Goal: Task Accomplishment & Management: Manage account settings

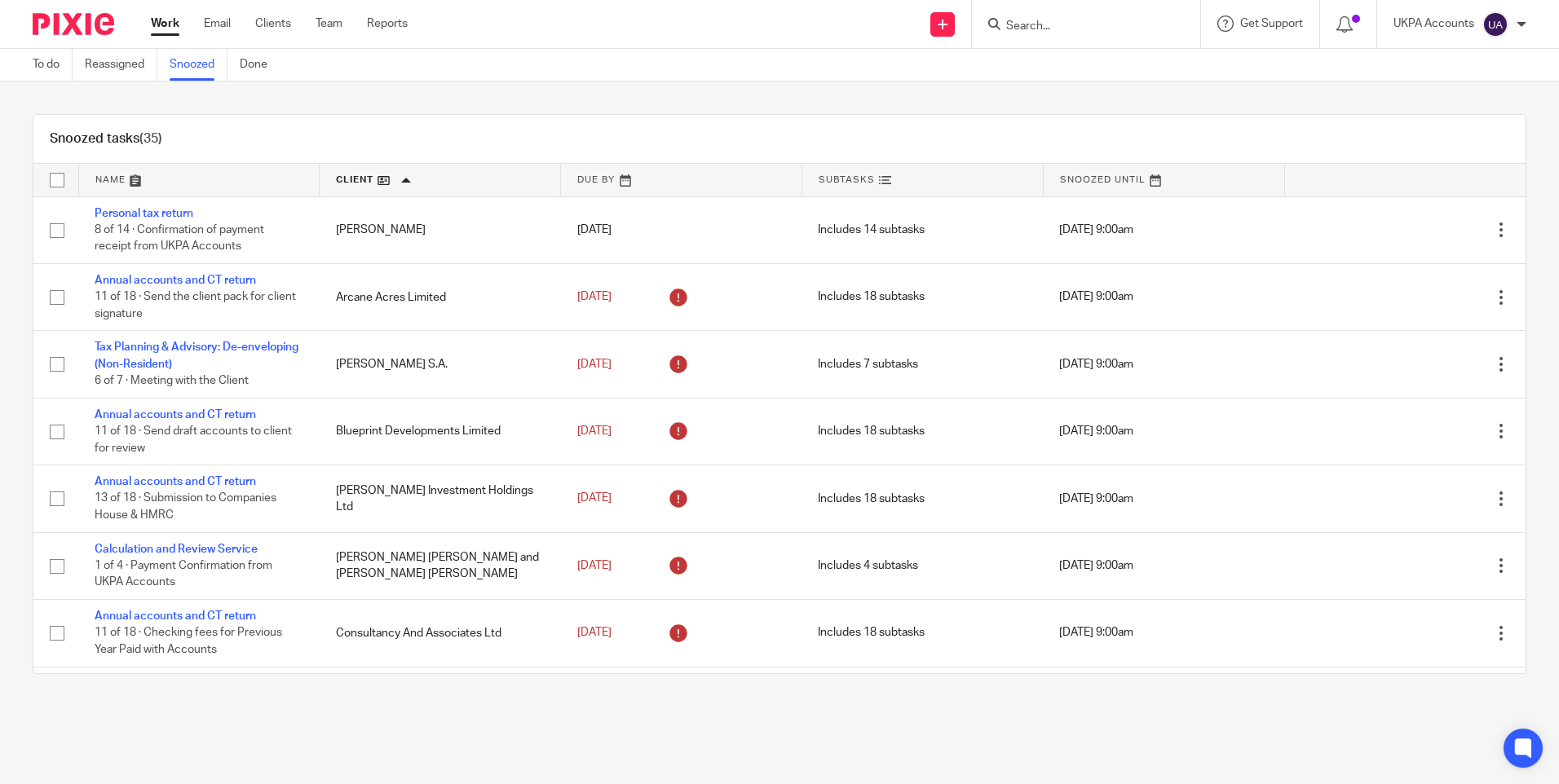
click at [176, 23] on link "Work" at bounding box center [165, 24] width 28 height 17
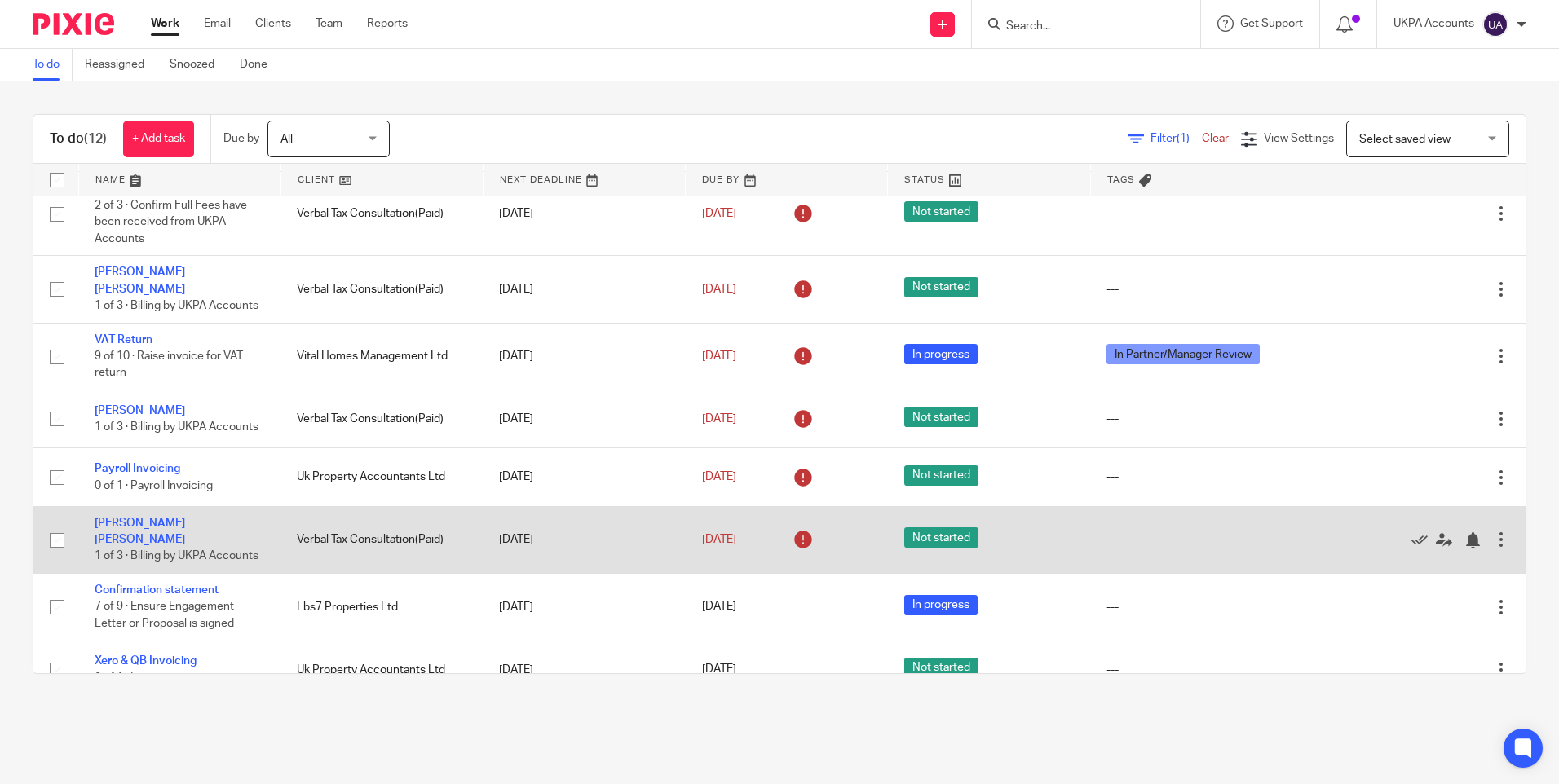
scroll to position [247, 0]
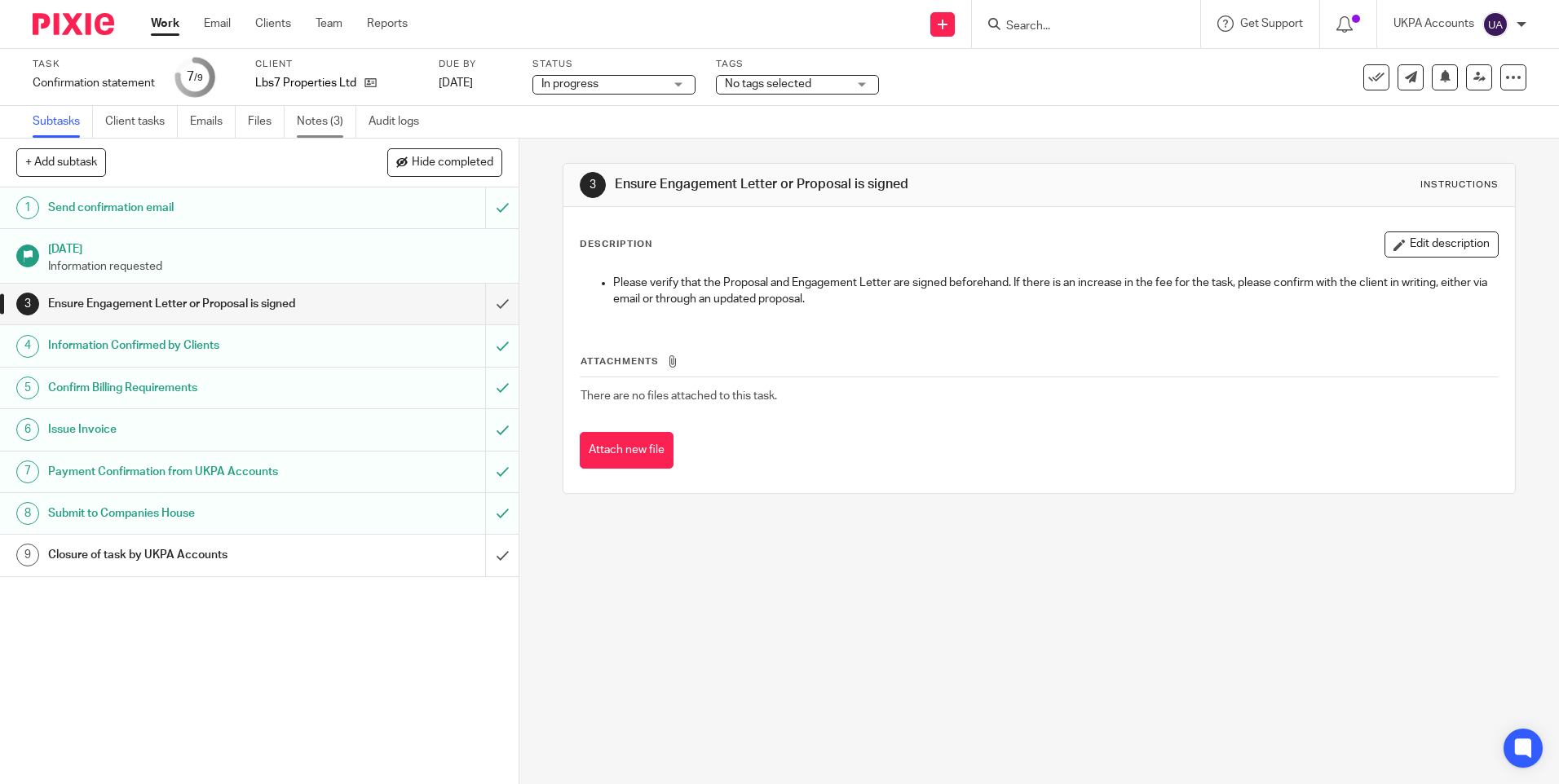
click at [326, 112] on link "Notes (3)" at bounding box center [327, 121] width 60 height 32
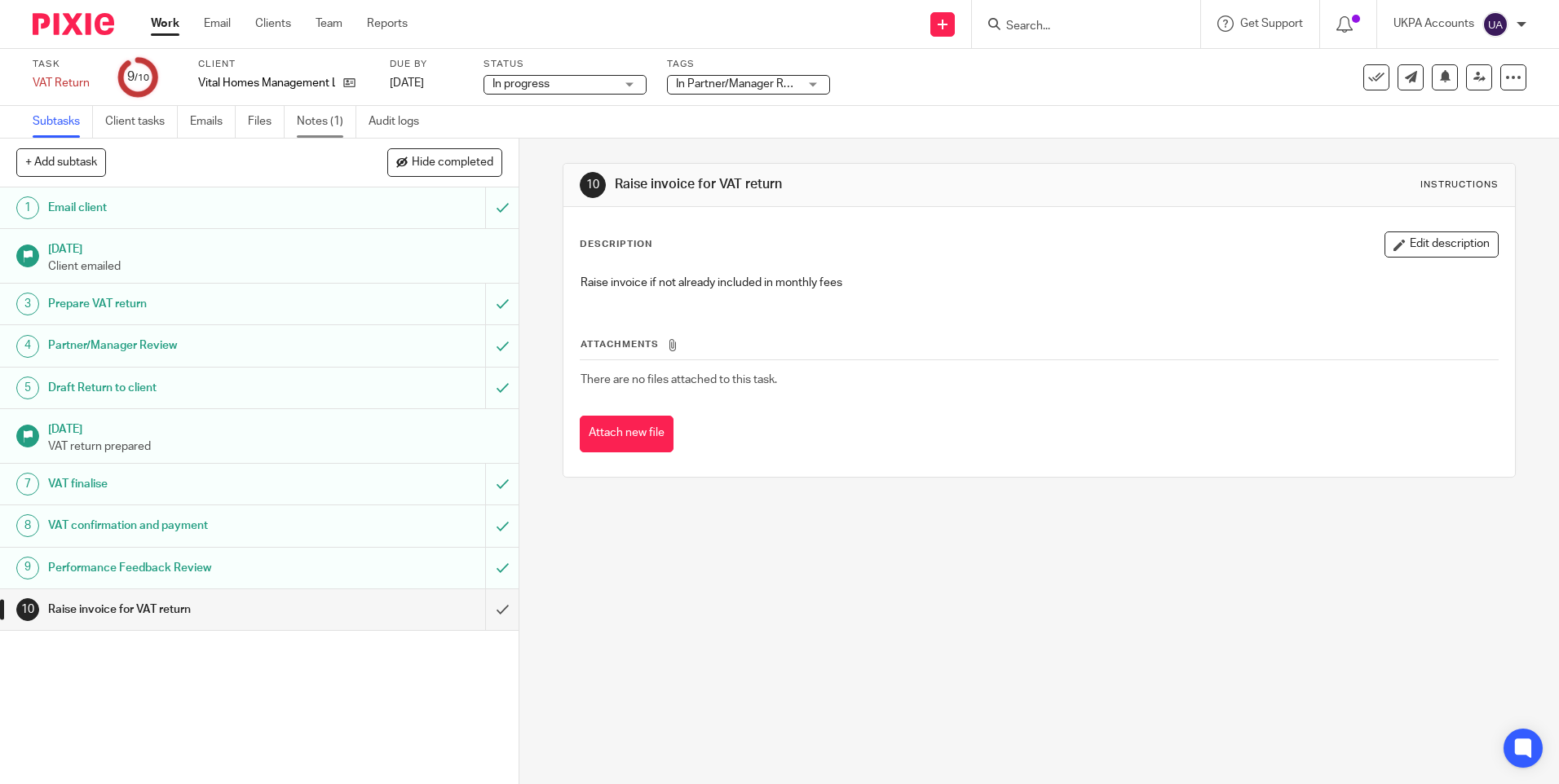
click at [318, 124] on link "Notes (1)" at bounding box center [327, 121] width 60 height 32
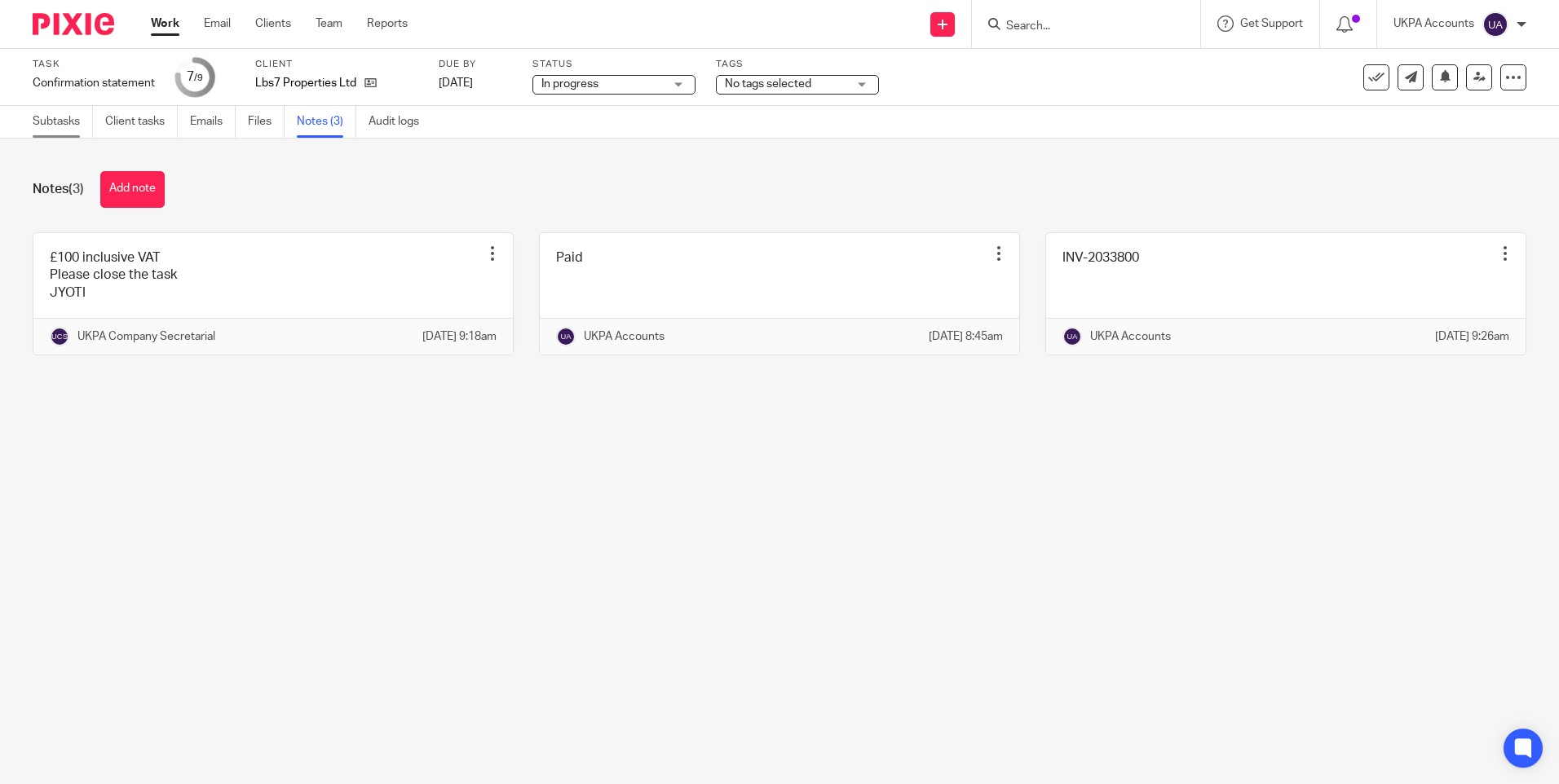
click at [51, 121] on link "Subtasks" at bounding box center [62, 121] width 61 height 32
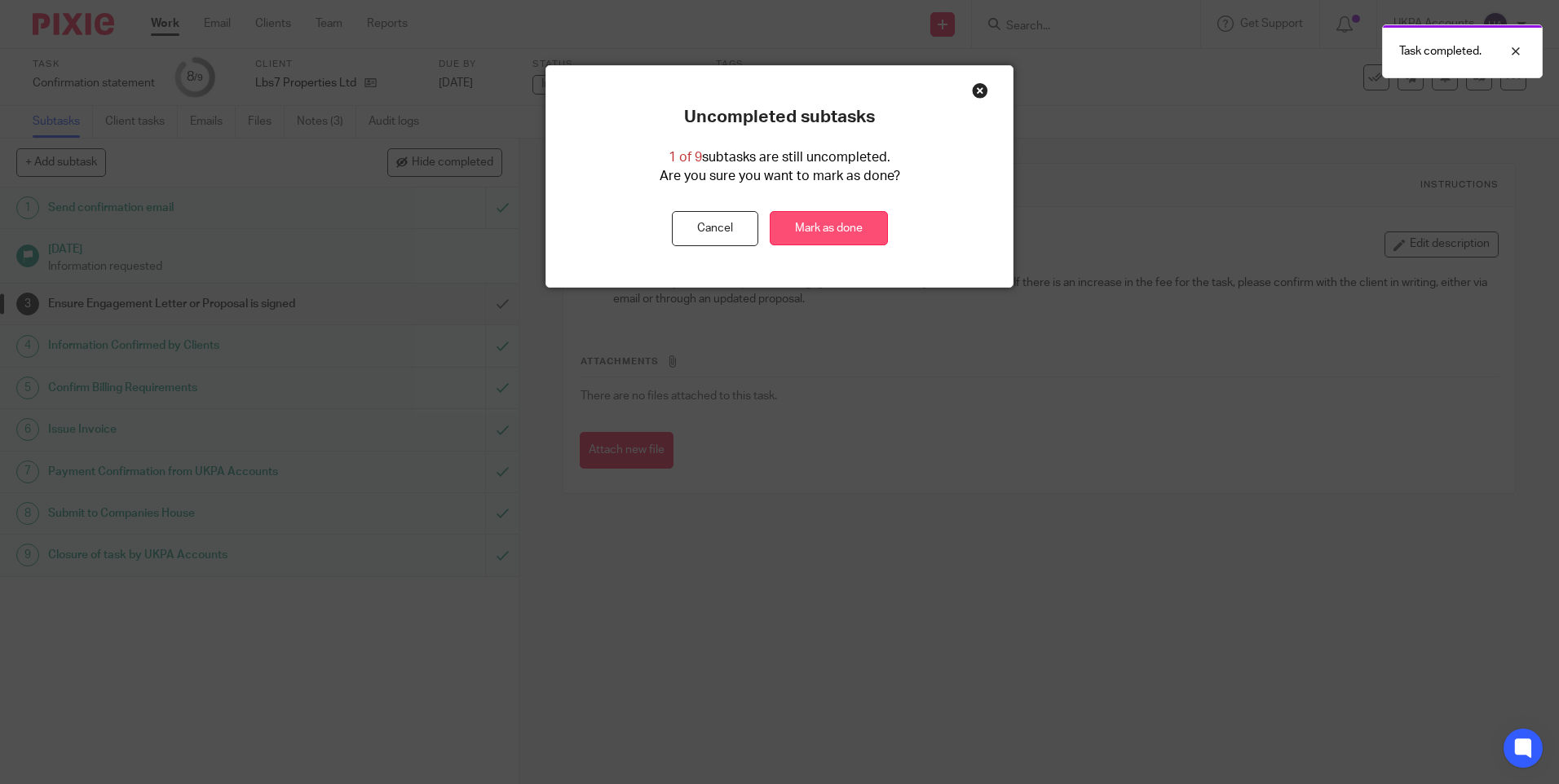
click at [854, 224] on link "Mark as done" at bounding box center [829, 229] width 118 height 35
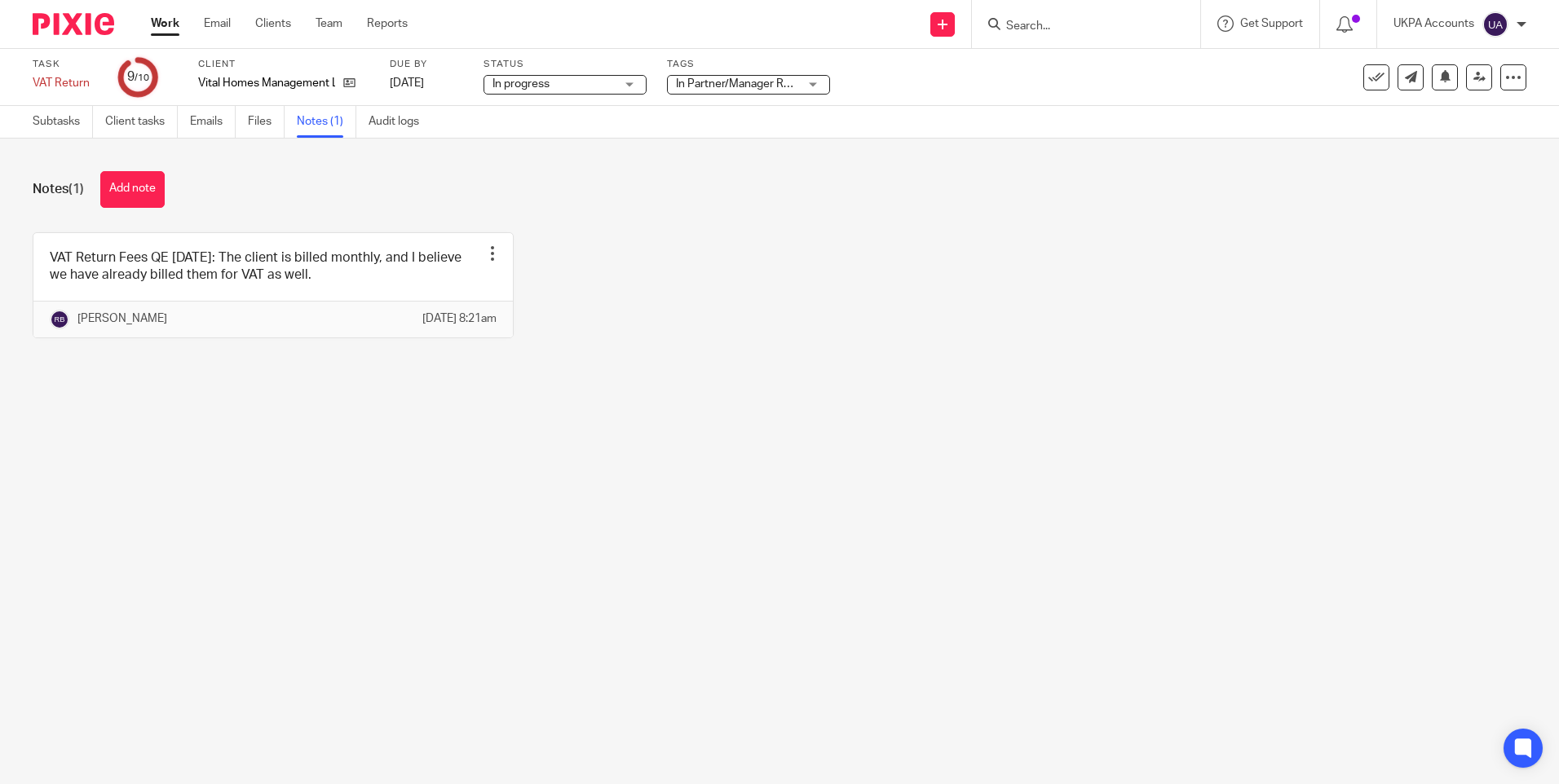
click at [804, 82] on div "In Partner/Manager Review" at bounding box center [749, 85] width 163 height 20
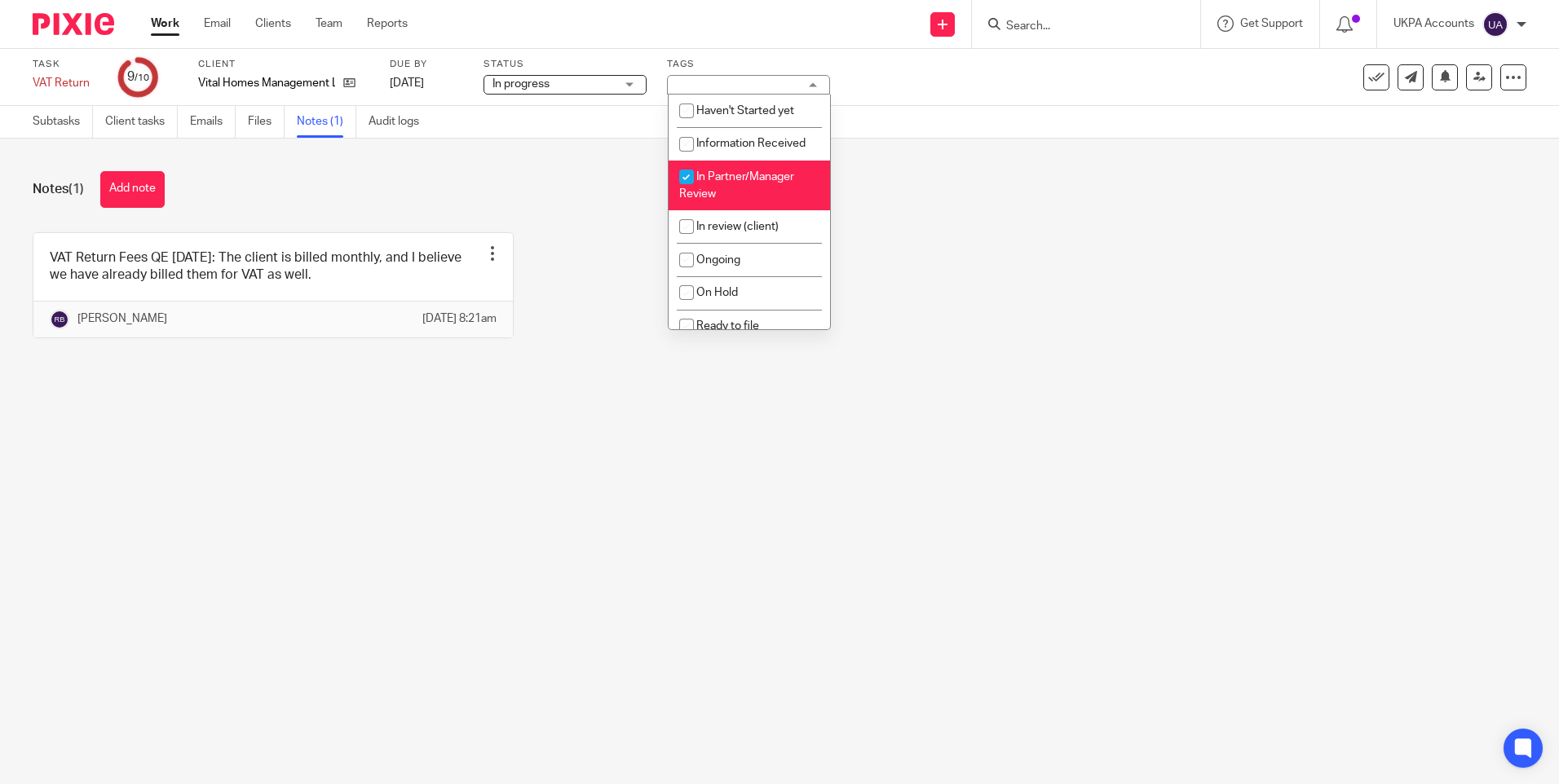
click at [734, 177] on span "In Partner/Manager Review" at bounding box center [737, 185] width 115 height 28
click at [1245, 264] on div "VAT Return Fees QE June 2025: The client is billed monthly, and I believe we ha…" at bounding box center [767, 297] width 1519 height 131
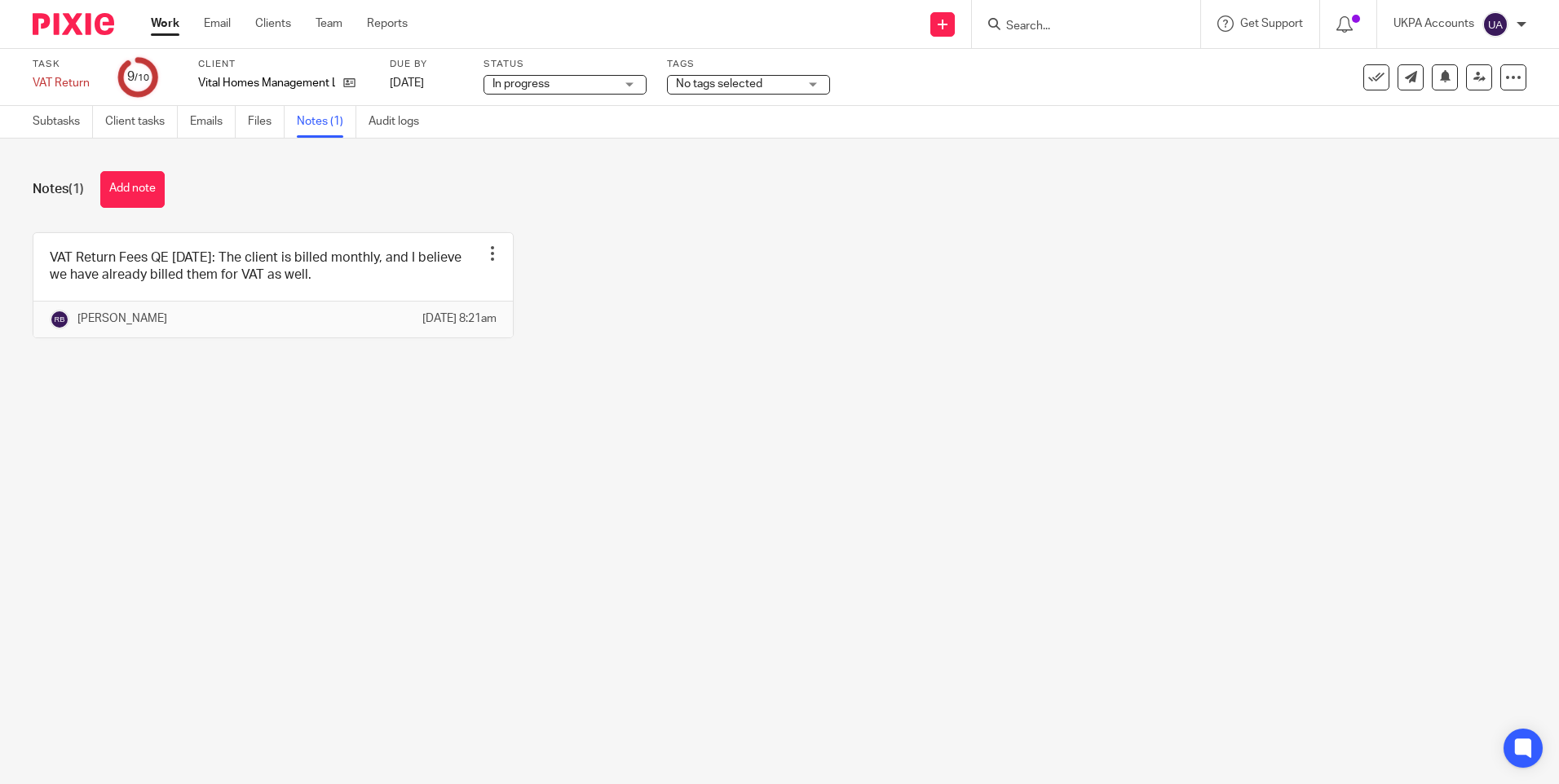
click at [804, 235] on div "VAT Return Fees QE June 2025: The client is billed monthly, and I believe we ha…" at bounding box center [767, 297] width 1519 height 131
click at [53, 120] on link "Subtasks" at bounding box center [62, 121] width 61 height 32
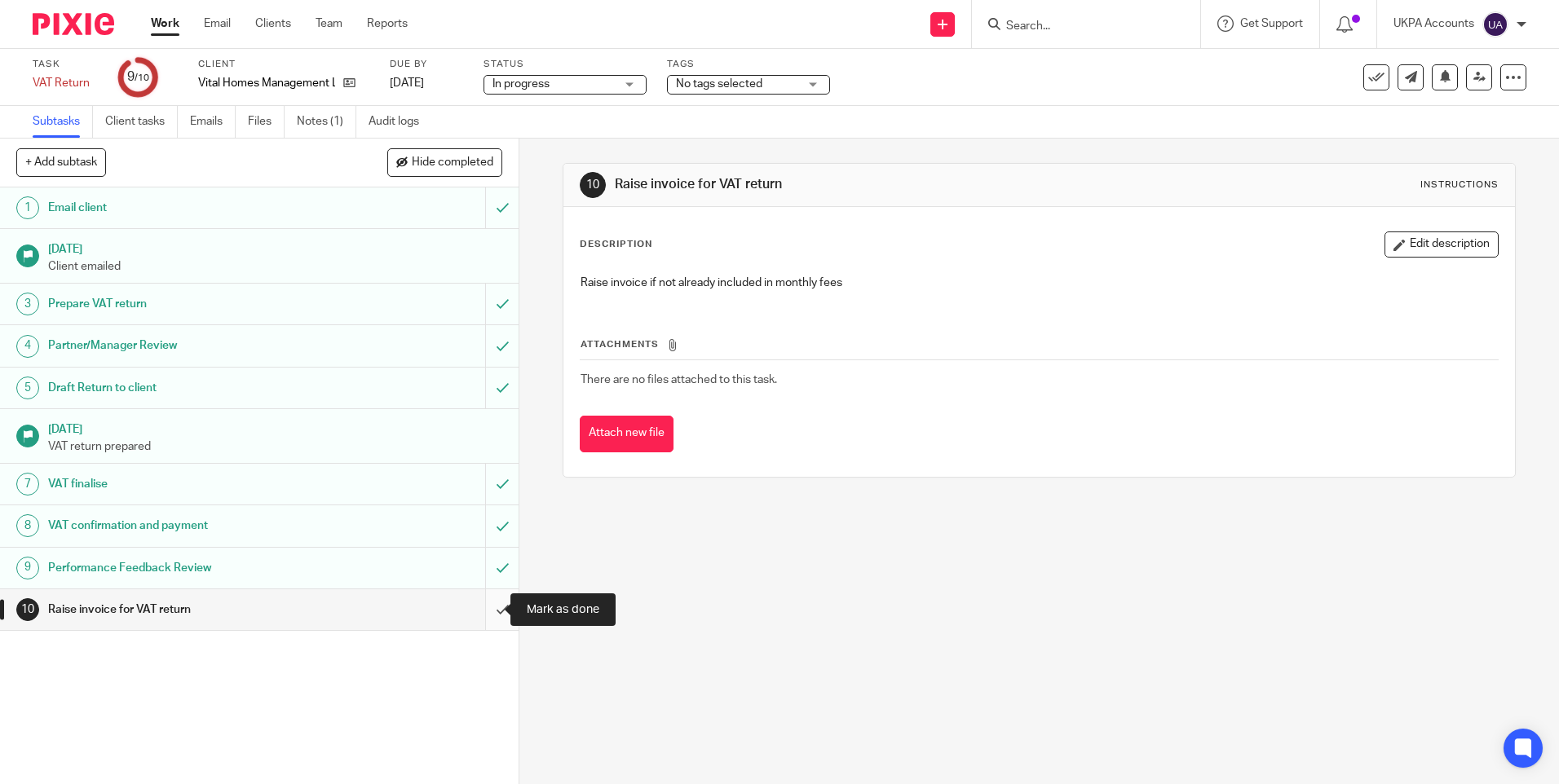
click at [488, 603] on input "submit" at bounding box center [260, 609] width 519 height 41
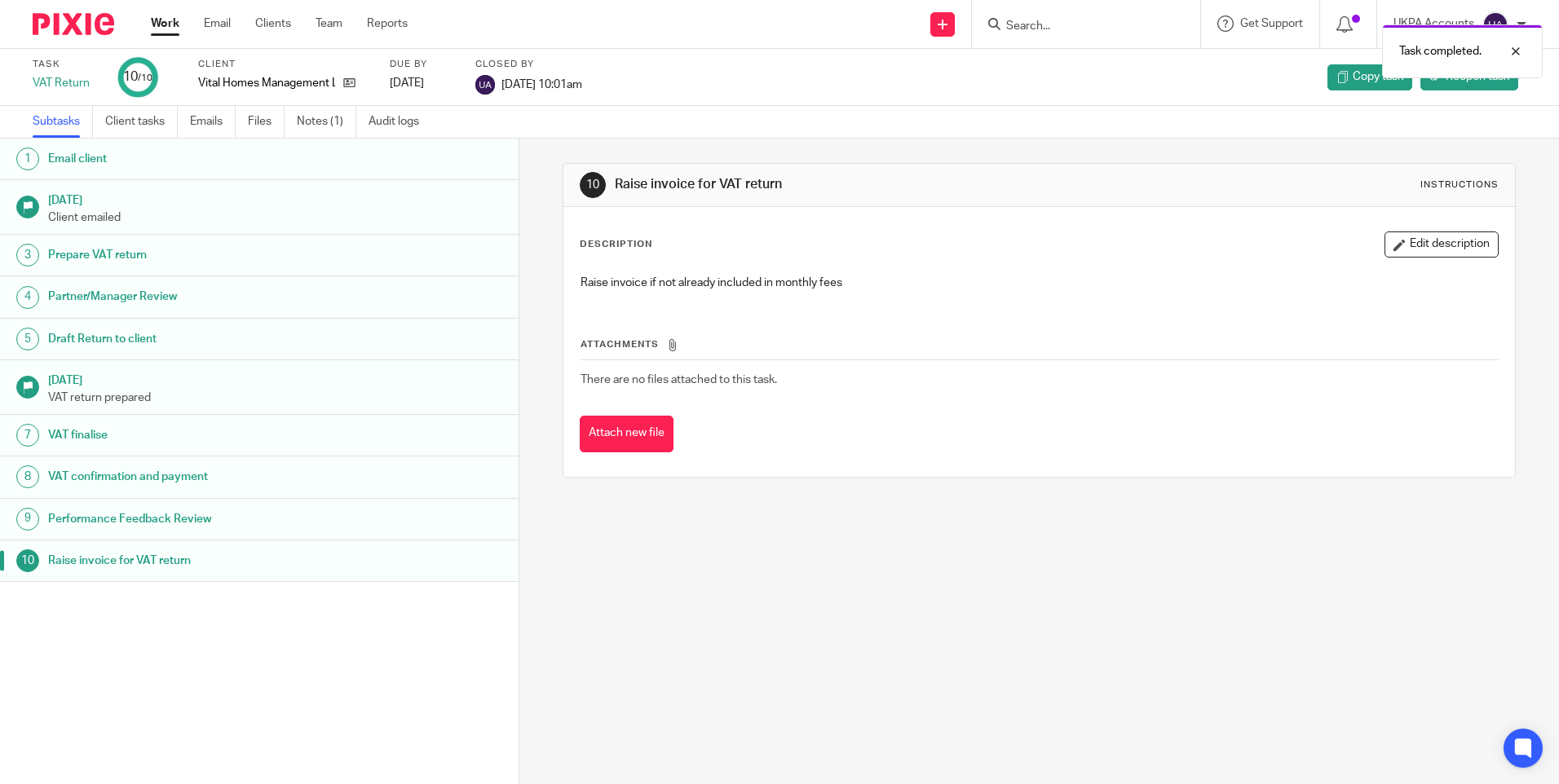
click at [161, 23] on link "Work" at bounding box center [165, 24] width 28 height 17
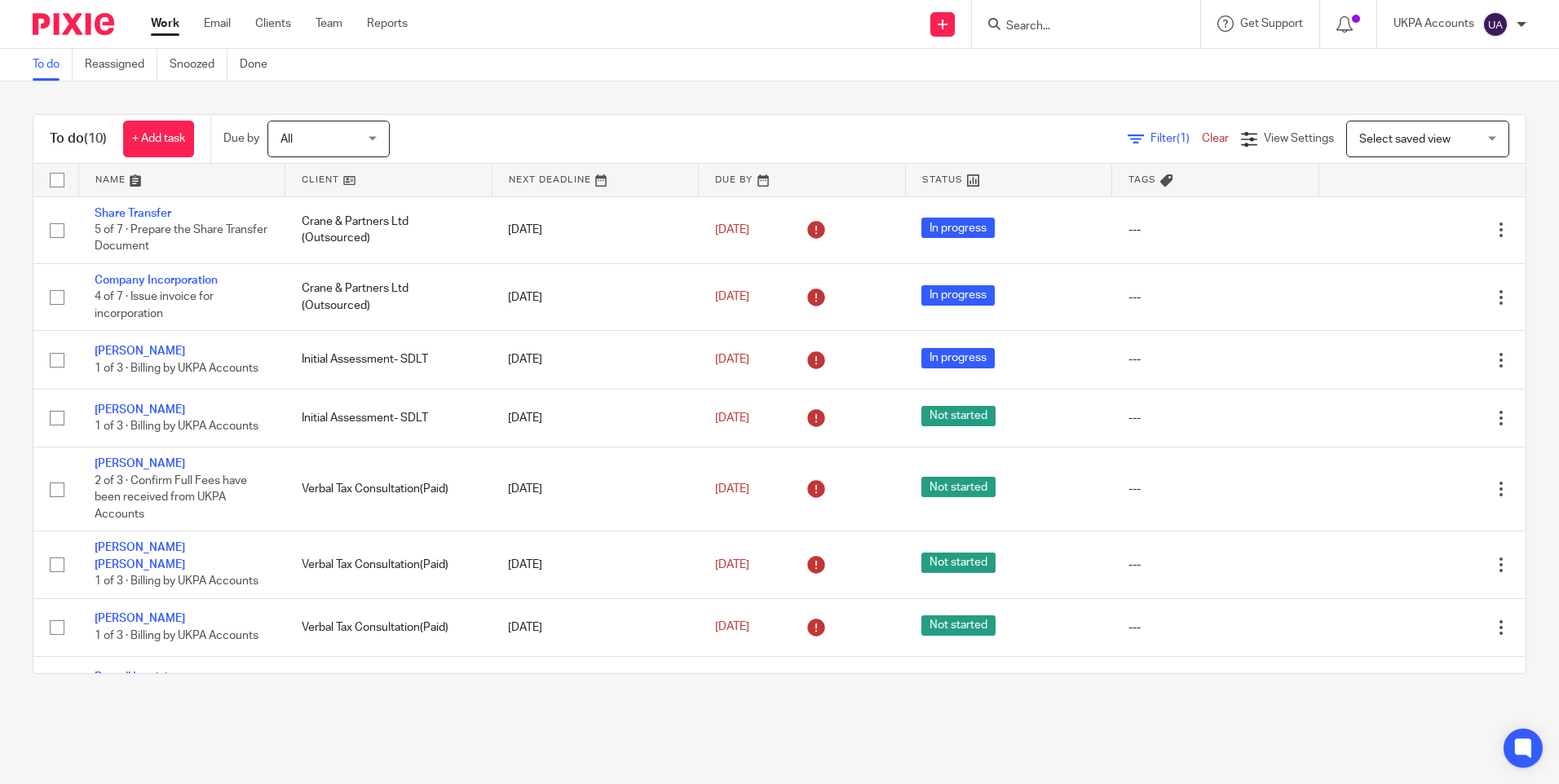
click at [60, 68] on link "To do" at bounding box center [52, 65] width 40 height 32
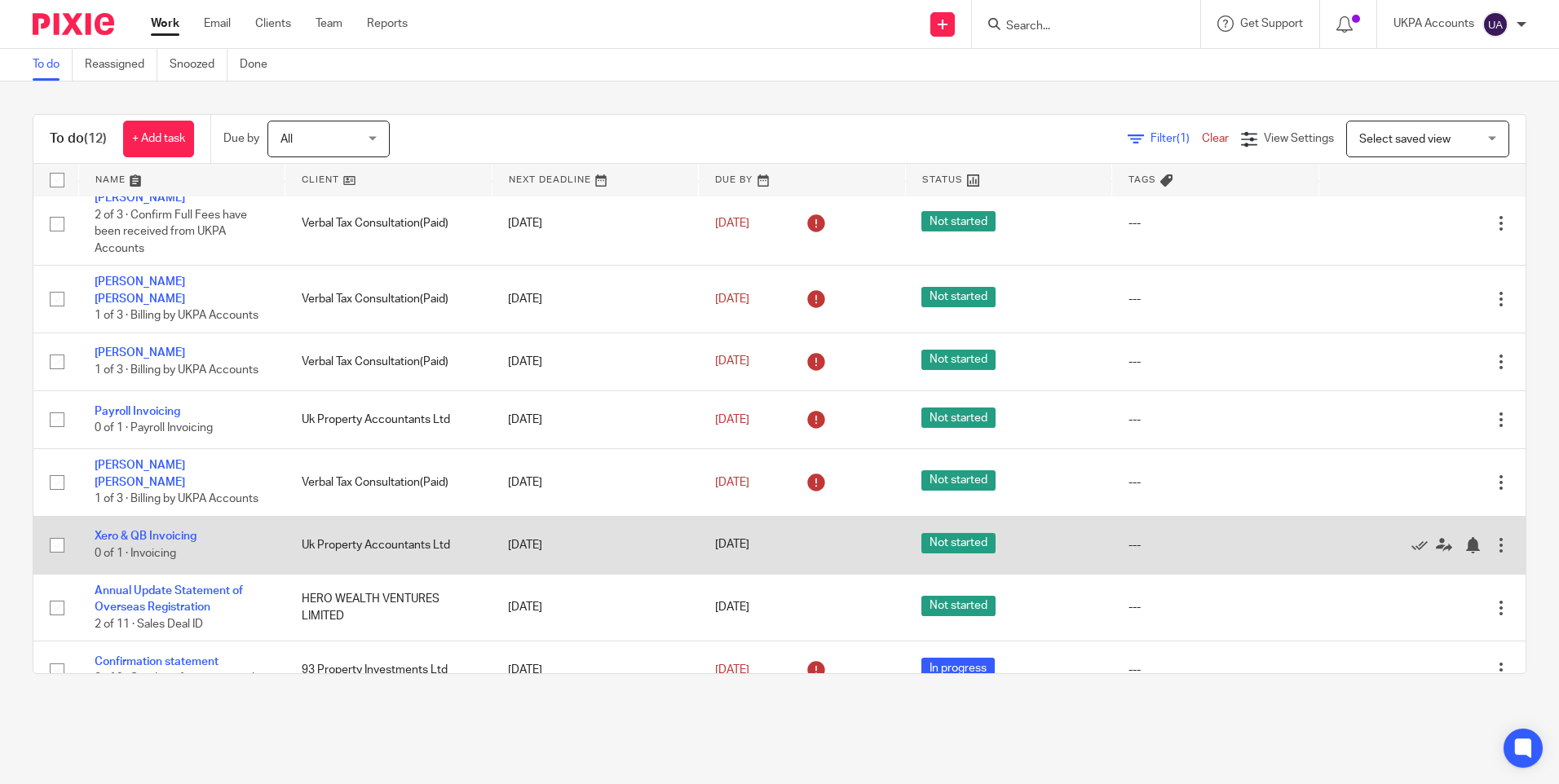
scroll to position [274, 0]
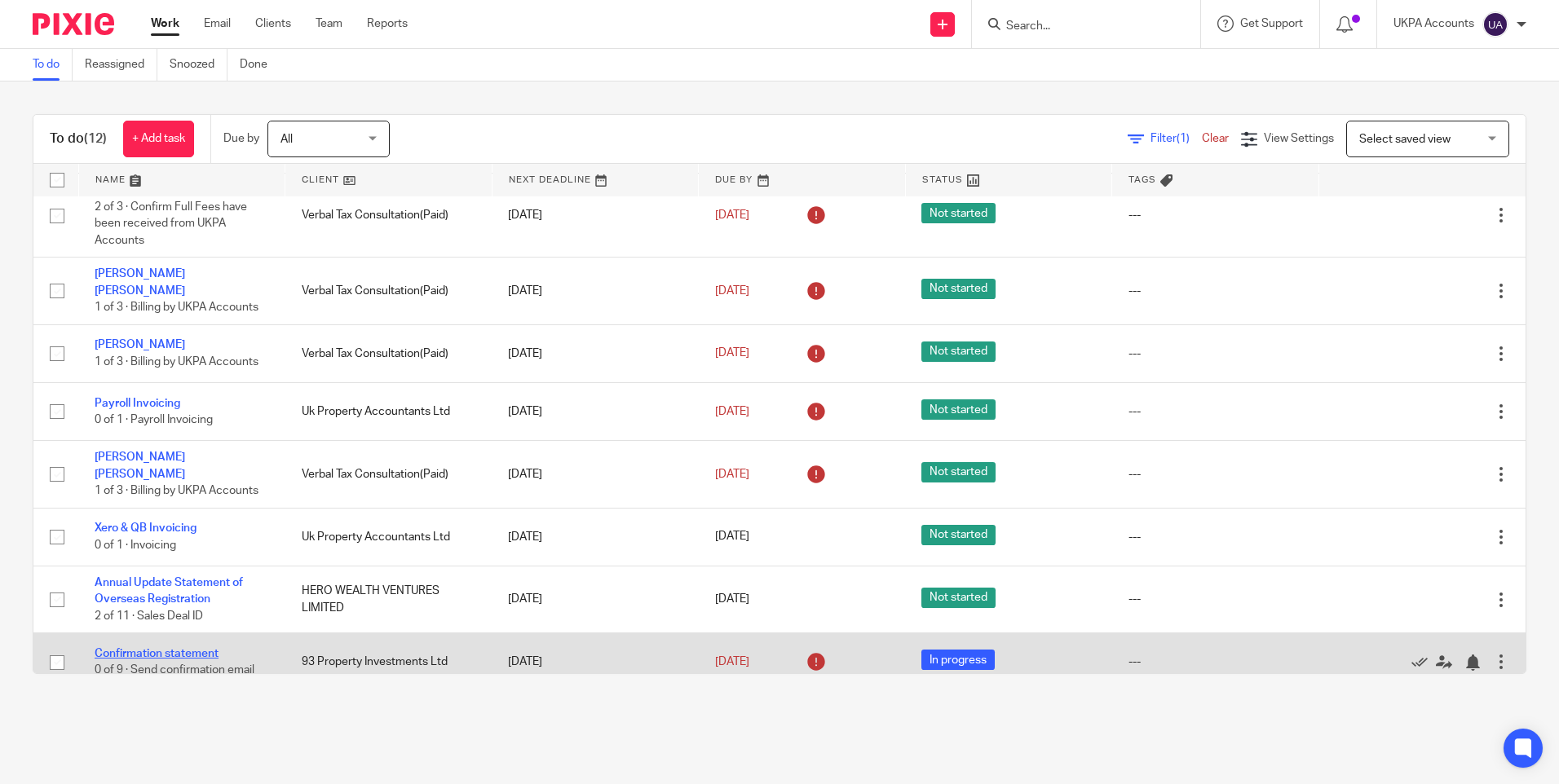
click at [192, 648] on link "Confirmation statement" at bounding box center [156, 653] width 124 height 12
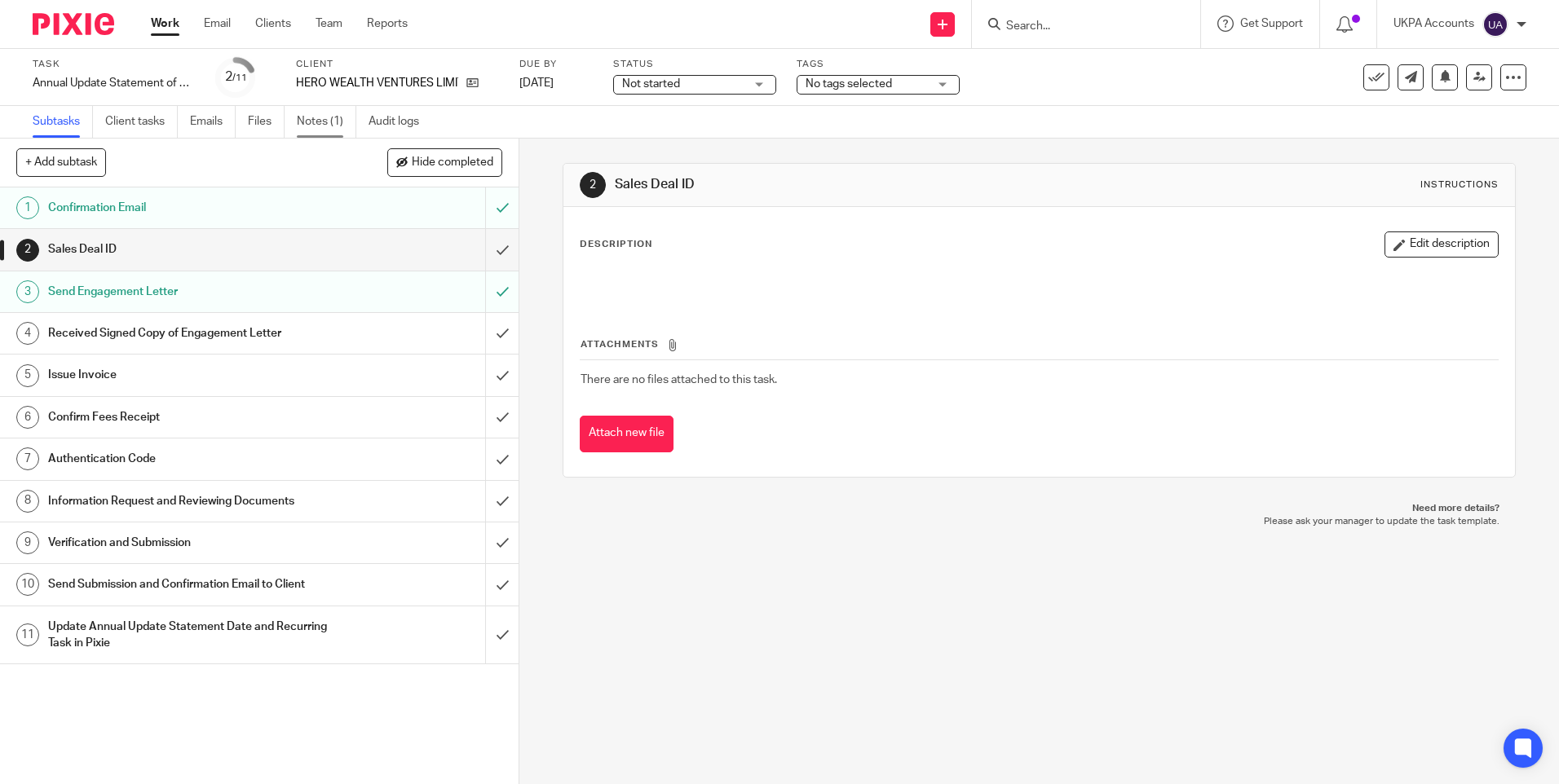
click at [334, 128] on link "Notes (1)" at bounding box center [327, 121] width 60 height 32
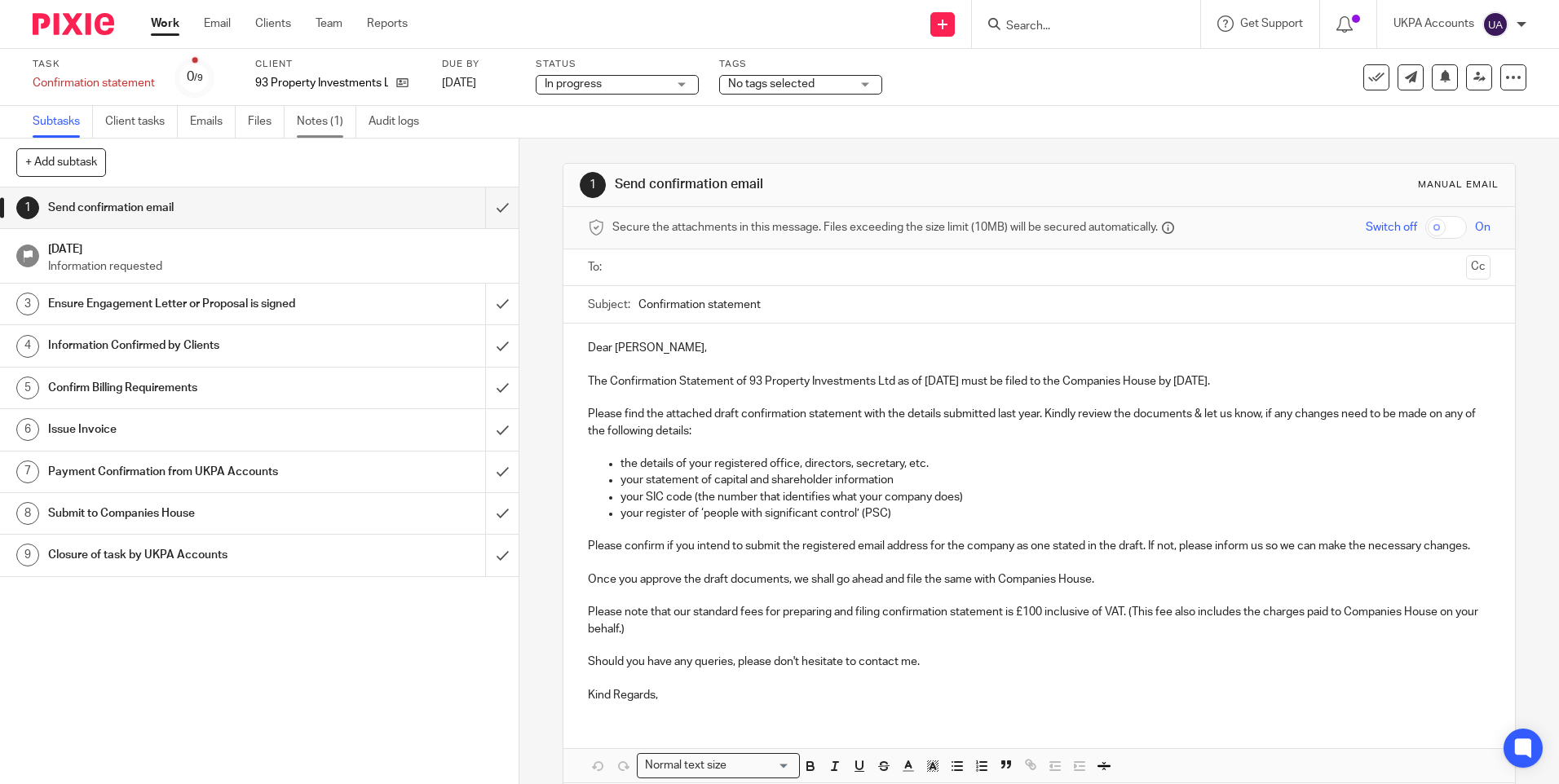
click at [315, 124] on link "Notes (1)" at bounding box center [327, 121] width 60 height 32
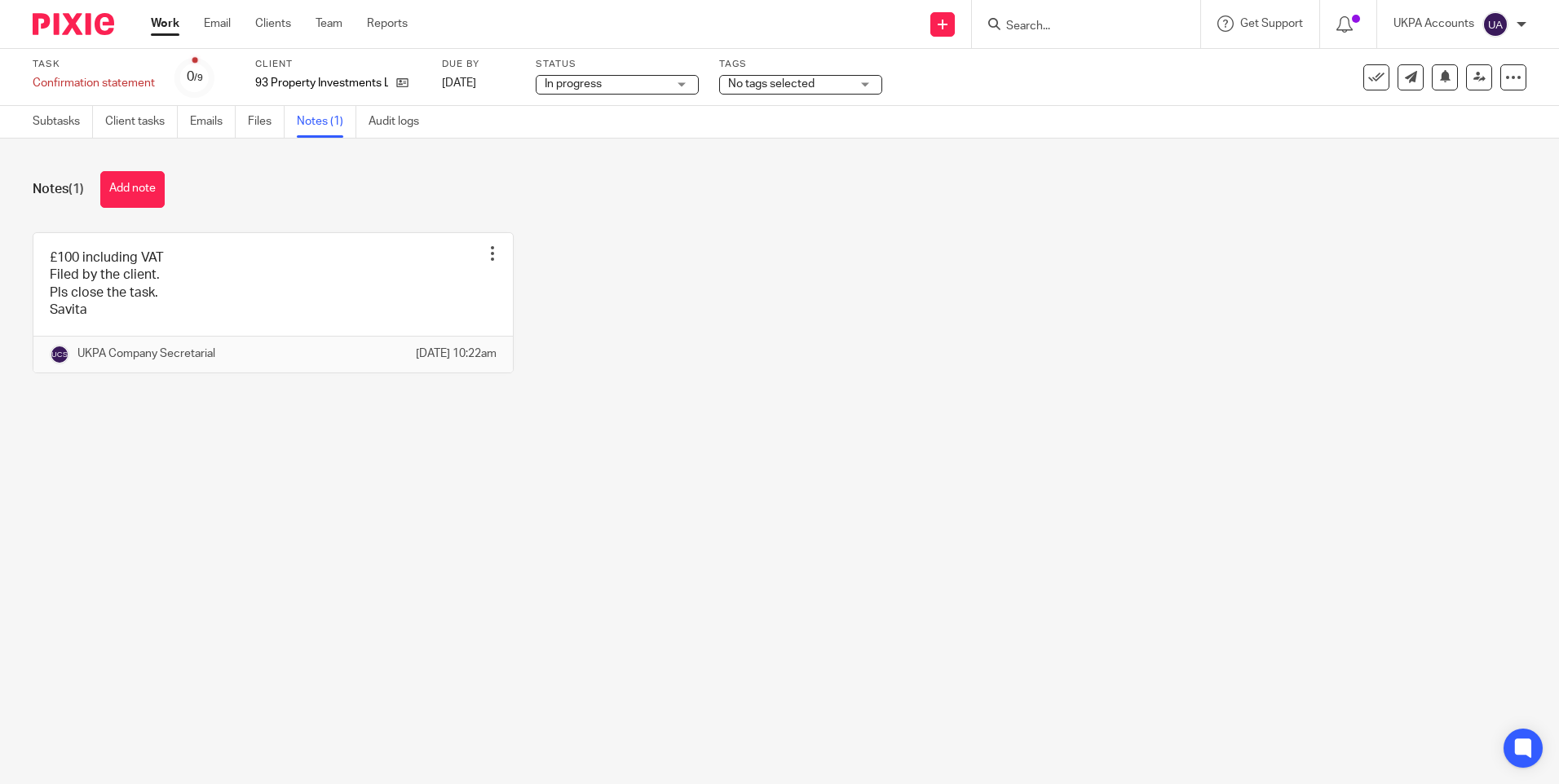
click at [588, 188] on div "Notes (1) Add note" at bounding box center [780, 190] width 1494 height 37
click at [1364, 76] on button at bounding box center [1376, 76] width 26 height 26
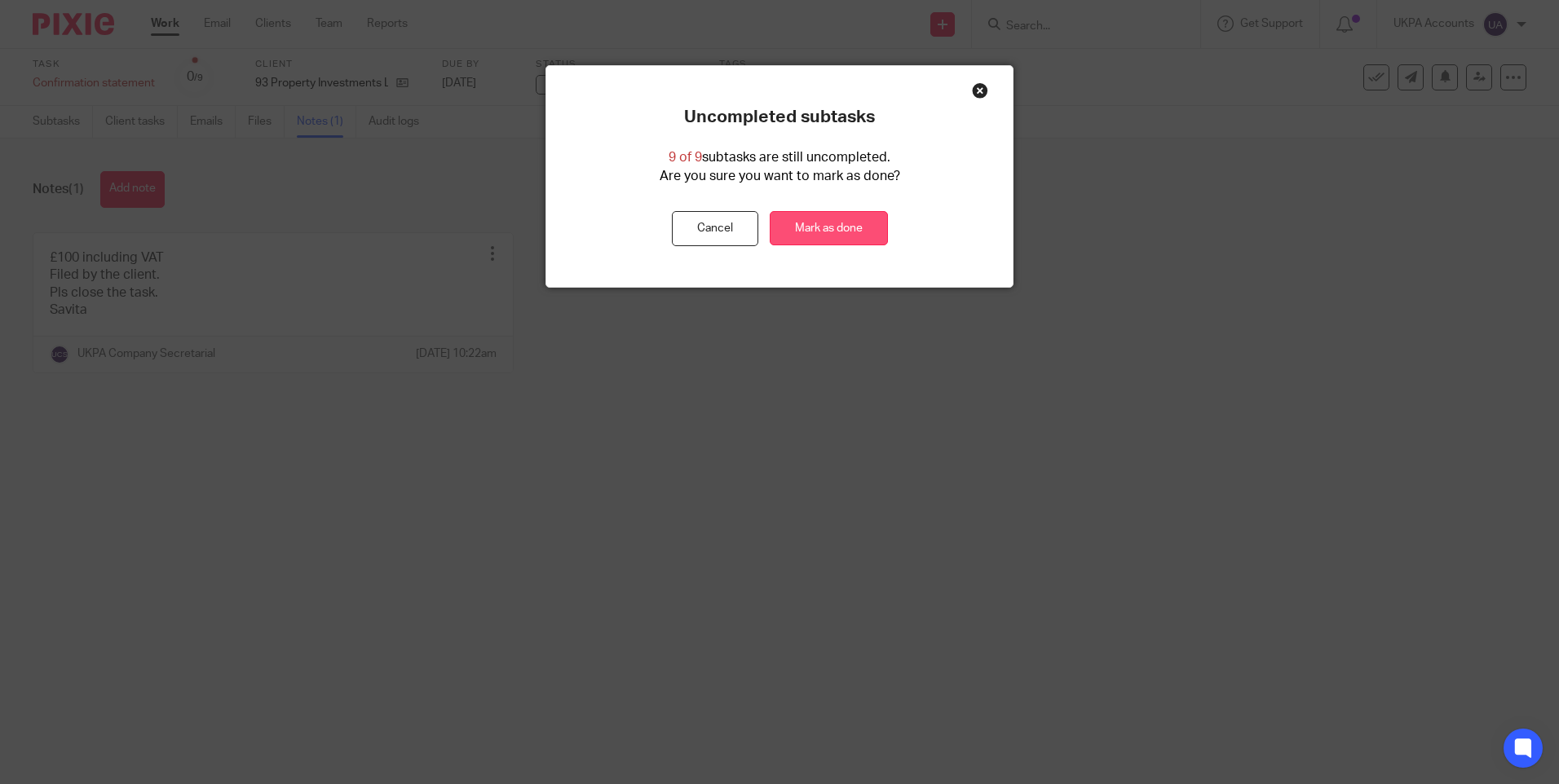
click at [814, 218] on link "Mark as done" at bounding box center [829, 229] width 118 height 35
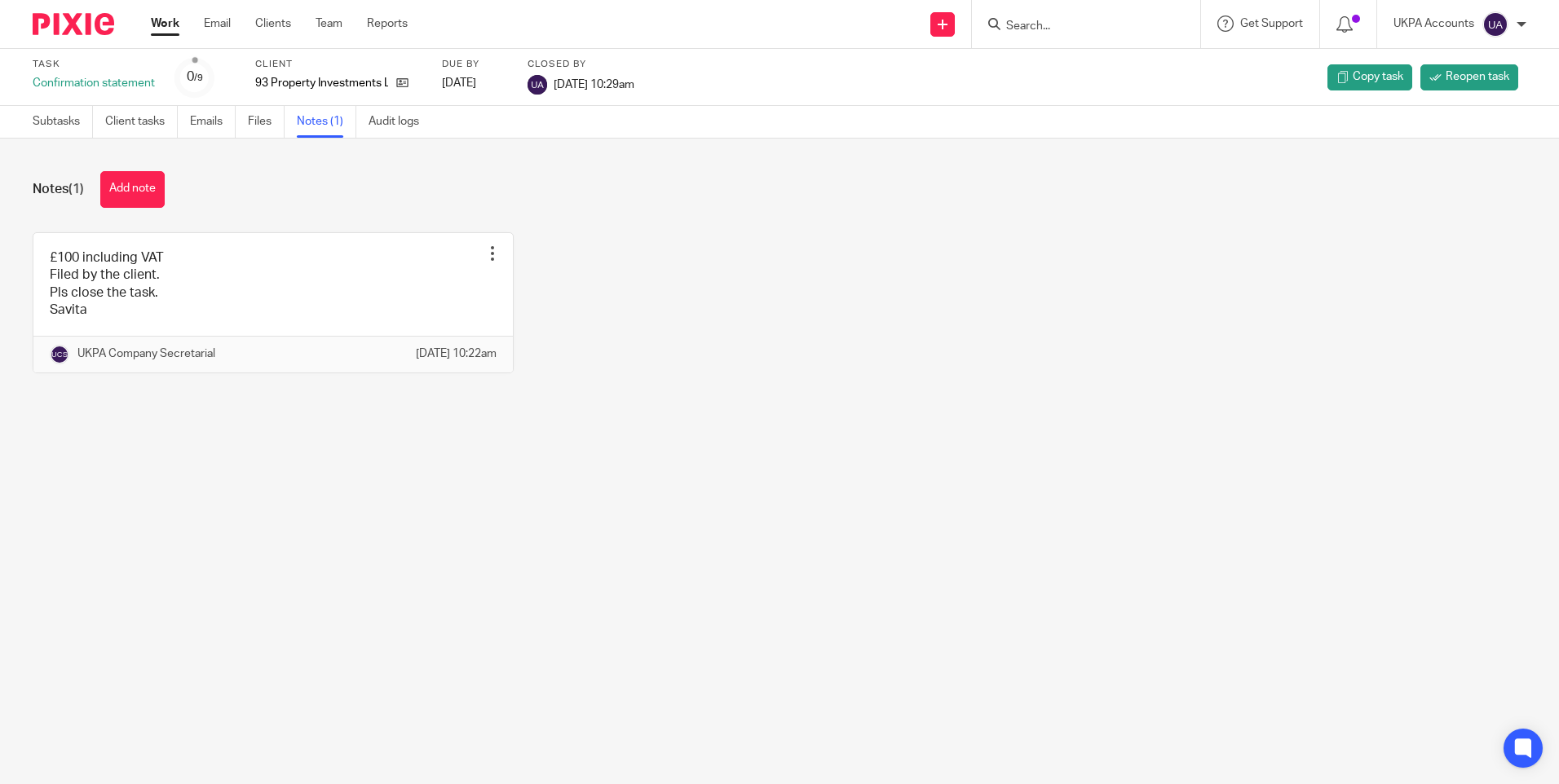
click at [663, 334] on div "£100 including VAT Filed by the client. Pls close the task. Savita Edit note De…" at bounding box center [767, 314] width 1519 height 165
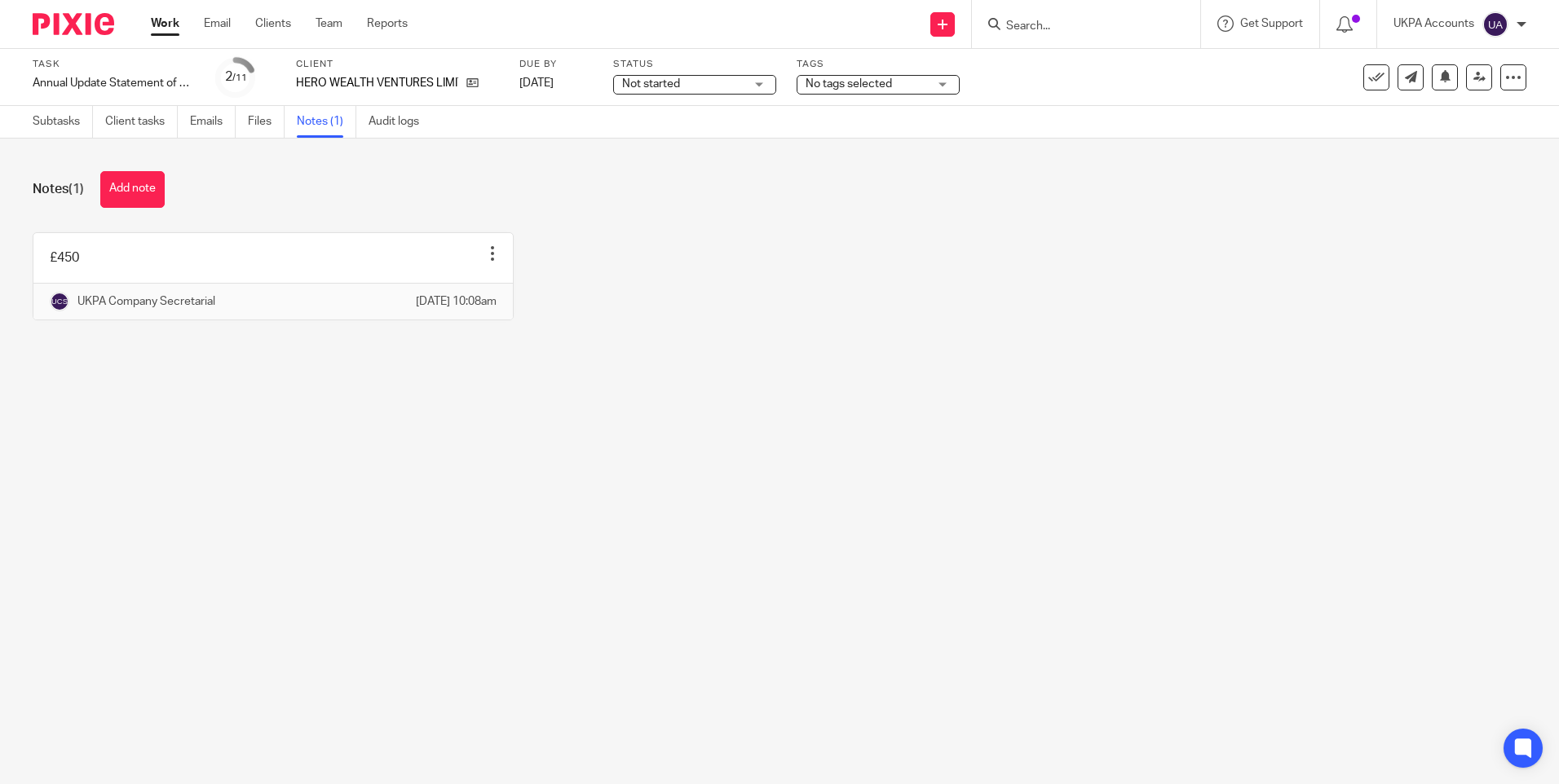
click at [742, 436] on main "Task Annual Update Statement of Overseas Registration Save Annual Update Statem…" at bounding box center [780, 392] width 1559 height 784
click at [517, 254] on div "£450 Edit note Delete note UKPA Company Secretarial 18 Aug 2025 10:08am" at bounding box center [767, 288] width 1519 height 112
click at [726, 442] on main "Task Annual Update Statement of Overseas Registration Save Annual Update Statem…" at bounding box center [780, 392] width 1559 height 784
click at [122, 182] on button "Add note" at bounding box center [132, 190] width 64 height 37
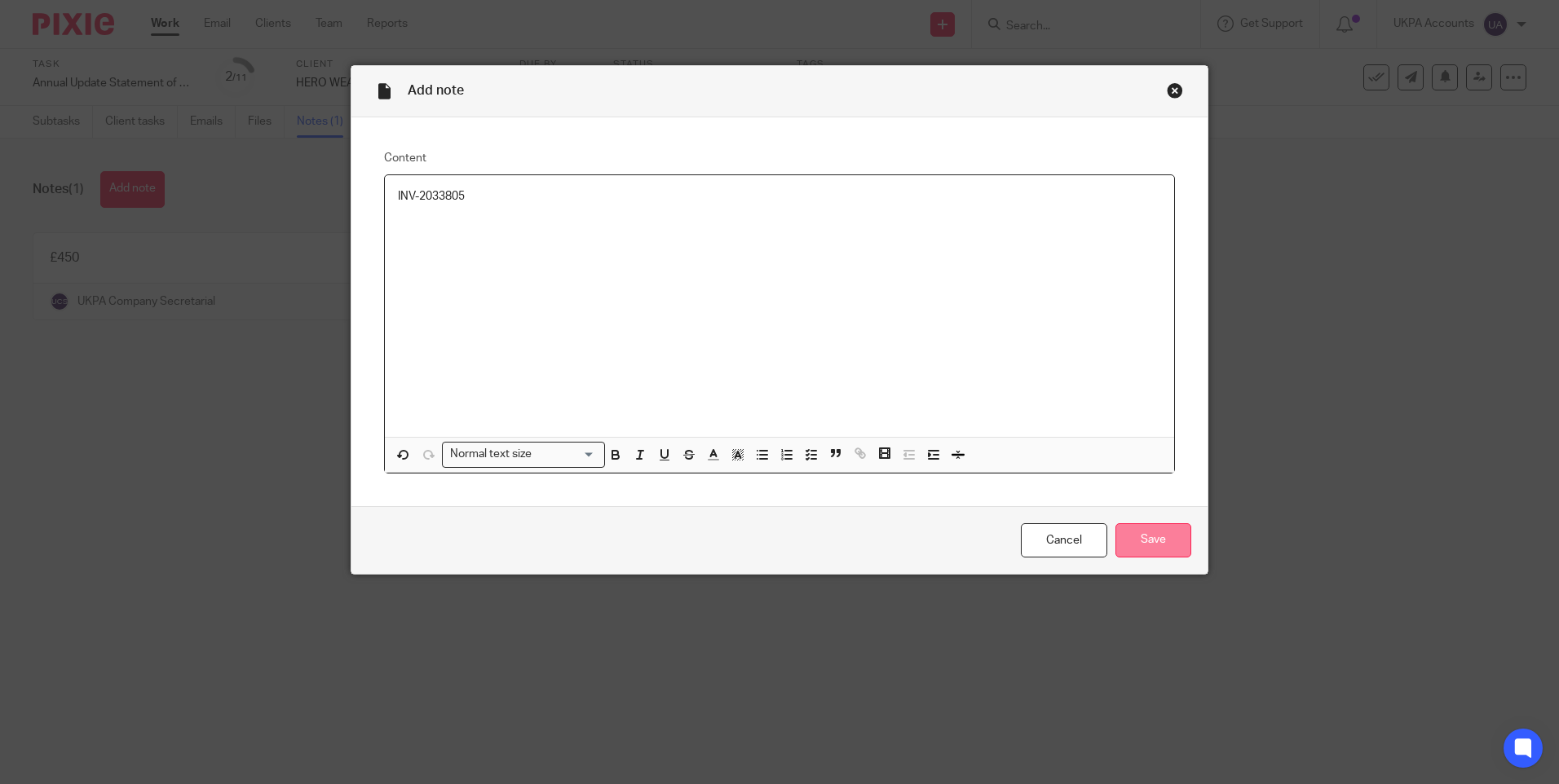
click at [1140, 535] on input "Save" at bounding box center [1153, 540] width 76 height 35
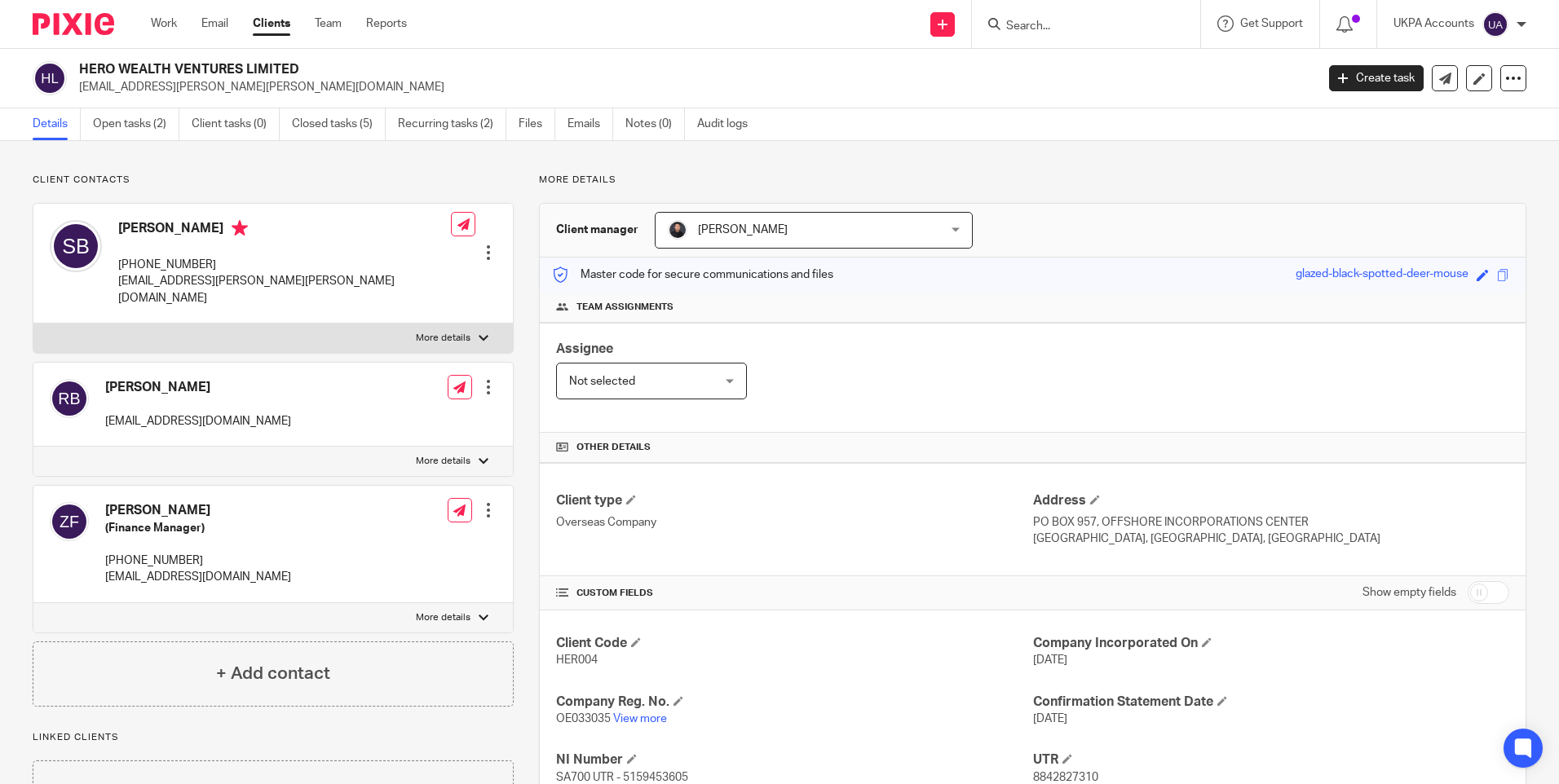
click at [261, 71] on h2 "HERO WEALTH VENTURES LIMITED" at bounding box center [569, 70] width 980 height 17
click at [261, 71] on h2 "HERO WEALTH VENTURES LIMITED" at bounding box center [569, 70] width 980 height 17
copy div "HERO WEALTH VENTURES LIMITED"
click at [313, 130] on link "Closed tasks (5)" at bounding box center [339, 124] width 94 height 32
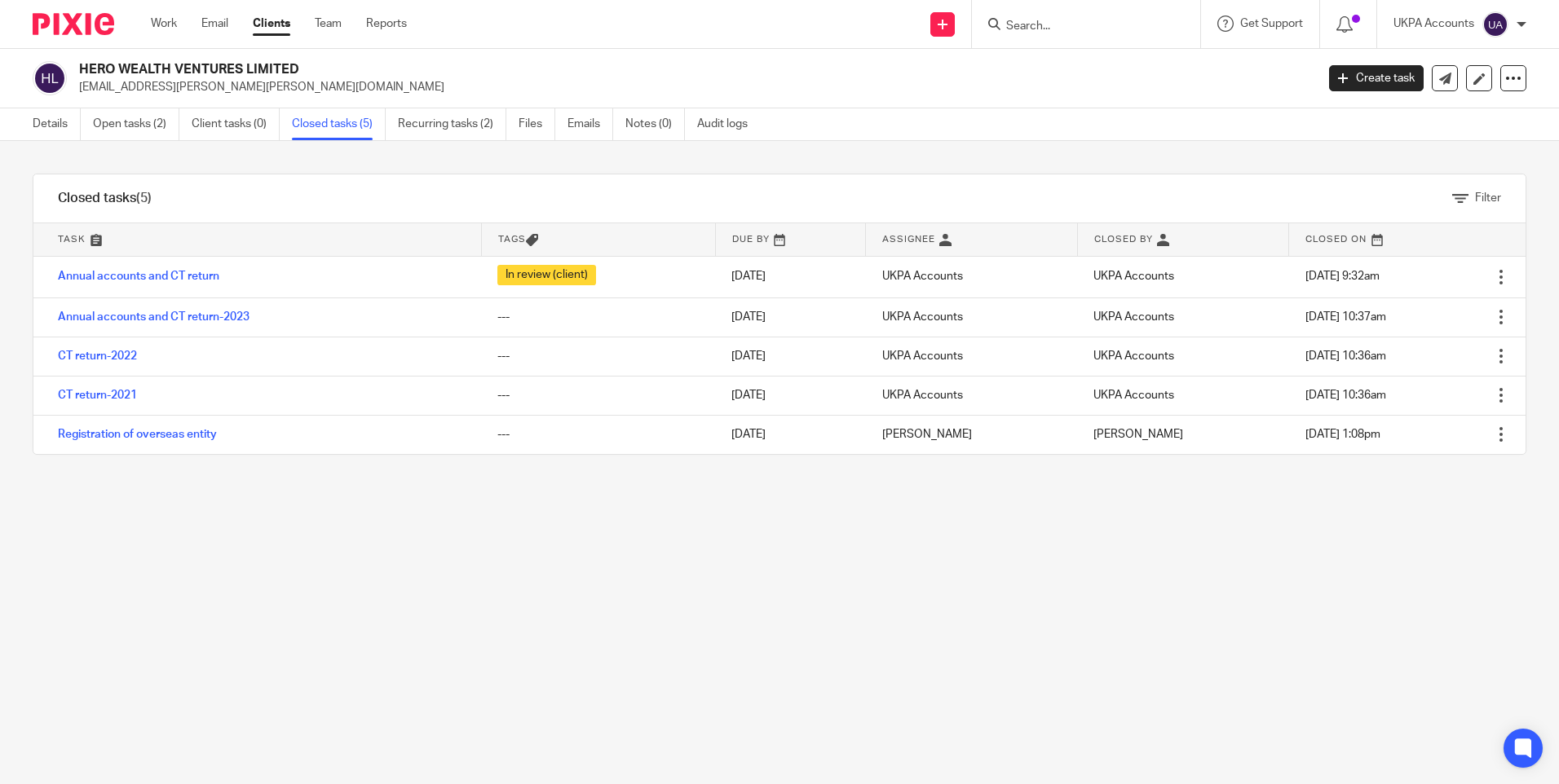
click at [193, 89] on p "sharad.bachani@merlin-me.com" at bounding box center [691, 87] width 1225 height 17
click at [193, 88] on p "sharad.bachani@merlin-me.com" at bounding box center [691, 87] width 1225 height 17
copy main "sharad.bachani@merlin-me.com Create task Update from Companies House Export dat…"
click at [44, 129] on link "Details" at bounding box center [57, 124] width 48 height 32
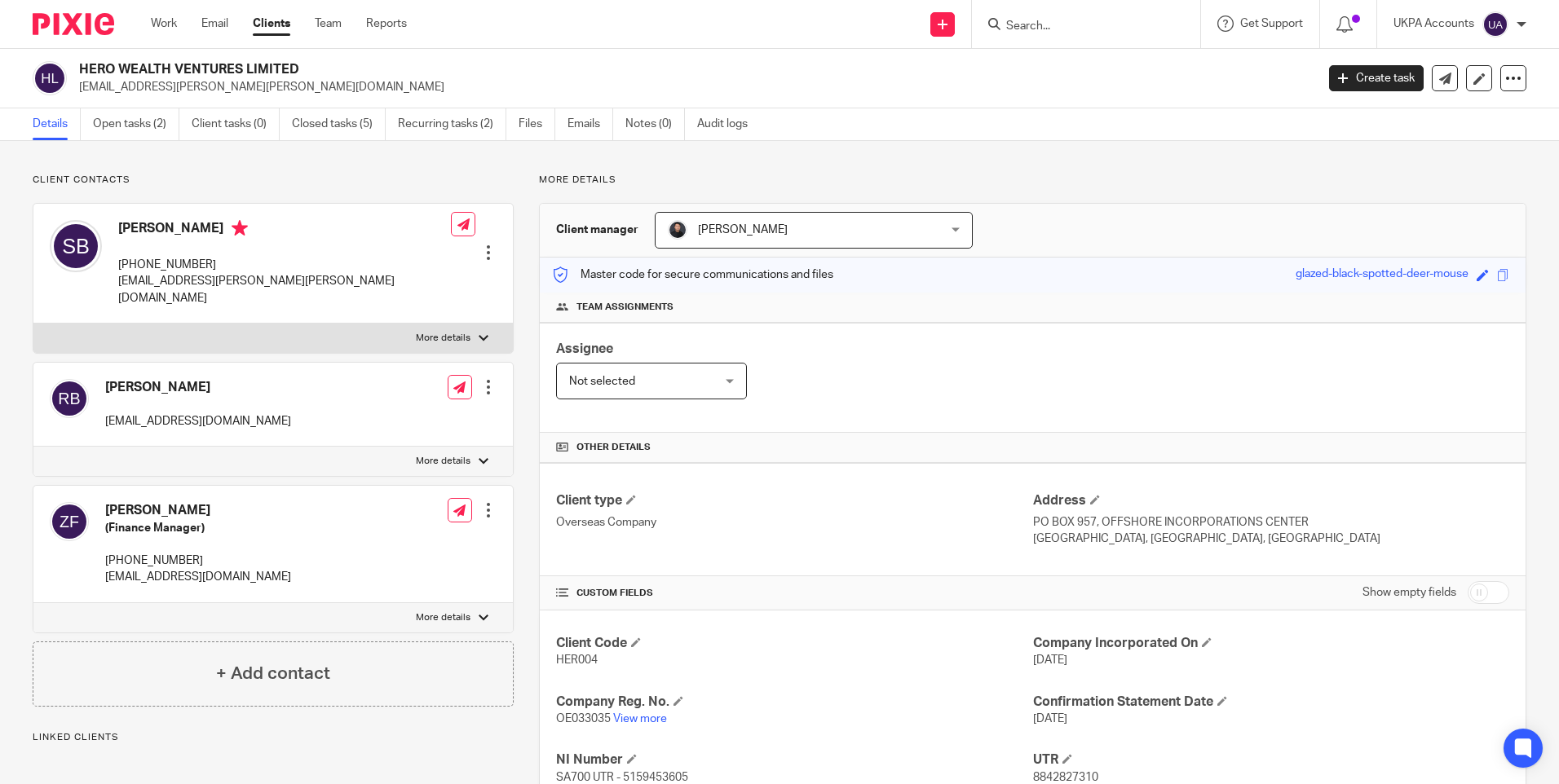
click at [217, 65] on h2 "HERO WEALTH VENTURES LIMITED" at bounding box center [569, 70] width 980 height 17
drag, startPoint x: 0, startPoint y: 0, endPoint x: 217, endPoint y: 65, distance: 226.5
click at [217, 65] on h2 "HERO WEALTH VENTURES LIMITED" at bounding box center [569, 70] width 980 height 17
copy div "HERO WEALTH VENTURES LIMITED"
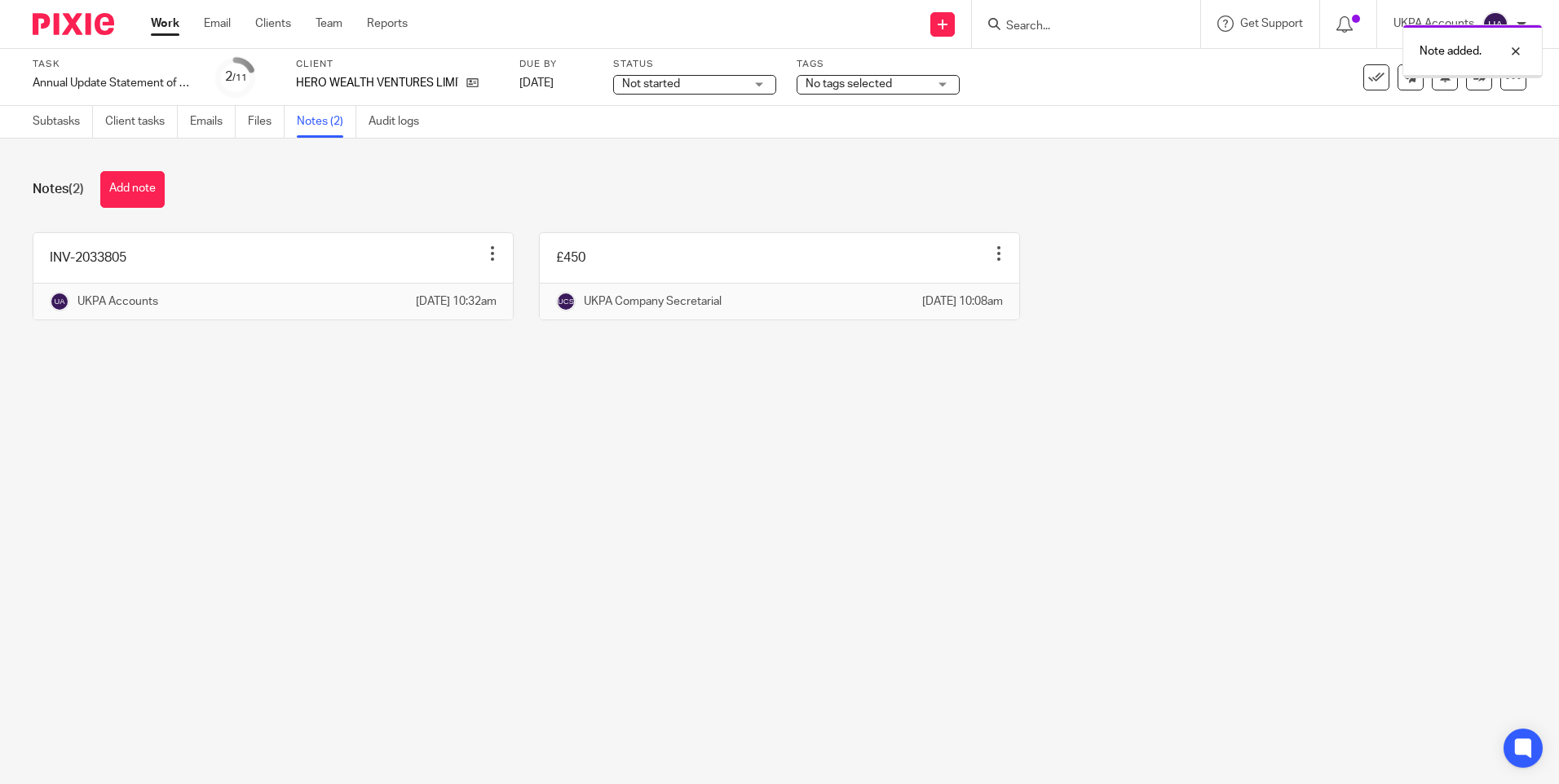
click at [71, 121] on link "Subtasks" at bounding box center [62, 121] width 61 height 32
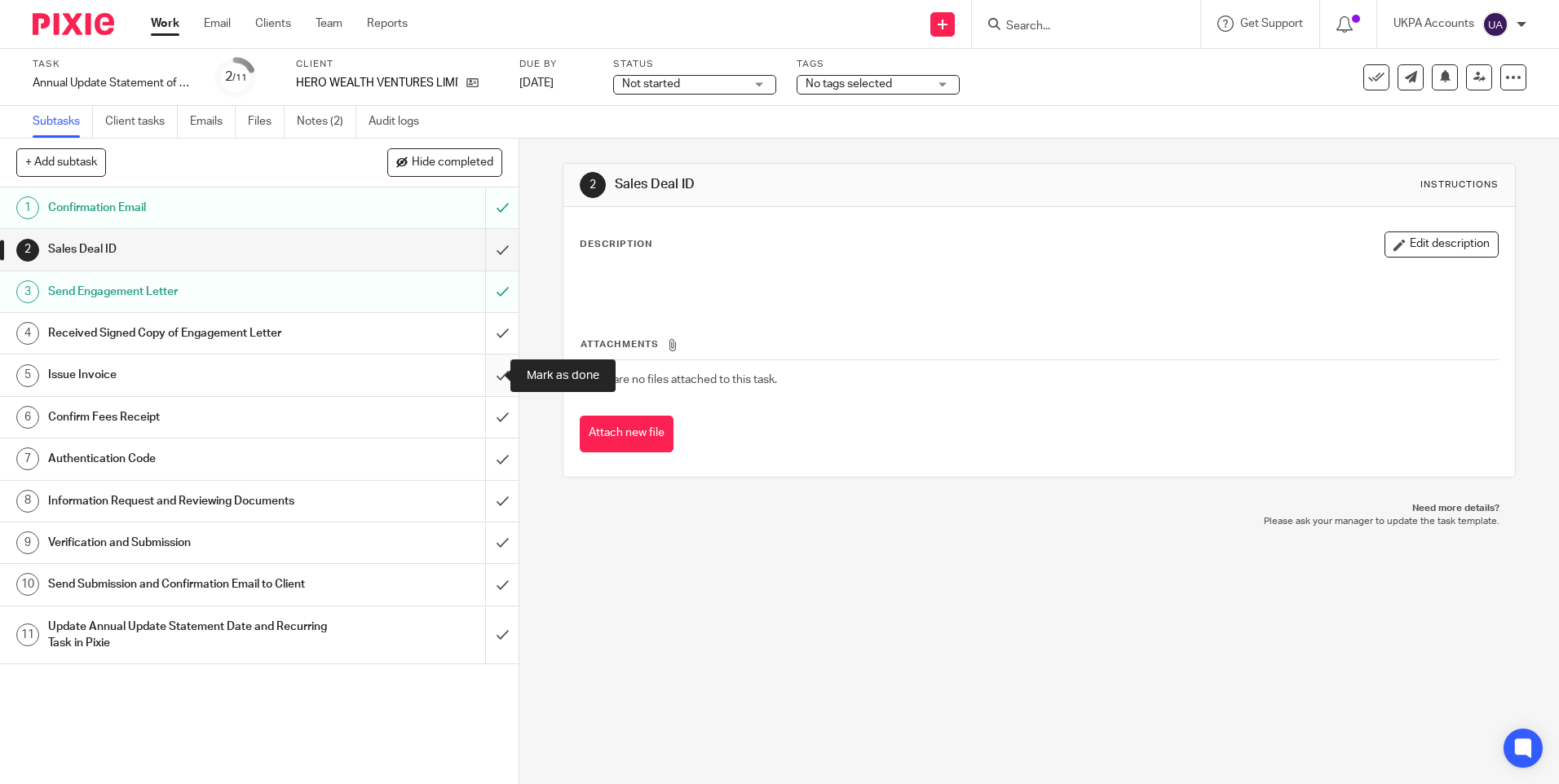
click at [489, 375] on input "submit" at bounding box center [260, 374] width 519 height 41
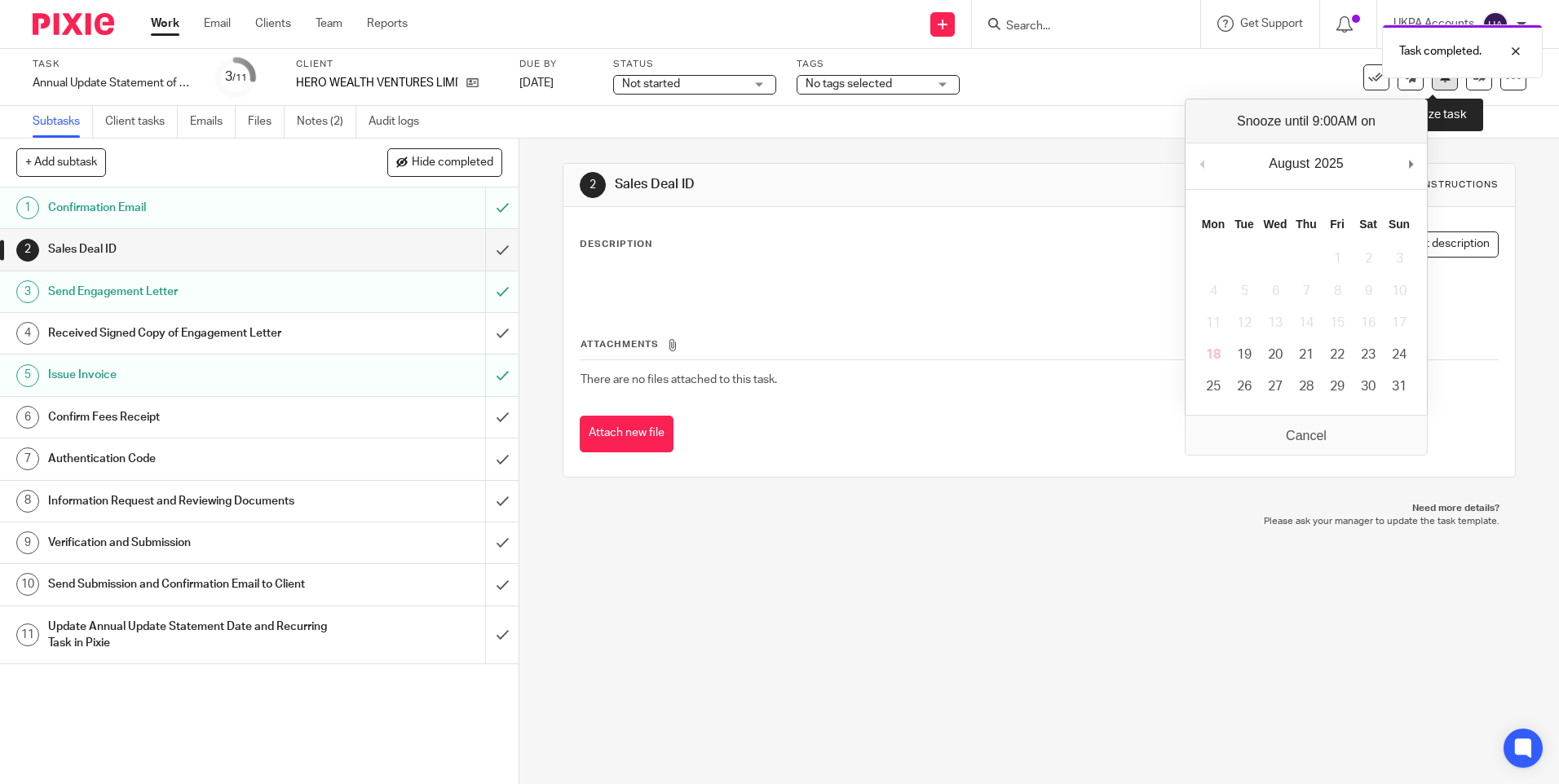
click at [1439, 82] on icon at bounding box center [1445, 76] width 12 height 12
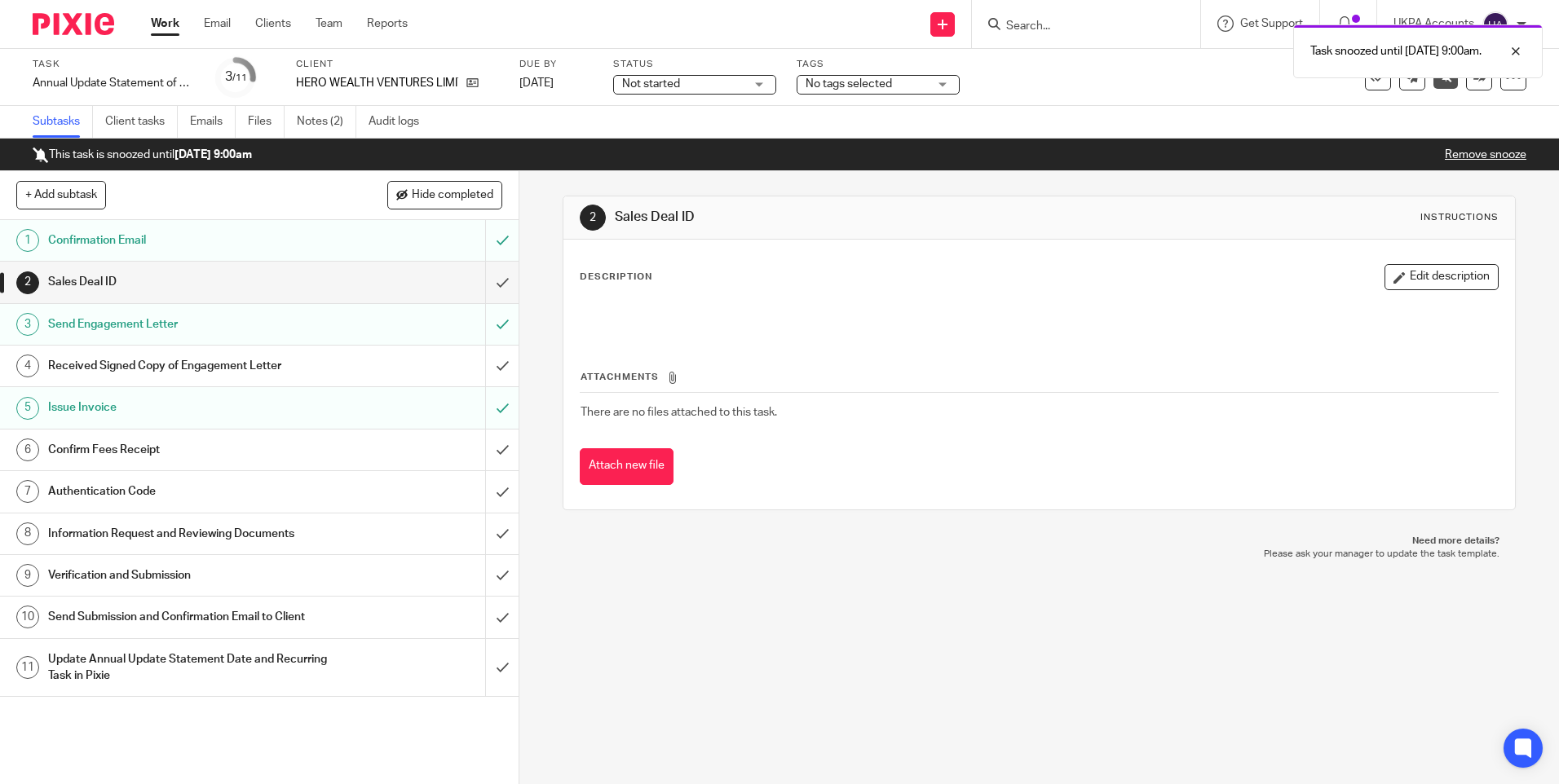
click at [156, 22] on link "Work" at bounding box center [165, 24] width 28 height 17
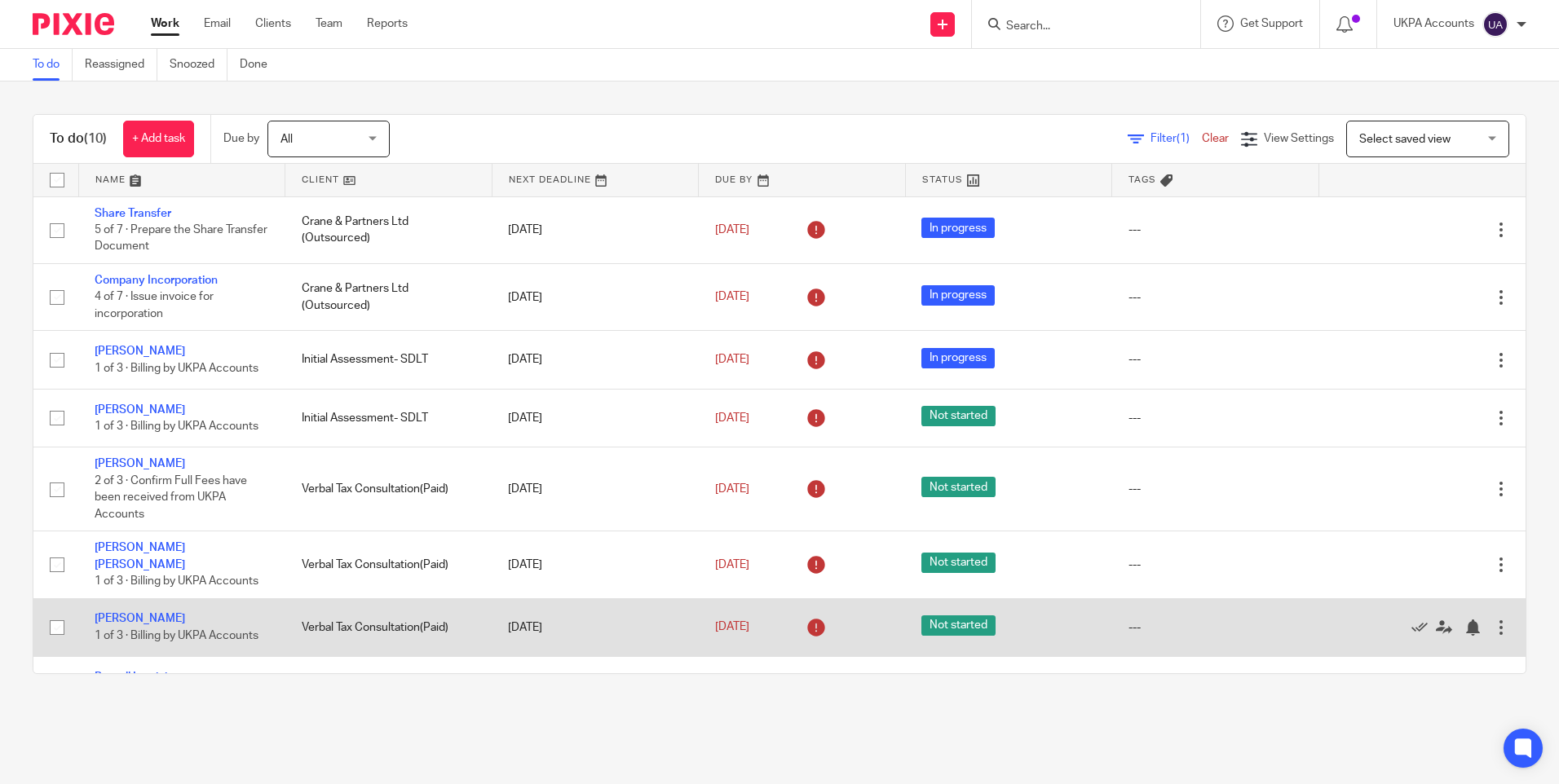
scroll to position [148, 0]
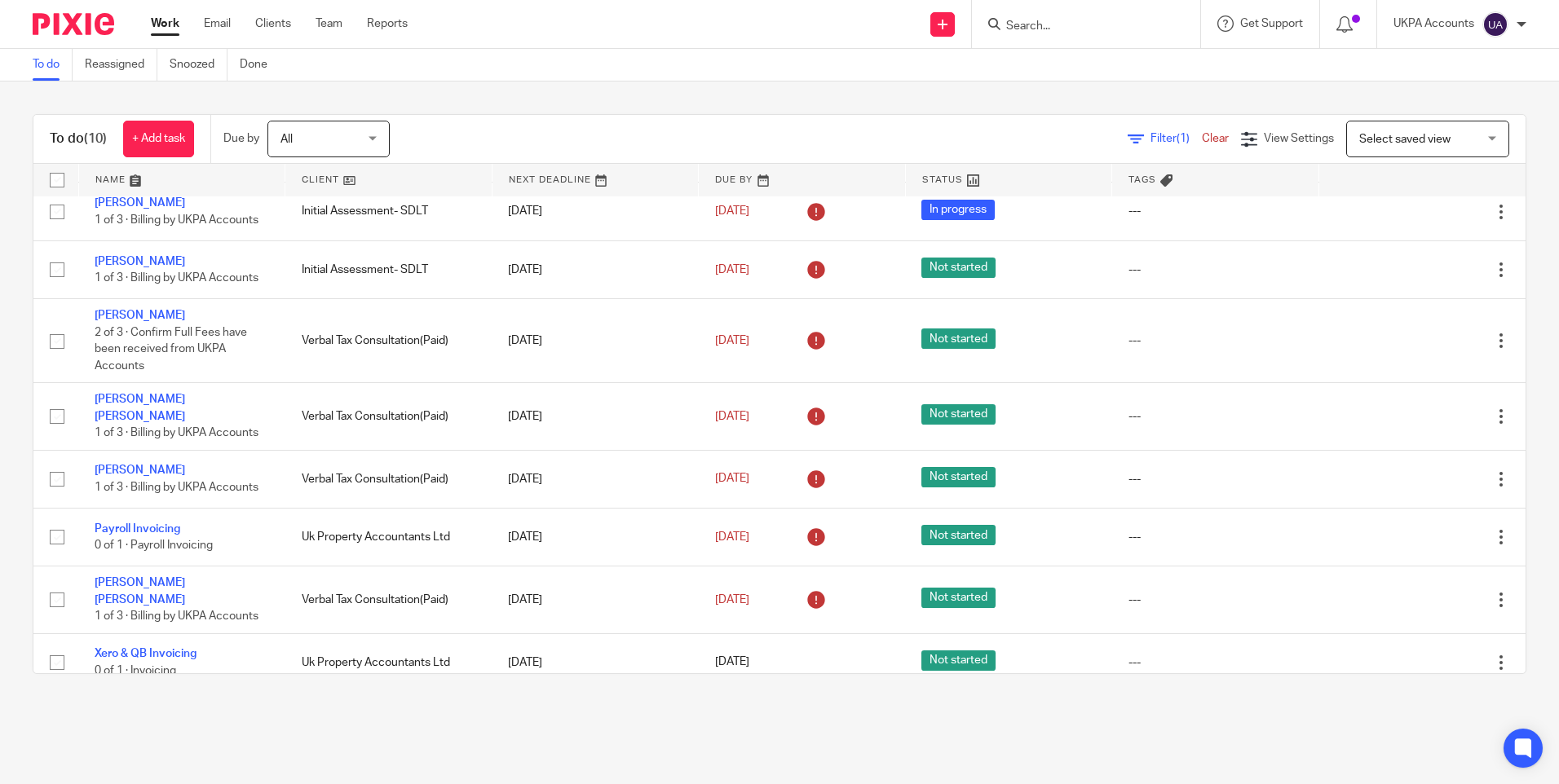
click at [44, 62] on link "To do" at bounding box center [52, 65] width 40 height 32
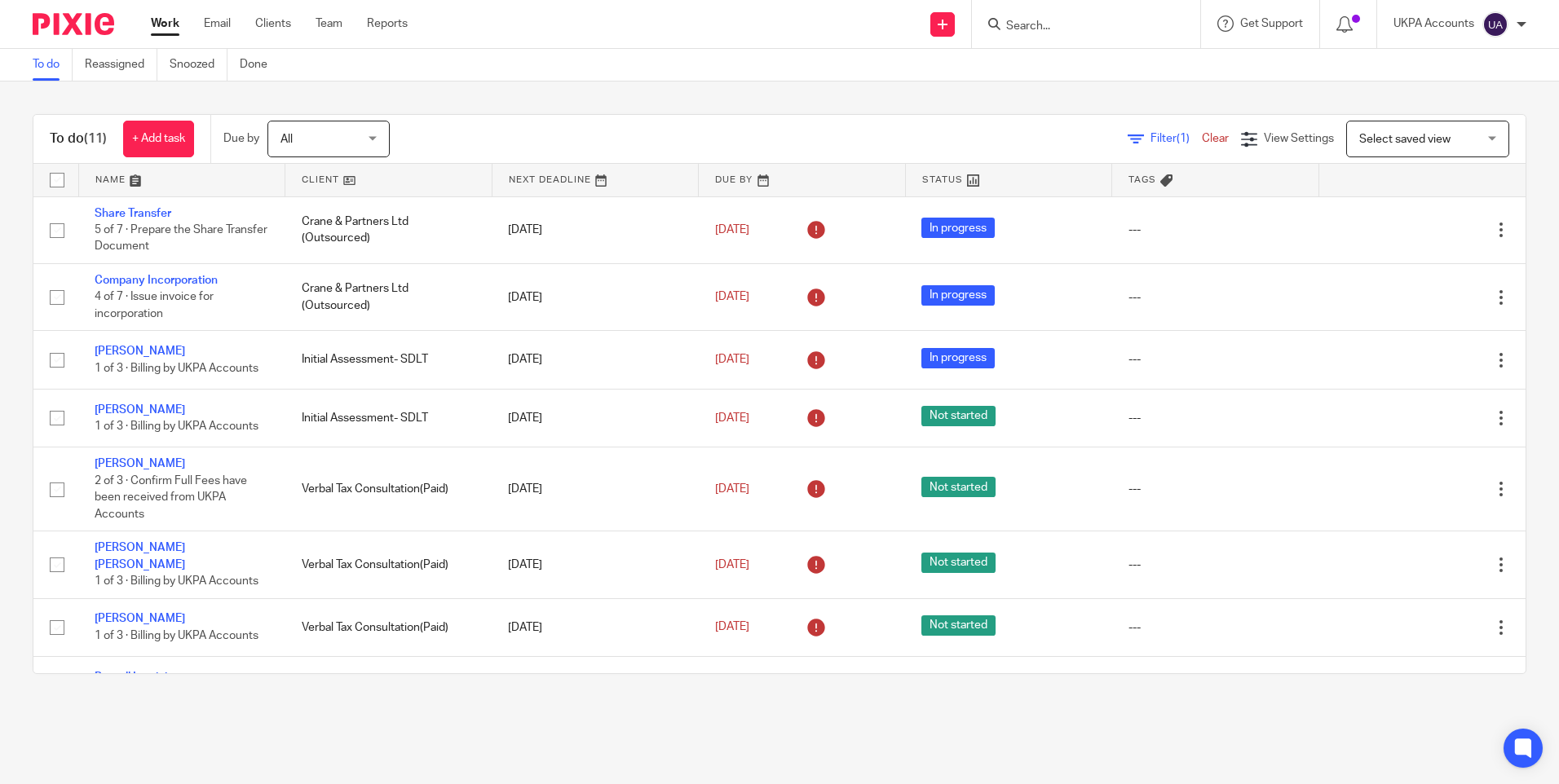
click at [1077, 24] on input "Search" at bounding box center [1078, 27] width 146 height 15
type input "chun yiu"
click at [845, 95] on div "To do (11) + Add task Due by All All Today Tomorrow This week Next week This mo…" at bounding box center [780, 394] width 1559 height 625
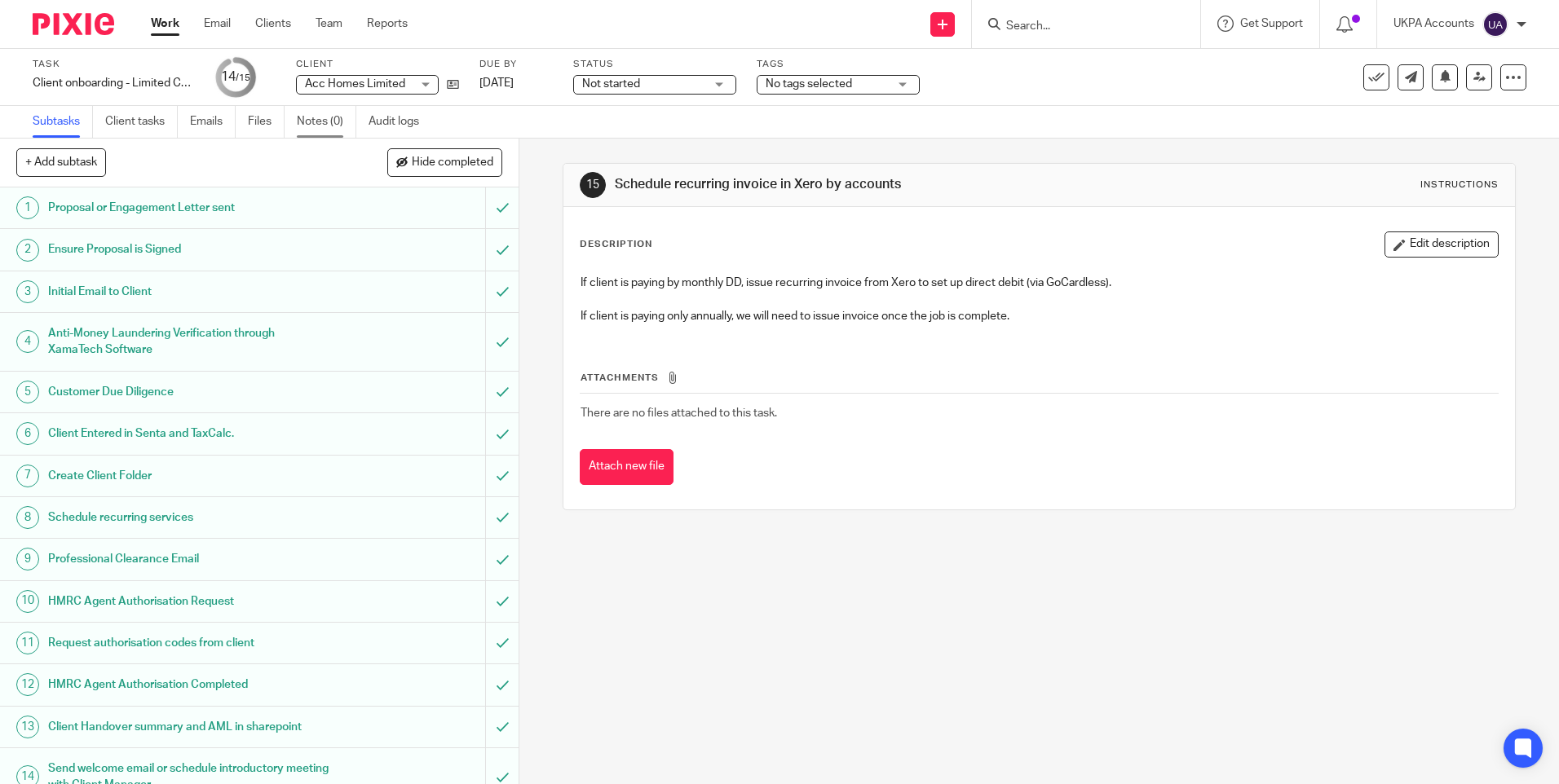
click at [314, 123] on link "Notes (0)" at bounding box center [327, 121] width 60 height 32
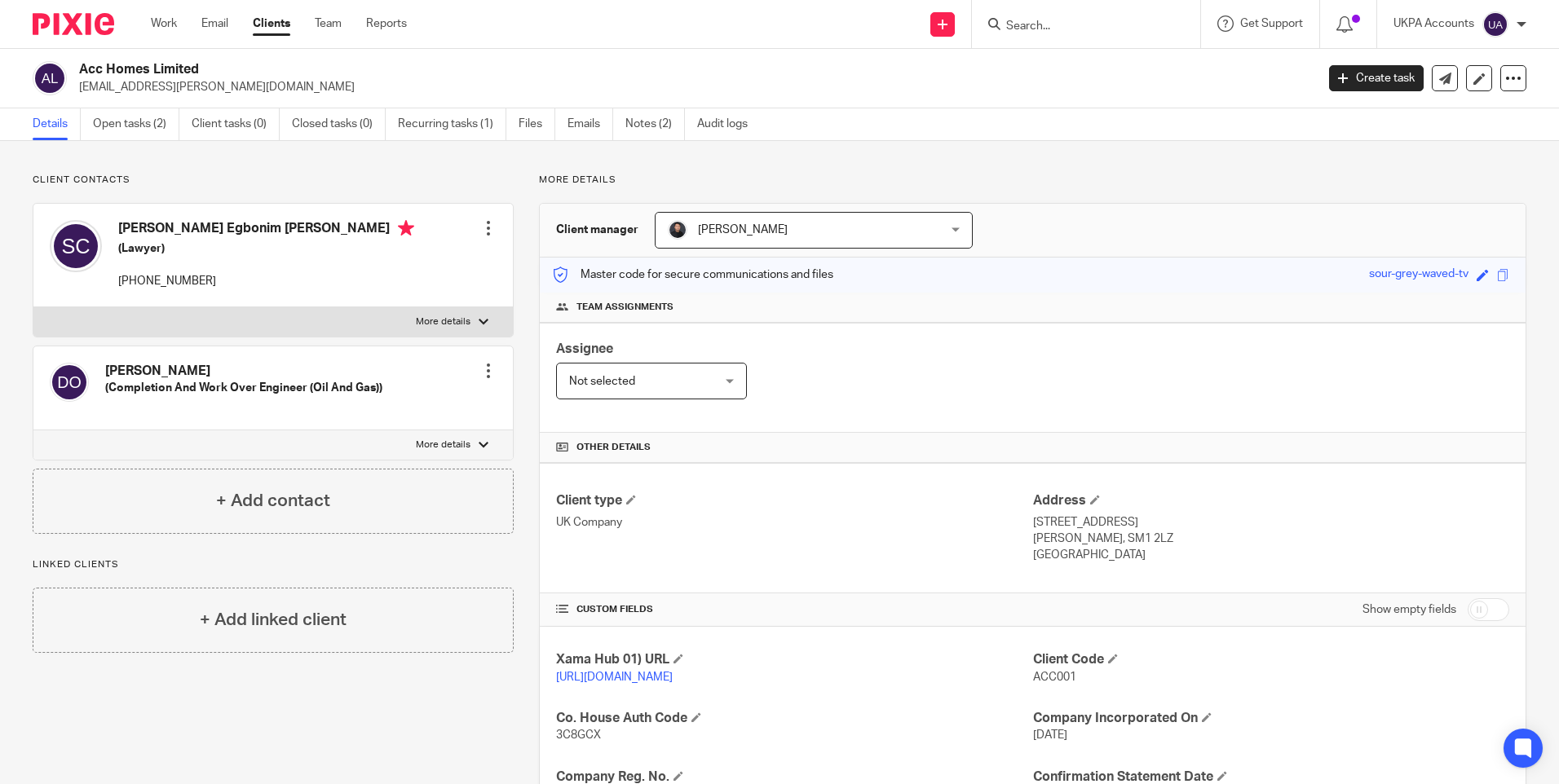
click at [378, 170] on div "Client contacts [PERSON_NAME] (Completion And Work Over Engineer (Oil And Gas))…" at bounding box center [780, 560] width 1559 height 836
click at [147, 71] on h2 "Acc Homes Limited" at bounding box center [569, 70] width 980 height 17
copy div "Acc Homes Limited"
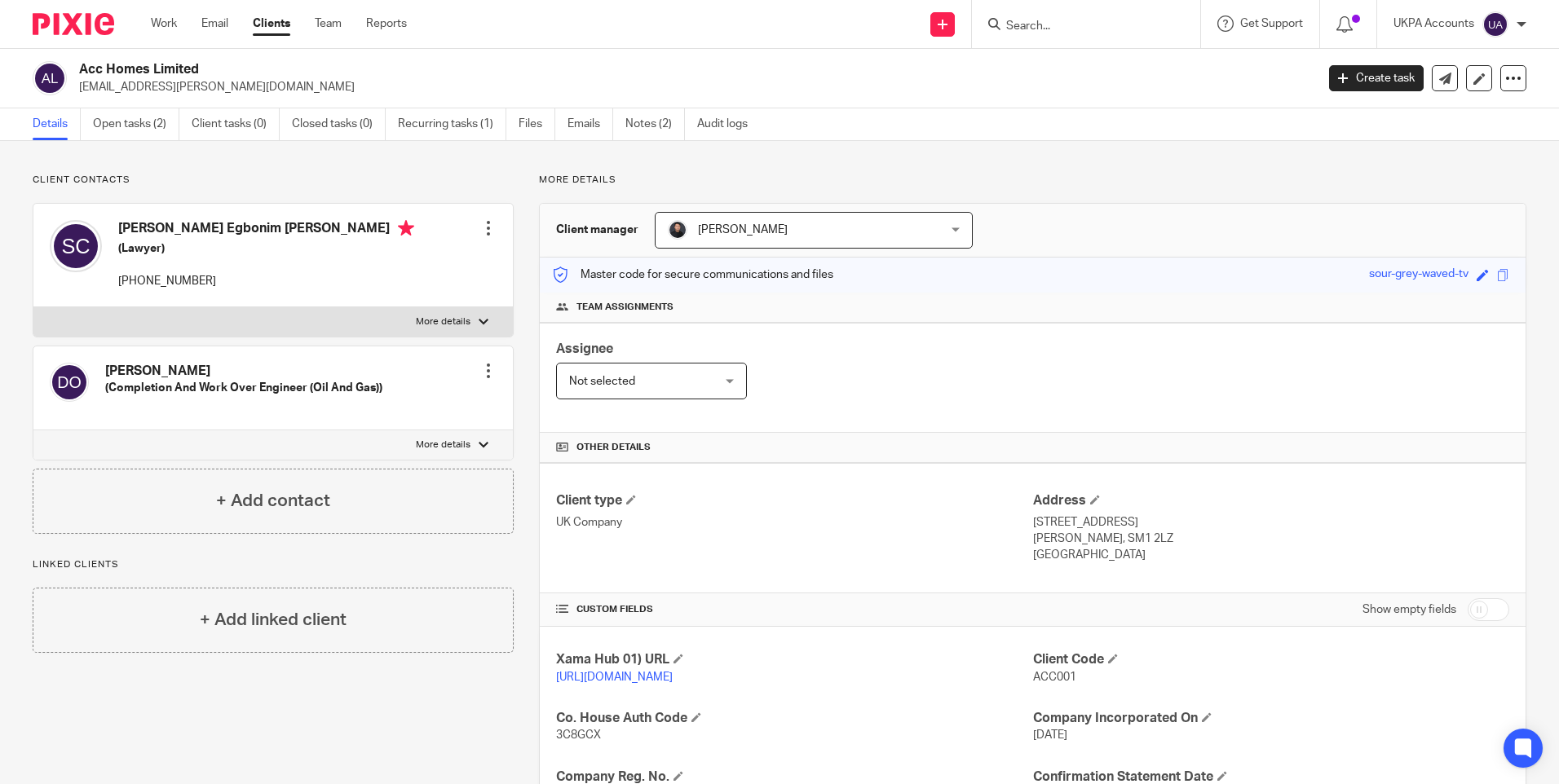
click at [151, 225] on h4 "[PERSON_NAME] Egbonim [PERSON_NAME]" at bounding box center [266, 230] width 296 height 21
copy h4 "Stephanie"
click at [190, 225] on h4 "[PERSON_NAME] Egbonim [PERSON_NAME]" at bounding box center [266, 230] width 296 height 21
drag, startPoint x: 188, startPoint y: 229, endPoint x: 250, endPoint y: 230, distance: 62.0
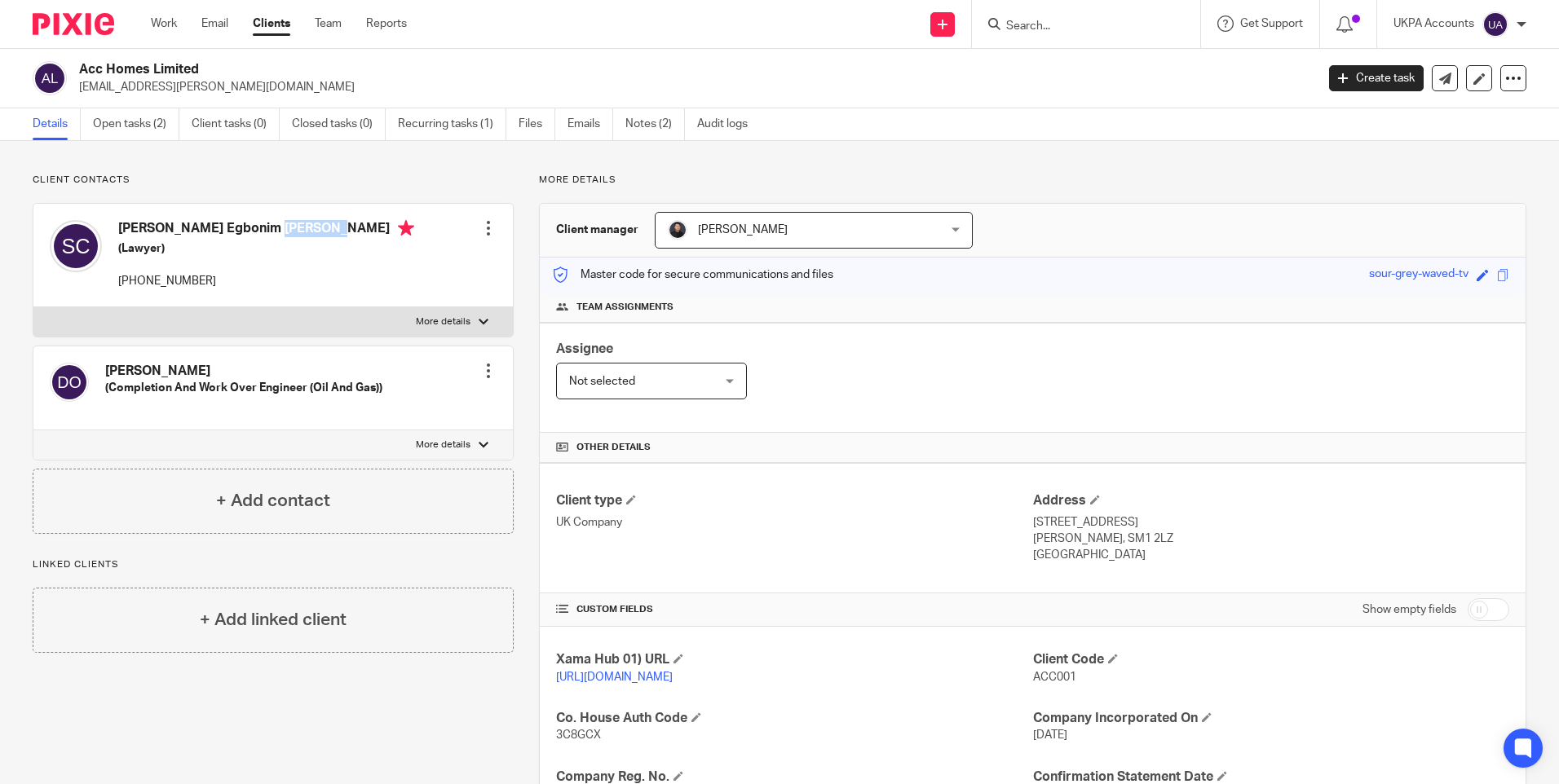
click at [250, 230] on h4 "Stephanie Egbonim Culley" at bounding box center [266, 230] width 296 height 21
drag, startPoint x: 250, startPoint y: 230, endPoint x: 280, endPoint y: 236, distance: 30.6
click at [280, 236] on h4 "Stephanie Egbonim Culley" at bounding box center [266, 230] width 296 height 21
copy h4 "Egbonim Culley"
click at [141, 82] on p "se.culley@yahoo.co.uk" at bounding box center [691, 87] width 1225 height 17
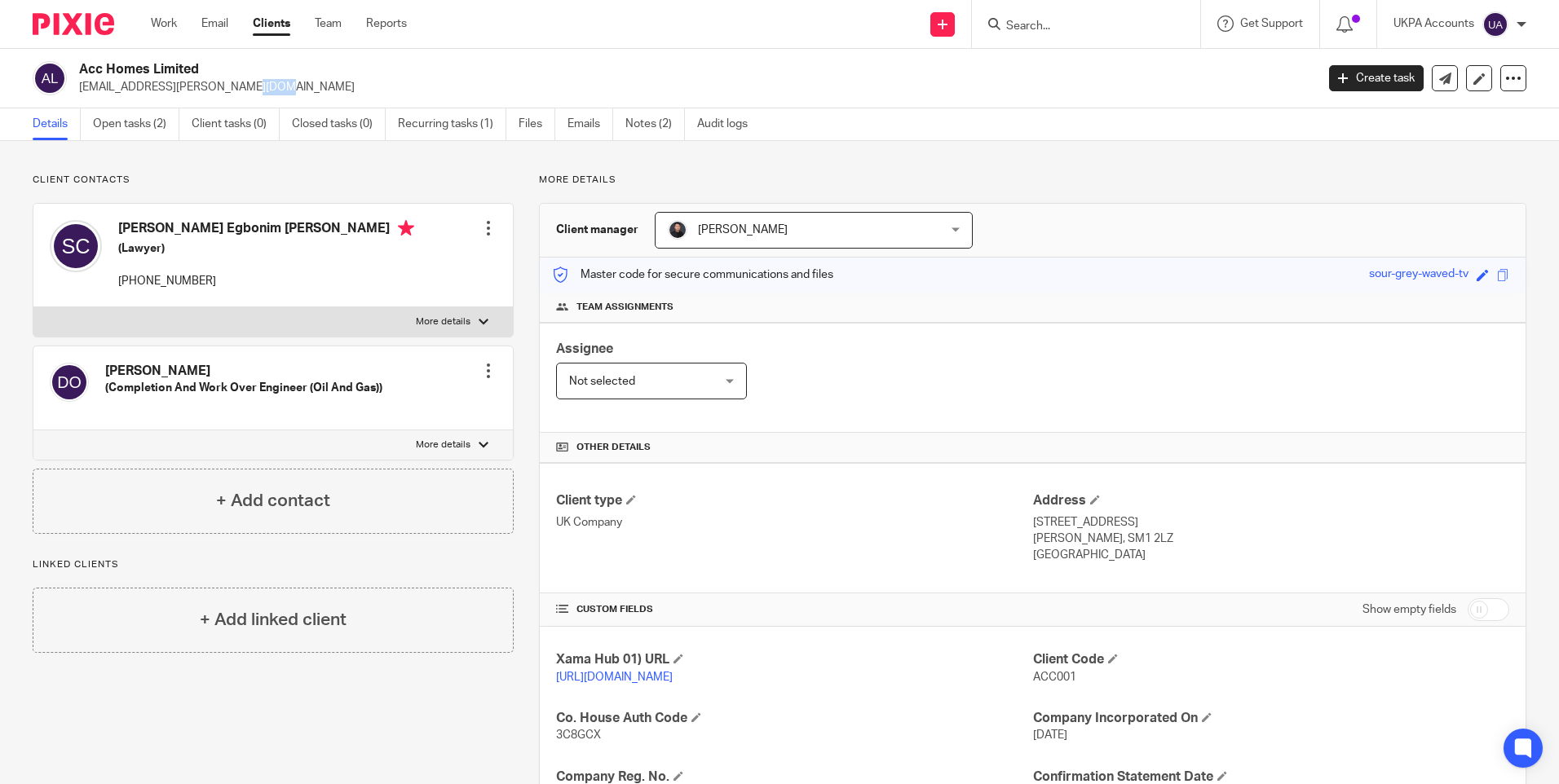
click at [141, 82] on p "se.culley@yahoo.co.uk" at bounding box center [691, 87] width 1225 height 17
copy main "se.culley@yahoo.co.uk Create task Update from Companies House Export data Merge…"
drag, startPoint x: 141, startPoint y: 277, endPoint x: 242, endPoint y: 287, distance: 101.5
click at [242, 287] on p "+44 7949 494643" at bounding box center [266, 281] width 296 height 17
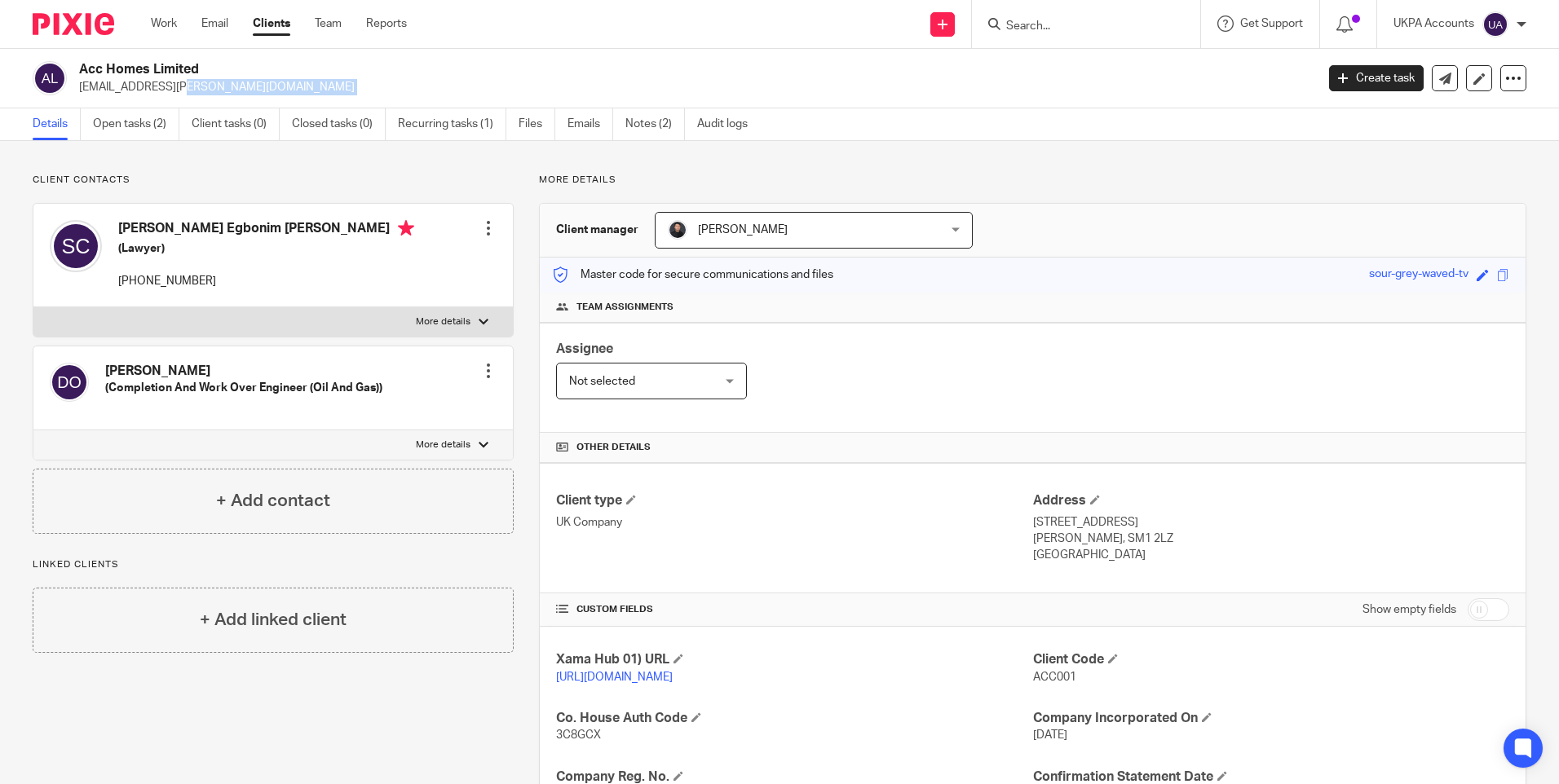
copy p "7949 494643"
drag, startPoint x: 1032, startPoint y: 519, endPoint x: 1122, endPoint y: 521, distance: 90.0
click at [1122, 521] on p "44 Oldfields Road" at bounding box center [1271, 523] width 477 height 17
copy p "44 Oldfields Road"
click at [1034, 540] on p "Sutton, SM1 2LZ" at bounding box center [1271, 539] width 477 height 17
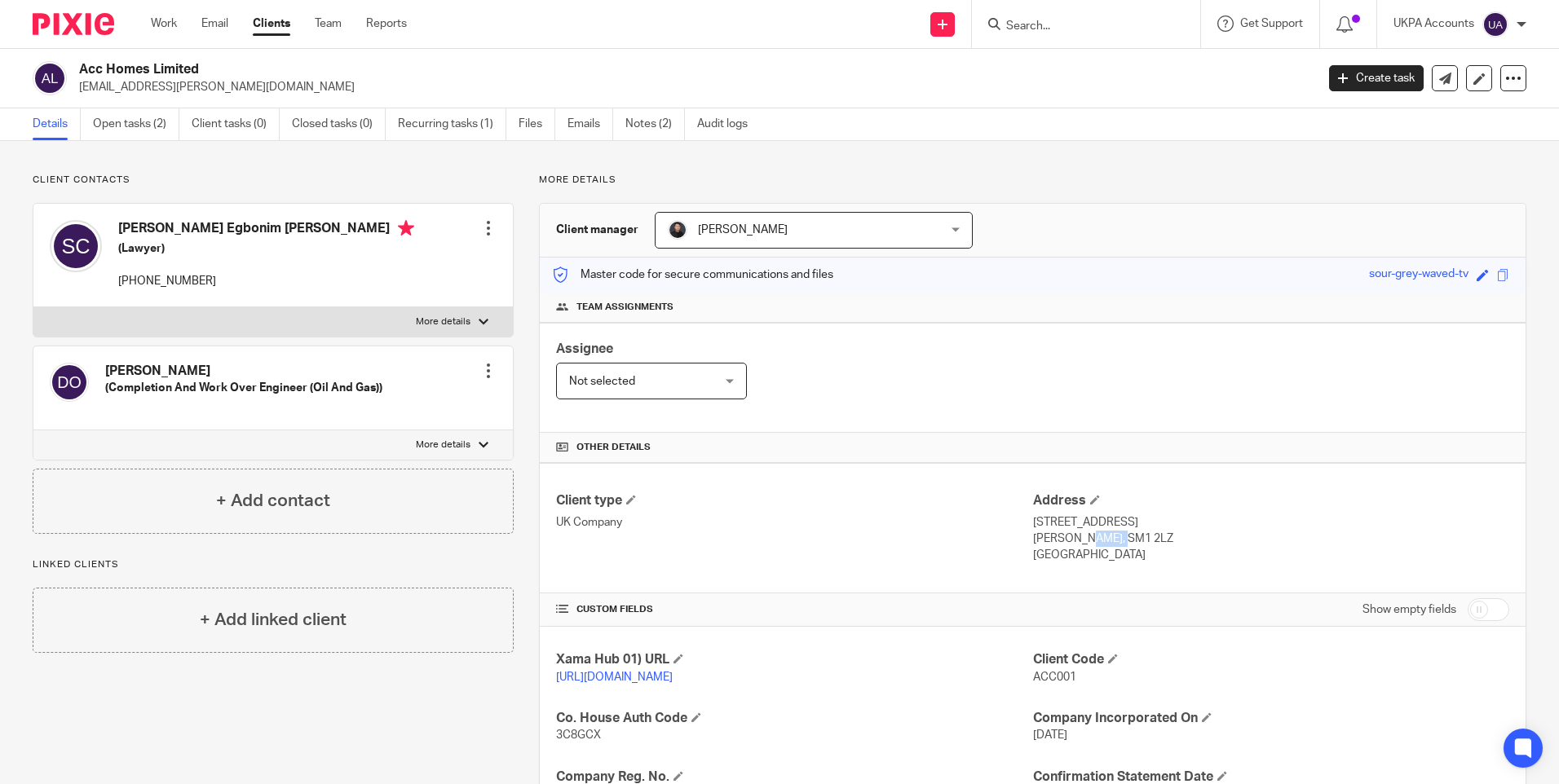
click at [1034, 540] on p "Sutton, SM1 2LZ" at bounding box center [1271, 539] width 477 height 17
copy p "Sutton"
drag, startPoint x: 1064, startPoint y: 536, endPoint x: 1134, endPoint y: 536, distance: 70.0
click at [1134, 536] on p "Sutton, SM1 2LZ" at bounding box center [1271, 539] width 477 height 17
copy p "SM1 2LZ"
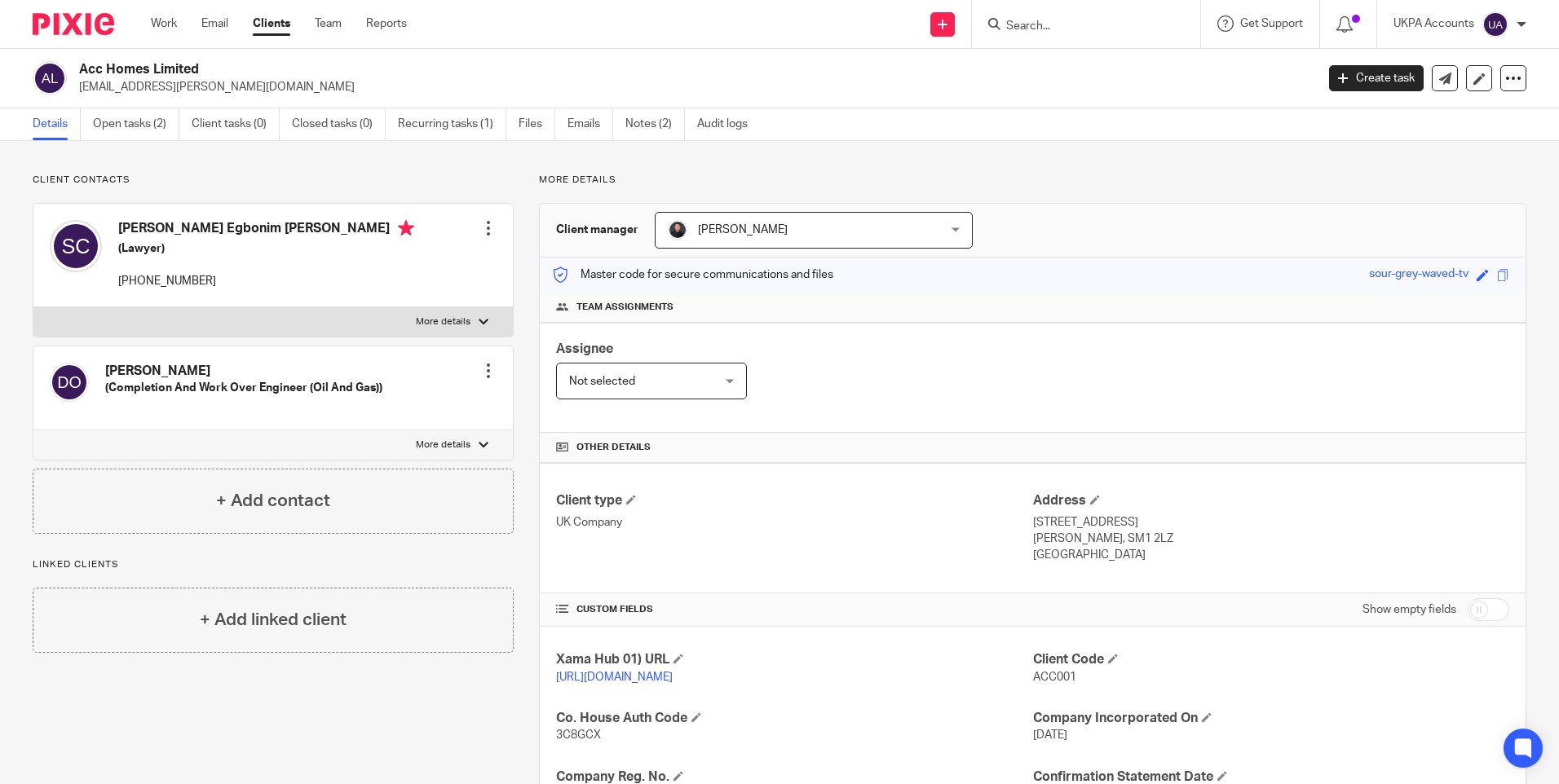
click at [1039, 554] on p "England" at bounding box center [1271, 555] width 477 height 17
copy p "England"
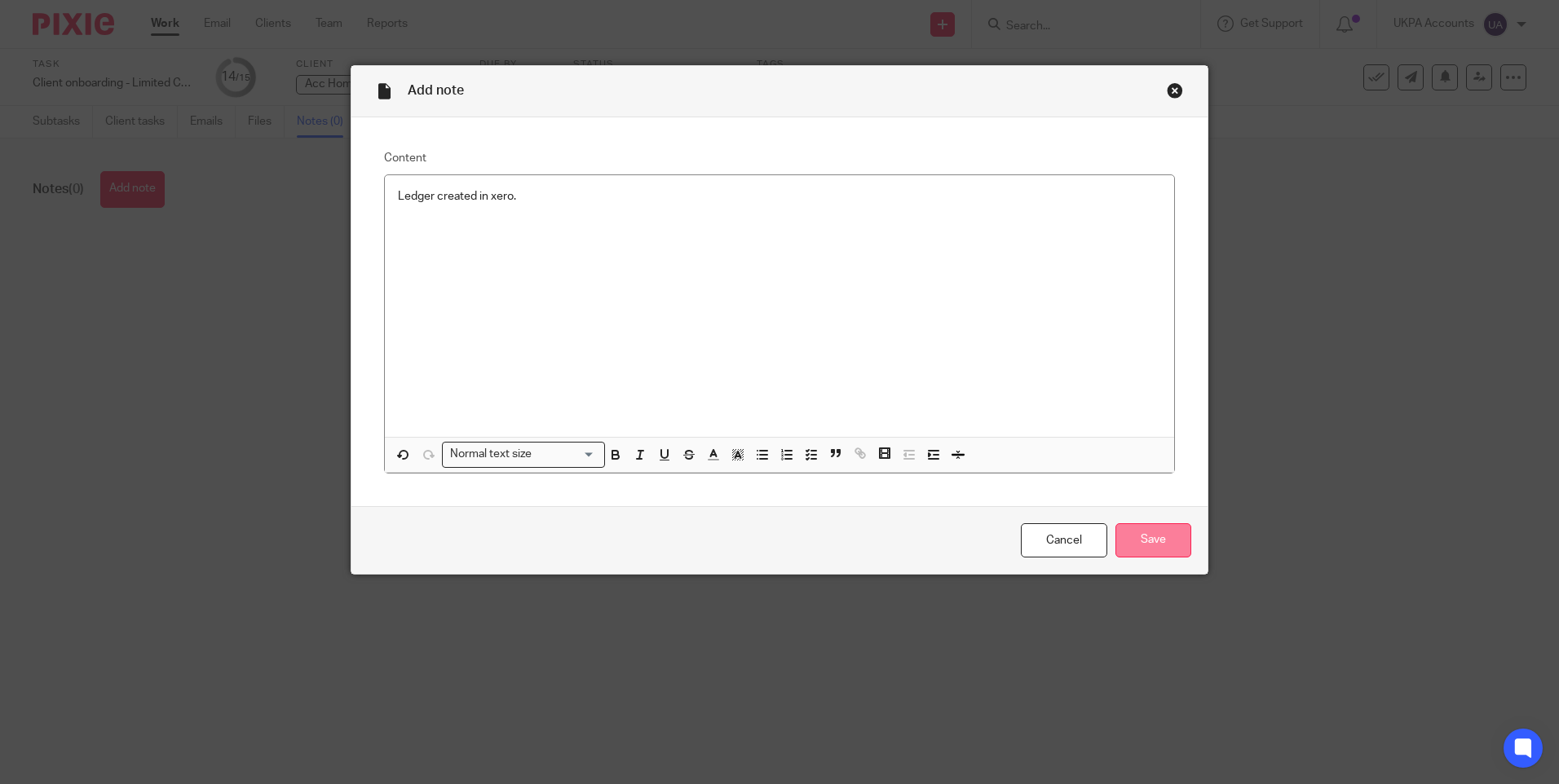
click at [1136, 532] on input "Save" at bounding box center [1153, 540] width 76 height 35
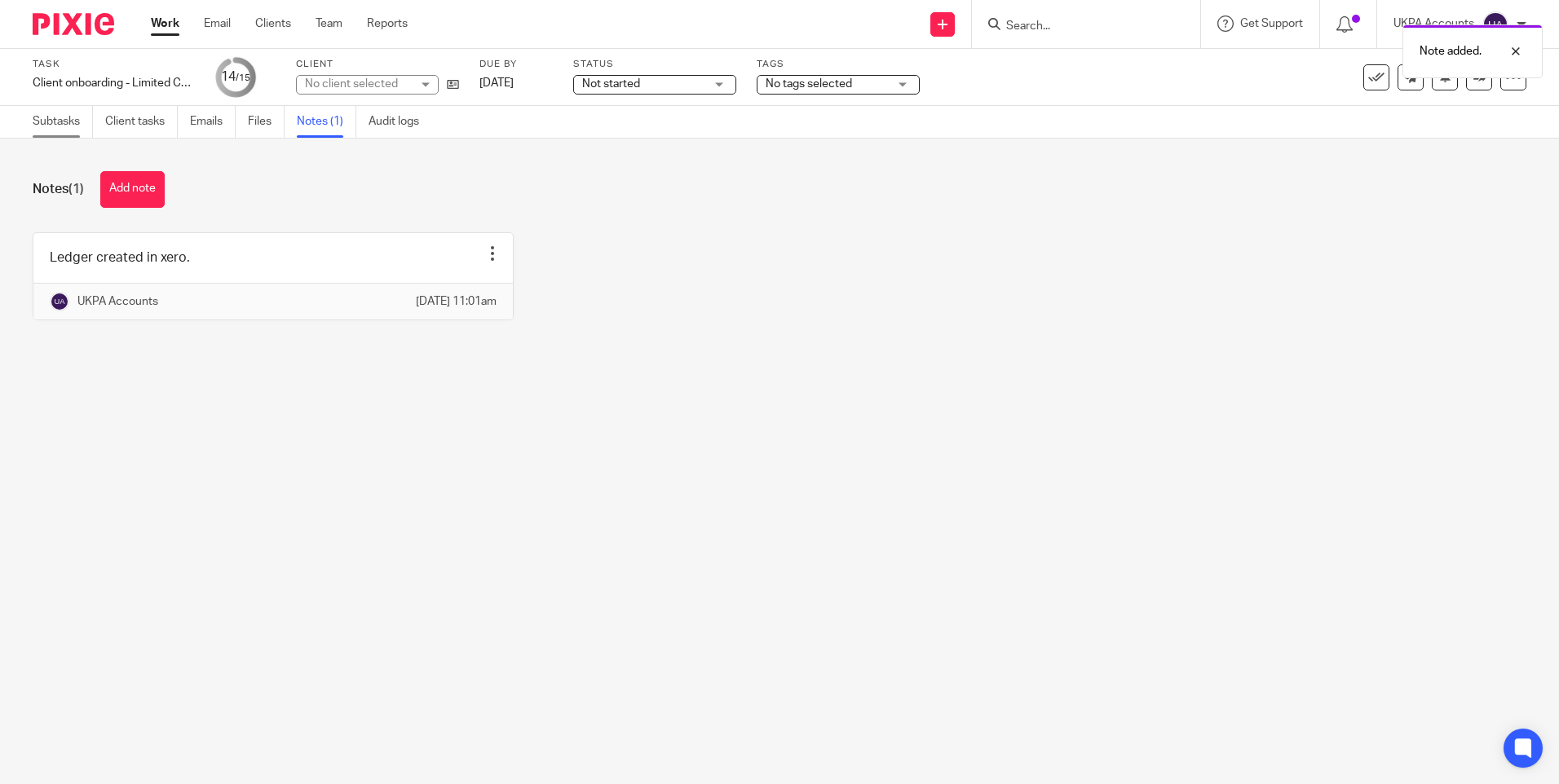
click at [48, 127] on link "Subtasks" at bounding box center [62, 121] width 61 height 32
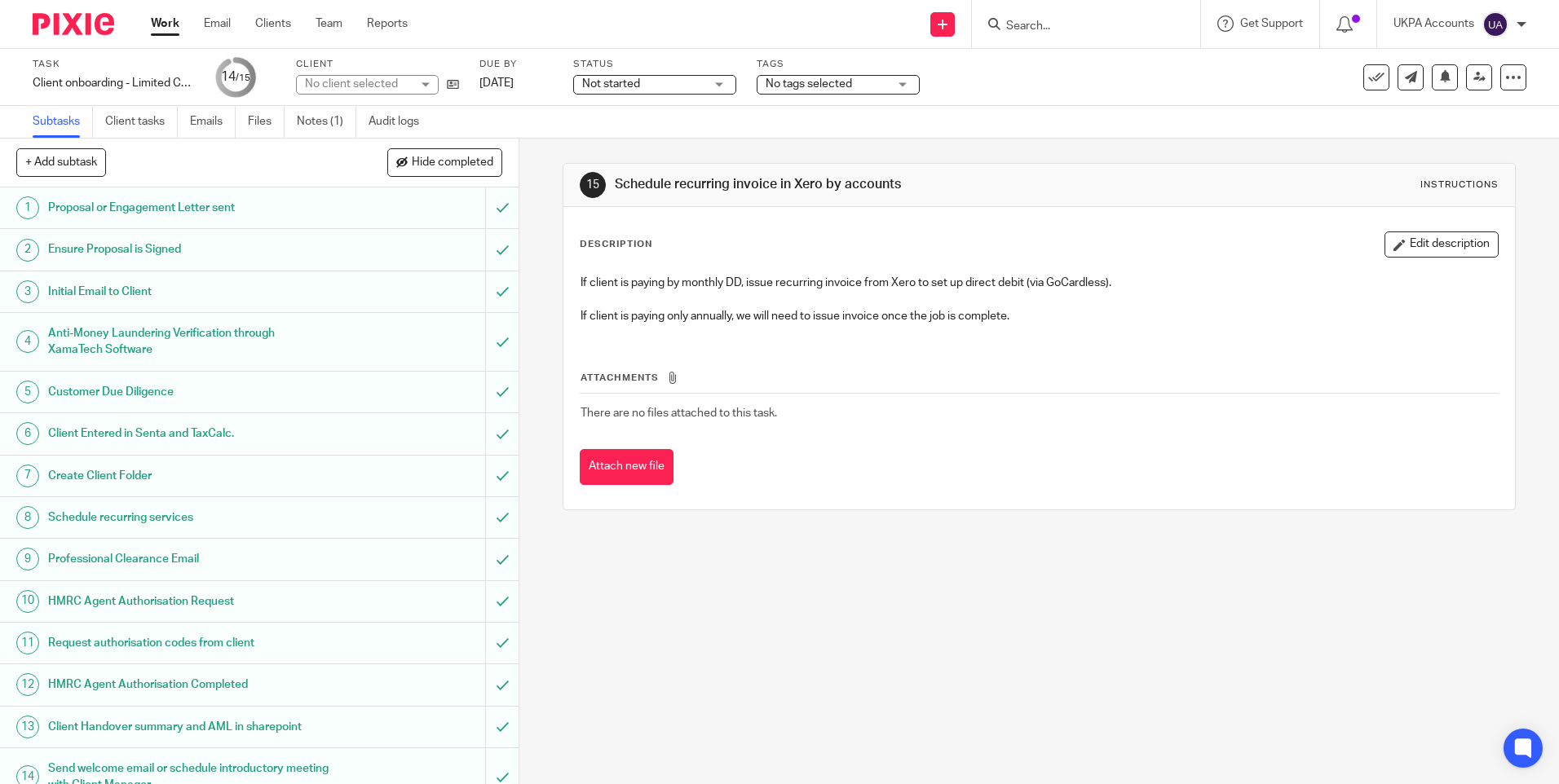
scroll to position [64, 0]
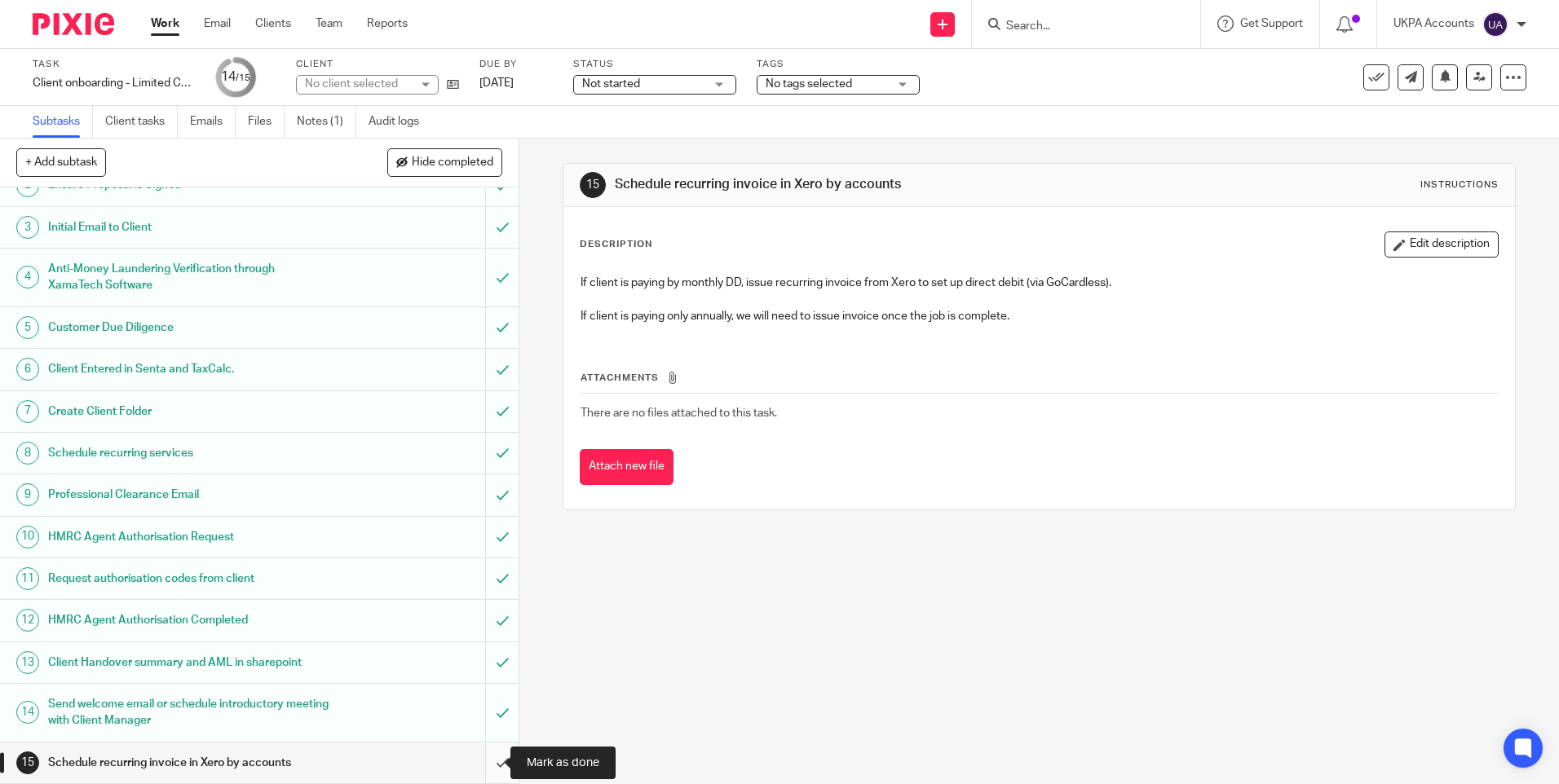
click at [492, 764] on input "submit" at bounding box center [260, 762] width 519 height 41
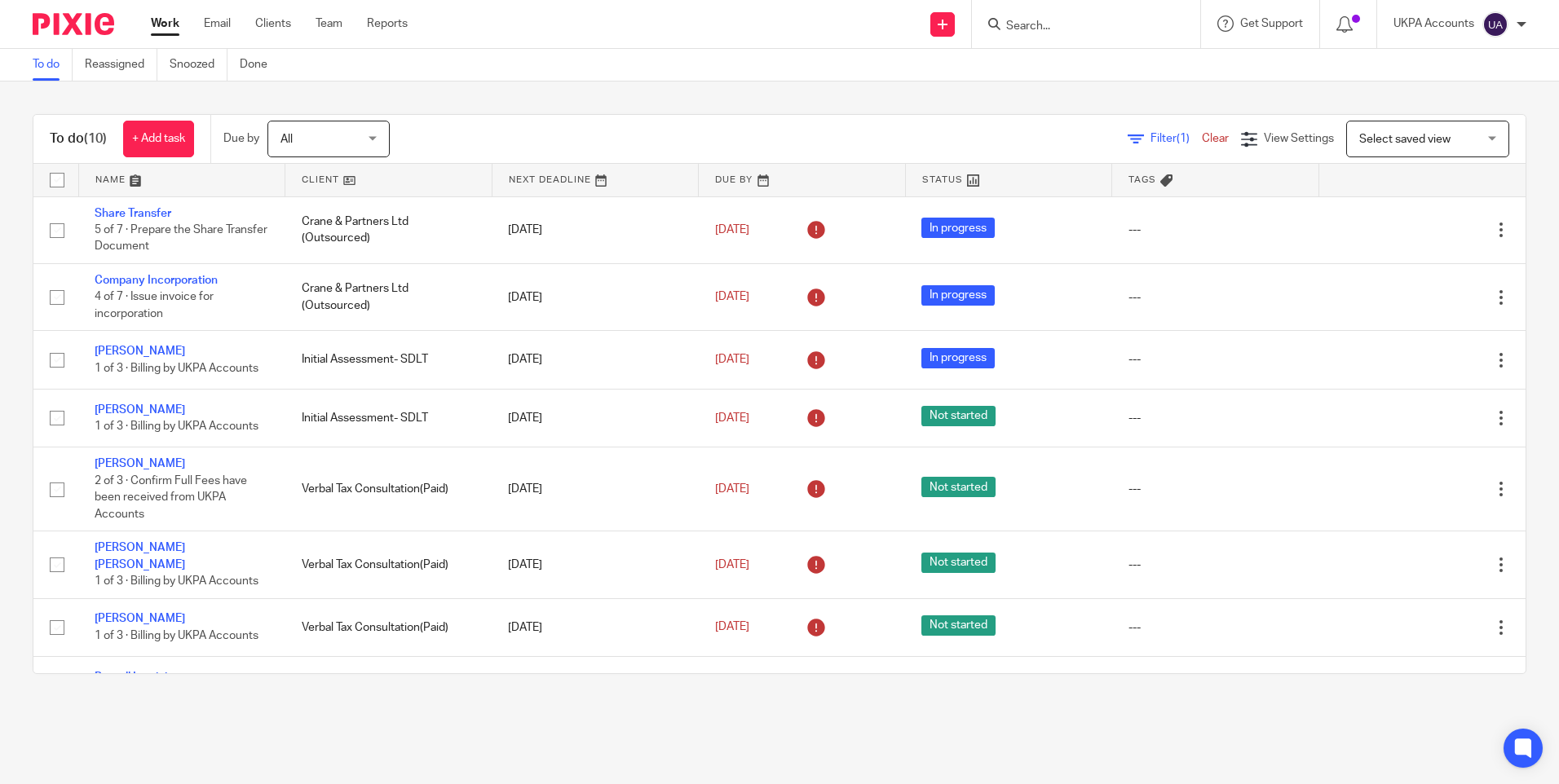
click at [52, 69] on link "To do" at bounding box center [52, 65] width 40 height 32
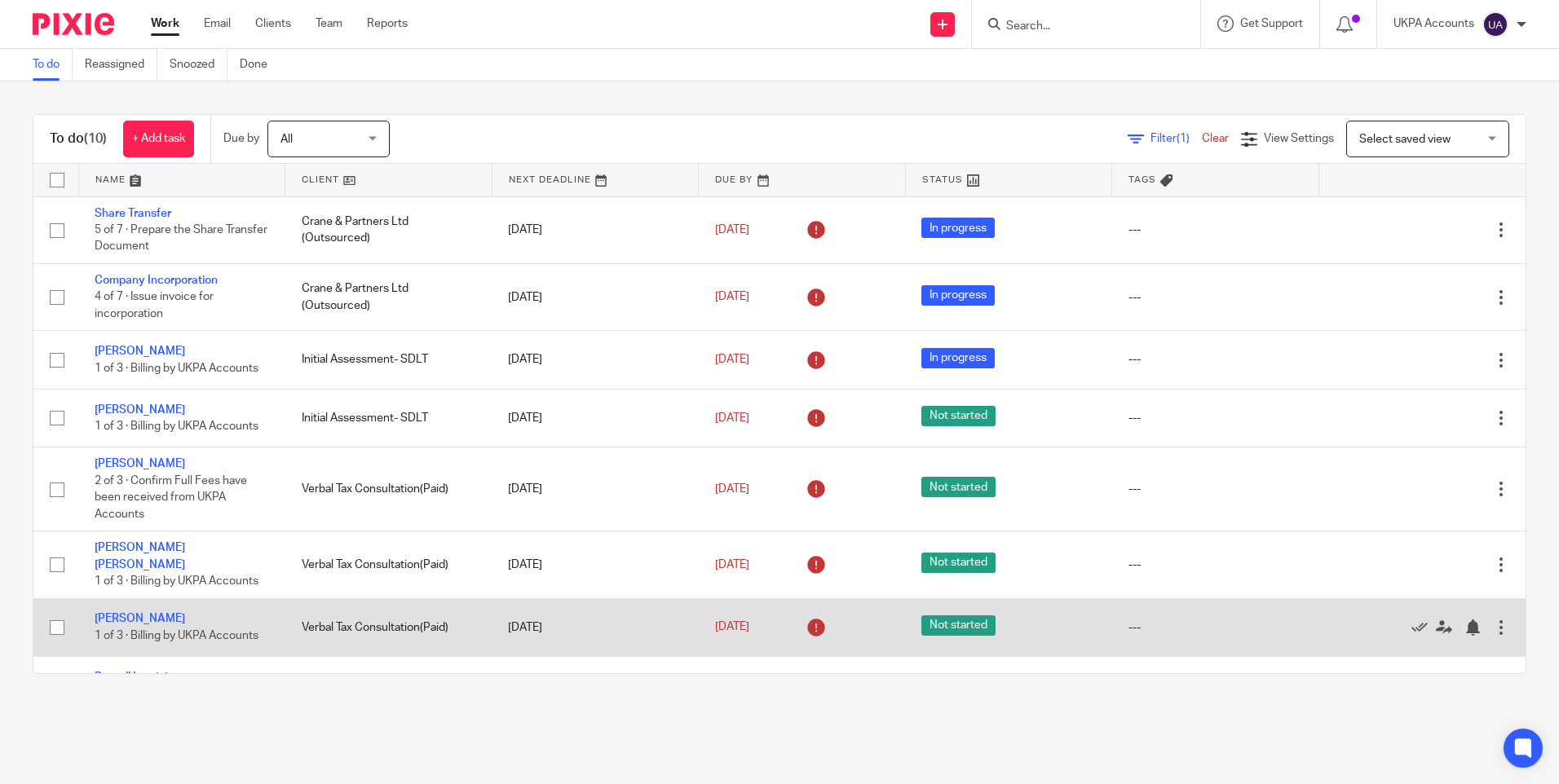
scroll to position [148, 0]
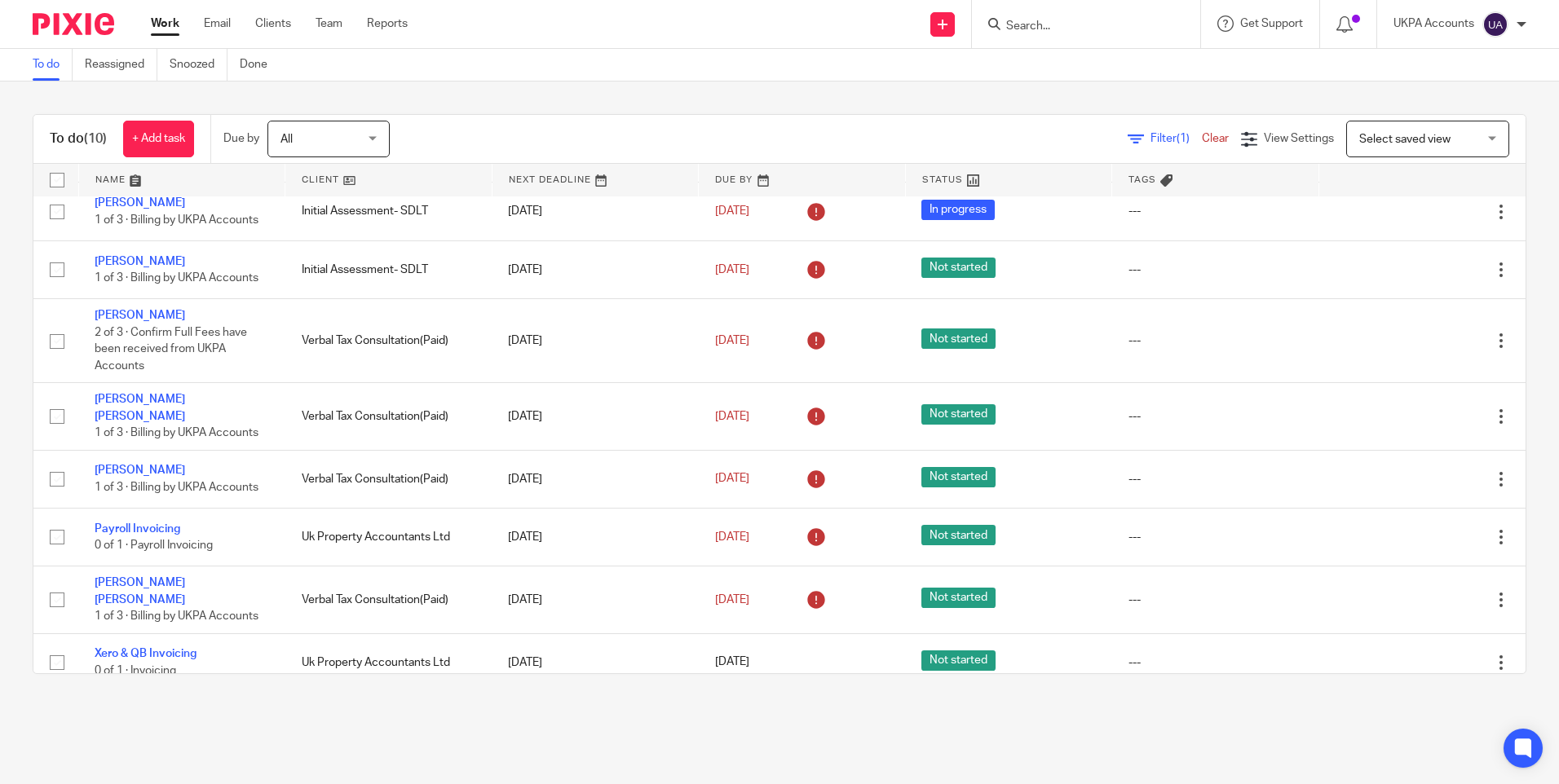
click at [37, 65] on link "To do" at bounding box center [52, 65] width 40 height 32
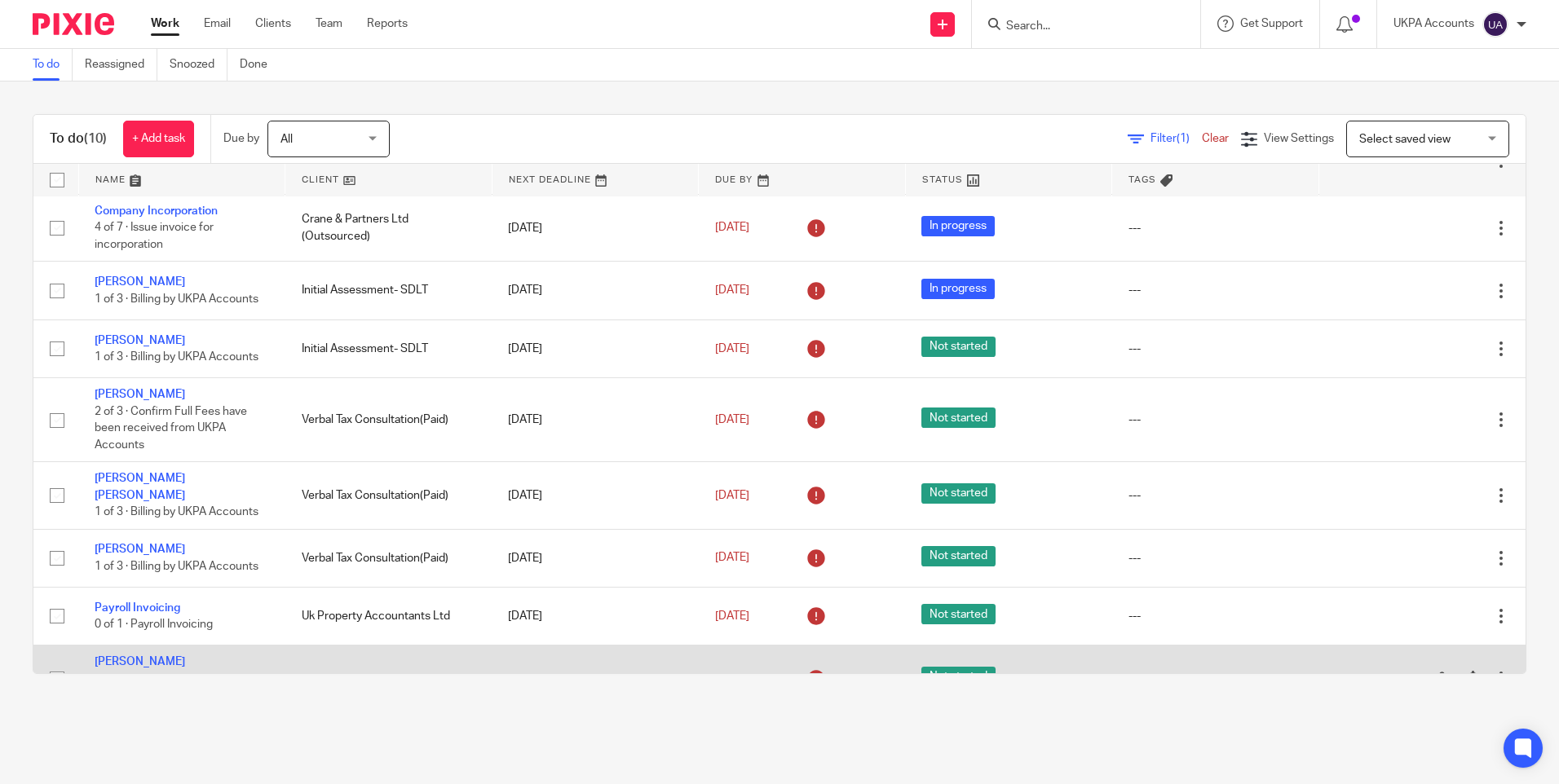
scroll to position [148, 0]
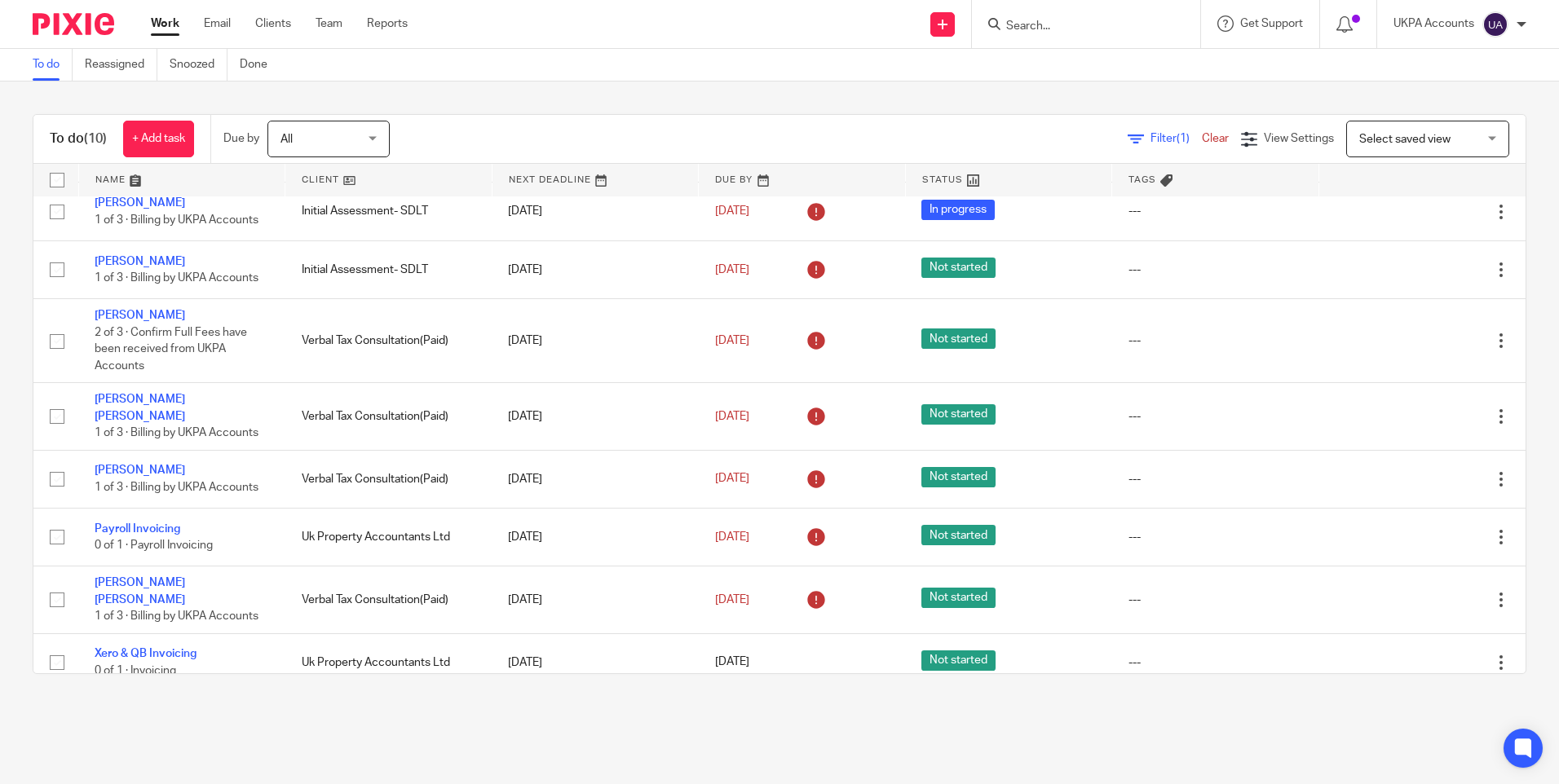
click at [1048, 26] on input "Search" at bounding box center [1078, 27] width 146 height 15
paste input "Glenn.Hardie@mab.org.uk>"
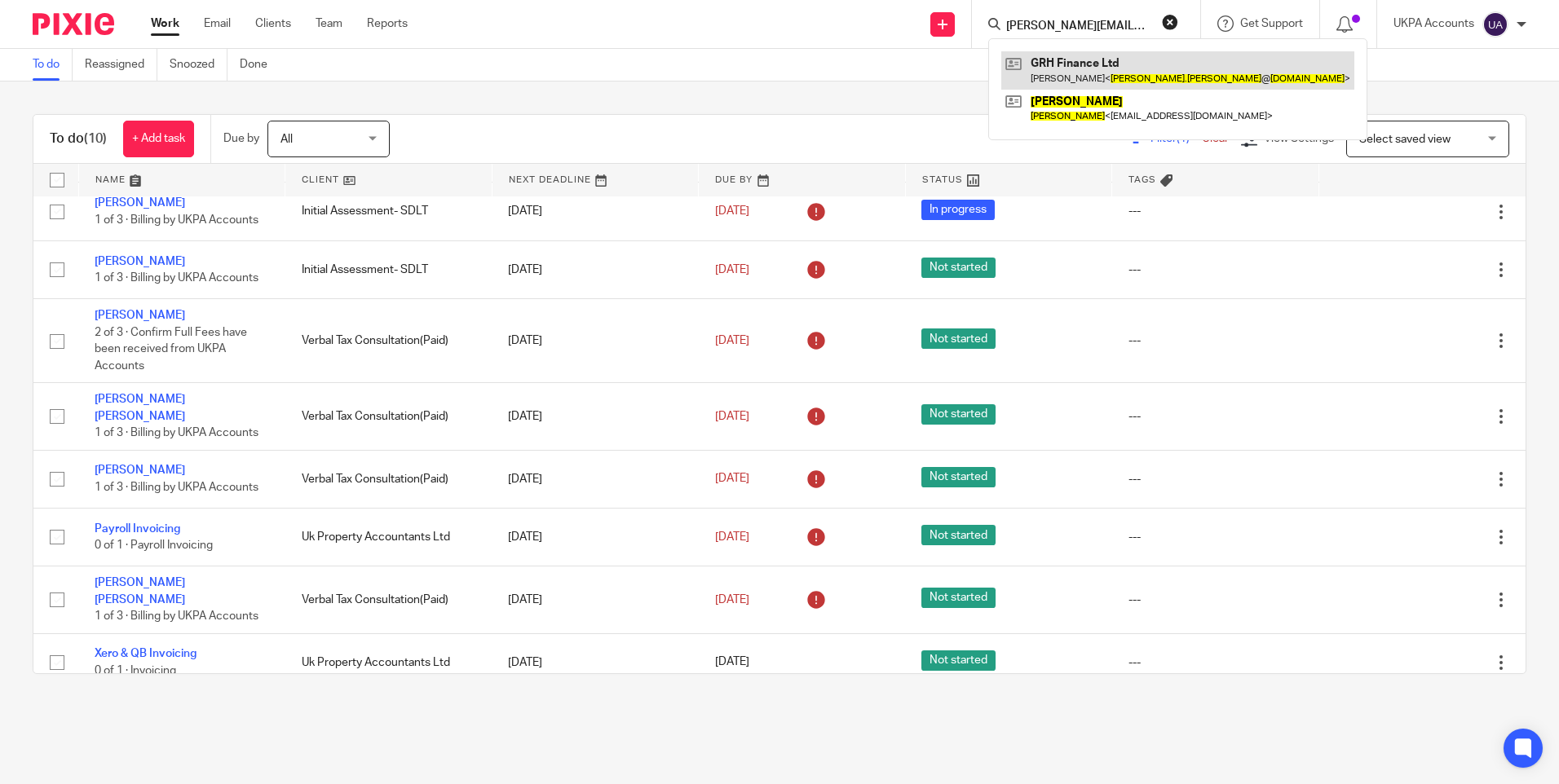
type input "Glenn.Hardie@mab.org.uk"
click at [168, 21] on link "Work" at bounding box center [165, 24] width 28 height 17
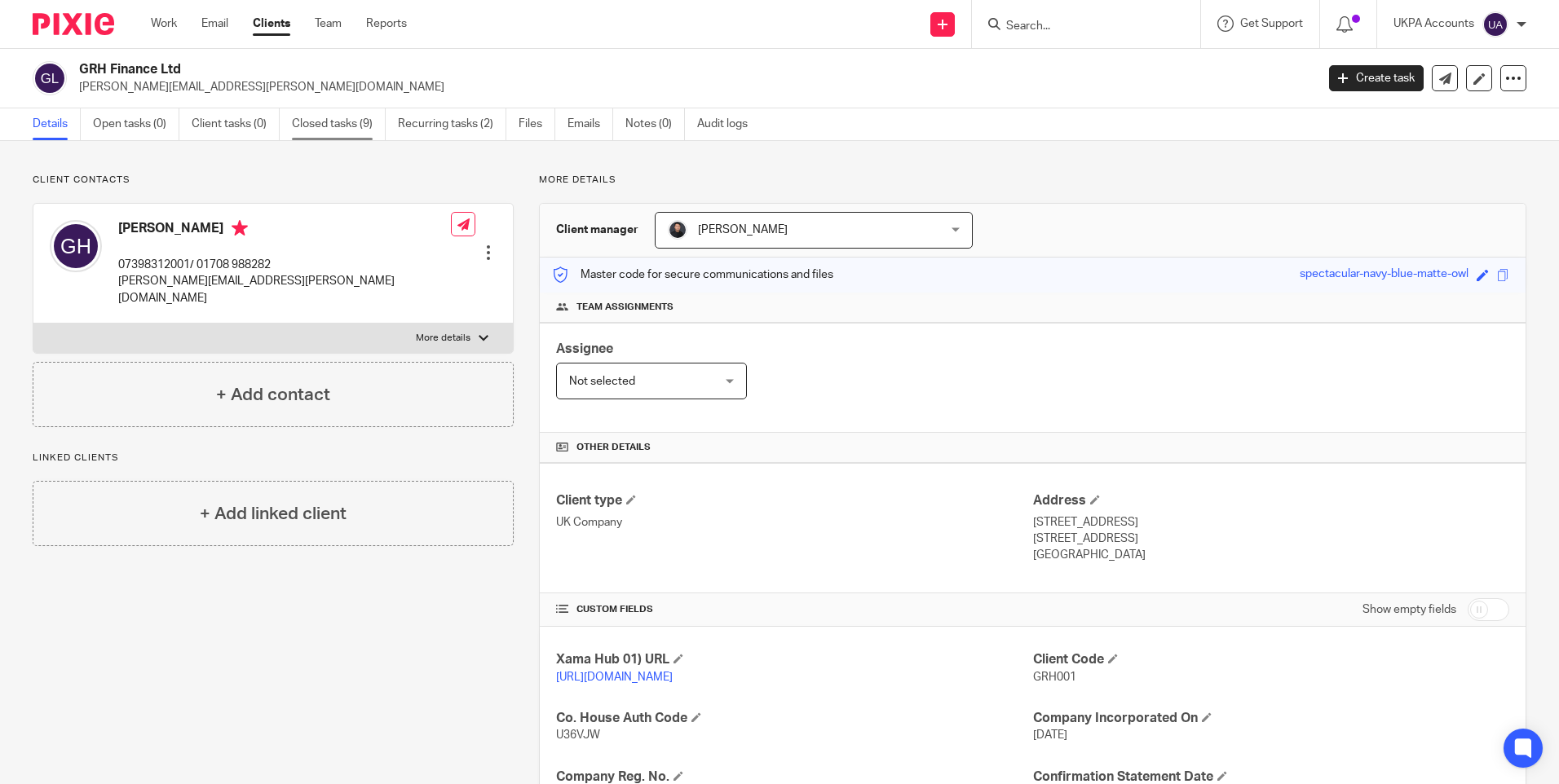
click at [334, 129] on link "Closed tasks (9)" at bounding box center [339, 124] width 94 height 32
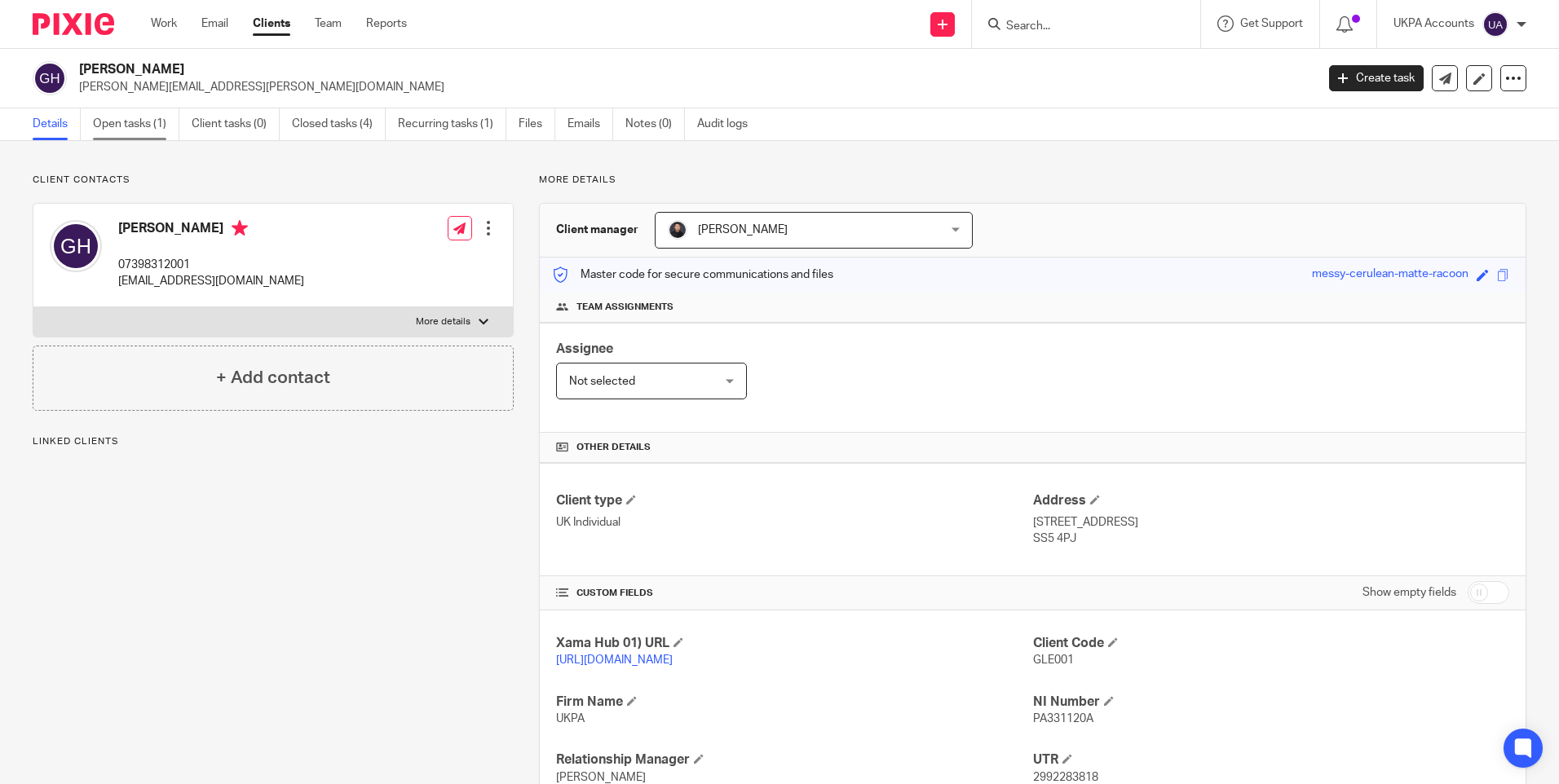
drag, startPoint x: 0, startPoint y: 0, endPoint x: 140, endPoint y: 125, distance: 187.7
click at [140, 125] on link "Open tasks (1)" at bounding box center [136, 124] width 87 height 32
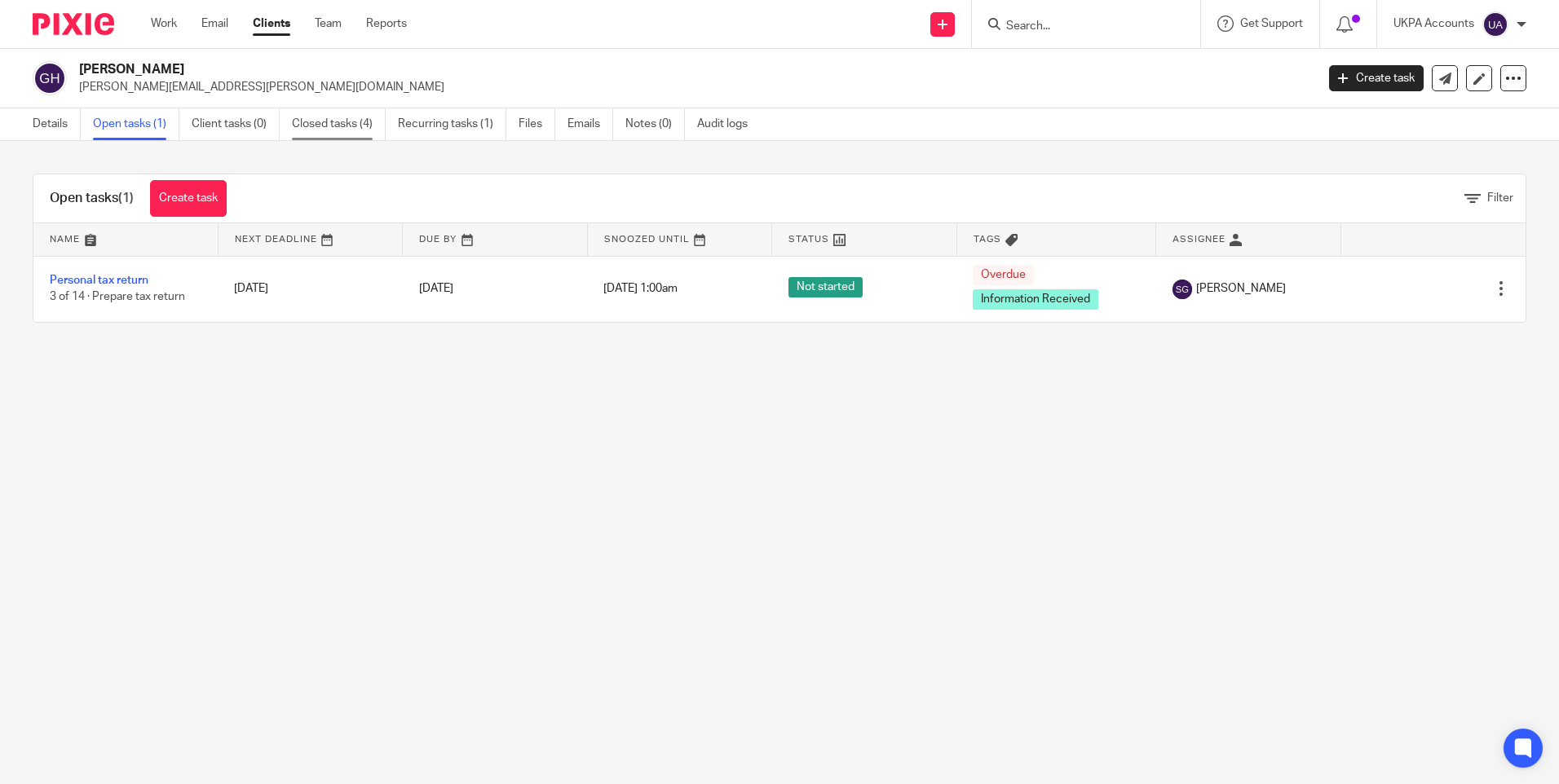
click at [315, 126] on link "Closed tasks (4)" at bounding box center [339, 124] width 94 height 32
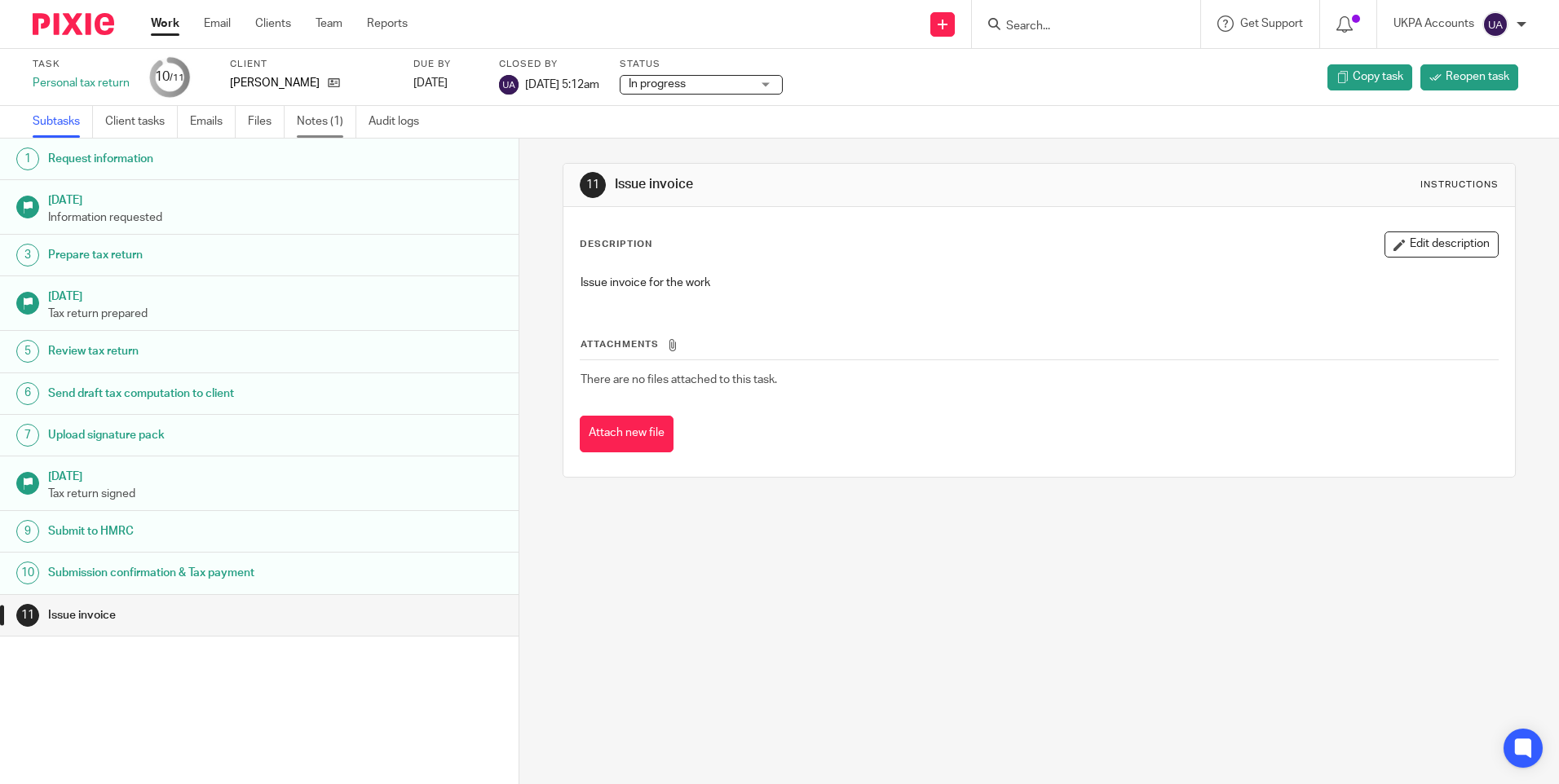
click at [331, 124] on link "Notes (1)" at bounding box center [327, 121] width 60 height 32
click at [321, 126] on link "Notes (3)" at bounding box center [327, 121] width 60 height 32
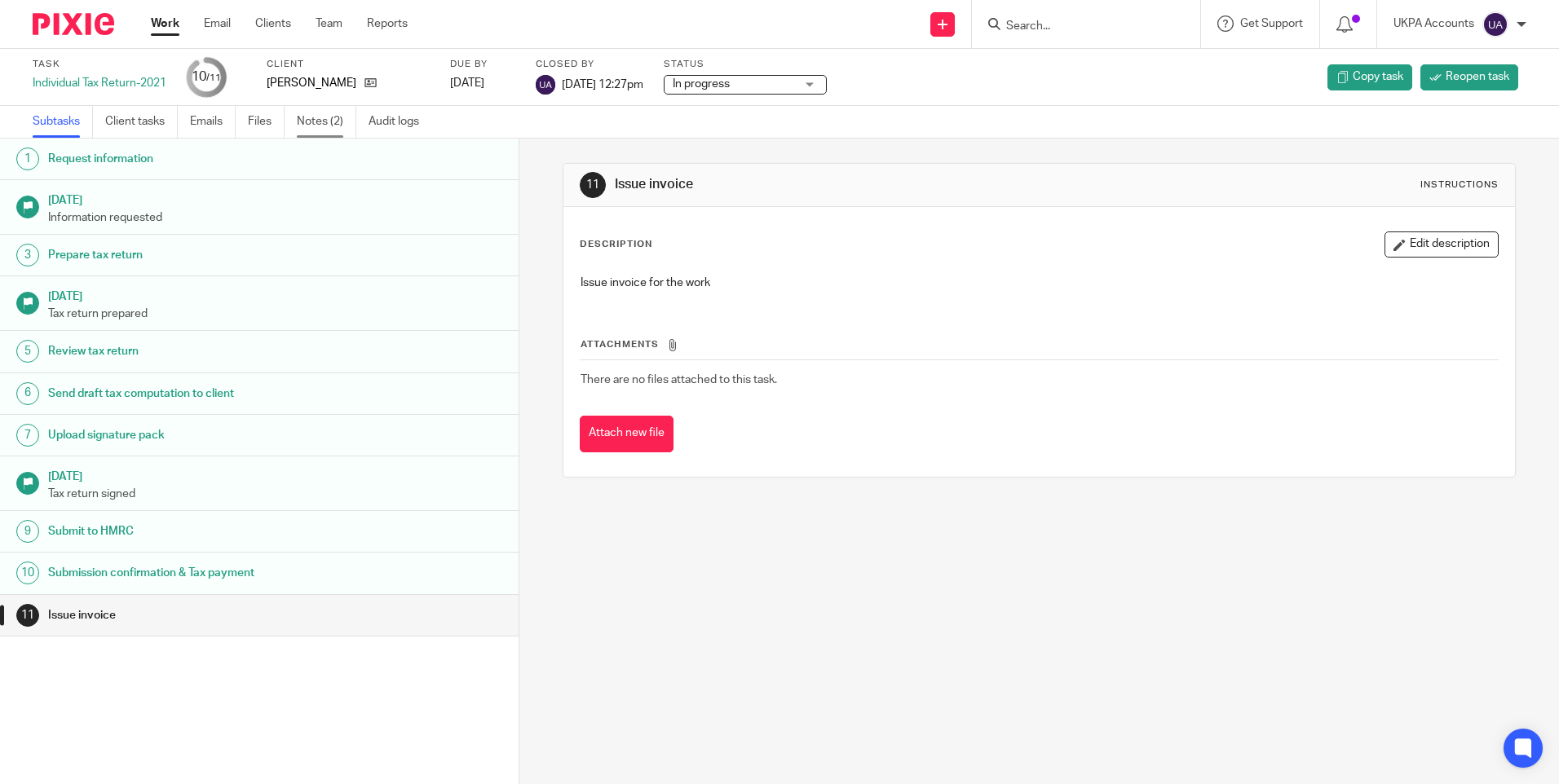
click at [334, 115] on link "Notes (2)" at bounding box center [327, 121] width 60 height 32
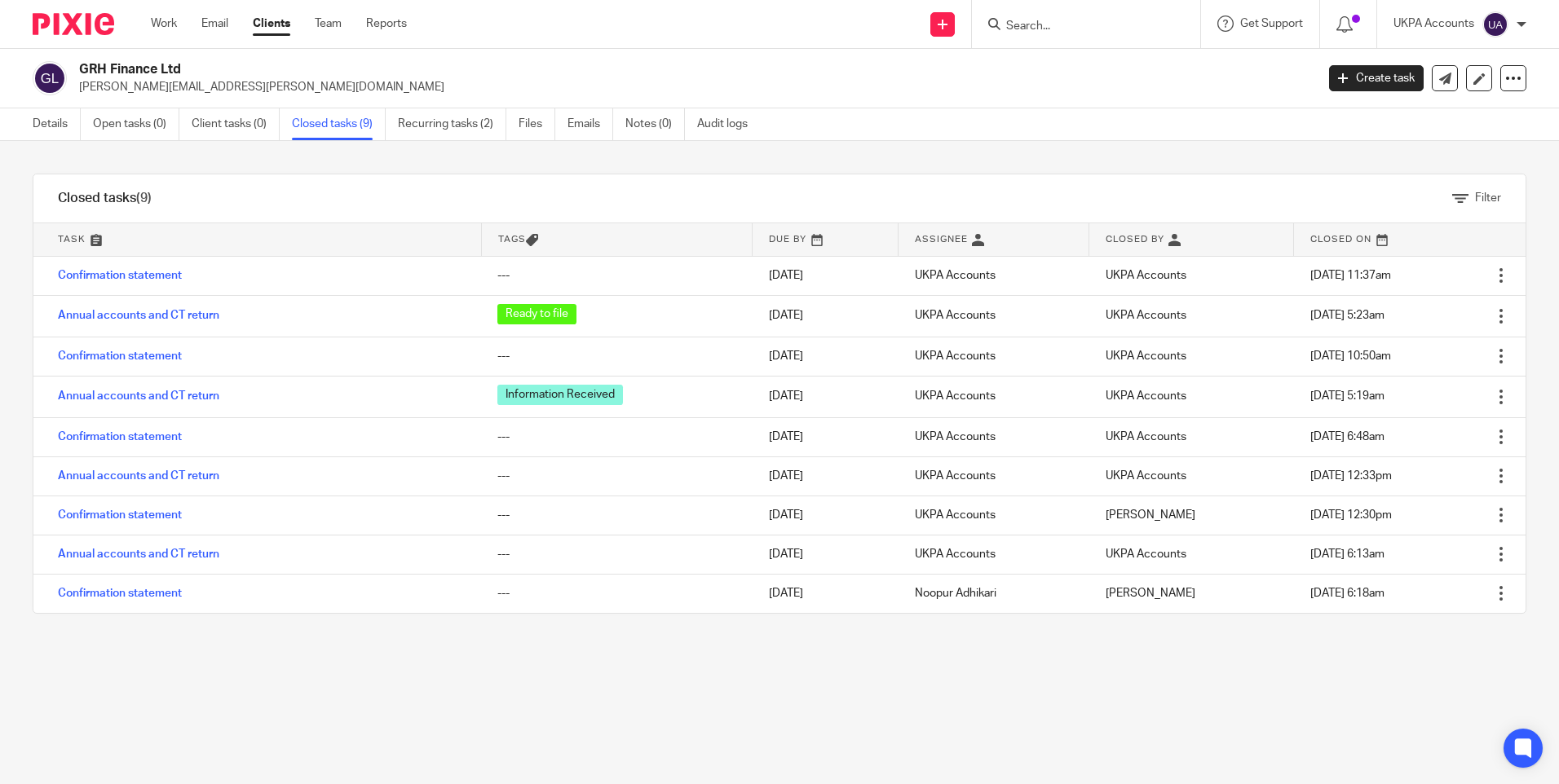
click at [510, 79] on p "[PERSON_NAME][EMAIL_ADDRESS][PERSON_NAME][DOMAIN_NAME]" at bounding box center [691, 87] width 1225 height 17
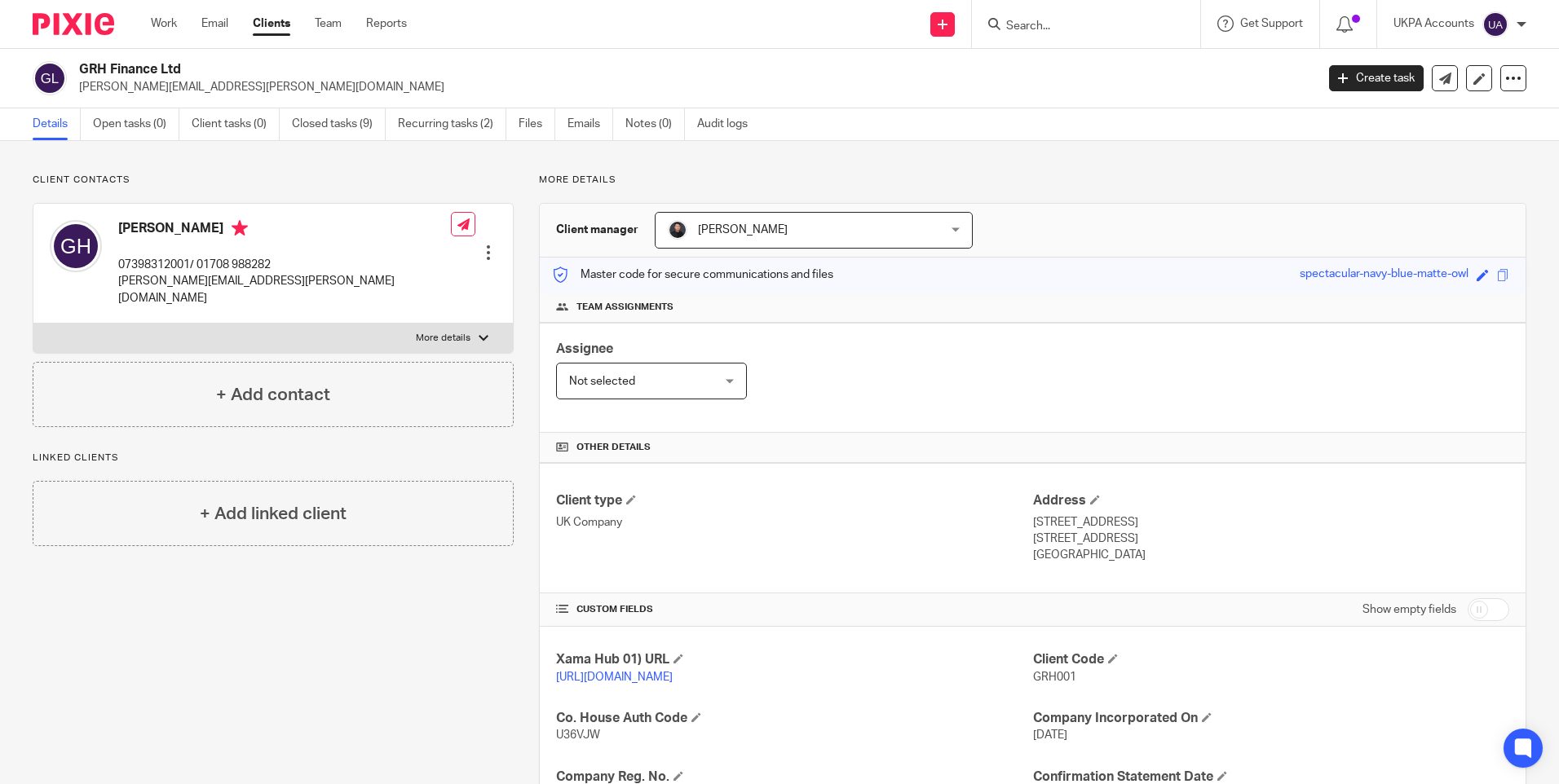
click at [347, 165] on div "Client contacts Glenn Hardie 07398312001/ 01708 988282 glenn.hardie@mab.org.uk …" at bounding box center [780, 647] width 1559 height 1012
click at [1038, 36] on div at bounding box center [1086, 24] width 228 height 48
click at [1038, 25] on input "Search" at bounding box center [1078, 27] width 146 height 15
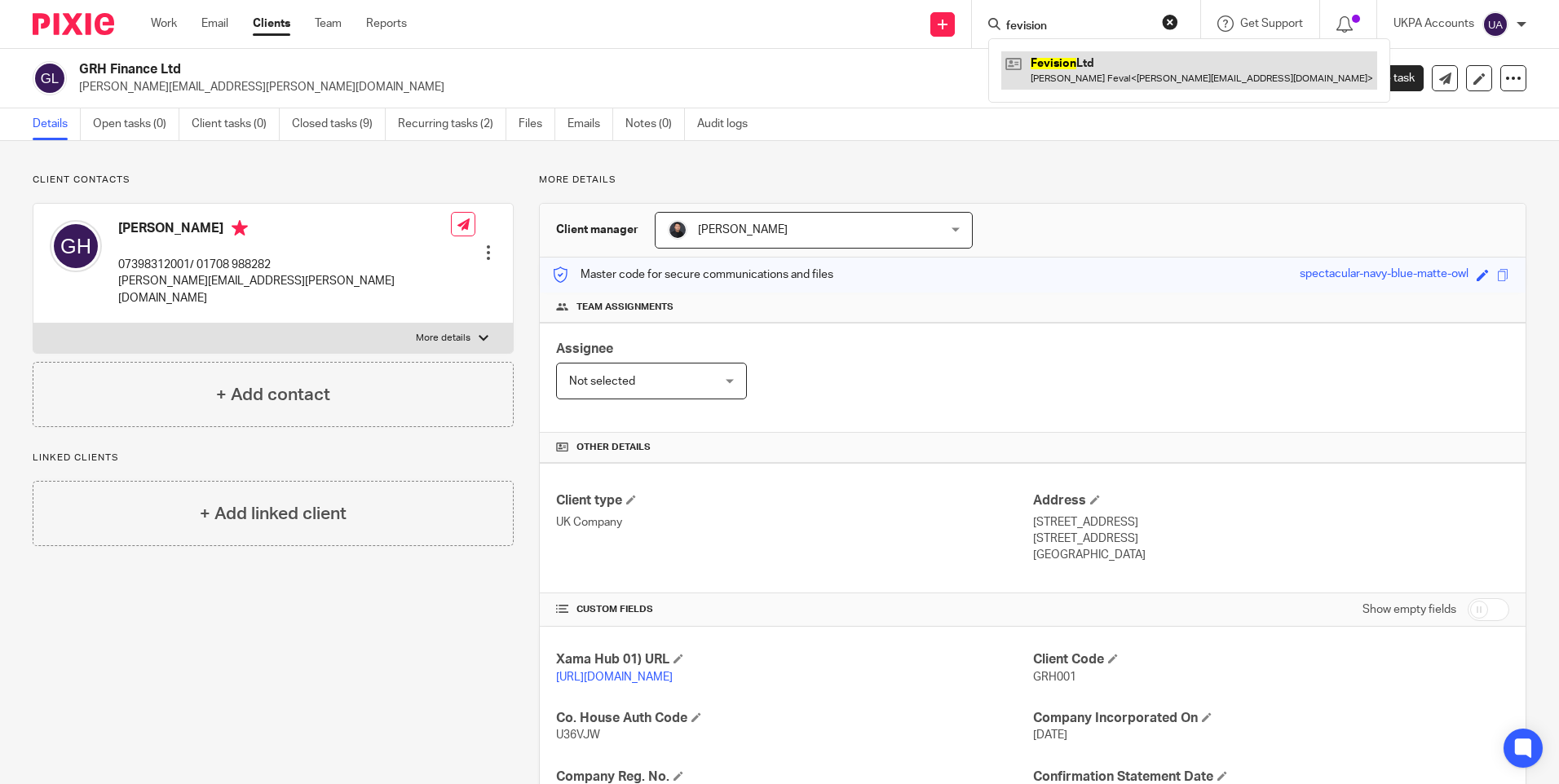
type input "fevision"
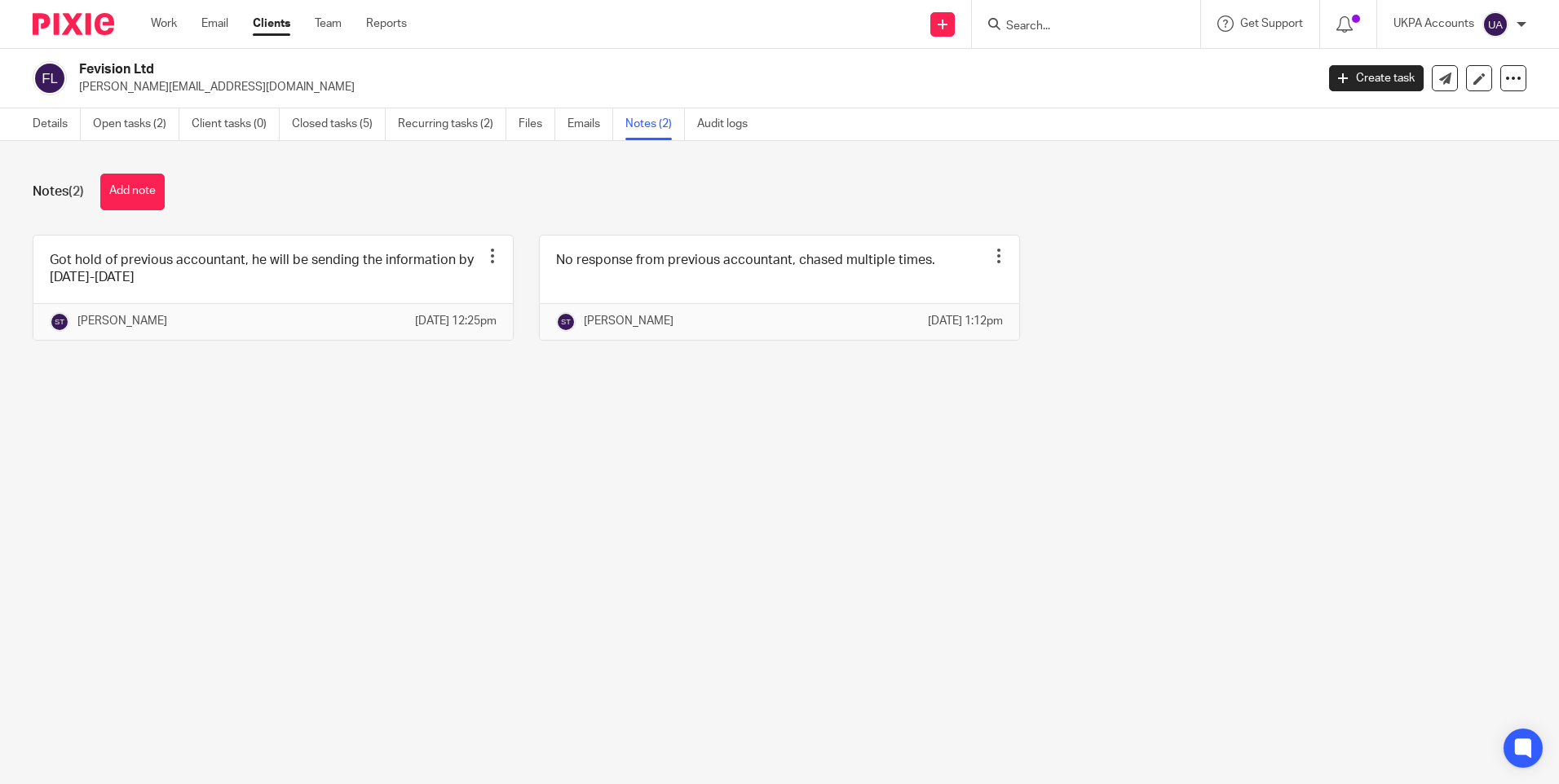
click at [1041, 20] on input "Search" at bounding box center [1078, 27] width 146 height 15
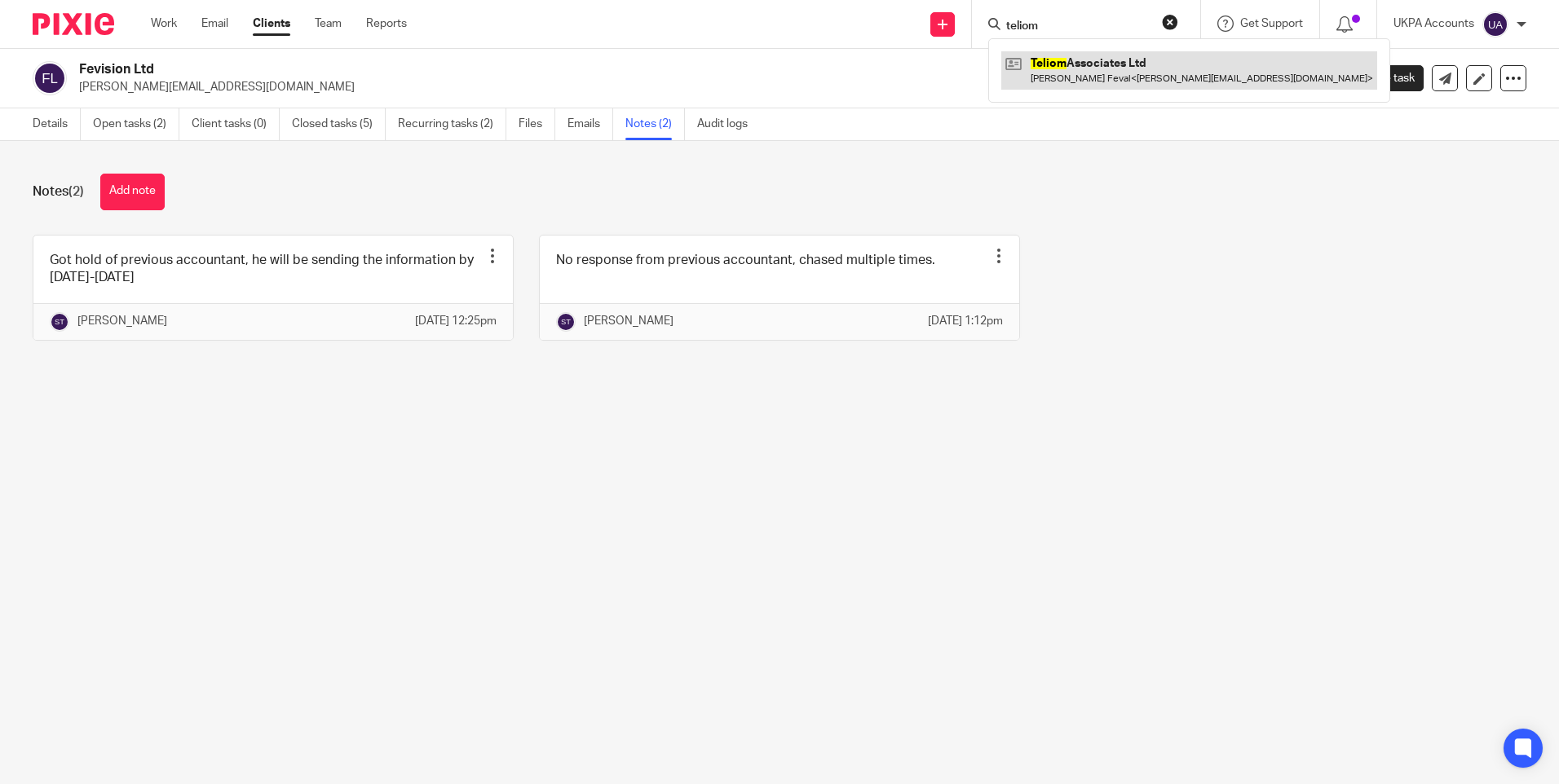
type input "teliom"
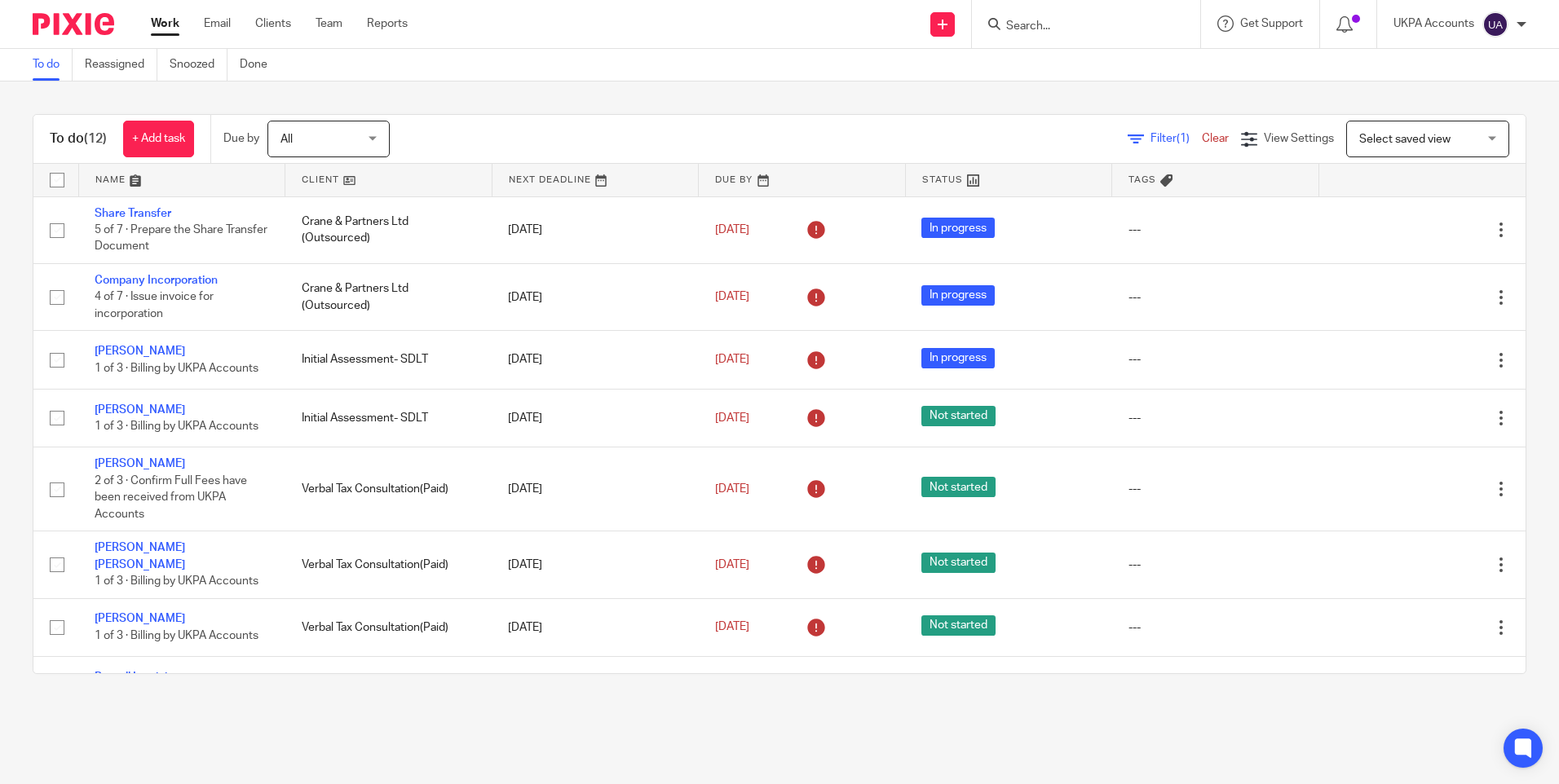
click at [1072, 29] on input "Search" at bounding box center [1078, 27] width 146 height 15
paste input "City Suites Chestet Ltd"
drag, startPoint x: 1068, startPoint y: 22, endPoint x: 1261, endPoint y: 48, distance: 194.7
click at [1179, 34] on div "City Suites Chestet Ltd No results found. Try searching for the name of a clien…" at bounding box center [1083, 24] width 190 height 21
type input "City Suites"
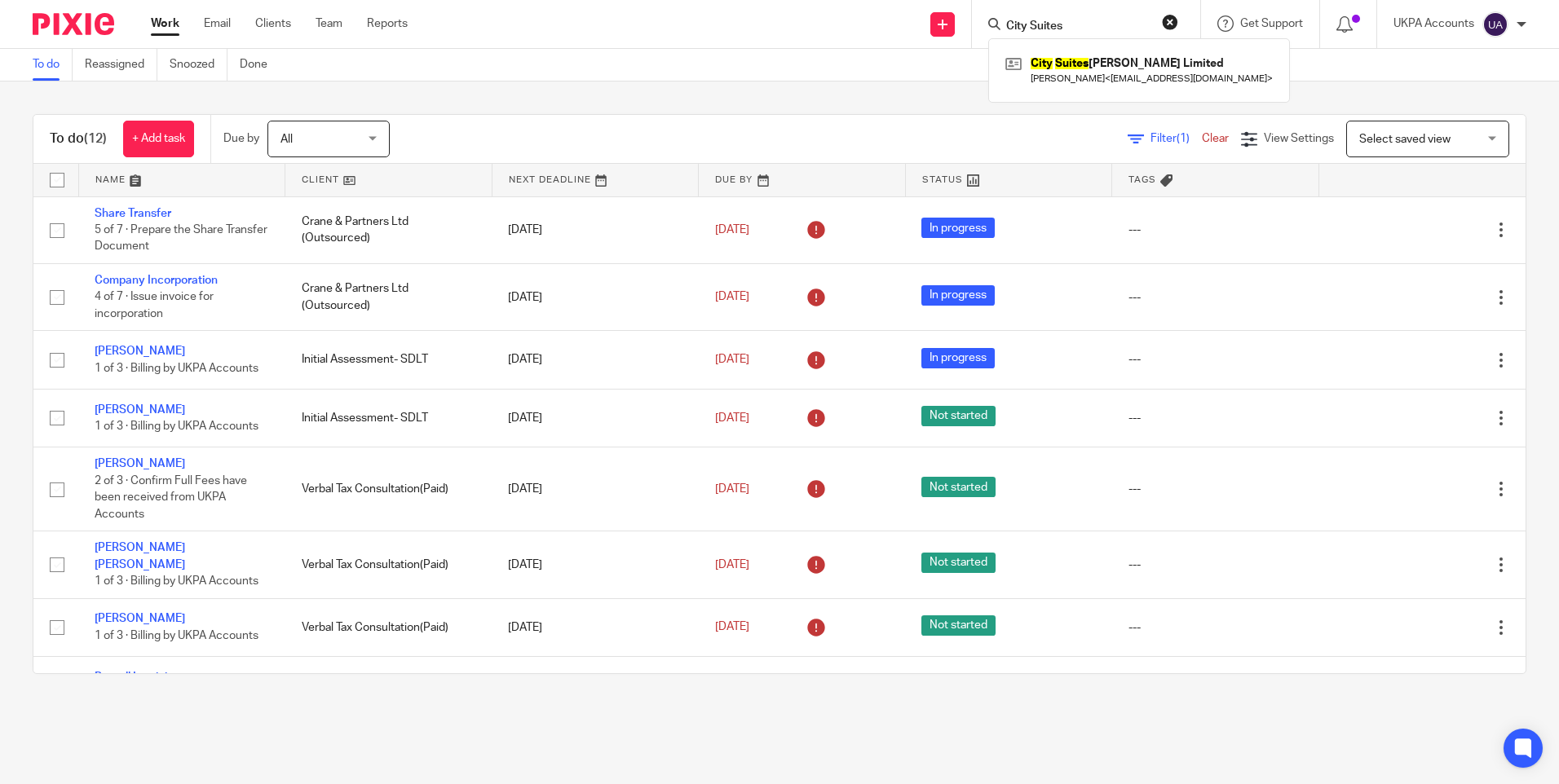
click at [43, 65] on link "To do" at bounding box center [52, 65] width 40 height 32
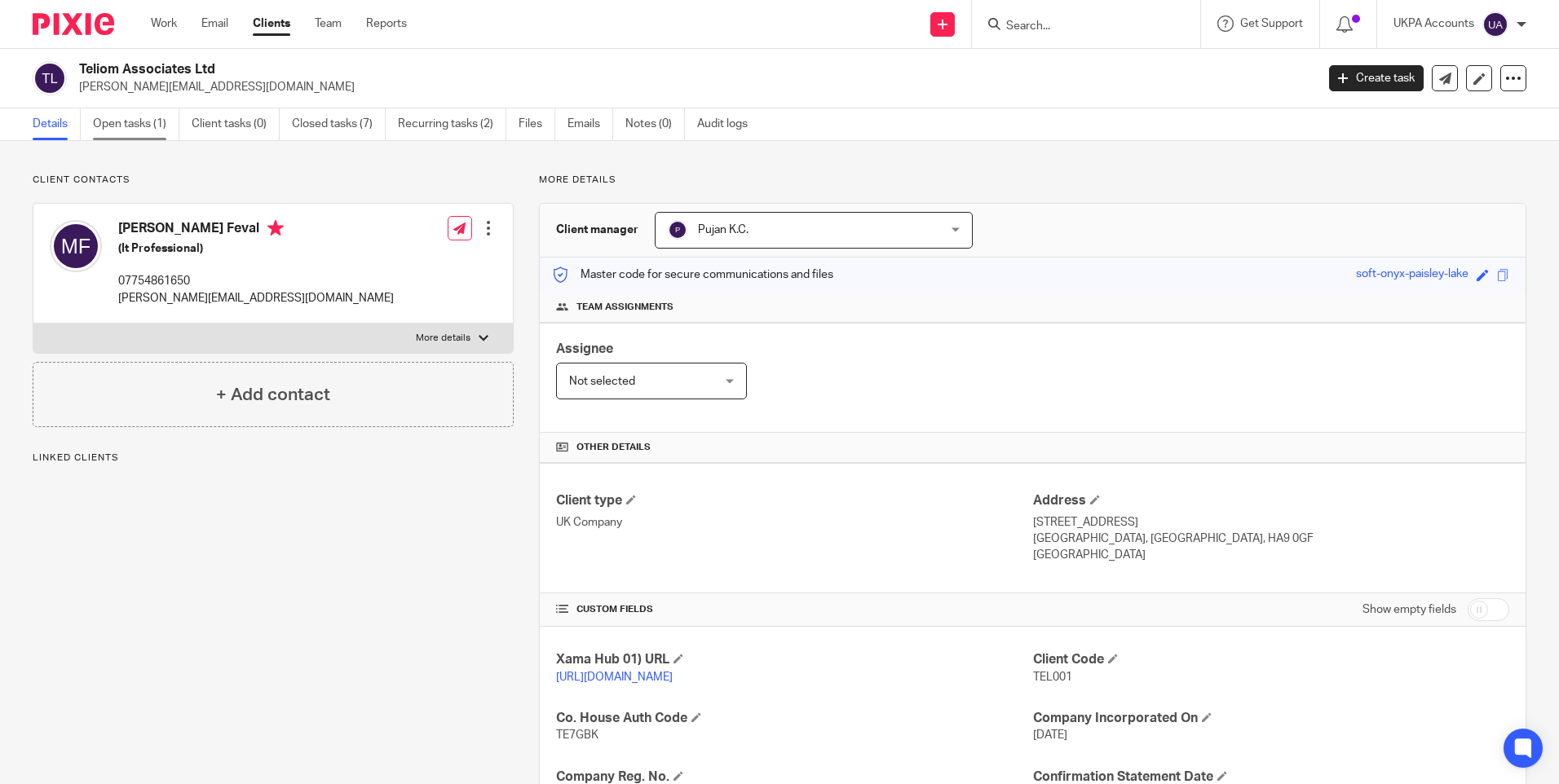
click at [155, 126] on link "Open tasks (1)" at bounding box center [136, 124] width 87 height 32
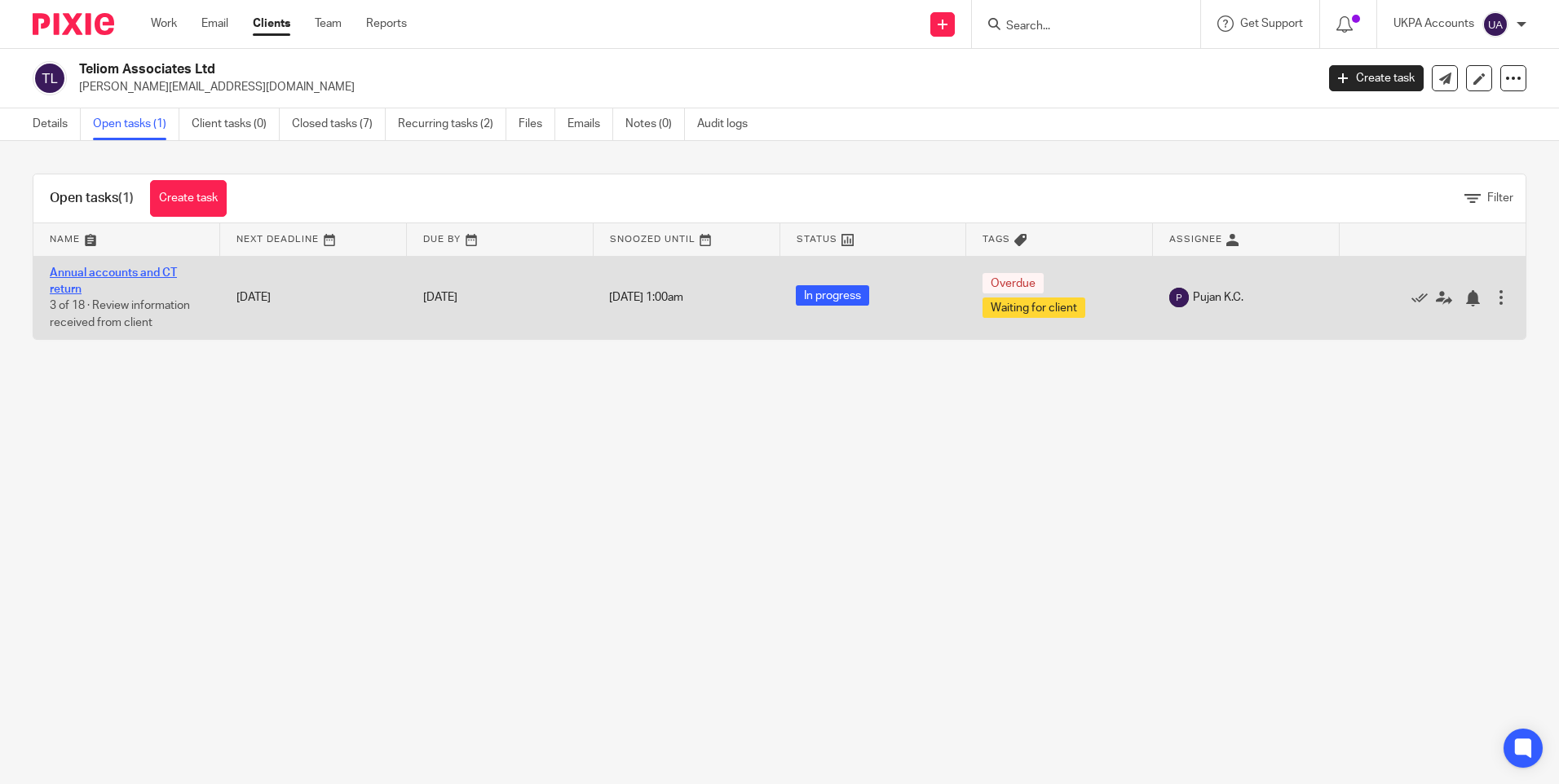
click at [152, 274] on link "Annual accounts and CT return" at bounding box center [113, 281] width 127 height 27
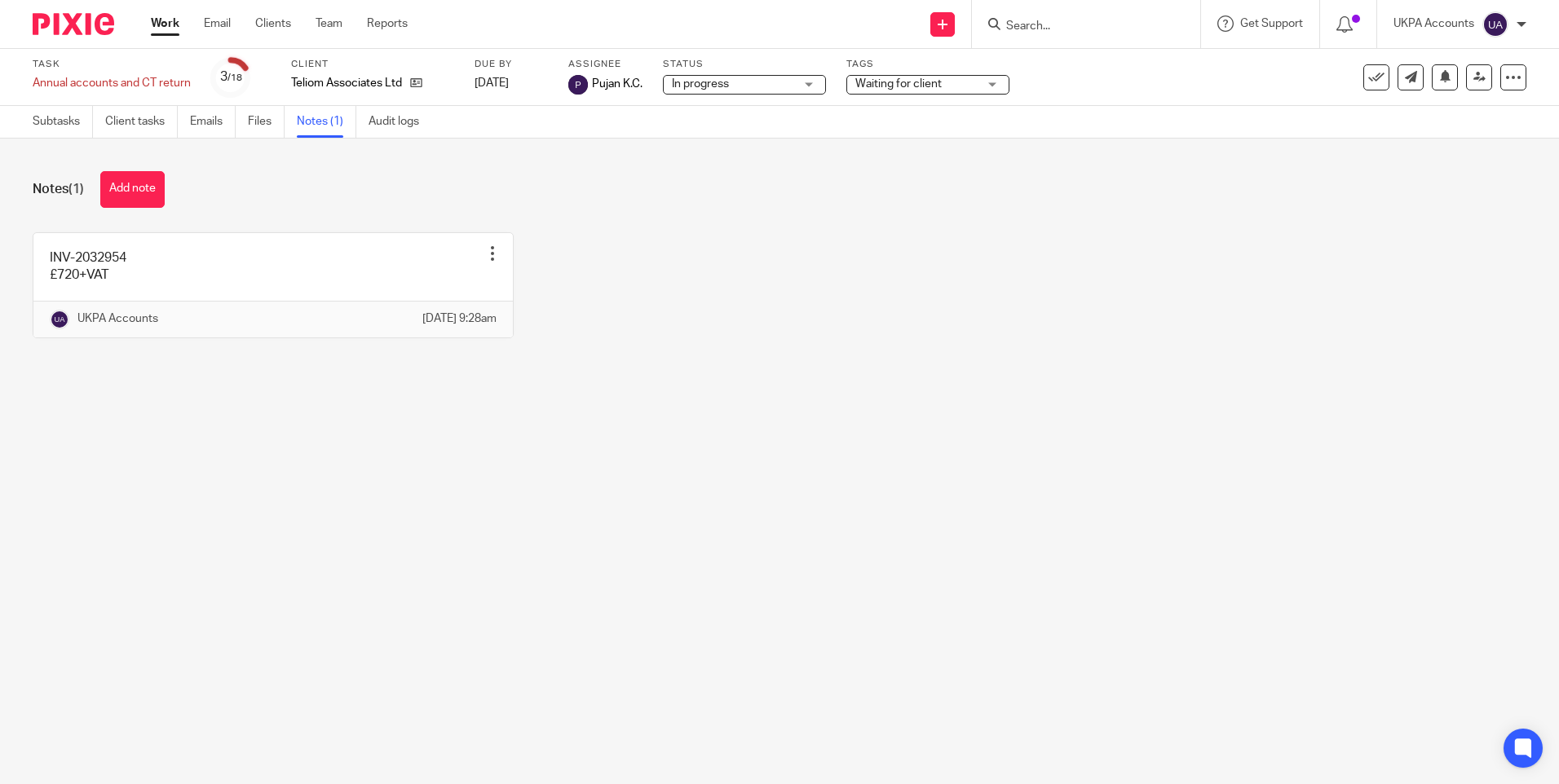
click at [1036, 25] on input "Search" at bounding box center [1078, 27] width 146 height 15
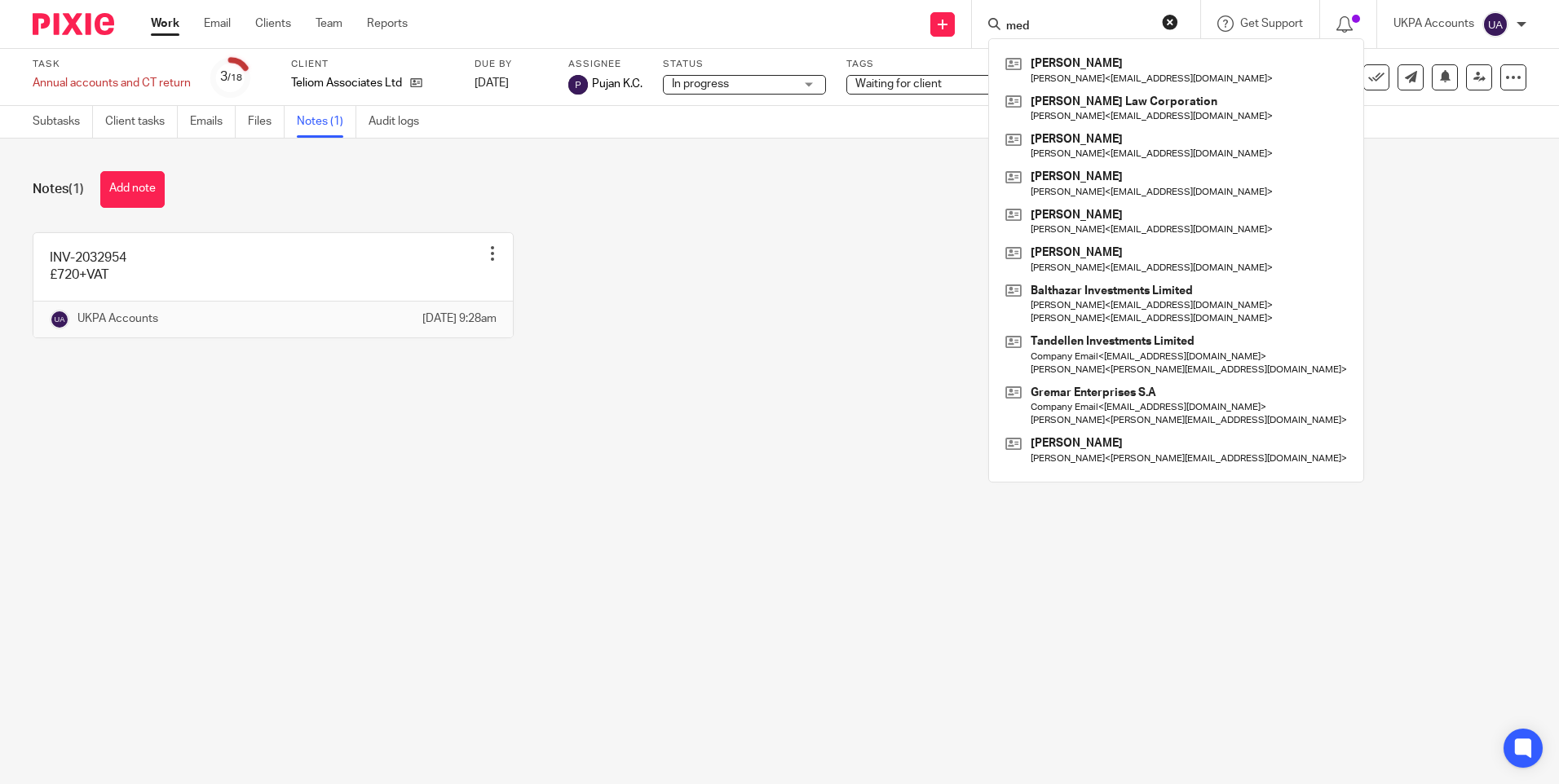
click at [1049, 27] on input "med" at bounding box center [1078, 27] width 146 height 15
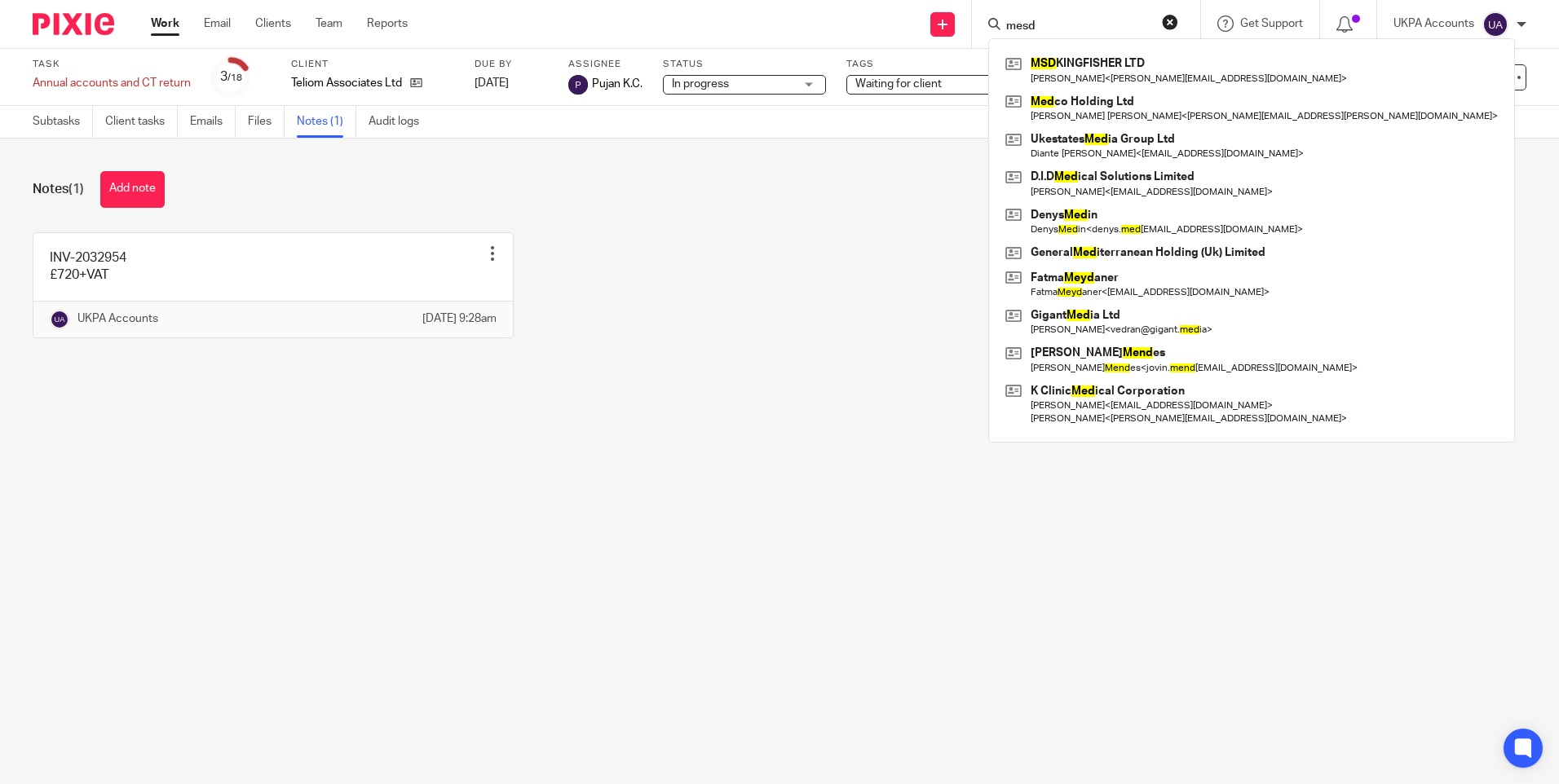
click at [1024, 23] on input "mesd" at bounding box center [1078, 27] width 146 height 15
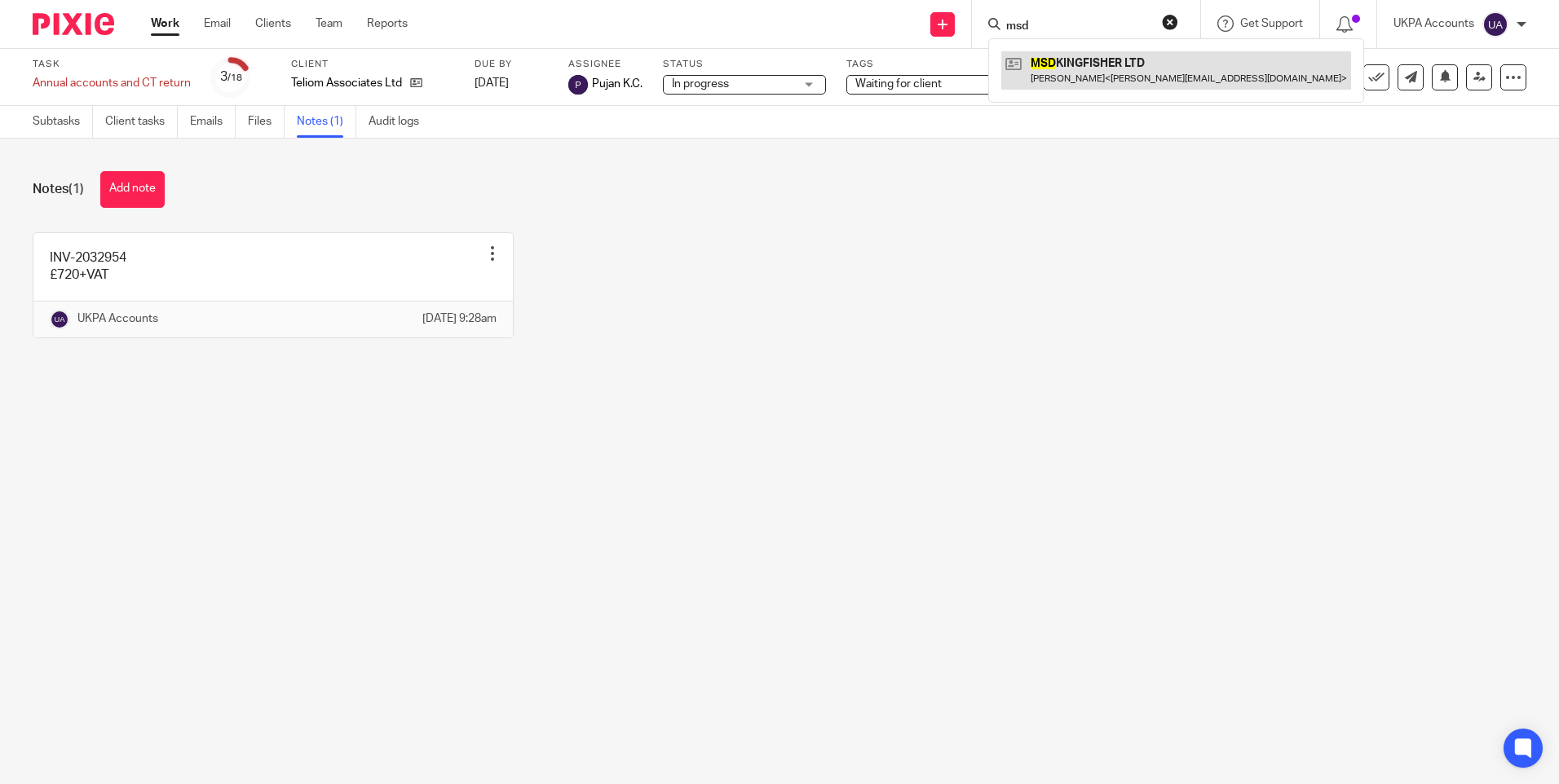
type input "msd"
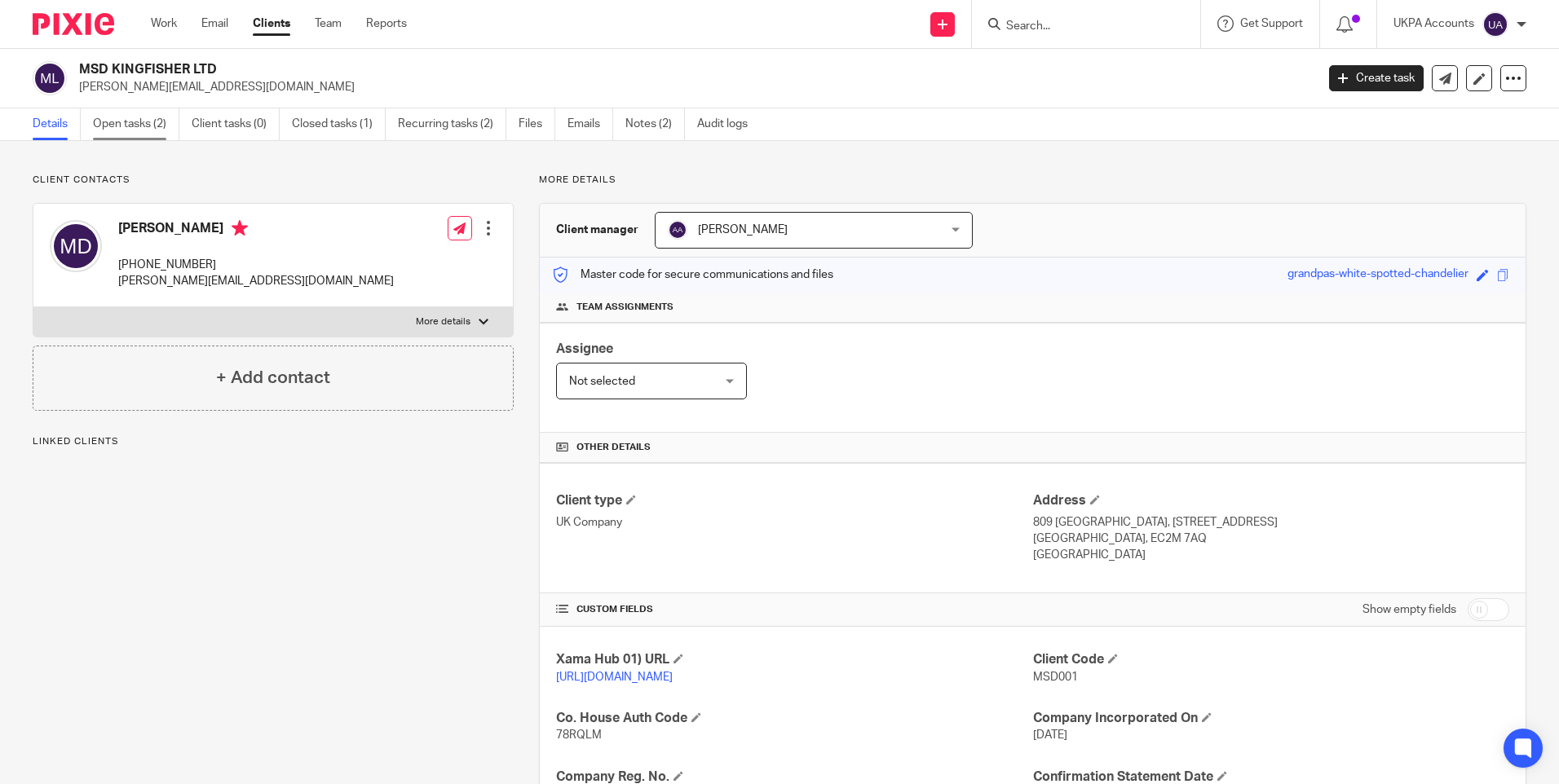
click at [136, 125] on link "Open tasks (2)" at bounding box center [136, 124] width 87 height 32
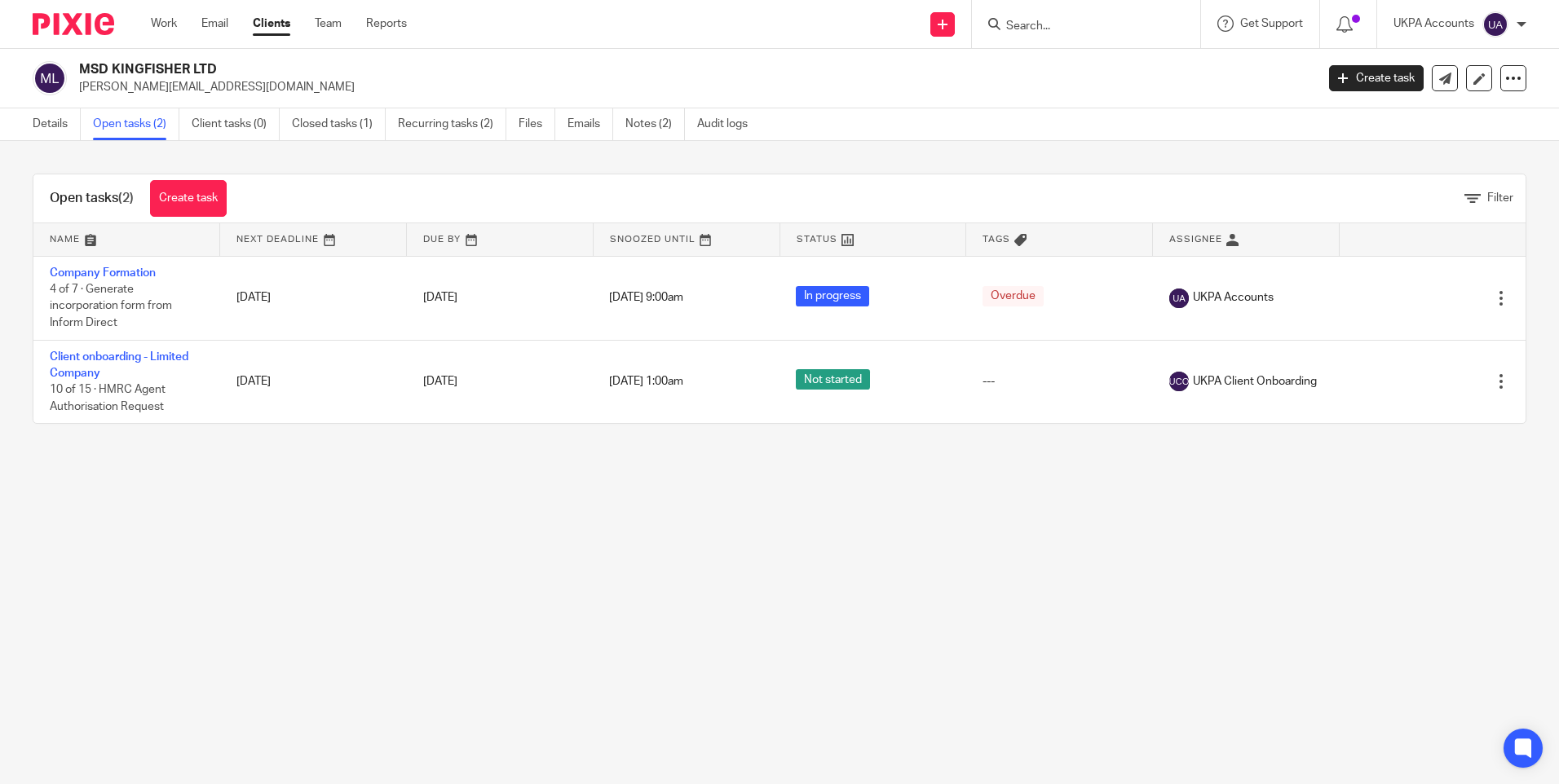
click at [115, 270] on link "Company Formation" at bounding box center [102, 274] width 106 height 12
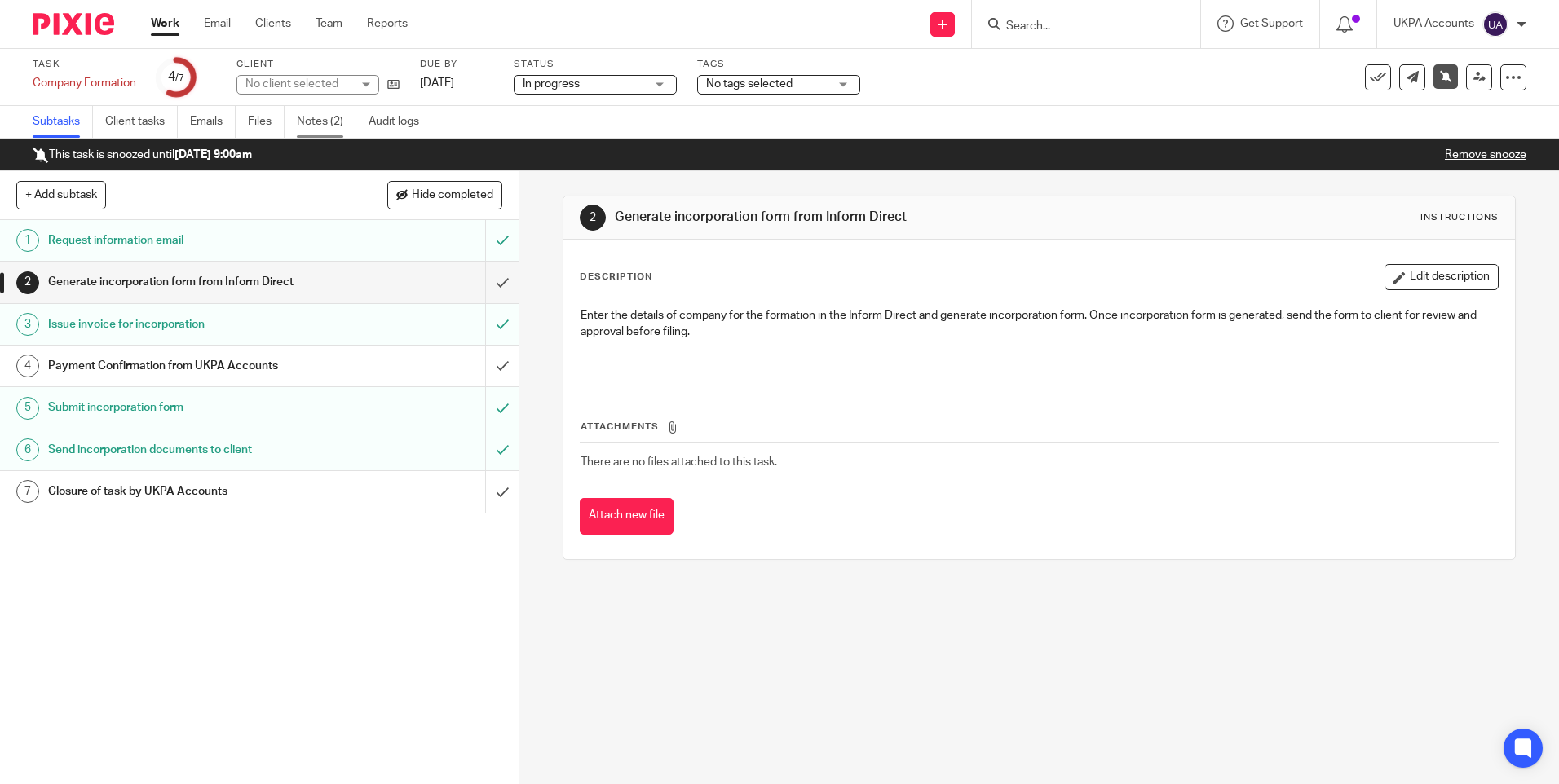
click at [325, 120] on link "Notes (2)" at bounding box center [327, 121] width 60 height 32
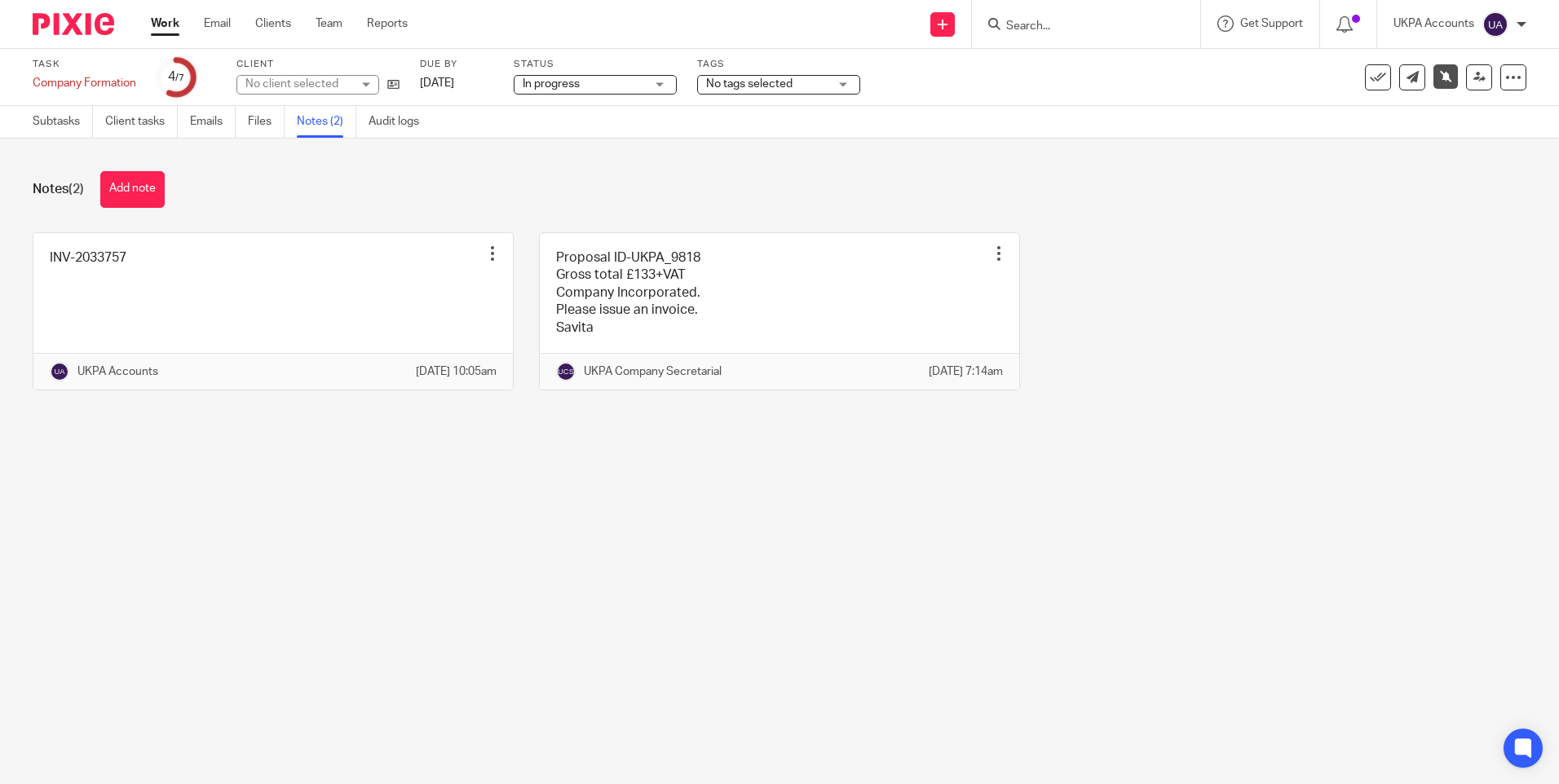
click at [716, 606] on main "Task Company Formation Save Company Formation 4 /7 Client No client selected Du…" at bounding box center [780, 392] width 1559 height 784
click at [147, 185] on button "Add note" at bounding box center [132, 190] width 64 height 37
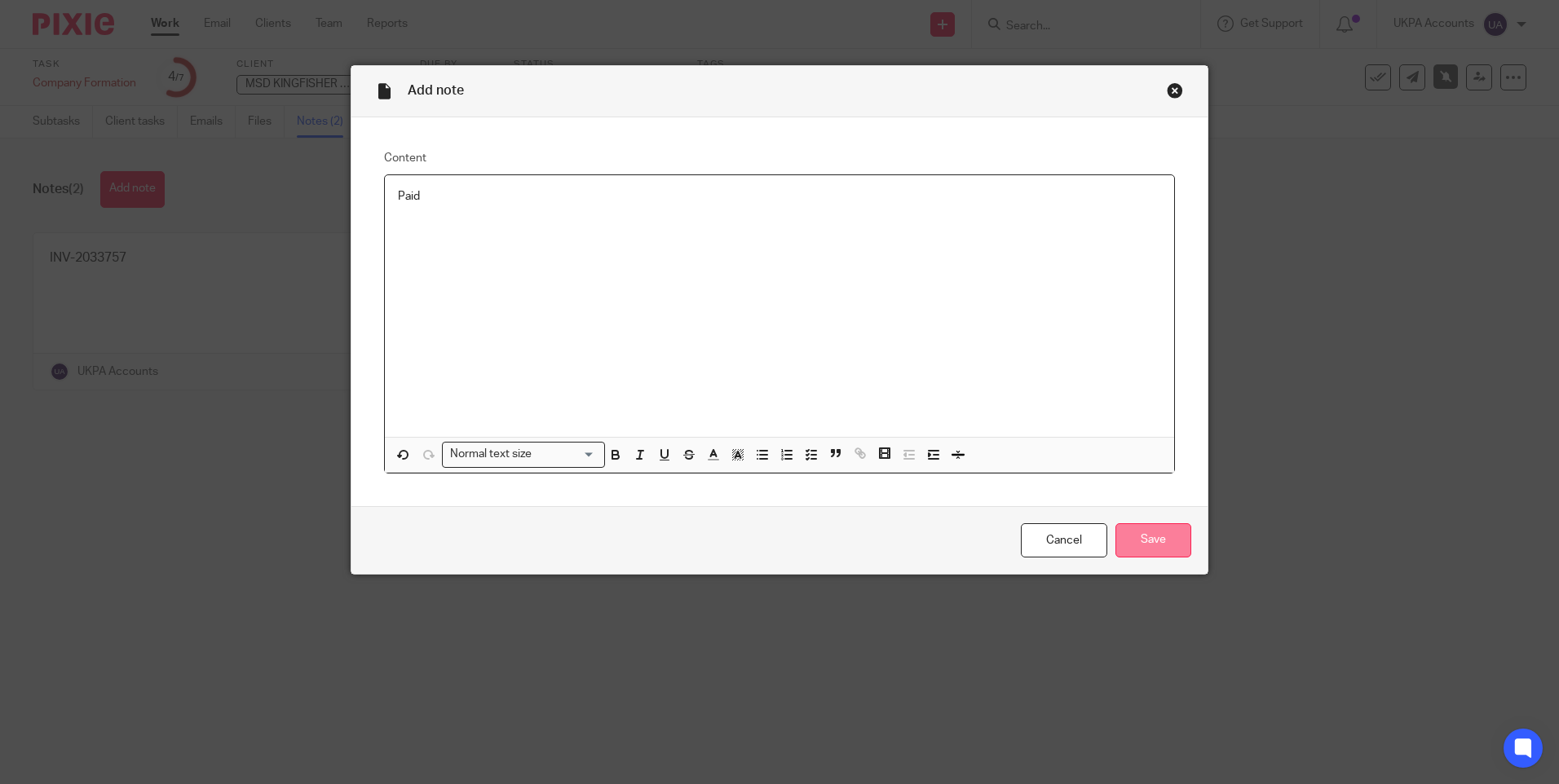
click at [1168, 539] on input "Save" at bounding box center [1153, 540] width 76 height 35
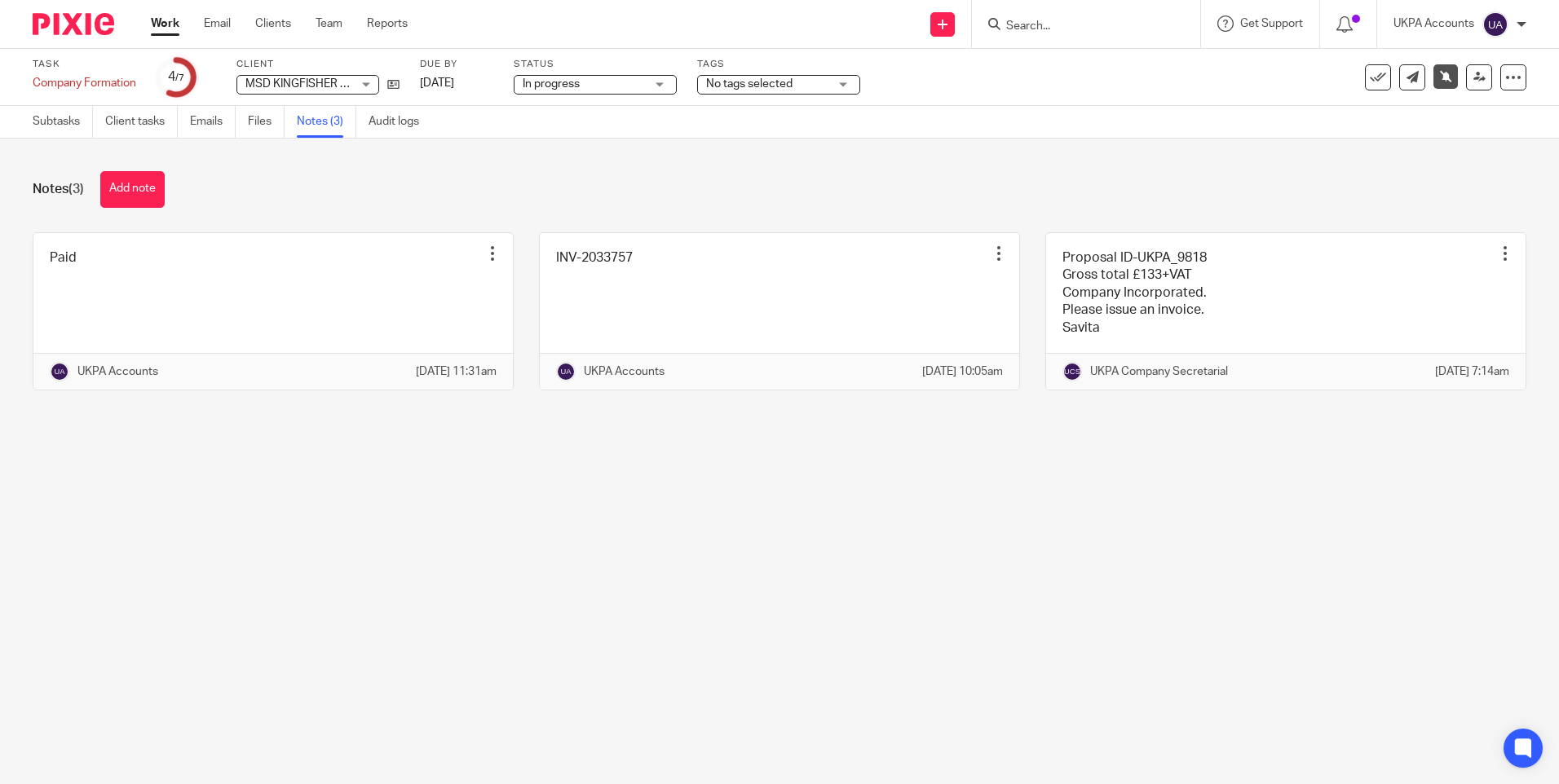
click at [295, 201] on div "Notes (3) Add note" at bounding box center [780, 190] width 1494 height 37
click at [57, 126] on link "Subtasks" at bounding box center [62, 121] width 61 height 32
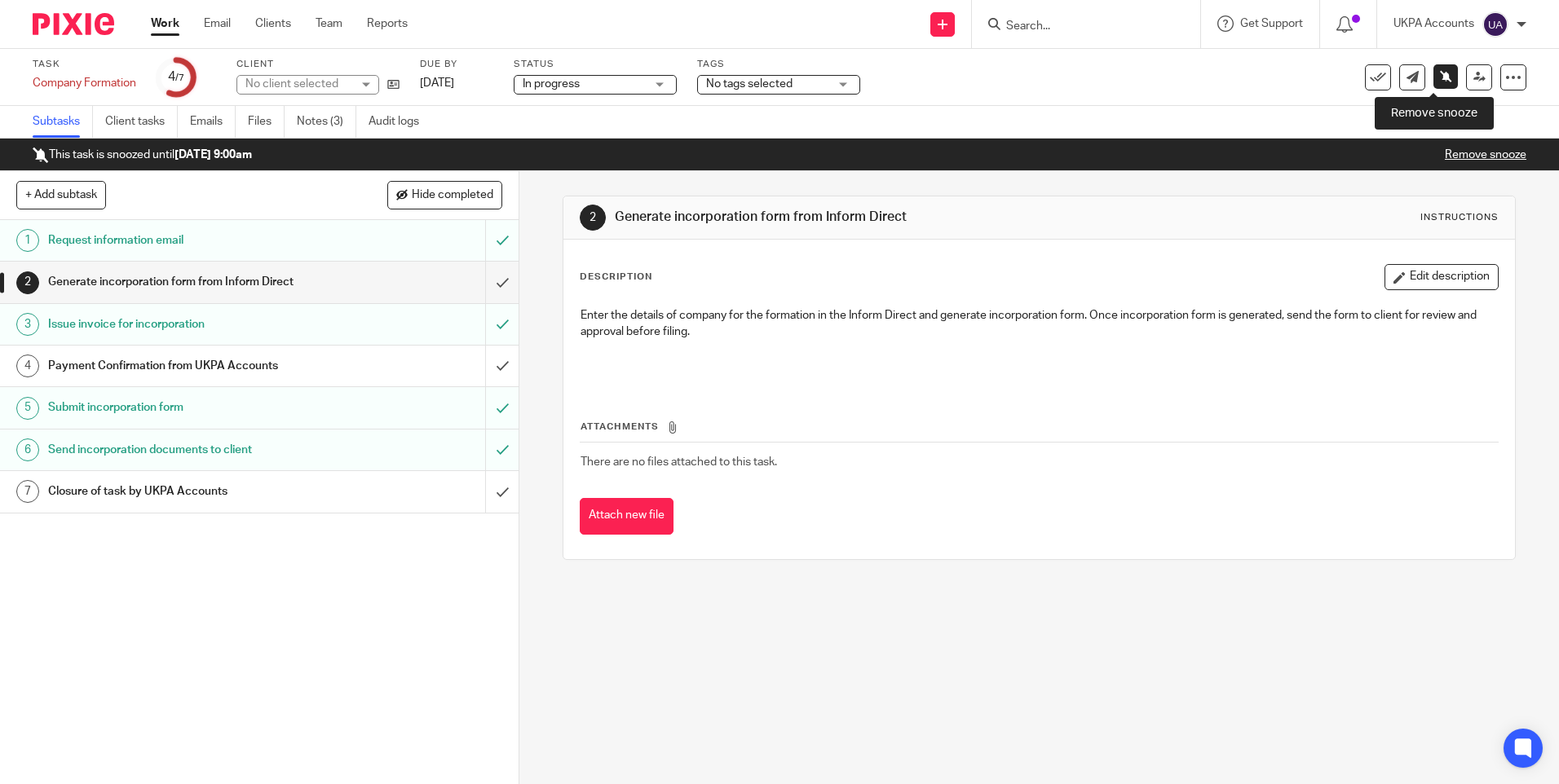
click at [1440, 76] on icon at bounding box center [1446, 76] width 12 height 12
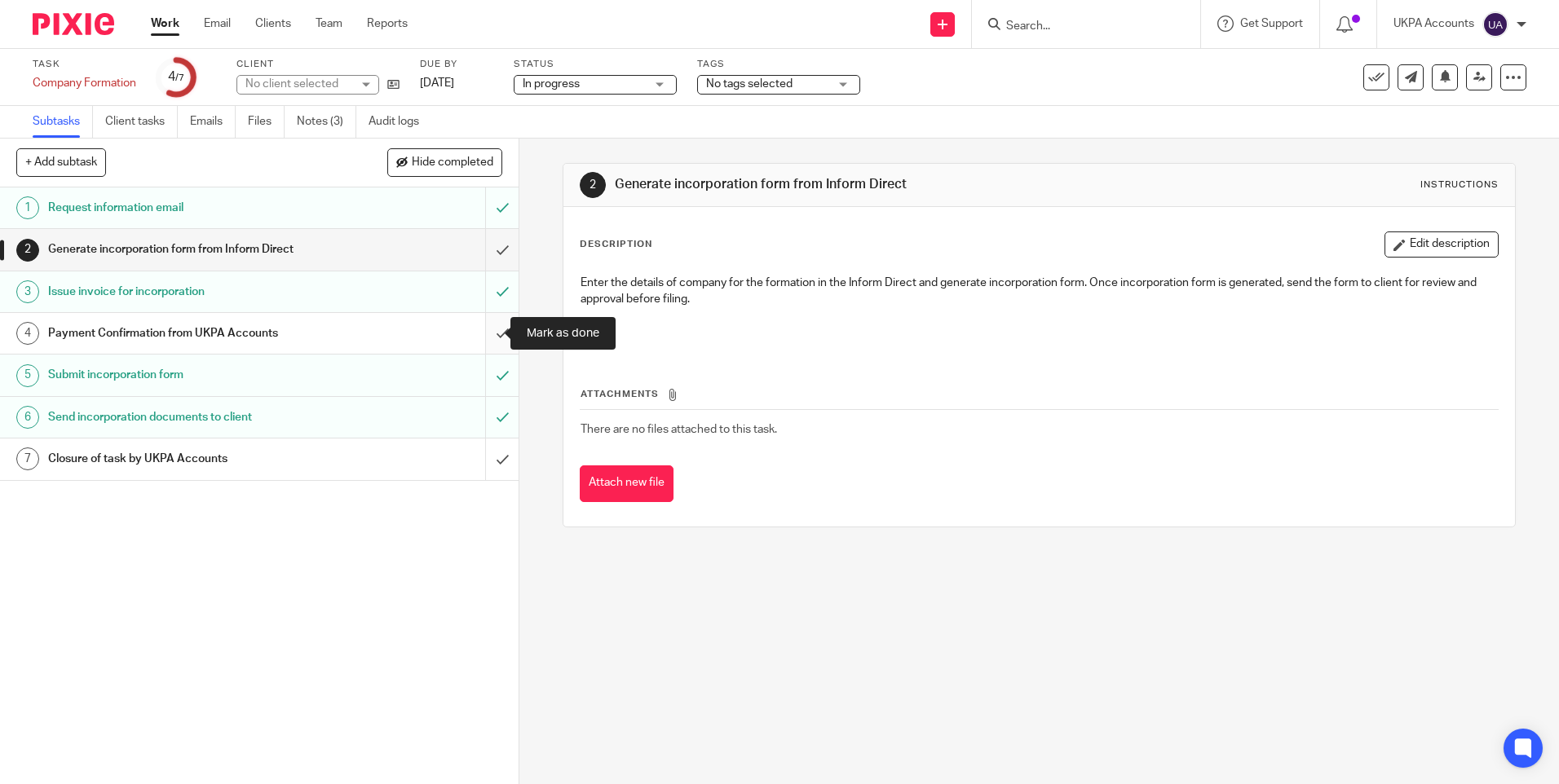
click at [483, 333] on input "submit" at bounding box center [260, 333] width 519 height 41
click at [484, 457] on input "submit" at bounding box center [260, 458] width 519 height 41
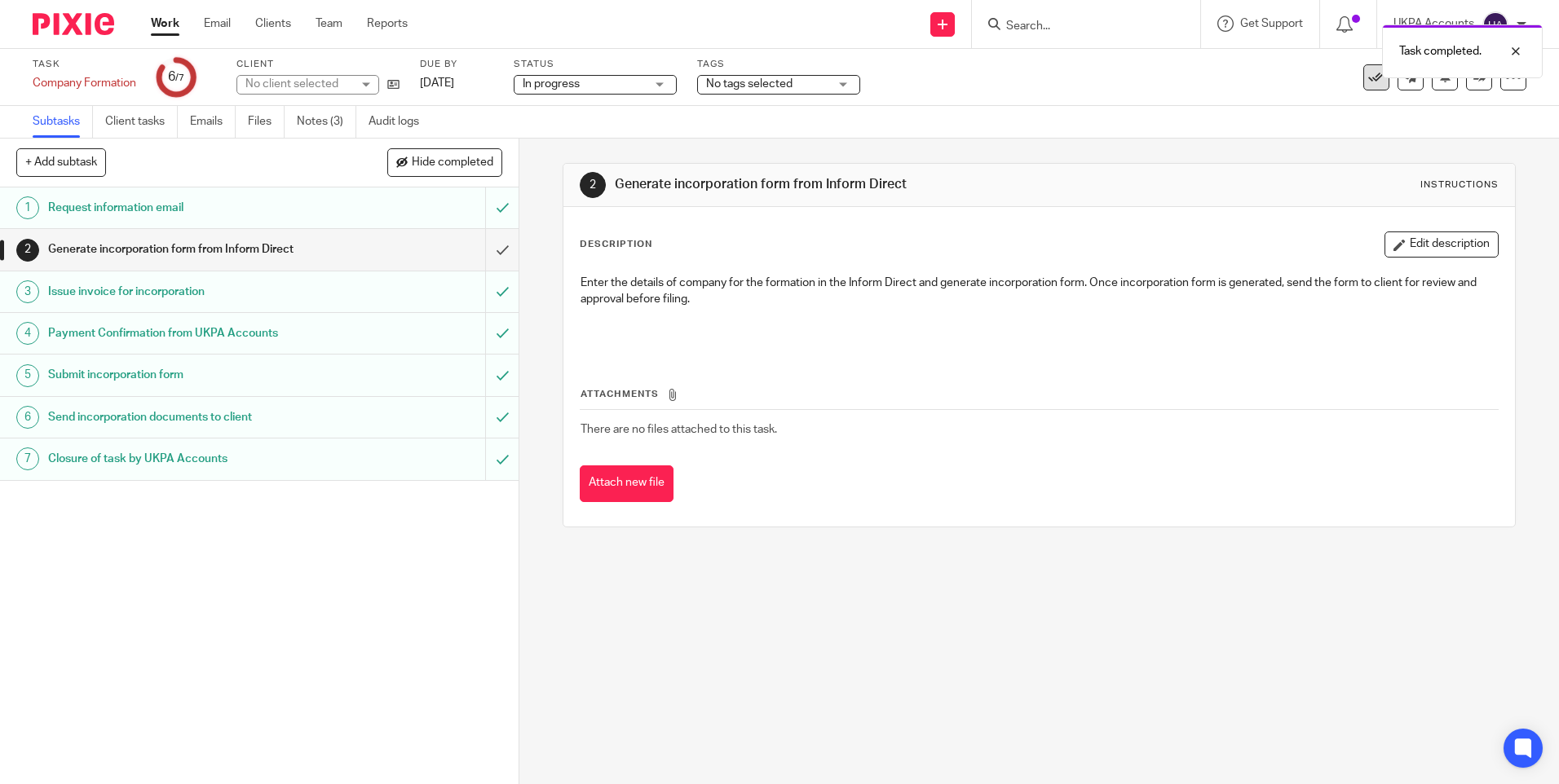
click at [1368, 81] on icon at bounding box center [1377, 77] width 17 height 17
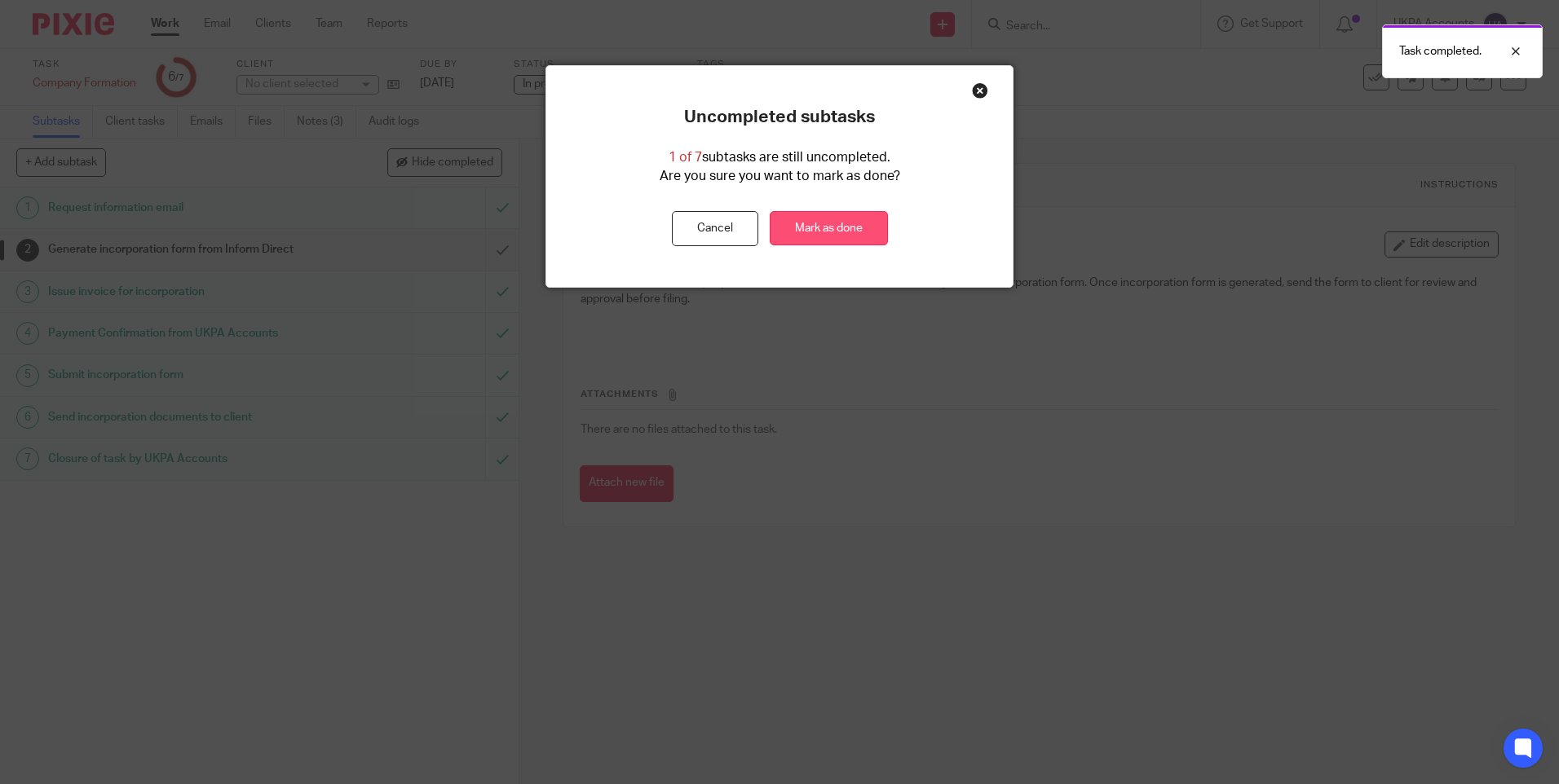
click at [799, 222] on link "Mark as done" at bounding box center [829, 229] width 118 height 35
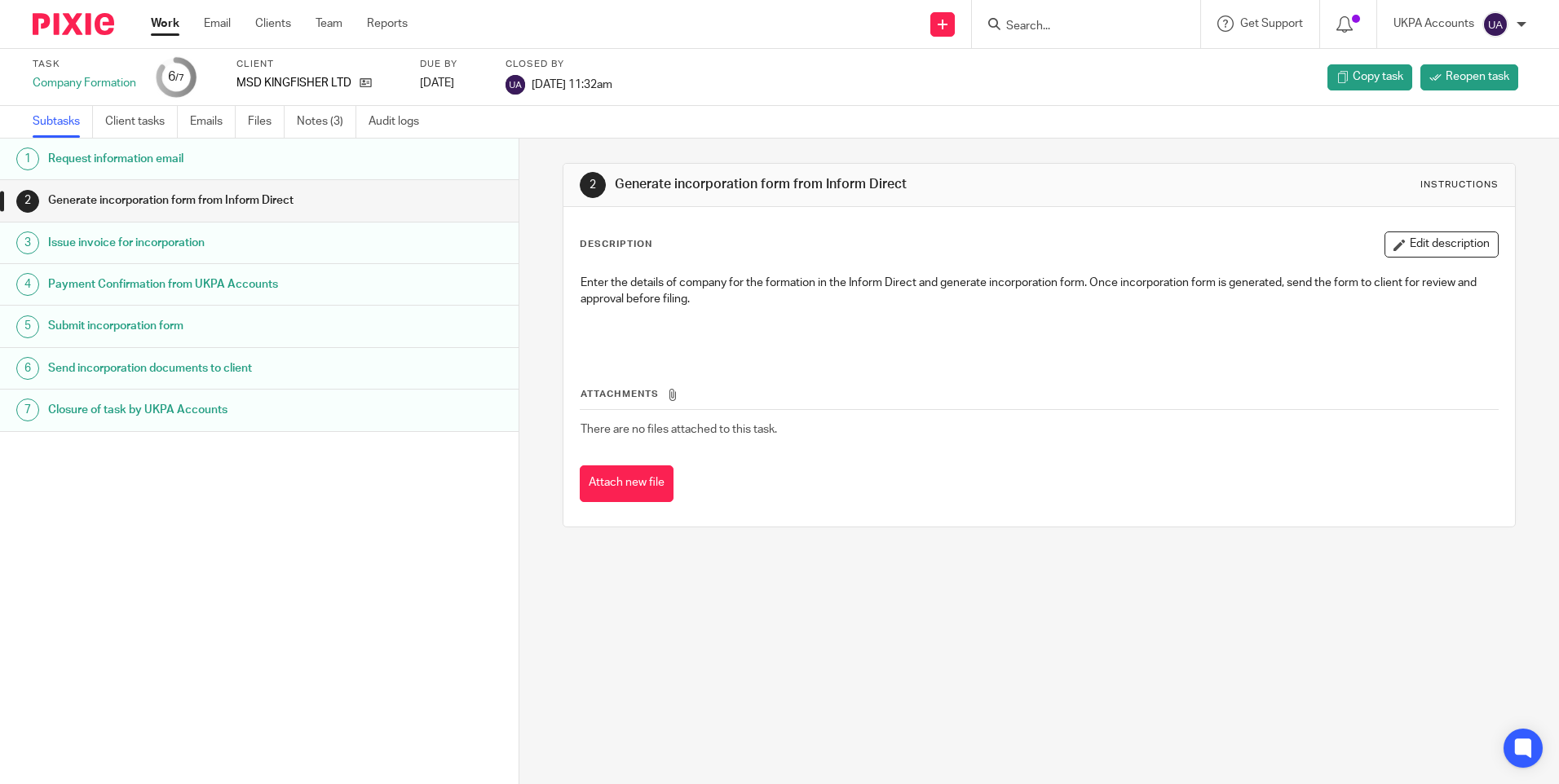
click at [239, 510] on div "1 Request information email 2 Generate incorporation form from Inform Direct 3 …" at bounding box center [260, 437] width 519 height 597
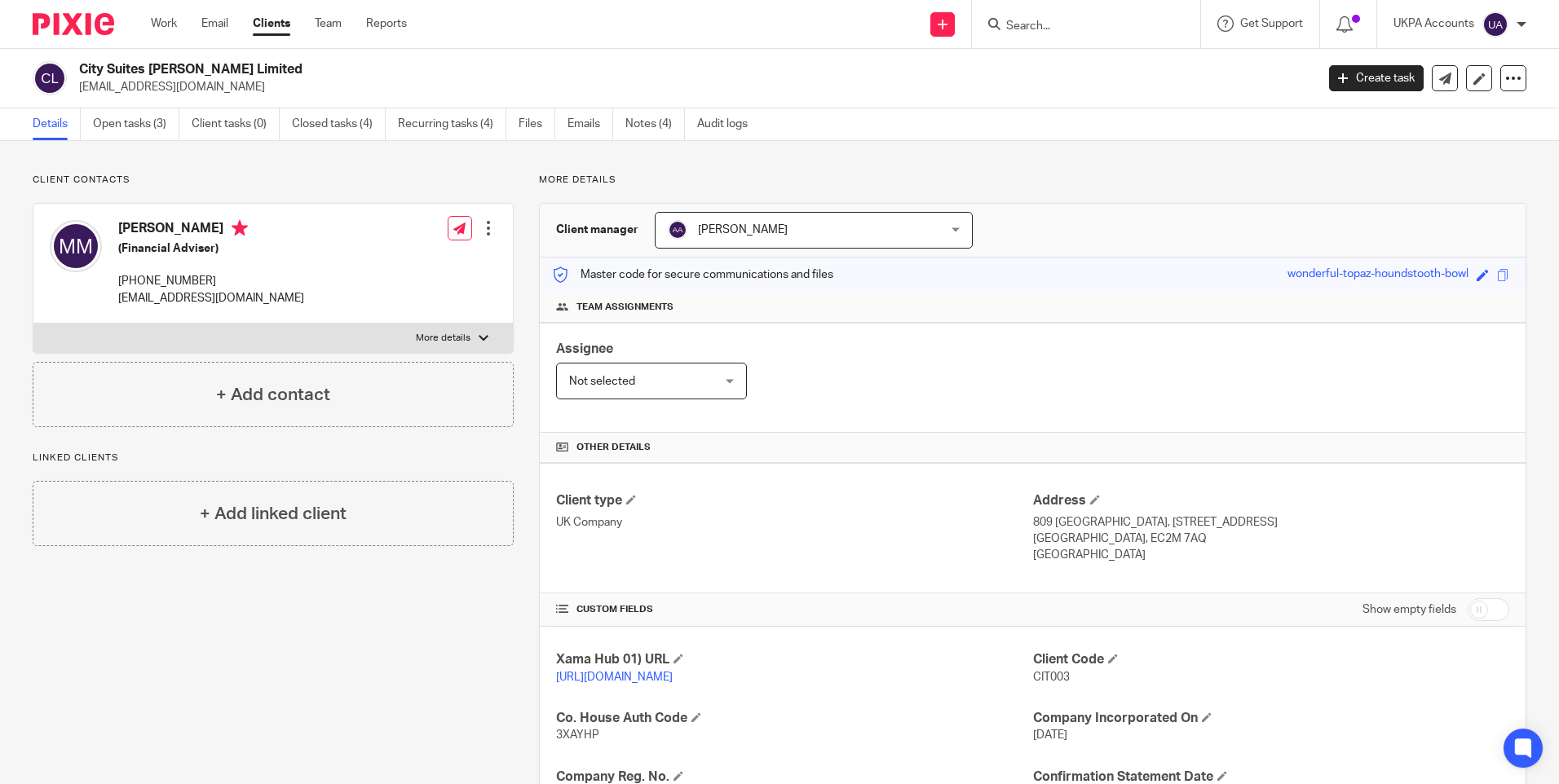
click at [230, 70] on h2 "City Suites [PERSON_NAME] Limited" at bounding box center [569, 70] width 980 height 17
copy div "City Suites [PERSON_NAME] Limited"
click at [669, 132] on link "Notes (4)" at bounding box center [656, 124] width 60 height 32
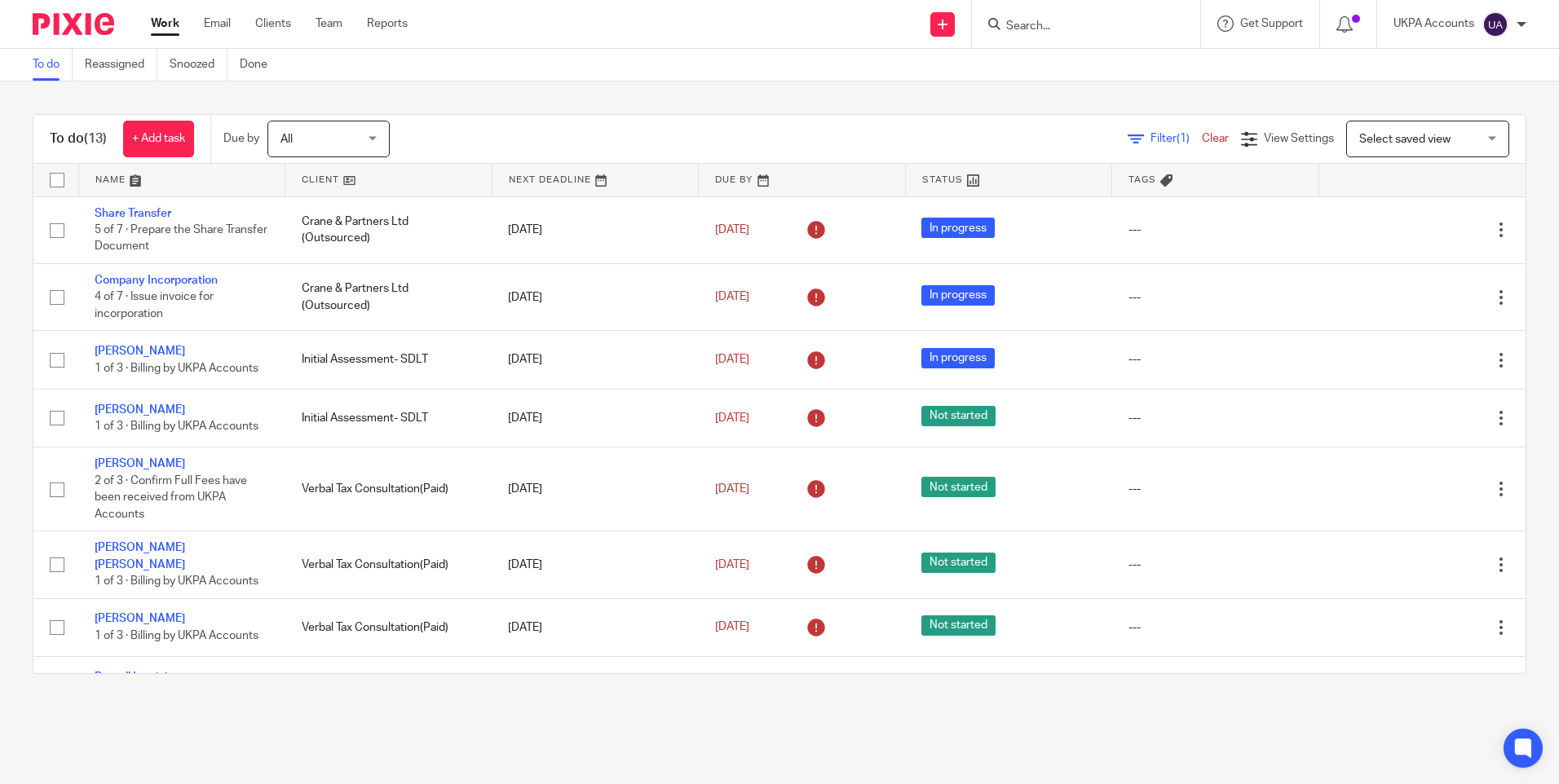
click at [1017, 25] on input "Search" at bounding box center [1078, 27] width 146 height 15
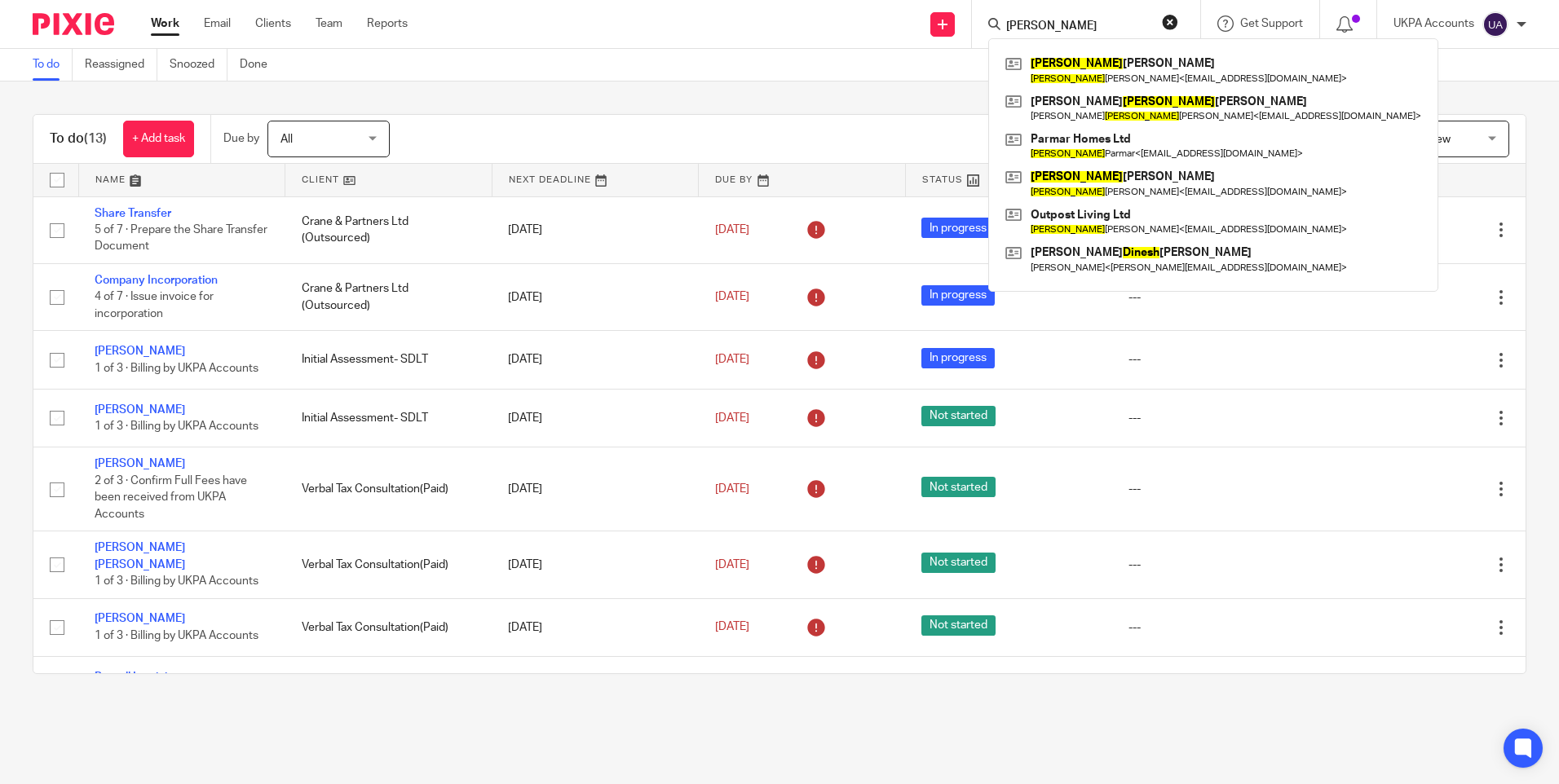
drag, startPoint x: 1072, startPoint y: 15, endPoint x: 1014, endPoint y: 18, distance: 58.1
click at [991, 20] on div "MINESH" at bounding box center [1083, 24] width 190 height 21
click at [1014, 18] on form "MINESH" at bounding box center [1091, 24] width 174 height 21
click at [1023, 20] on input "MINESH" at bounding box center [1078, 27] width 146 height 15
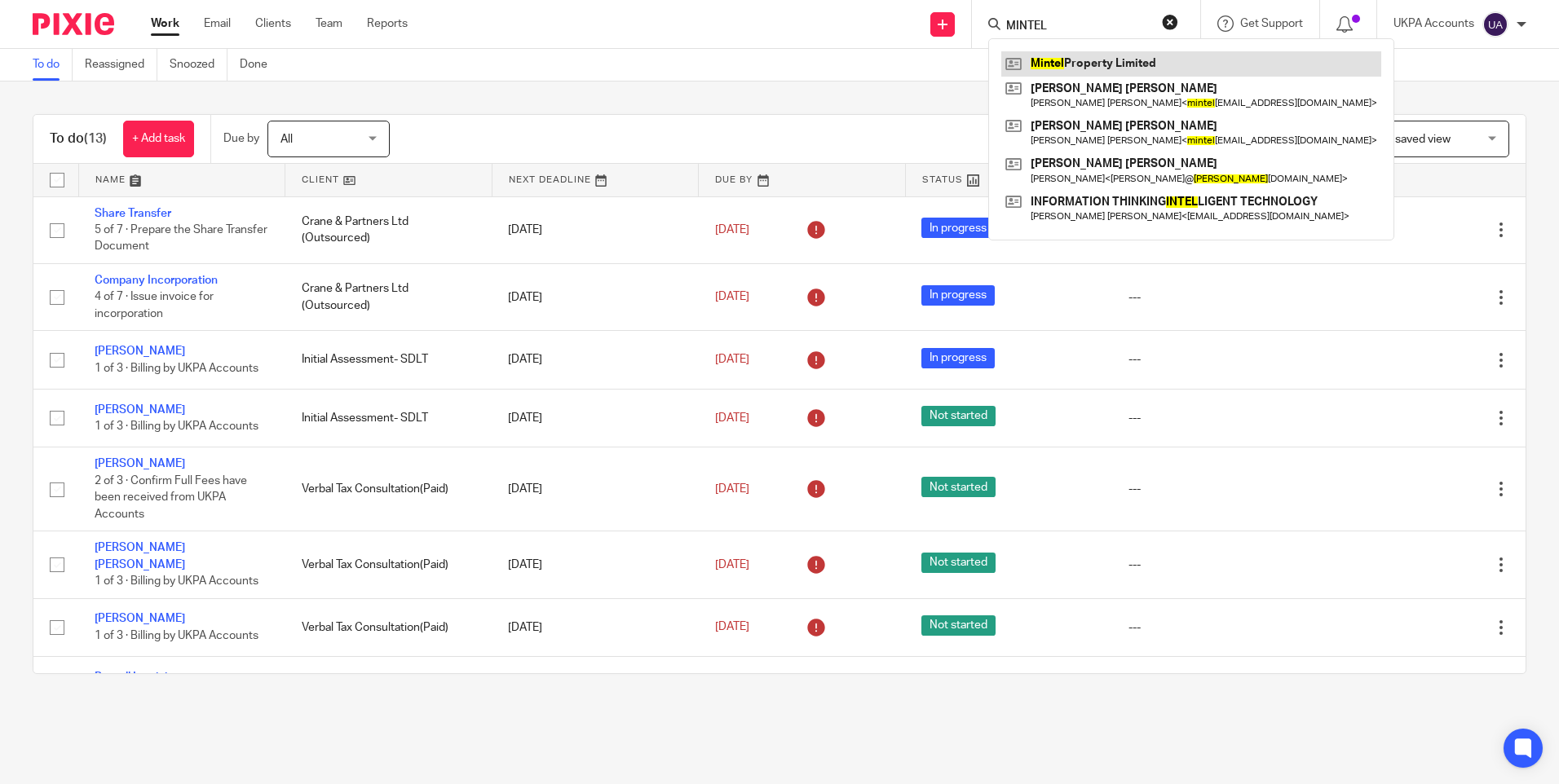
type input "MINTEL"
drag, startPoint x: 1076, startPoint y: 24, endPoint x: 893, endPoint y: 25, distance: 183.0
click at [893, 25] on div "Send new email Create task Add client MINTEL Mintel Property Limited Manisha Mi…" at bounding box center [996, 24] width 1127 height 48
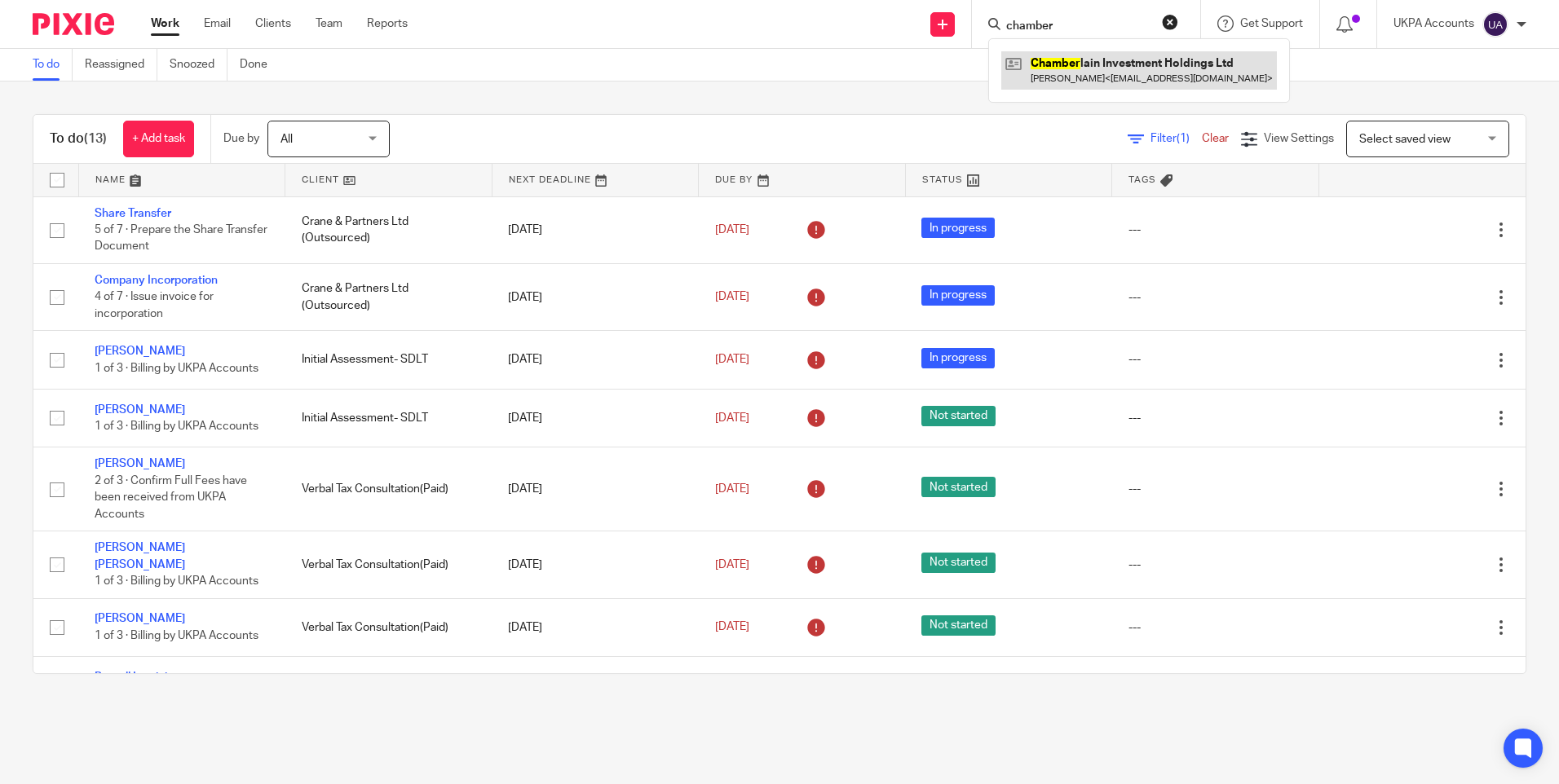
type input "chamber"
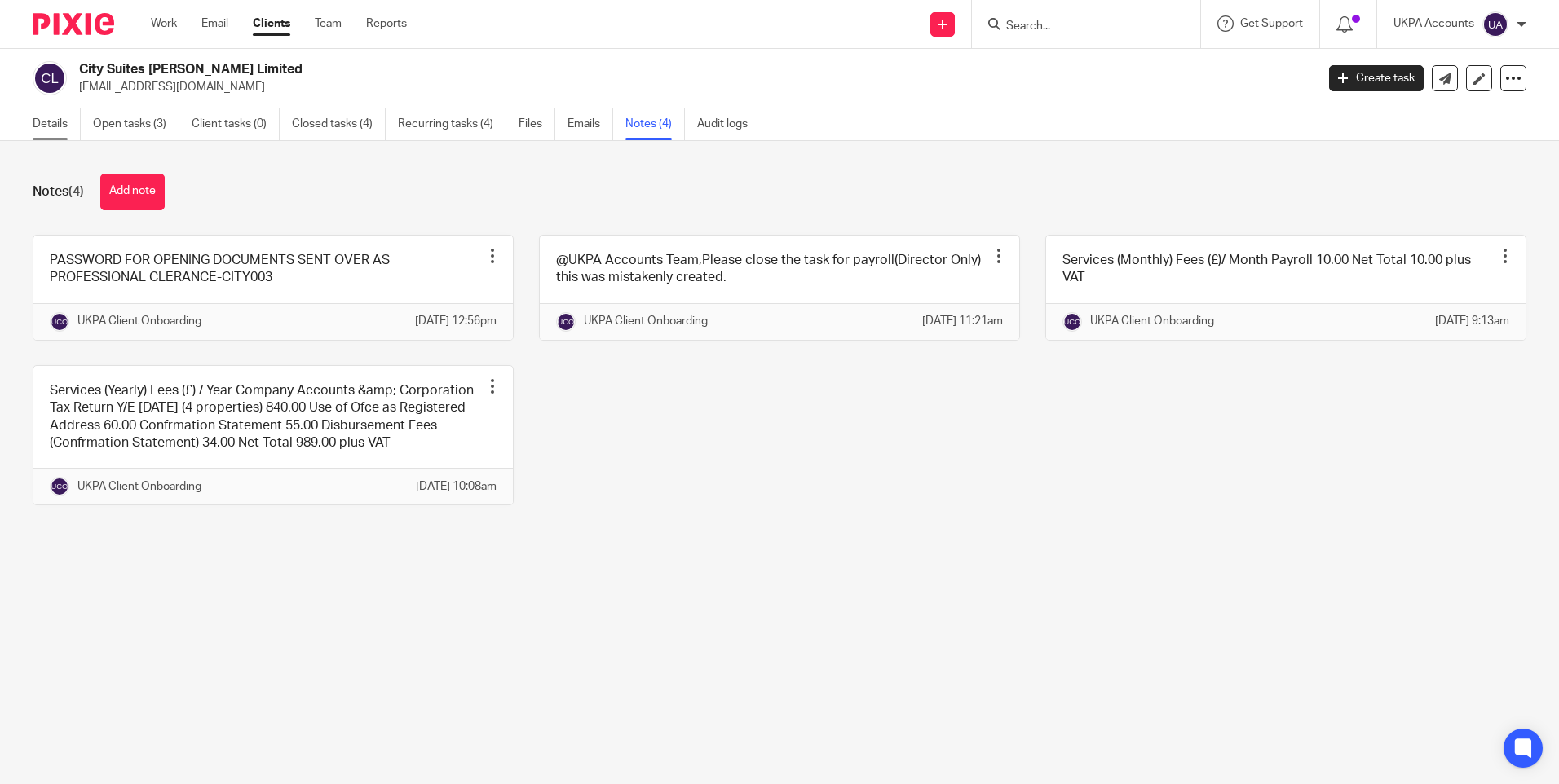
click at [50, 121] on link "Details" at bounding box center [57, 124] width 48 height 32
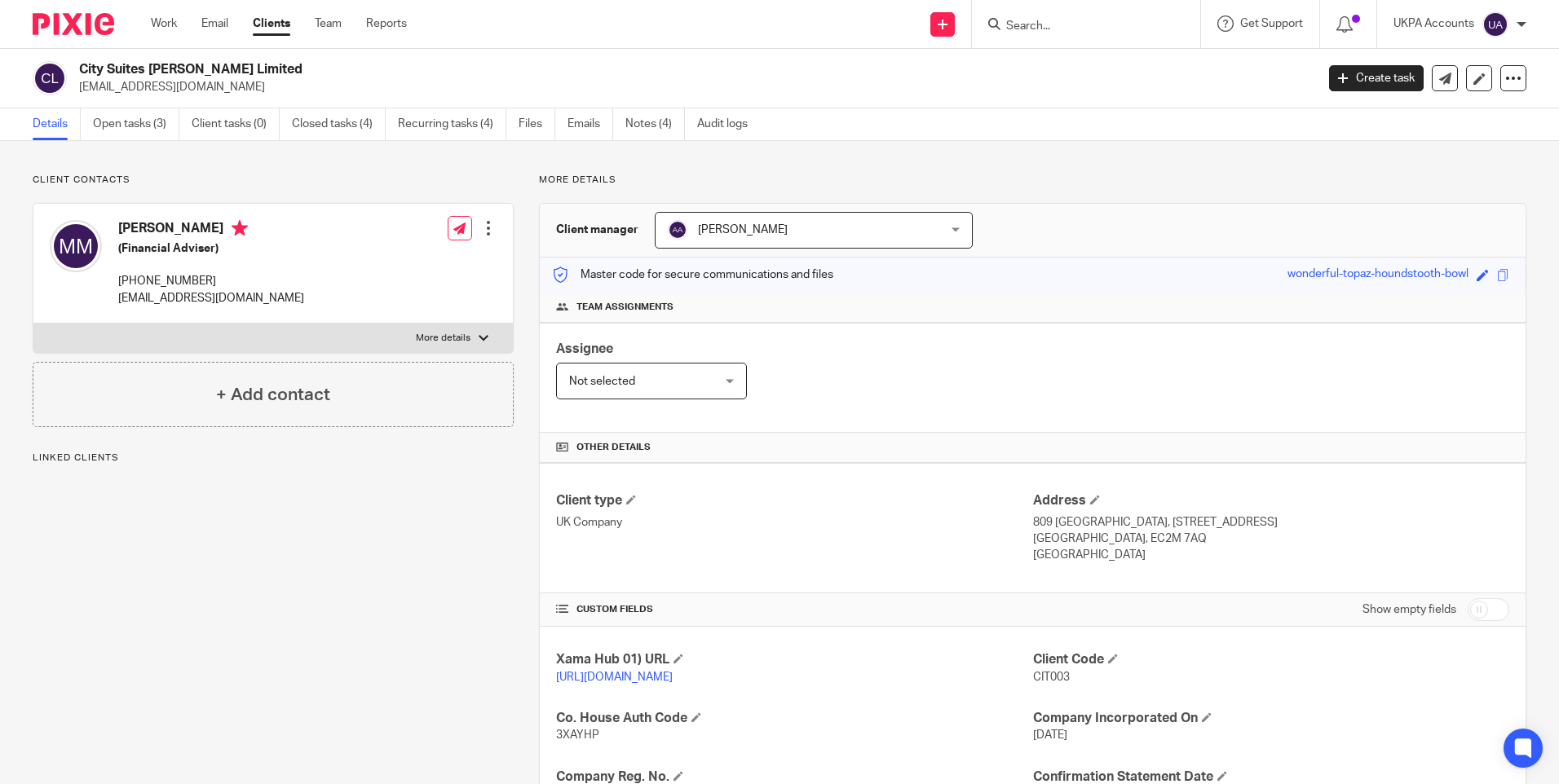
click at [138, 87] on p "[EMAIL_ADDRESS][DOMAIN_NAME]" at bounding box center [691, 87] width 1225 height 17
copy main "mmuhashash@gmail.com Create task Update from Companies House Export data Merge …"
click at [186, 65] on h2 "City Suites [PERSON_NAME] Limited" at bounding box center [569, 70] width 980 height 17
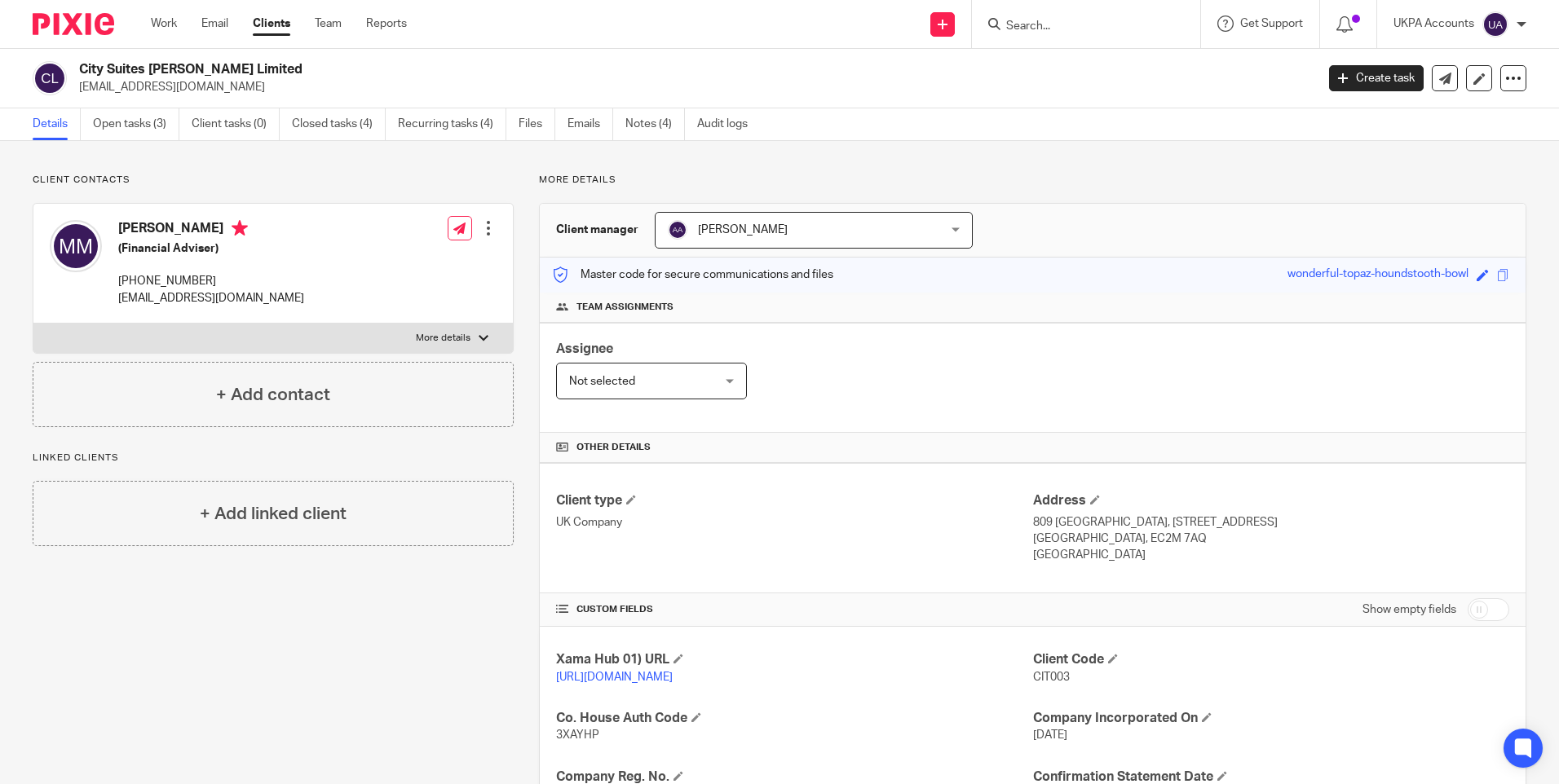
click at [186, 65] on h2 "City Suites [PERSON_NAME] Limited" at bounding box center [569, 70] width 980 height 17
copy div "City Suites [PERSON_NAME] Limited"
click at [642, 121] on link "Notes (4)" at bounding box center [656, 124] width 60 height 32
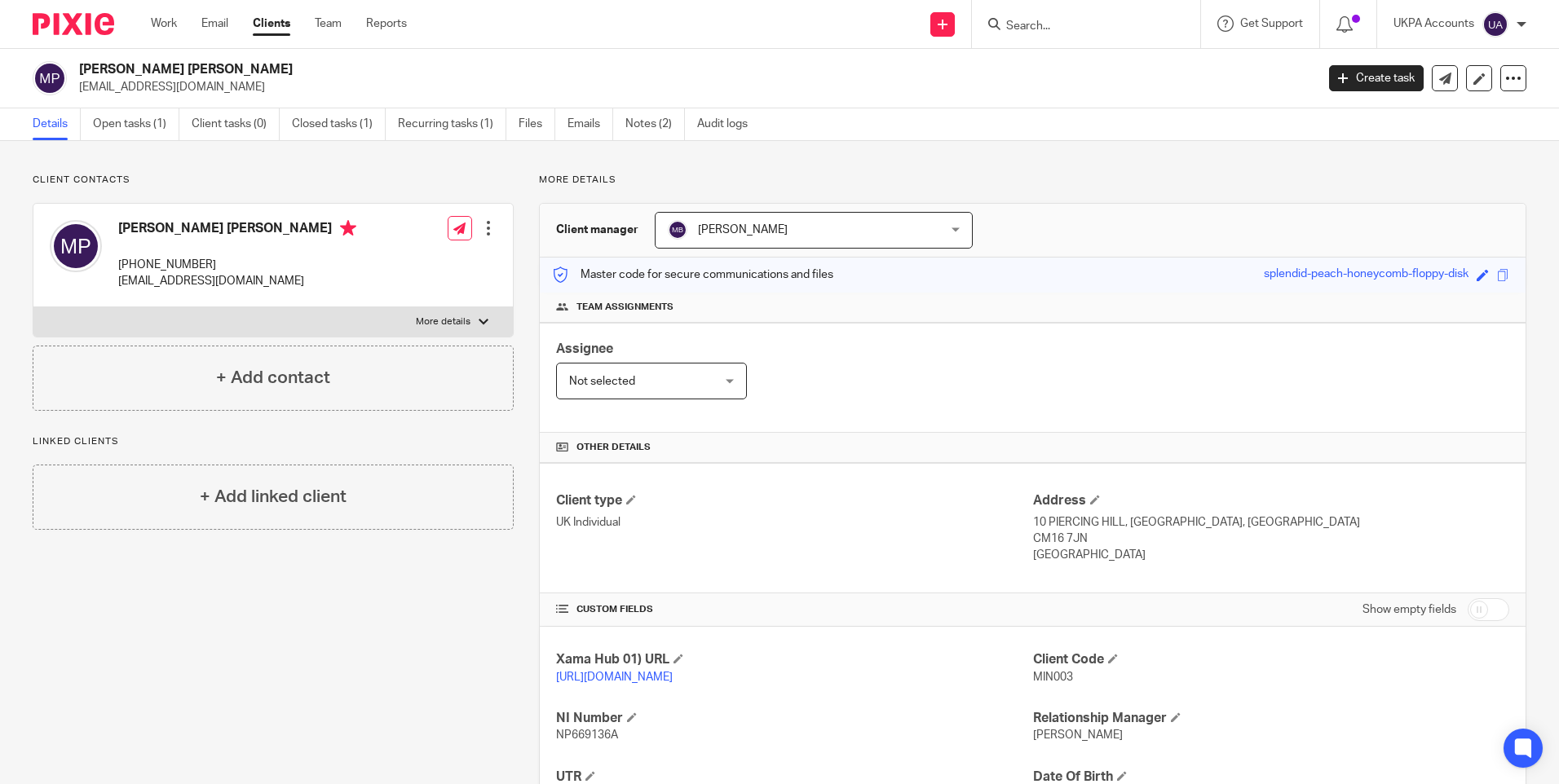
click at [161, 66] on h2 "[PERSON_NAME] [PERSON_NAME]" at bounding box center [569, 70] width 980 height 17
click at [161, 66] on h2 "[PERSON_NAME] [PERSON_NAME]" at bounding box center [569, 70] width 980 height 17
click at [161, 67] on h2 "Minesh Bhupendra Patel" at bounding box center [569, 70] width 980 height 17
copy div "Minesh Bhupendra Patel"
click at [123, 89] on p "[EMAIL_ADDRESS][DOMAIN_NAME]" at bounding box center [691, 87] width 1225 height 17
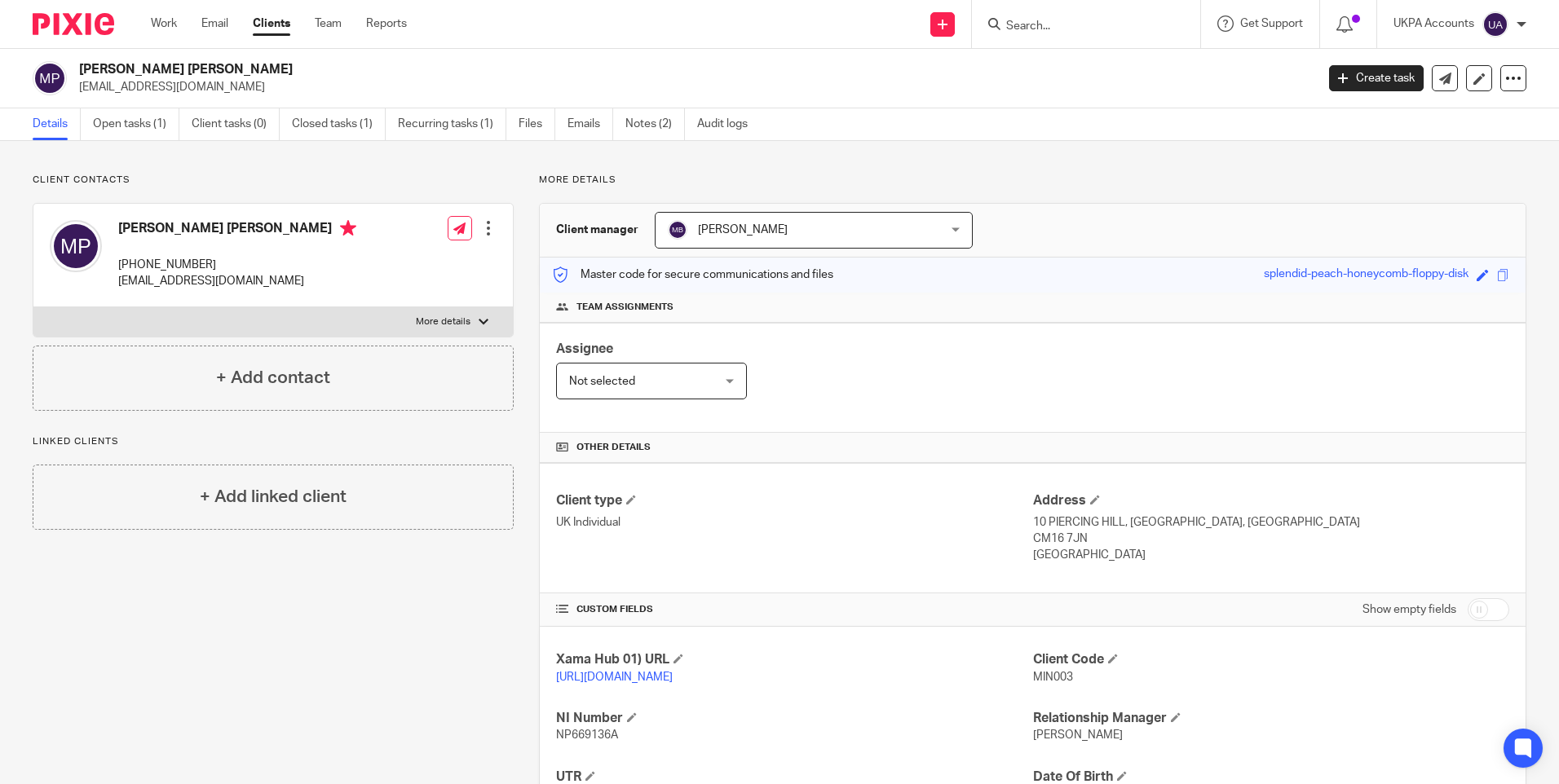
click at [122, 89] on p "[EMAIL_ADDRESS][DOMAIN_NAME]" at bounding box center [691, 87] width 1225 height 17
copy main "mintelproperty@protonmail.com Create task Update from Companies House Export da…"
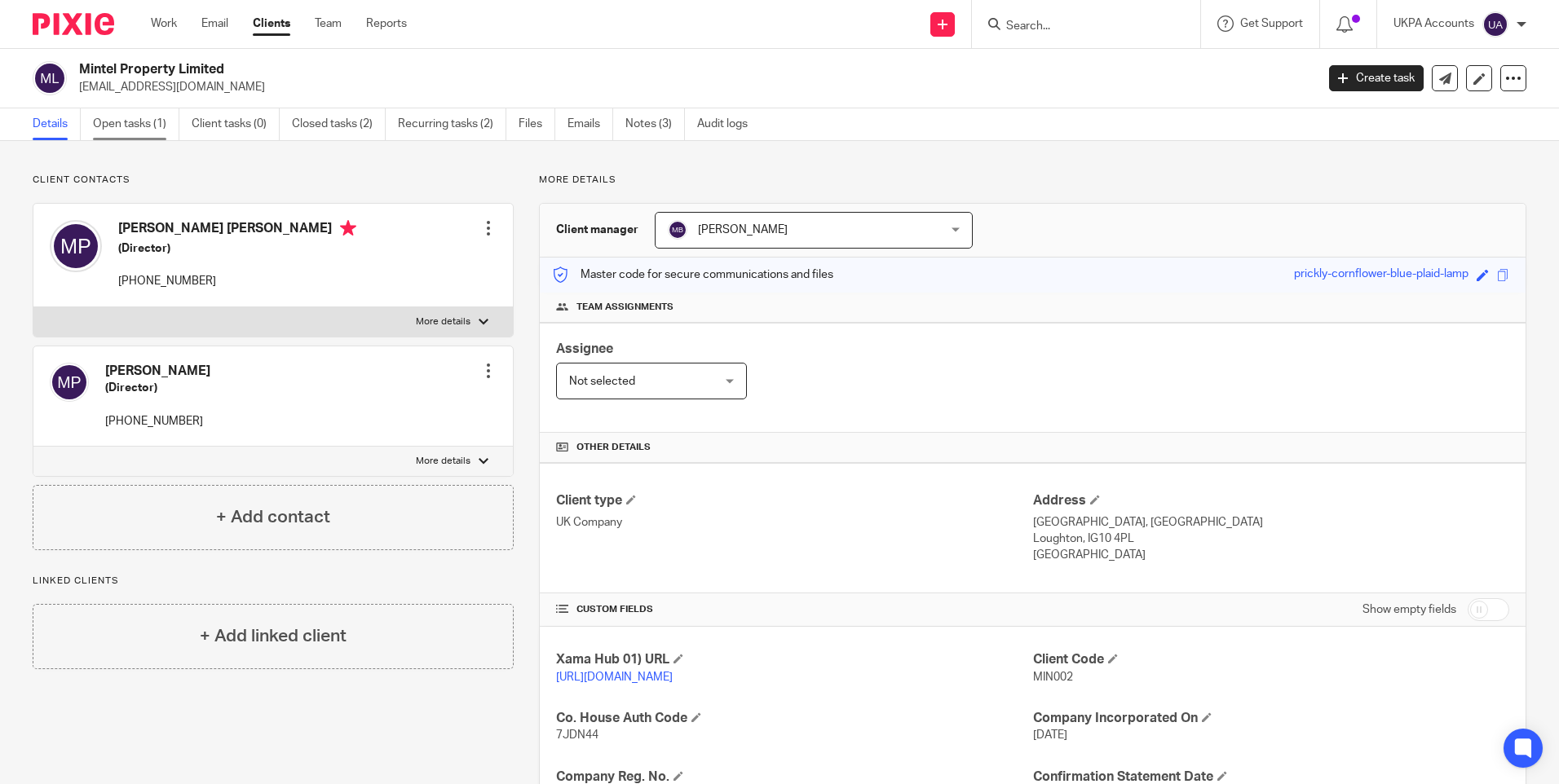
click at [149, 123] on link "Open tasks (1)" at bounding box center [136, 124] width 87 height 32
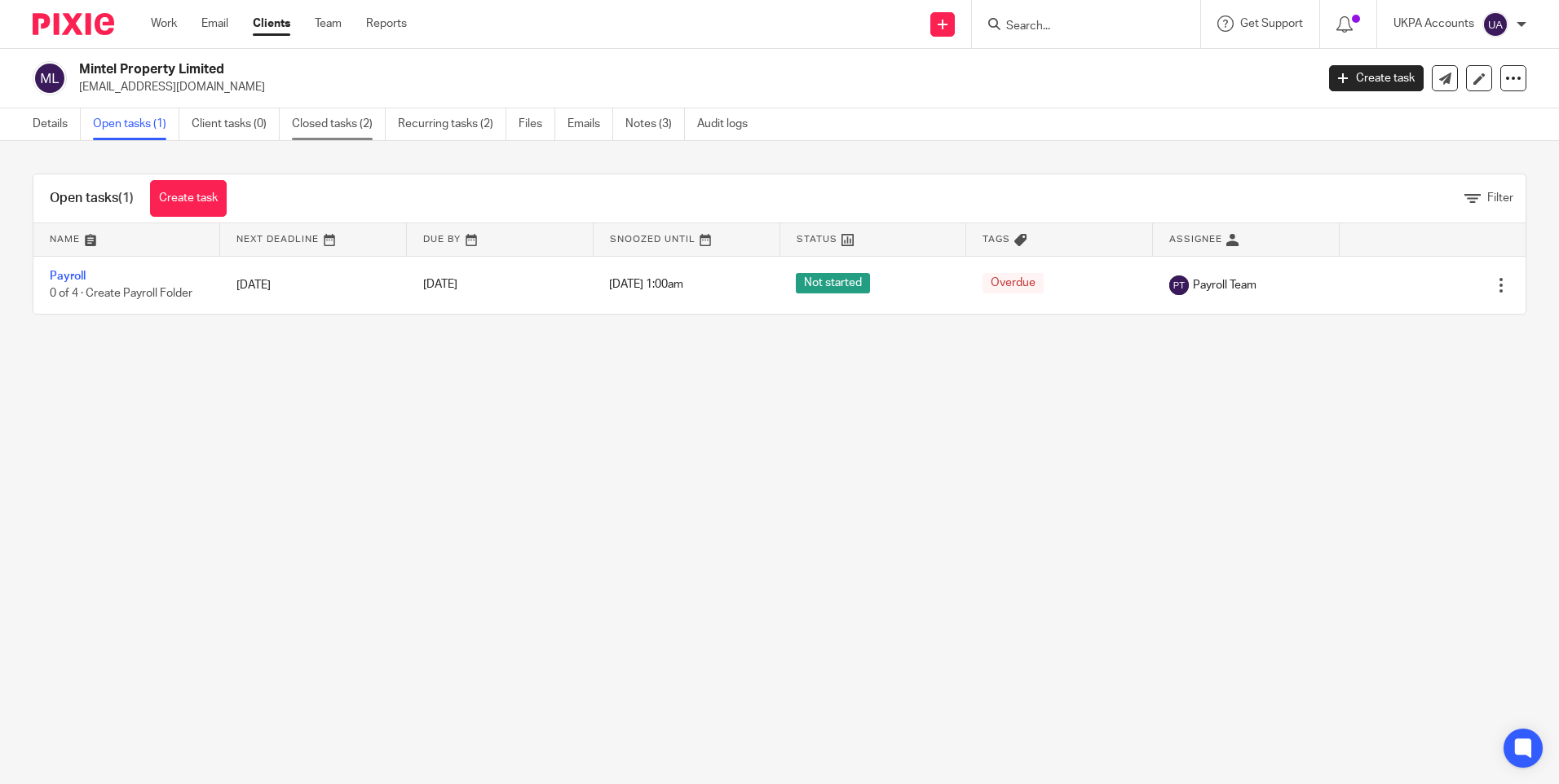
click at [338, 119] on link "Closed tasks (2)" at bounding box center [339, 124] width 94 height 32
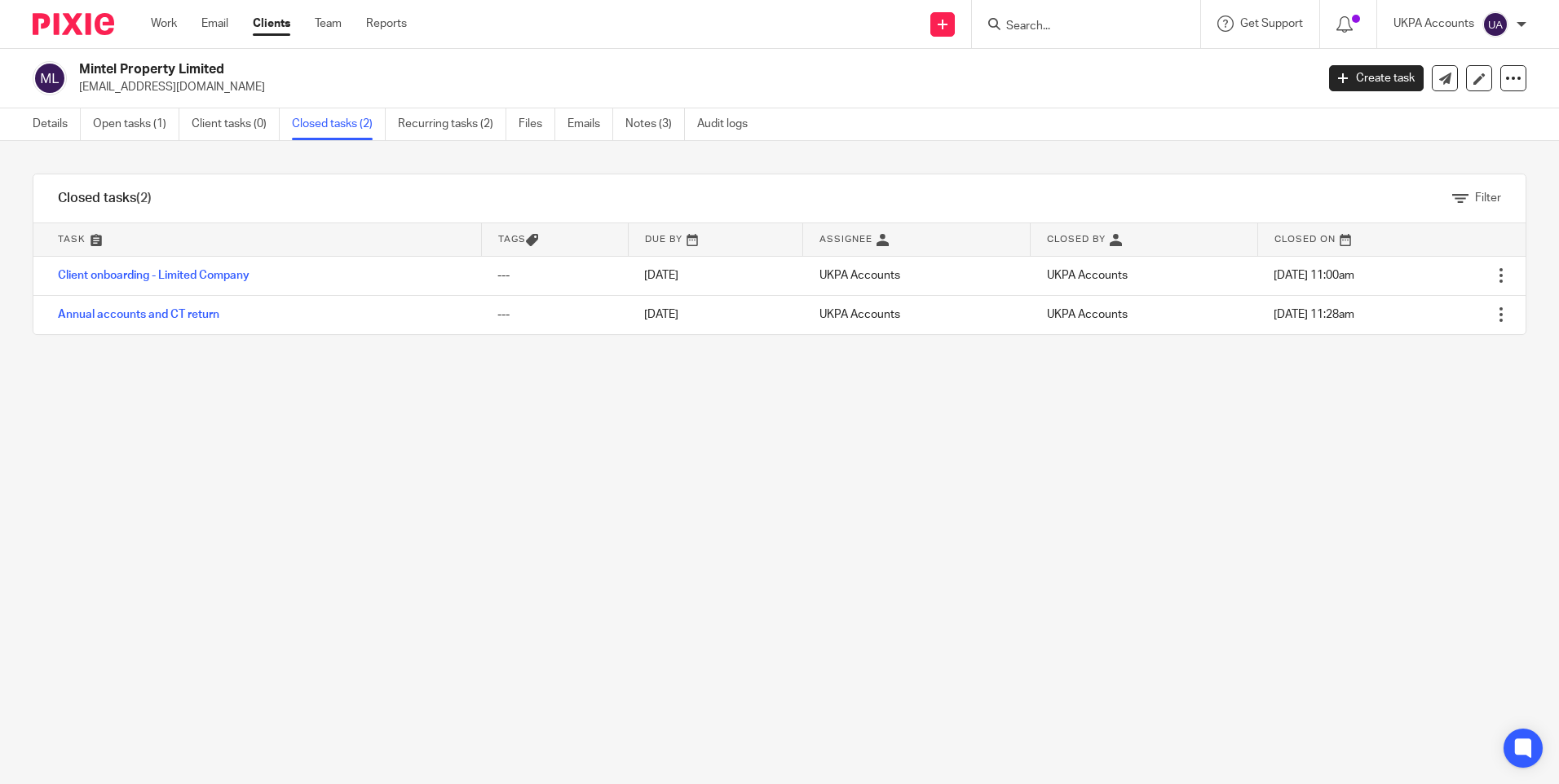
click at [659, 127] on link "Notes (3)" at bounding box center [656, 124] width 60 height 32
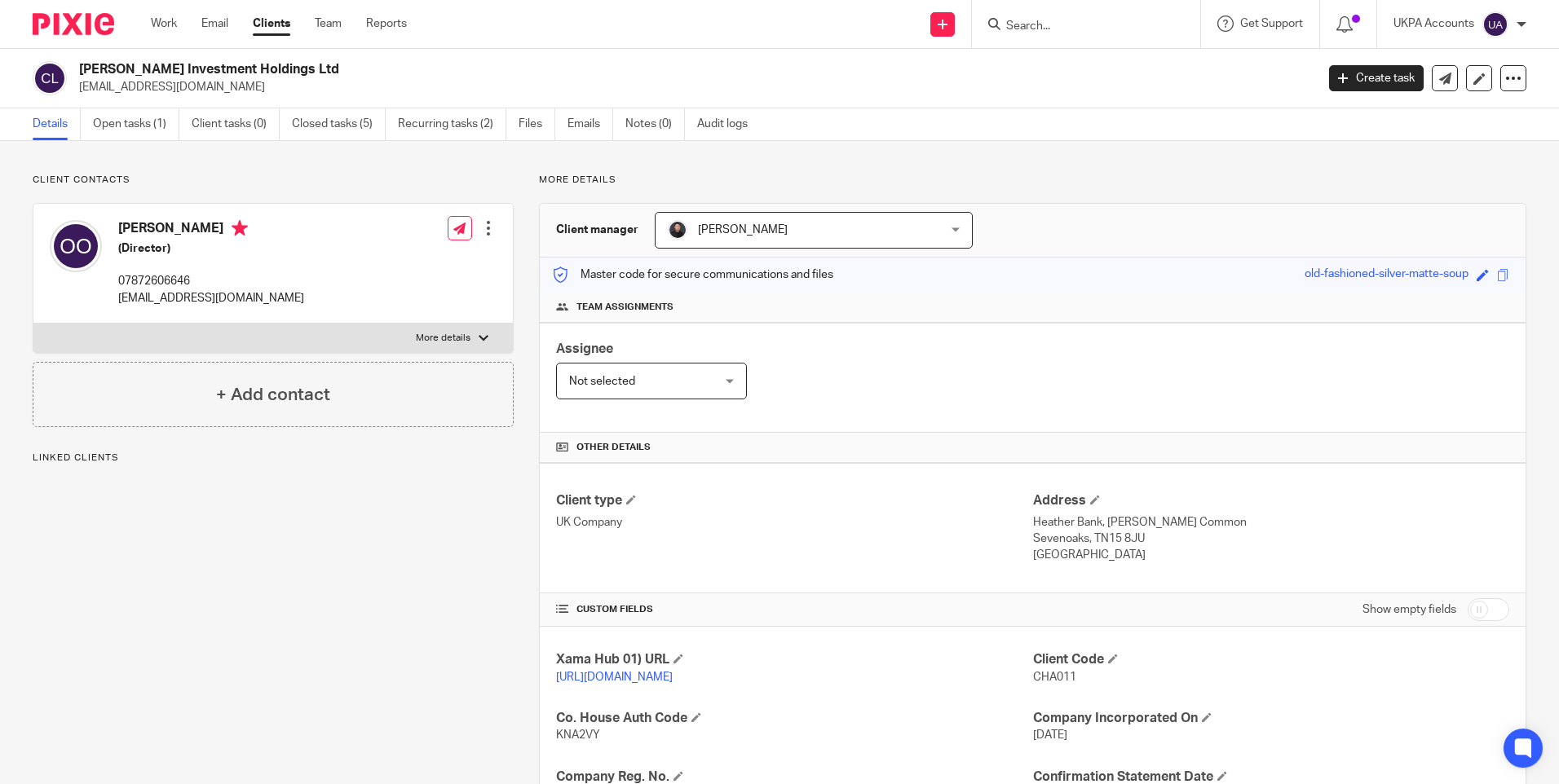
click at [335, 582] on div "Client contacts Olumuyiwa Olufote (Director) 07872606646 olufote@gmail.com Edit…" at bounding box center [260, 626] width 507 height 905
drag, startPoint x: 220, startPoint y: 90, endPoint x: 173, endPoint y: 86, distance: 47.2
click at [217, 90] on p "[EMAIL_ADDRESS][DOMAIN_NAME]" at bounding box center [691, 87] width 1225 height 17
click at [141, 86] on p "[EMAIL_ADDRESS][DOMAIN_NAME]" at bounding box center [691, 87] width 1225 height 17
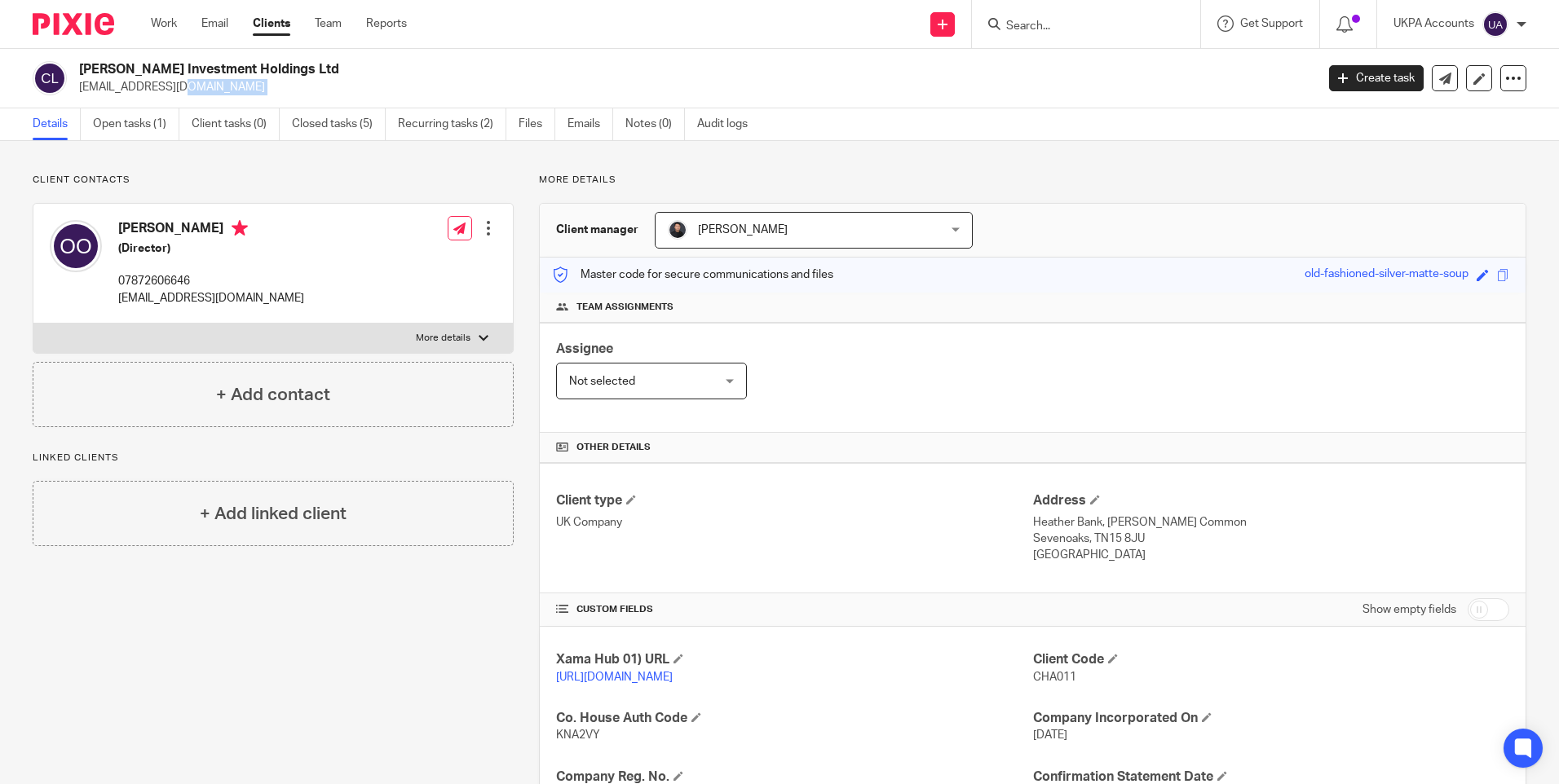
click at [141, 86] on p "[EMAIL_ADDRESS][DOMAIN_NAME]" at bounding box center [691, 87] width 1225 height 17
copy main "olufote@gmail.com Create task Update from Companies House Export data Merge Arc…"
click at [638, 83] on p "[EMAIL_ADDRESS][DOMAIN_NAME]" at bounding box center [691, 87] width 1225 height 17
click at [1049, 22] on input "Search" at bounding box center [1078, 27] width 146 height 15
click at [293, 166] on div "Client contacts Olumuyiwa Olufote (Director) 07872606646 olufote@gmail.com Edit…" at bounding box center [780, 626] width 1559 height 970
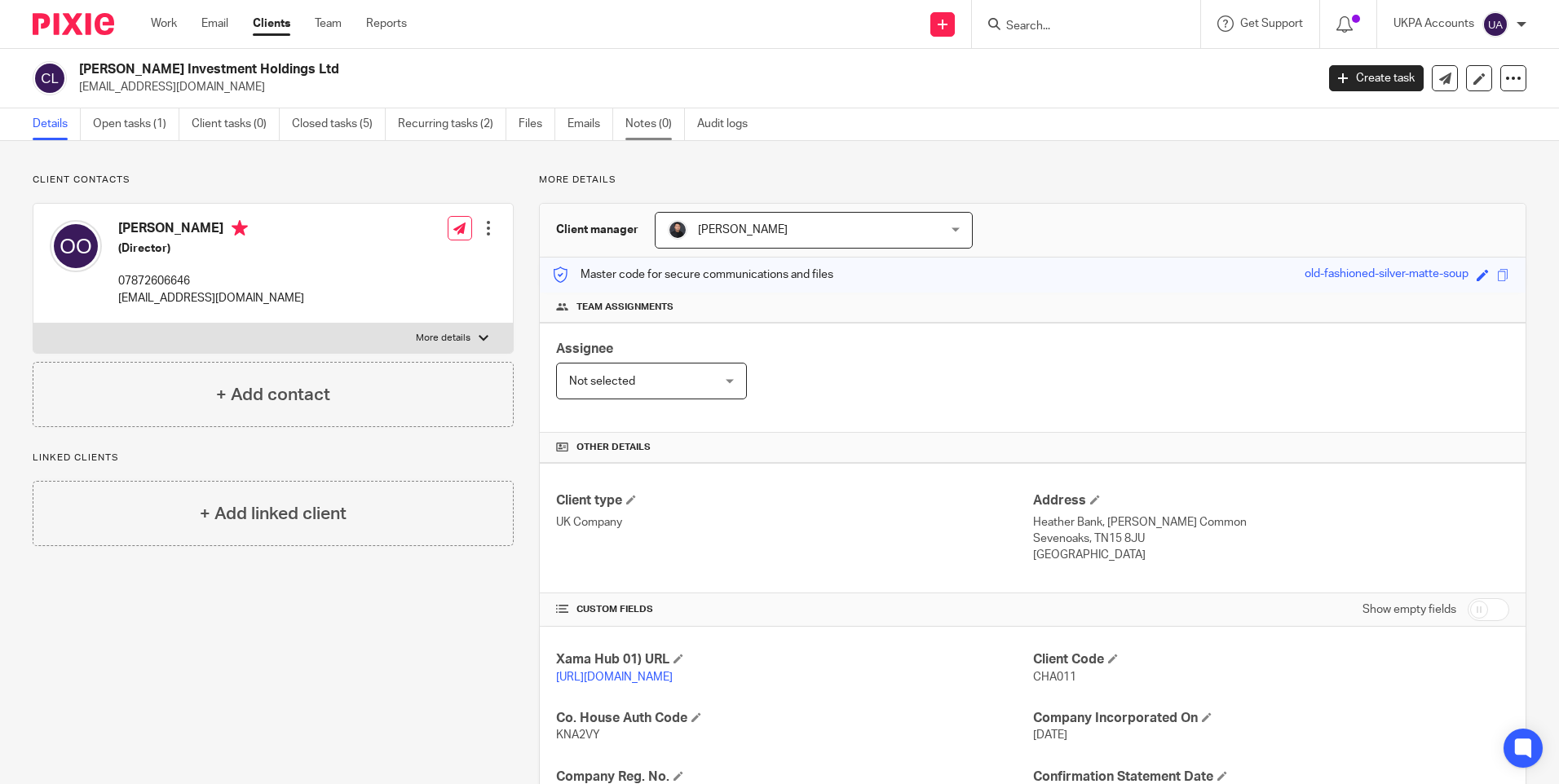
click at [643, 125] on link "Notes (0)" at bounding box center [656, 124] width 60 height 32
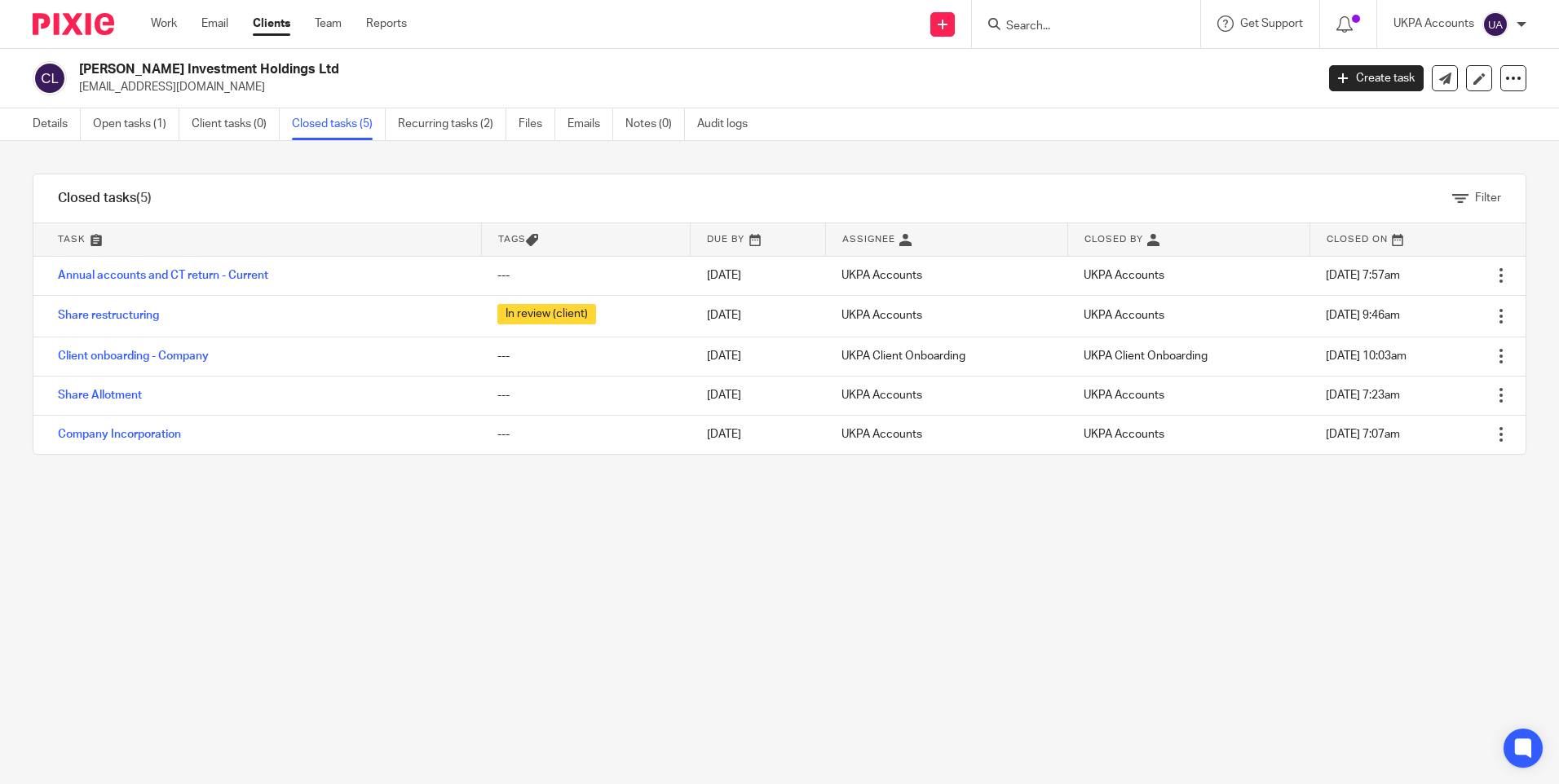
click at [349, 159] on div "Filter tasks Only show tasks matching all of these conditions 1 Task name Is Is…" at bounding box center [780, 462] width 1559 height 643
click at [478, 593] on div "Filter tasks Only show tasks matching all of these conditions 1 Task name Is Is…" at bounding box center [780, 462] width 1559 height 643
click at [140, 129] on link "Open tasks (1)" at bounding box center [136, 124] width 87 height 32
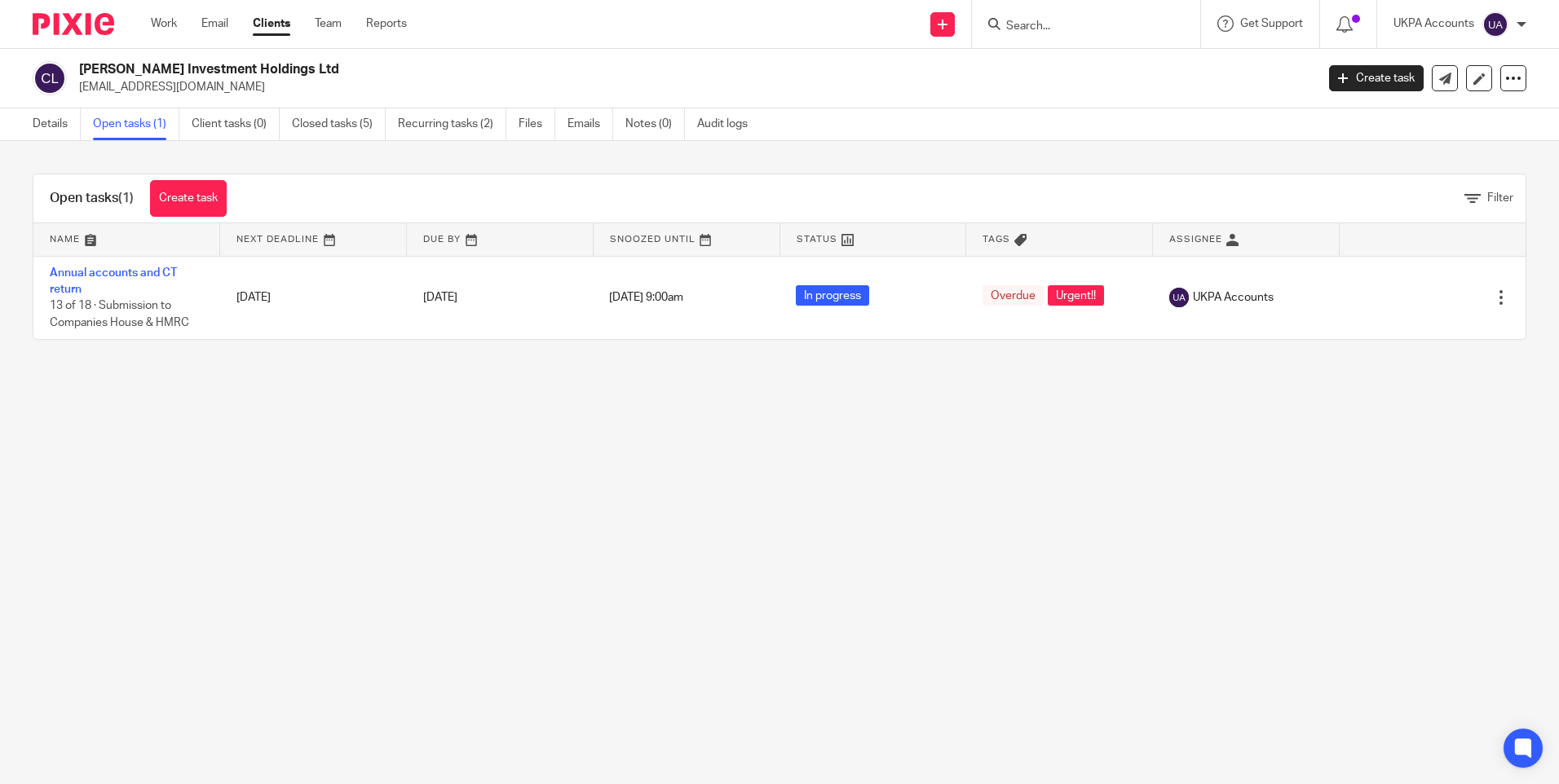
click at [120, 271] on link "Annual accounts and CT return" at bounding box center [113, 281] width 127 height 27
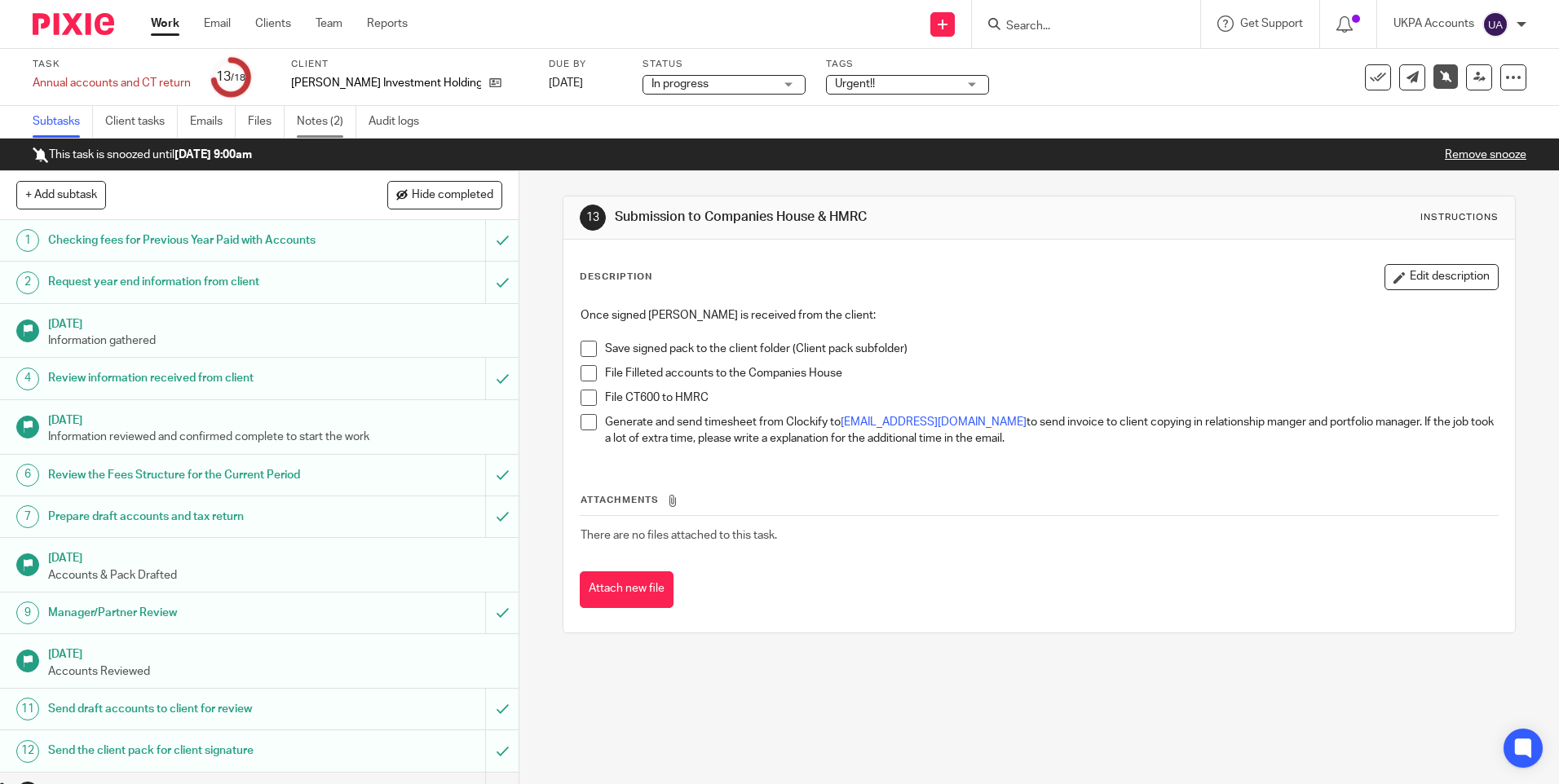
click at [312, 116] on link "Notes (2)" at bounding box center [327, 121] width 60 height 32
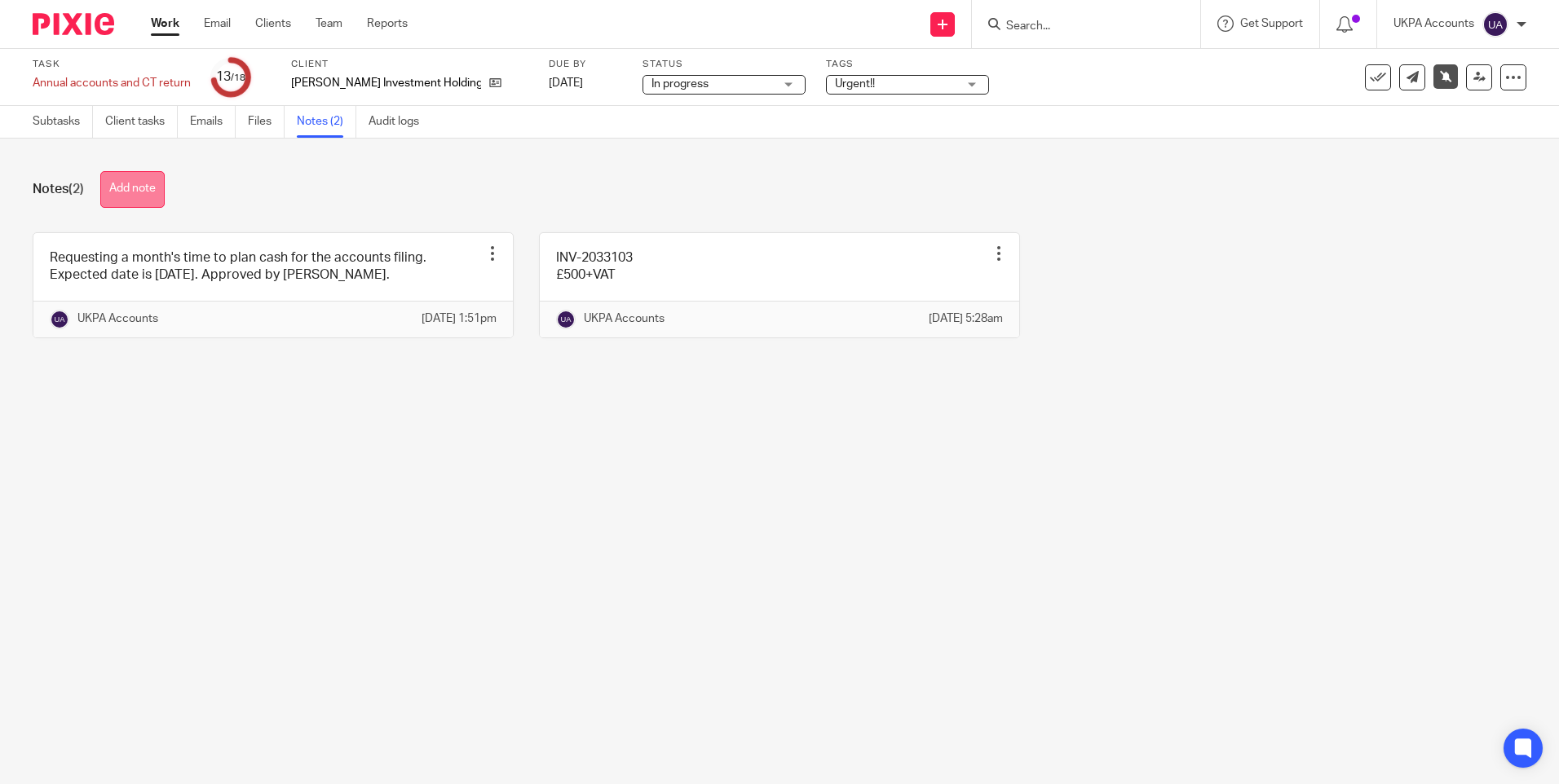
click at [147, 192] on button "Add note" at bounding box center [132, 190] width 64 height 37
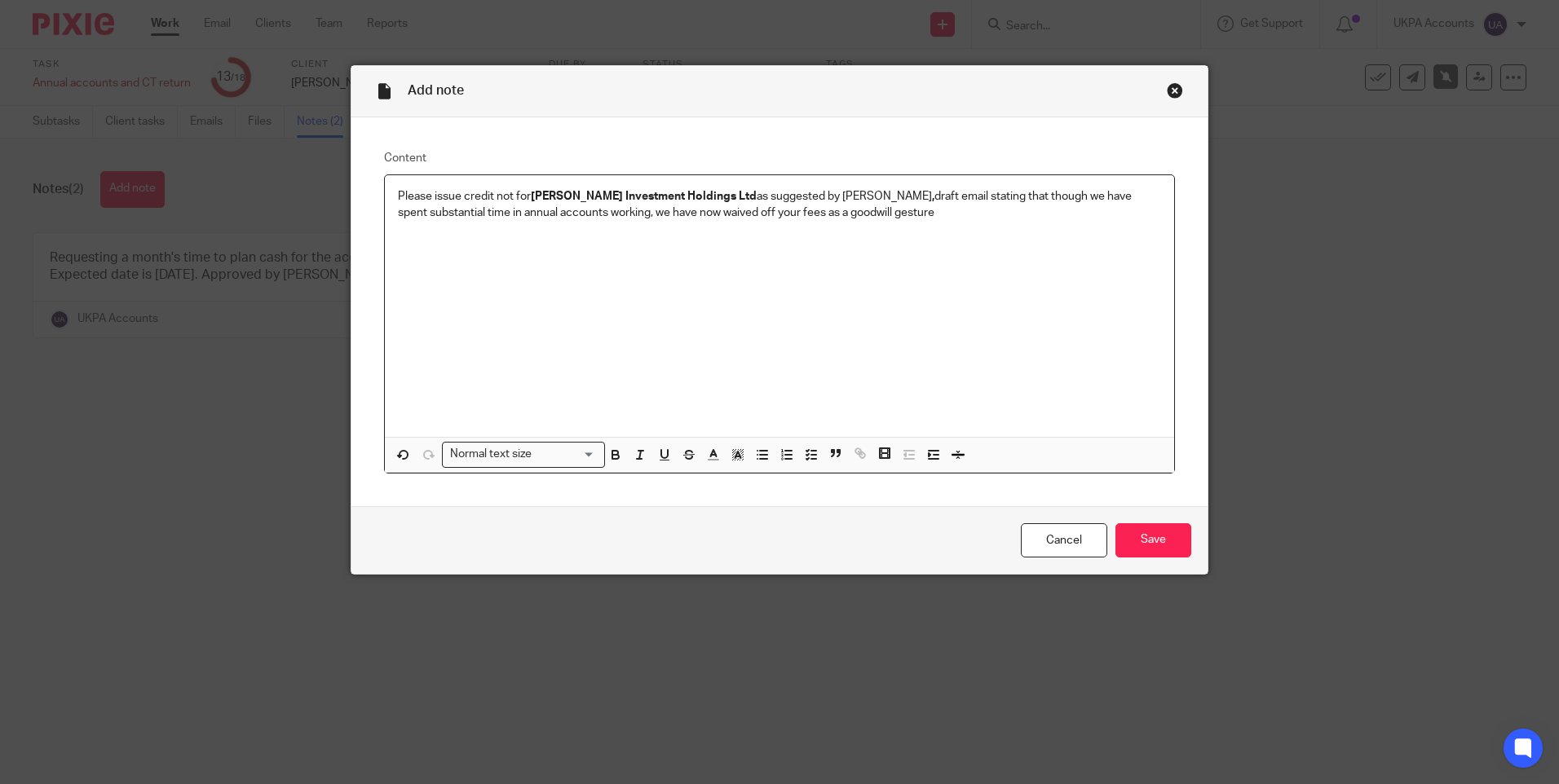
click at [398, 192] on p "Please issue credit not for Chamberlain Investment Holdings Ltd as suggested by…" at bounding box center [780, 205] width 764 height 33
click at [393, 186] on div "Please issue credit not for Chamberlain Investment Holdings Ltd as suggested by…" at bounding box center [780, 306] width 789 height 262
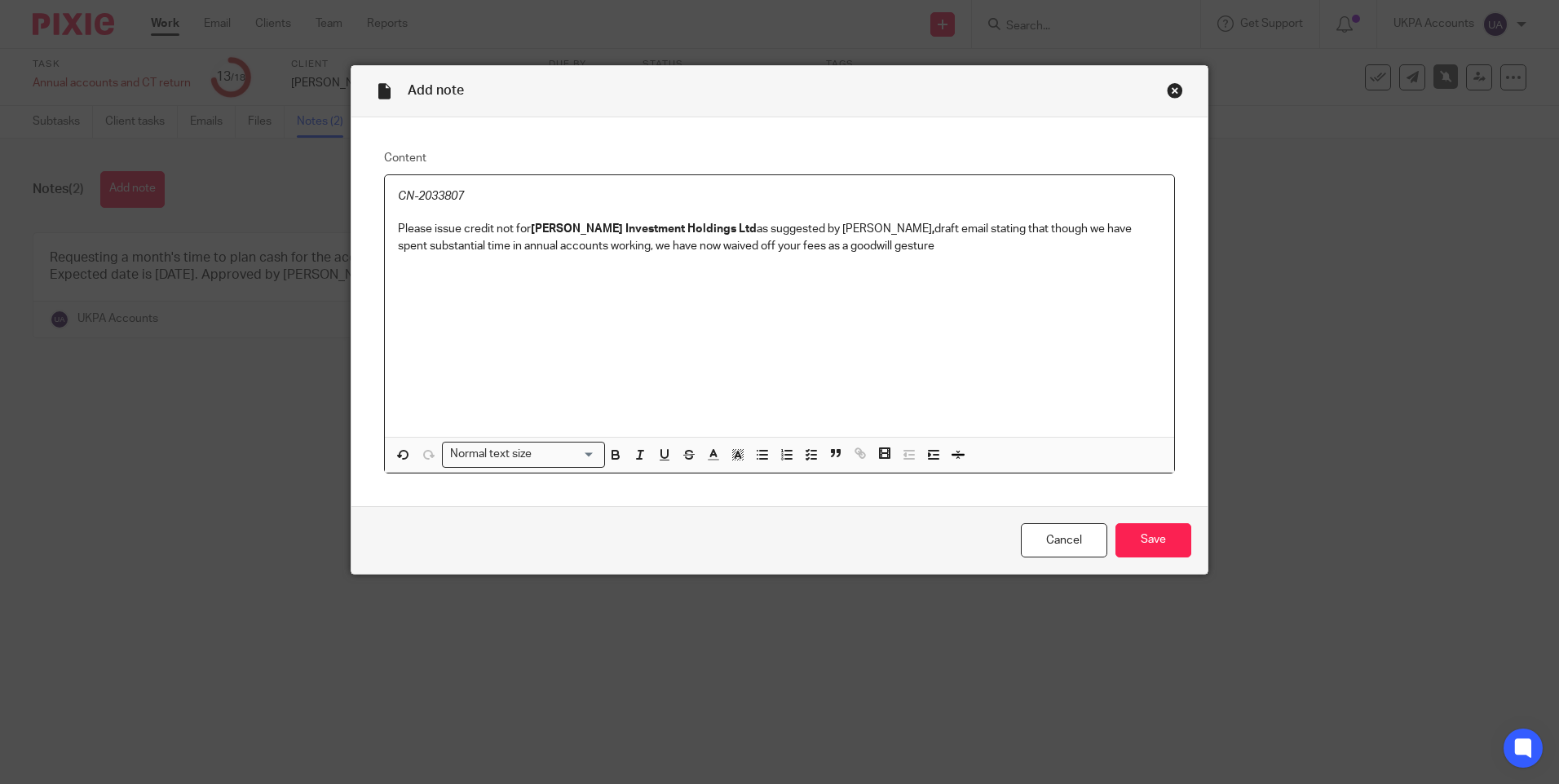
click at [541, 284] on div "CN-2033807 Please issue credit not for Chamberlain Investment Holdings Ltd as s…" at bounding box center [780, 306] width 789 height 262
click at [1154, 536] on input "Save" at bounding box center [1153, 540] width 76 height 35
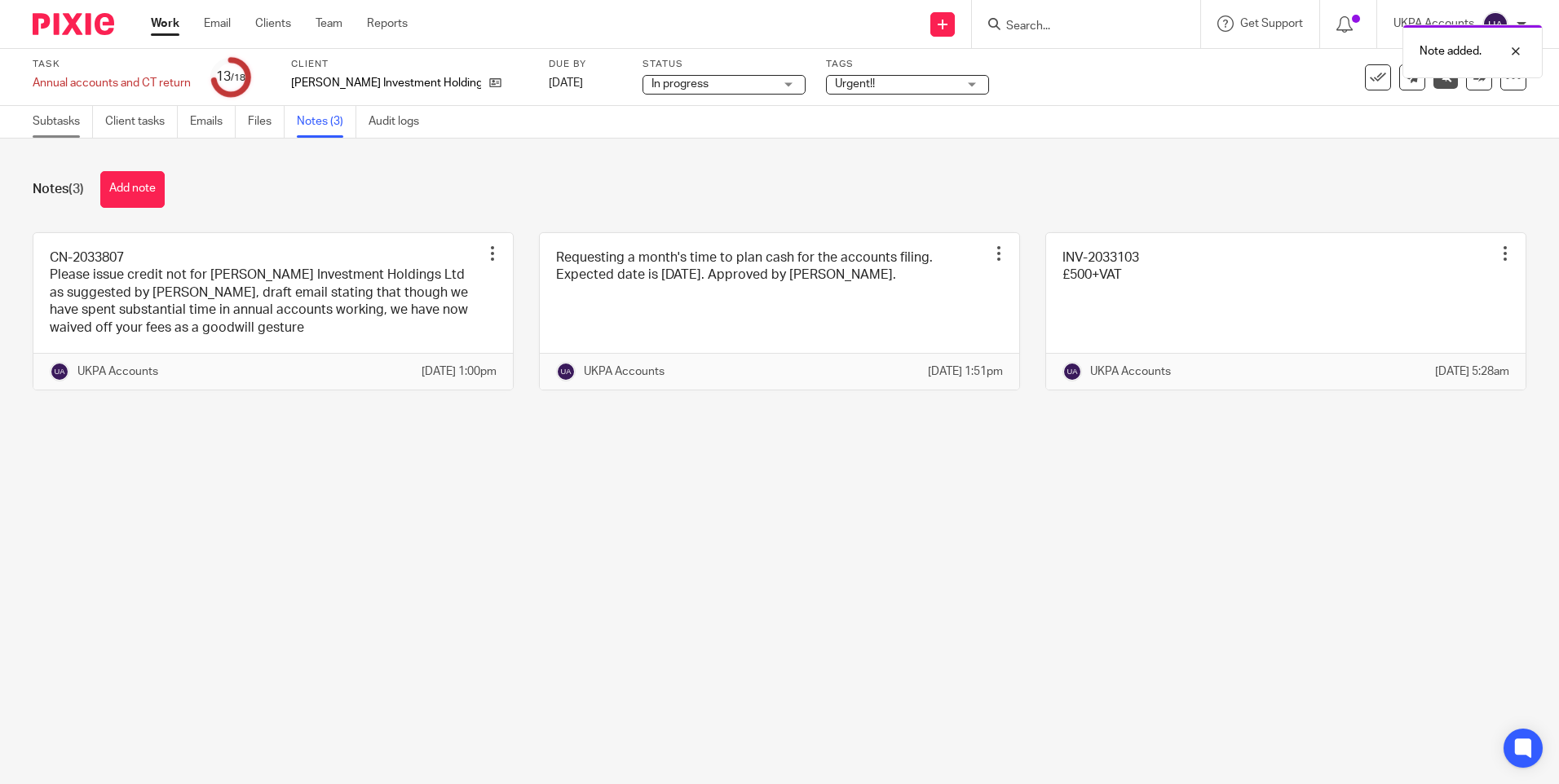
click at [62, 119] on link "Subtasks" at bounding box center [62, 121] width 61 height 32
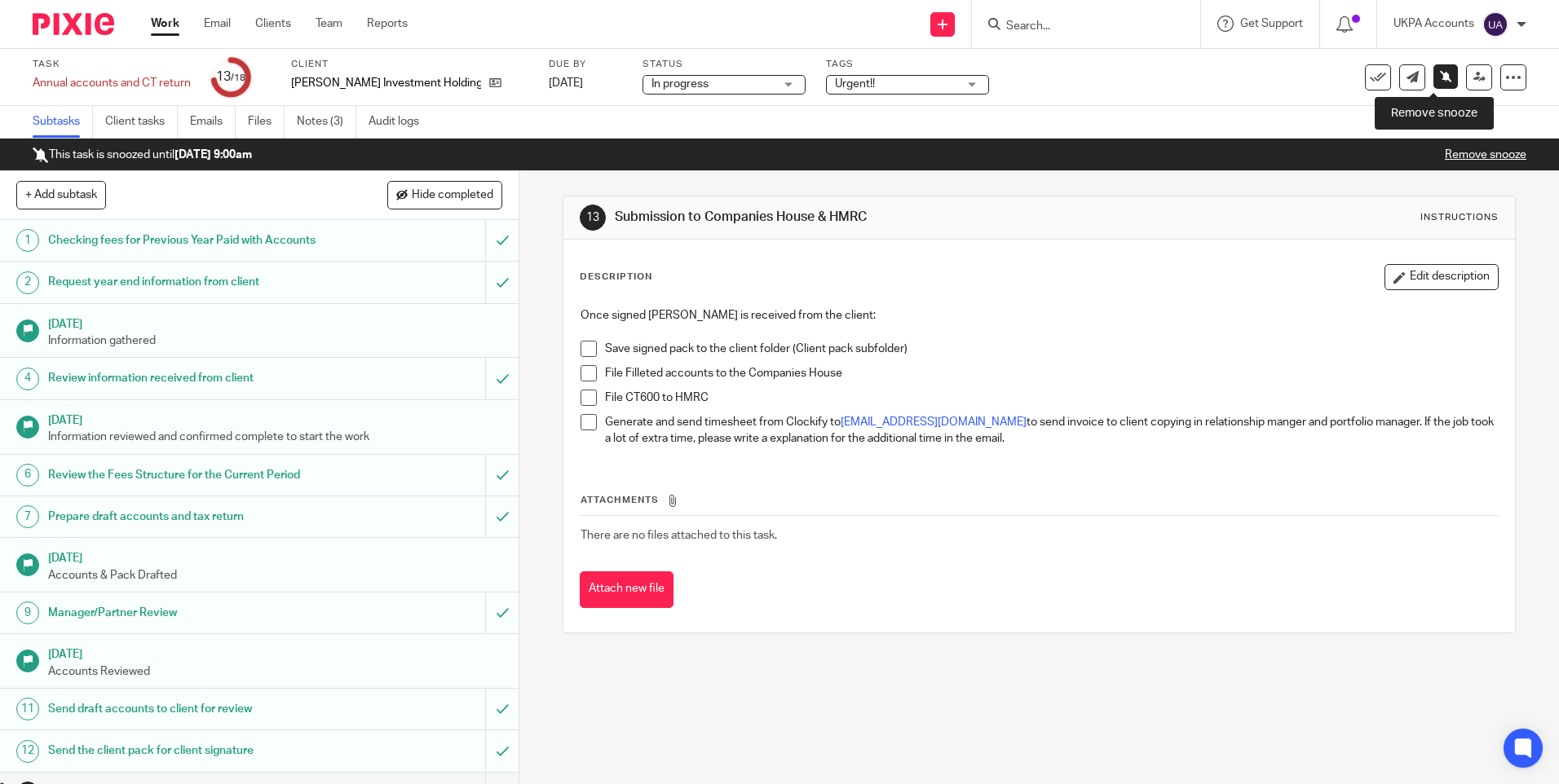
click at [1440, 76] on icon at bounding box center [1446, 76] width 12 height 12
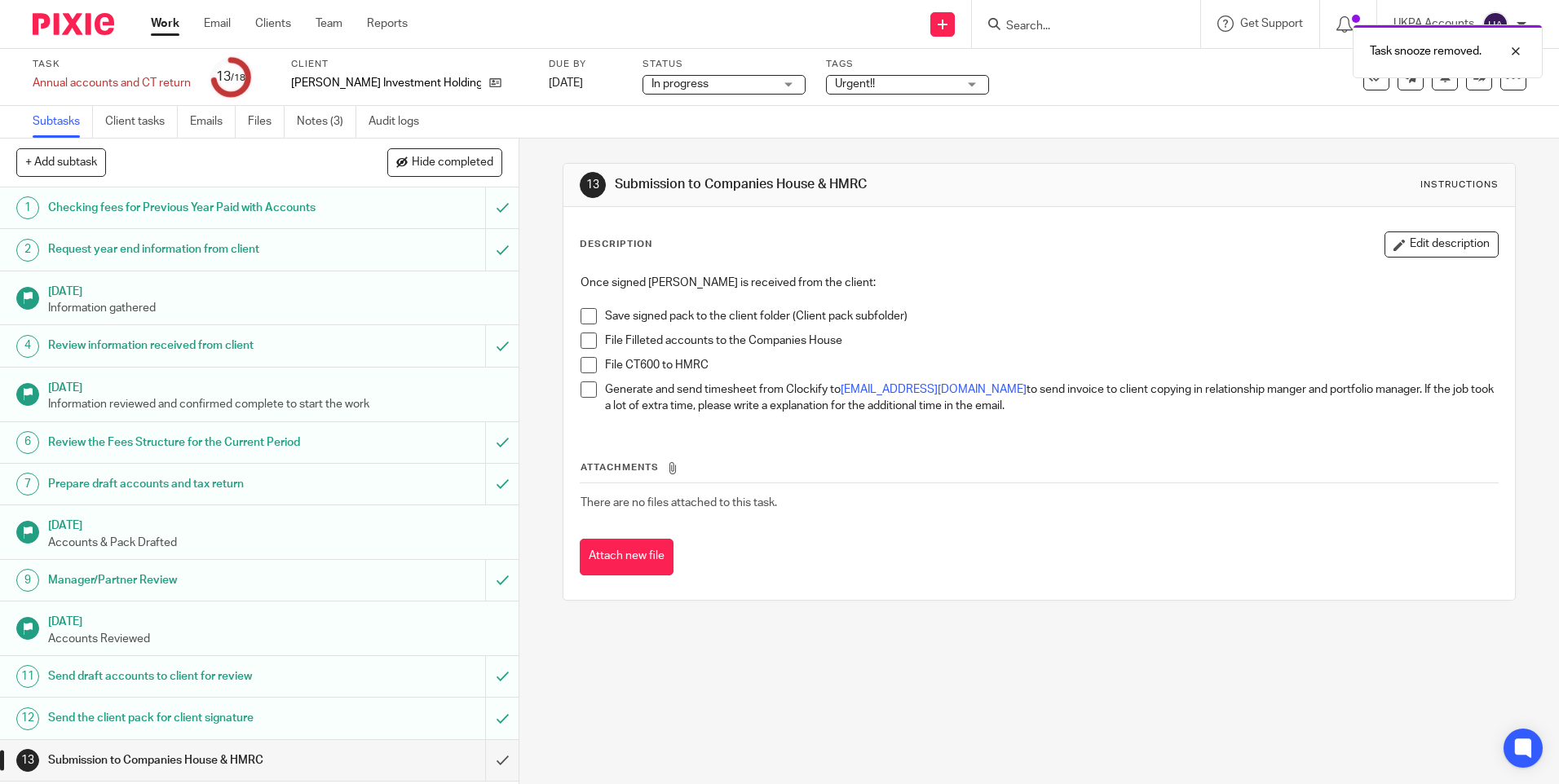
click at [1006, 130] on div "Subtasks Client tasks Emails Files Notes (3) Audit logs" at bounding box center [780, 121] width 1559 height 32
click at [337, 123] on link "Notes (3)" at bounding box center [327, 121] width 60 height 32
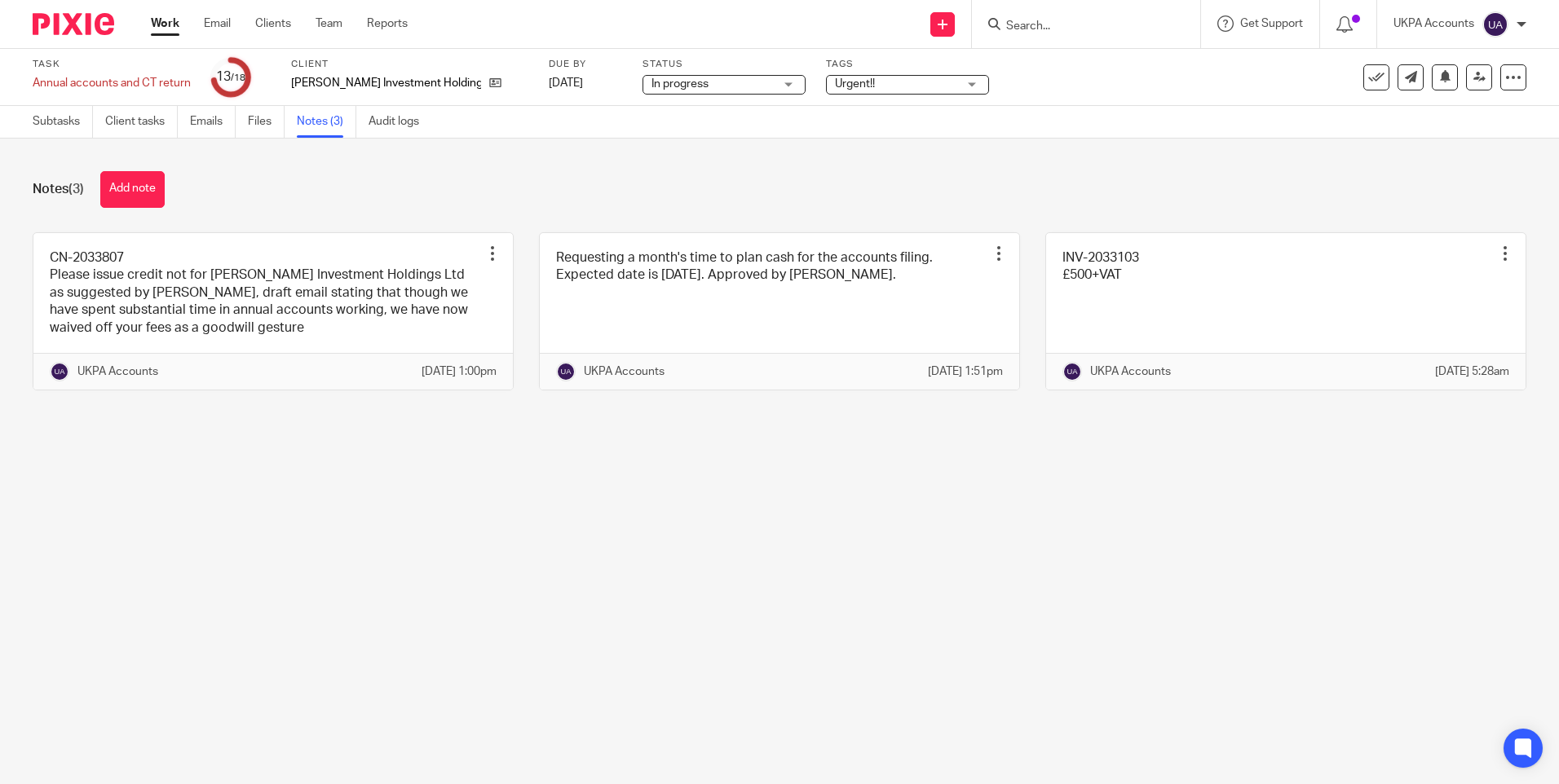
drag, startPoint x: 366, startPoint y: 616, endPoint x: 349, endPoint y: 607, distance: 19.2
click at [366, 616] on main "Task Annual accounts and CT return Save Annual accounts and CT return 13 /18 Cl…" at bounding box center [780, 392] width 1559 height 784
drag, startPoint x: 257, startPoint y: 179, endPoint x: 235, endPoint y: 160, distance: 29.1
click at [256, 179] on div "Notes (3) Add note" at bounding box center [780, 190] width 1494 height 37
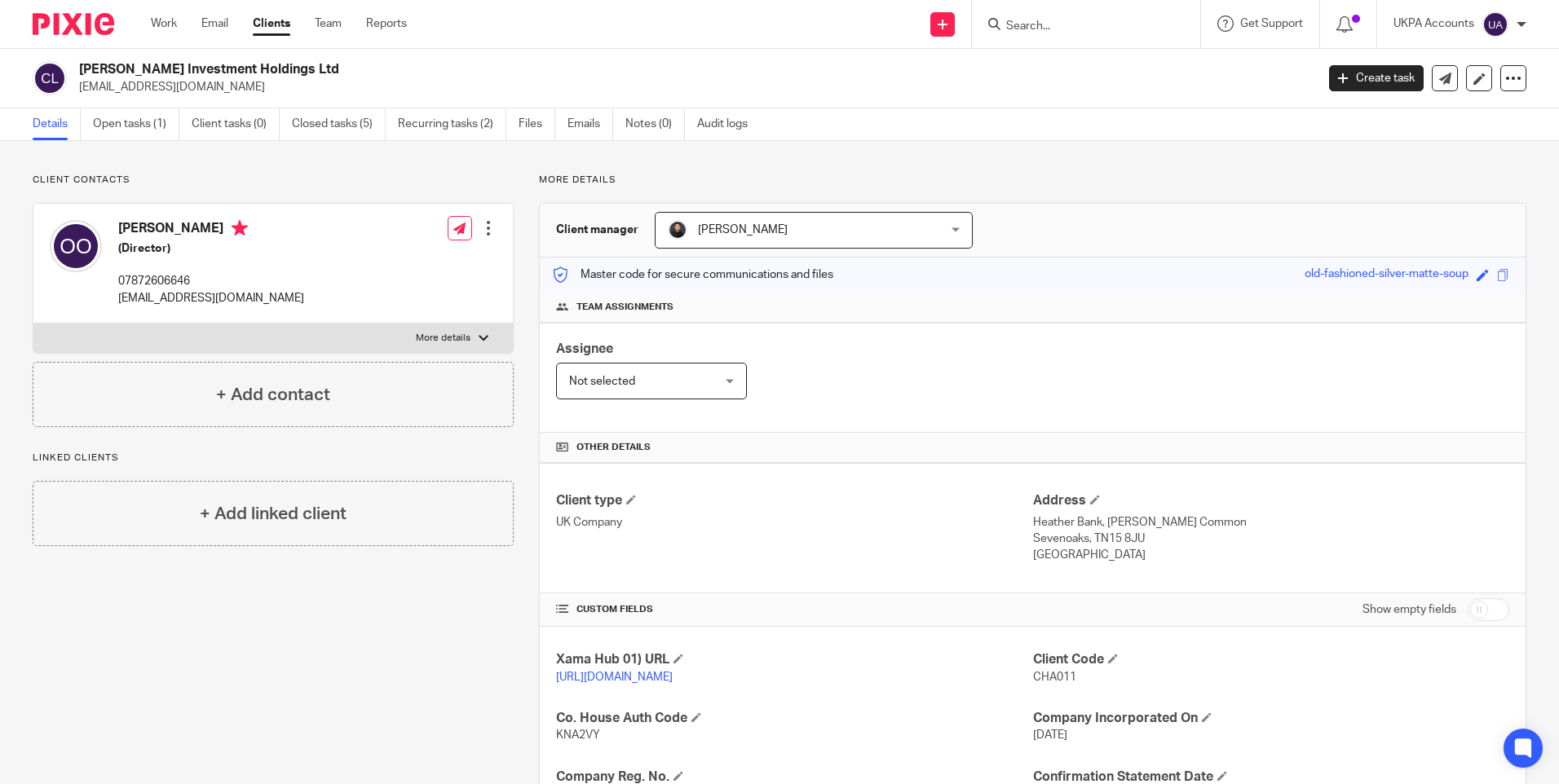
click at [150, 227] on h4 "Olumuyiwa Olufote" at bounding box center [211, 230] width 186 height 21
copy h4 "Olumuyiwa"
click at [168, 22] on link "Work" at bounding box center [163, 24] width 26 height 17
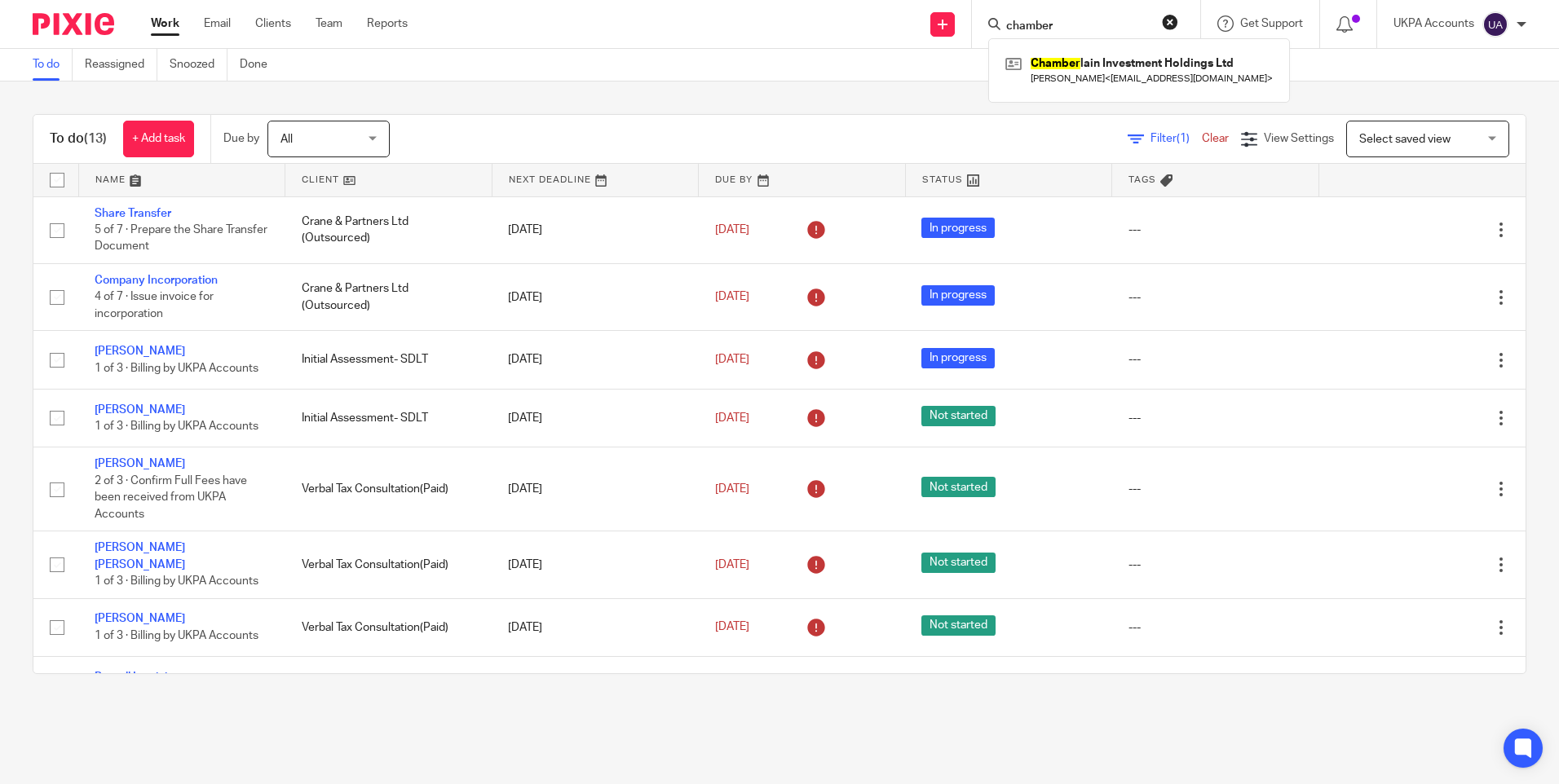
click at [1072, 21] on input "chamber" at bounding box center [1078, 27] width 146 height 15
drag, startPoint x: 1075, startPoint y: 21, endPoint x: 977, endPoint y: 26, distance: 98.1
click at [977, 26] on div "chamber Chamber lain Investment Holdings Ltd Olumuyiwa Olufote < olufote@gmail.…" at bounding box center [1086, 24] width 228 height 48
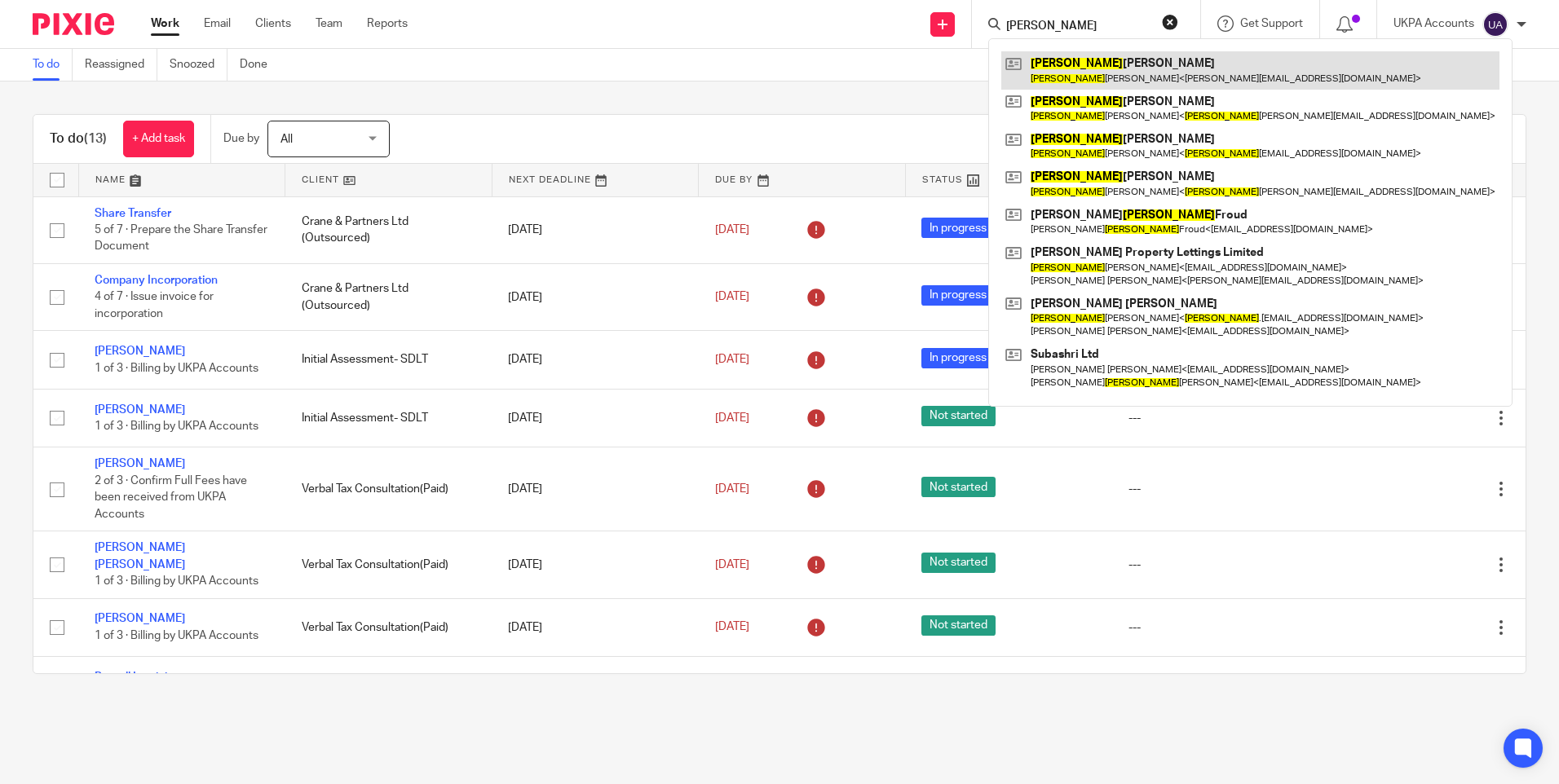
type input "nigel"
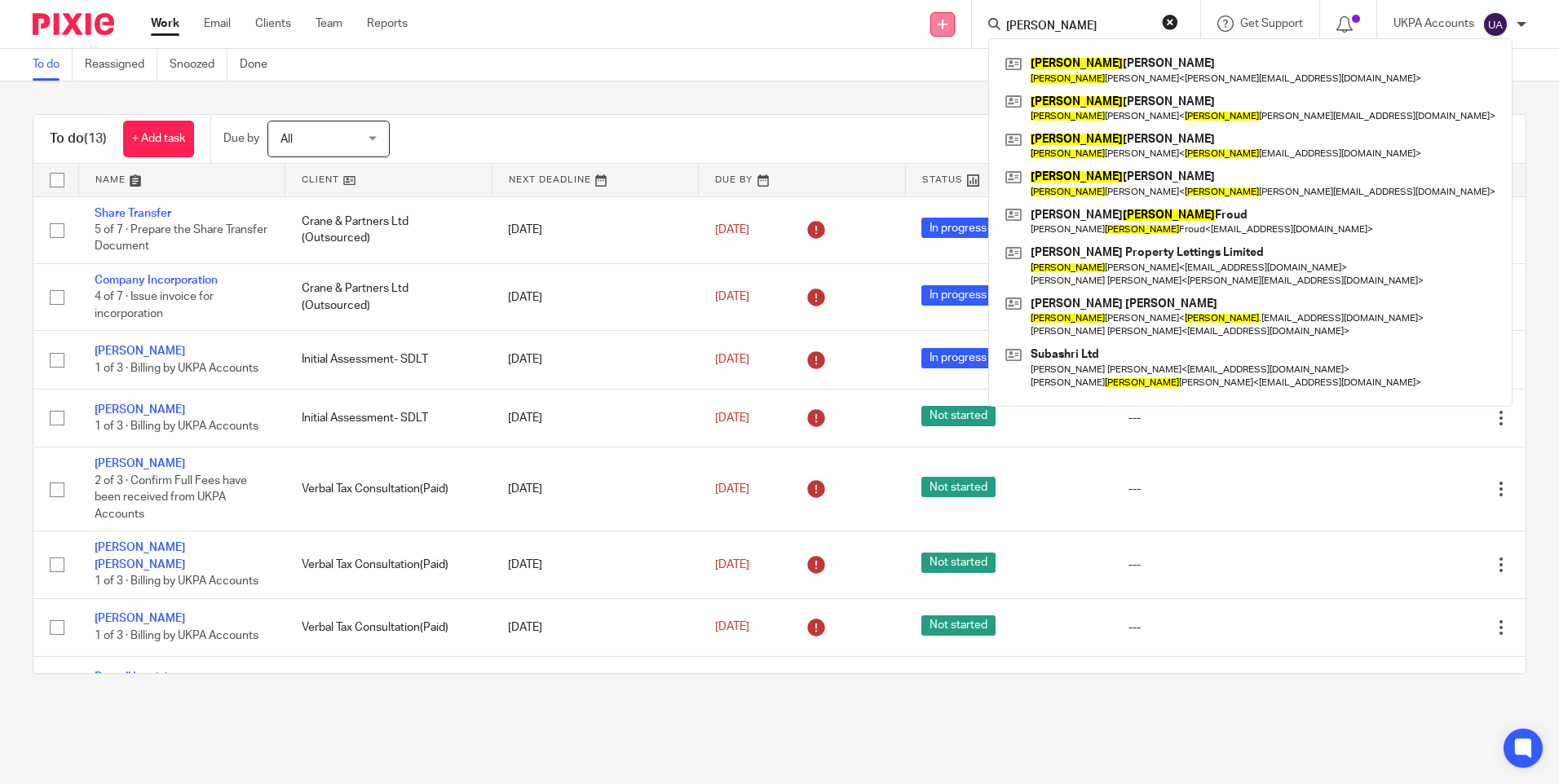
drag, startPoint x: 1072, startPoint y: 25, endPoint x: 938, endPoint y: 20, distance: 134.1
click at [938, 20] on div "Send new email Create task Add client nigel Nigel Timothy Flack Nigel Timothy F…" at bounding box center [996, 24] width 1127 height 48
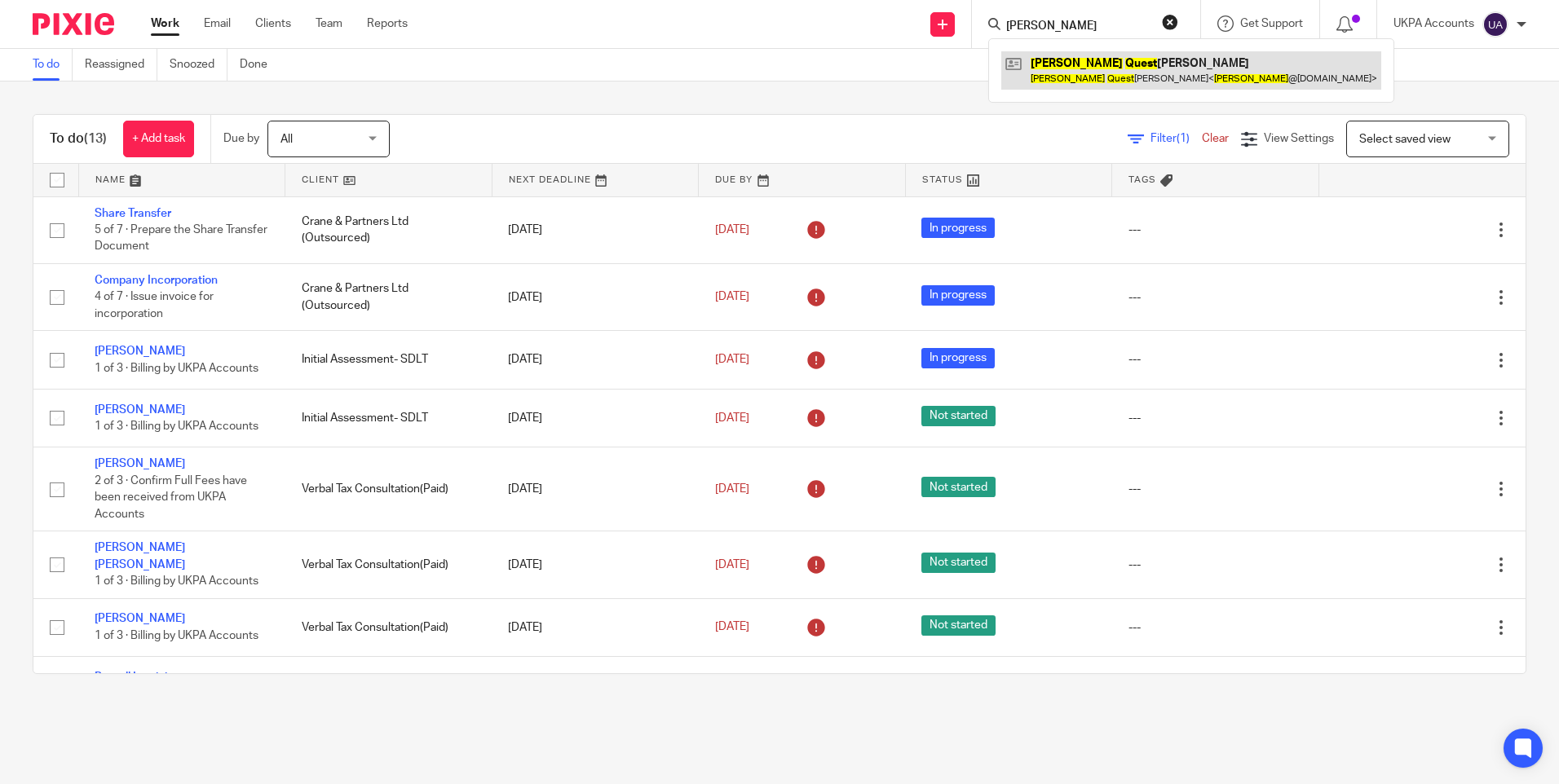
type input "james quest"
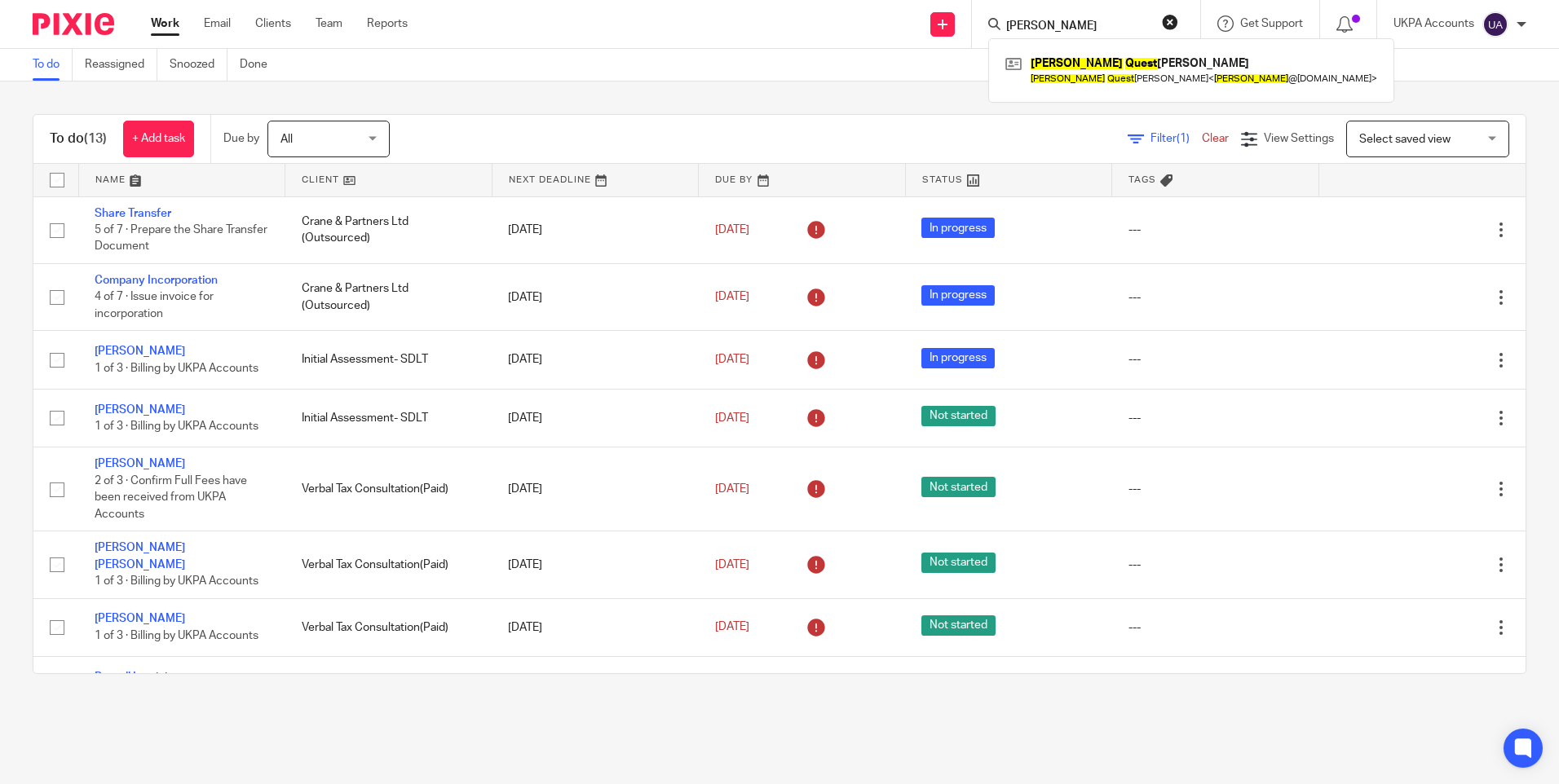
click at [177, 22] on link "Work" at bounding box center [165, 24] width 28 height 17
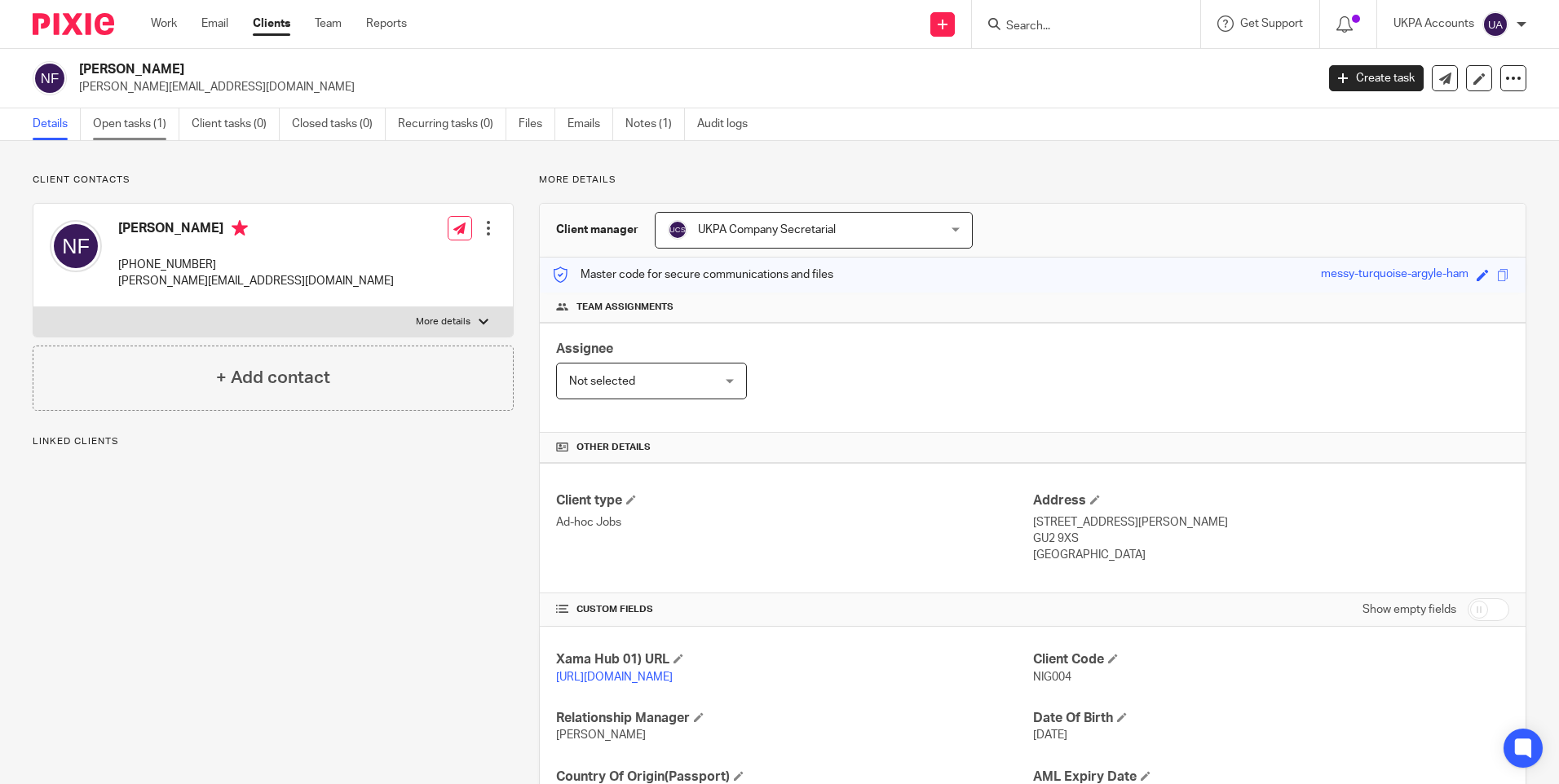
click at [140, 126] on link "Open tasks (1)" at bounding box center [136, 124] width 87 height 32
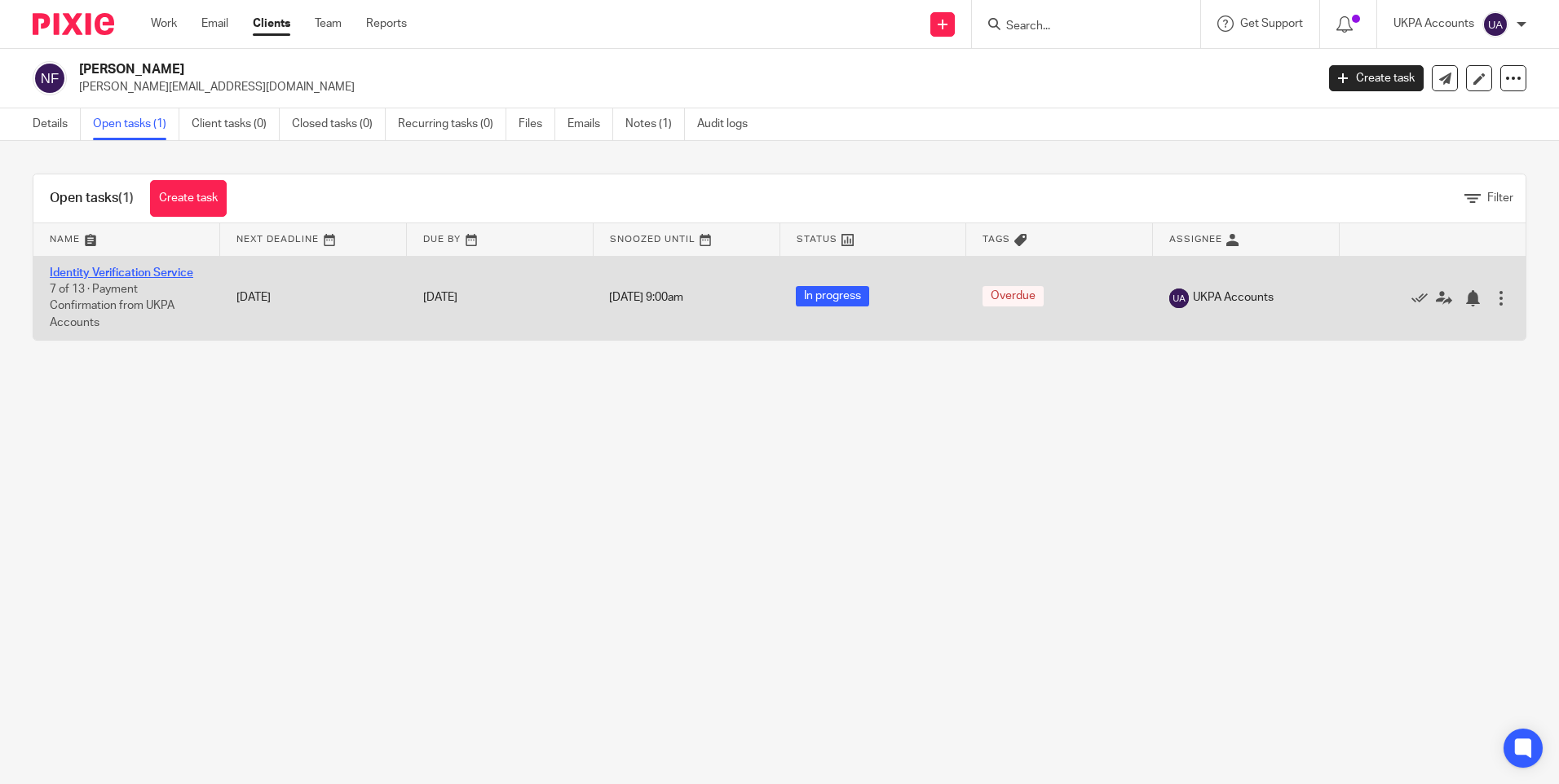
click at [160, 271] on link "Identity Verification Service" at bounding box center [121, 274] width 144 height 12
click at [101, 265] on td "Identity Verification Service 7 of 13 · Payment Confirmation from UKPA Accounts" at bounding box center [126, 298] width 186 height 84
click at [94, 273] on link "Identity Verification Service" at bounding box center [121, 274] width 144 height 12
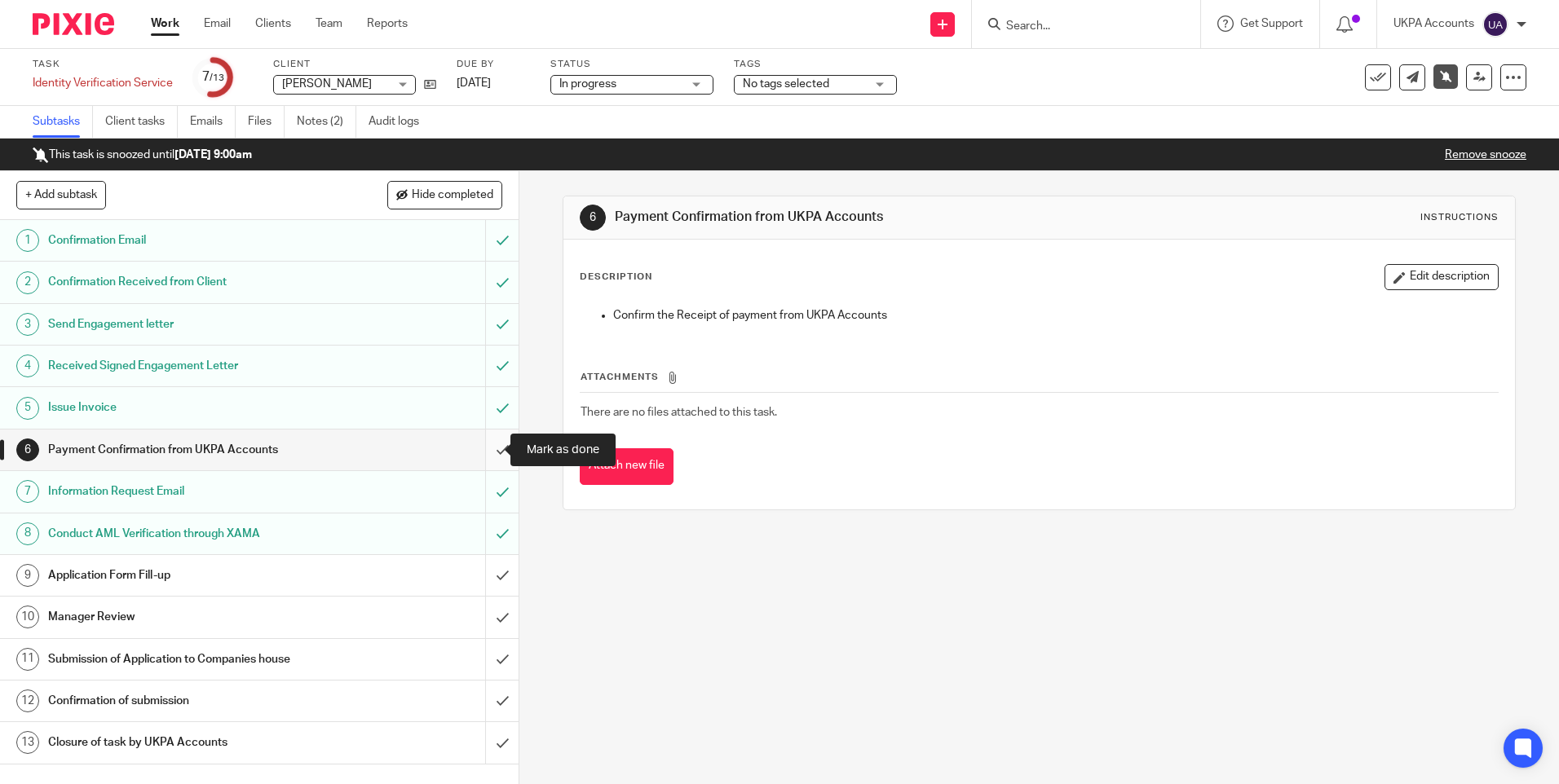
click at [489, 448] on input "submit" at bounding box center [260, 450] width 519 height 41
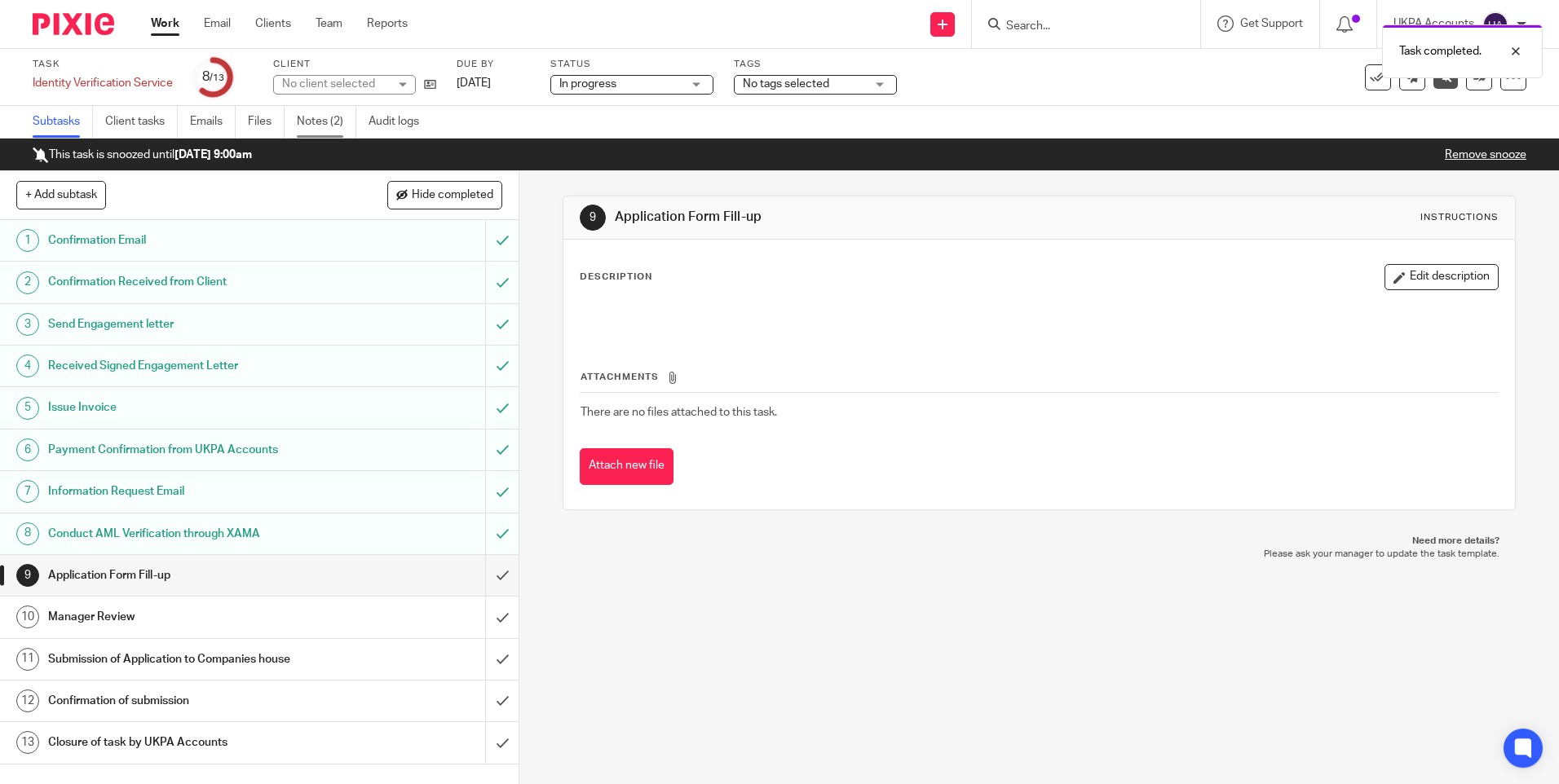
click at [333, 121] on link "Notes (2)" at bounding box center [327, 121] width 60 height 32
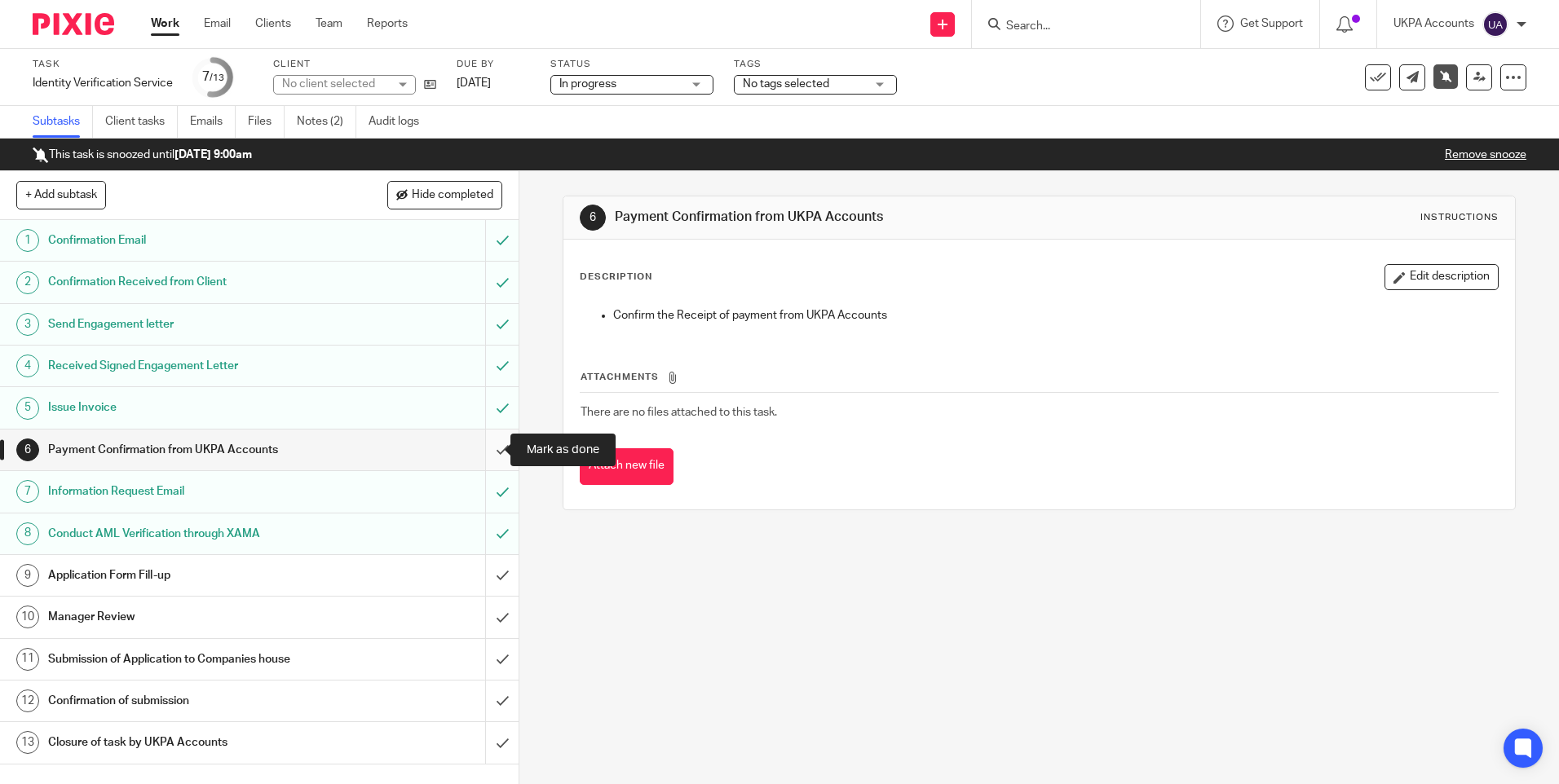
click at [481, 451] on input "submit" at bounding box center [260, 450] width 519 height 41
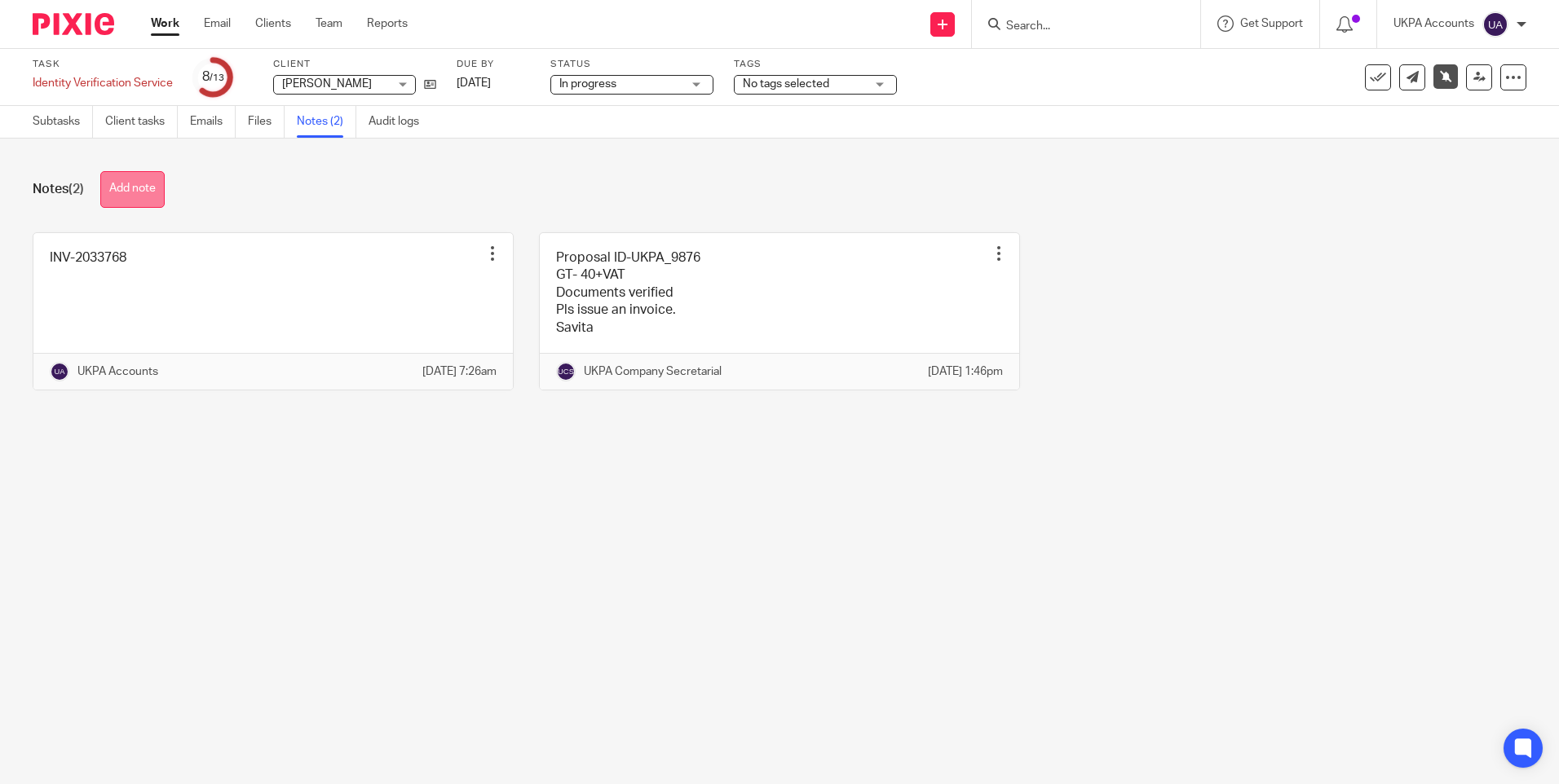
click at [150, 191] on button "Add note" at bounding box center [132, 190] width 64 height 37
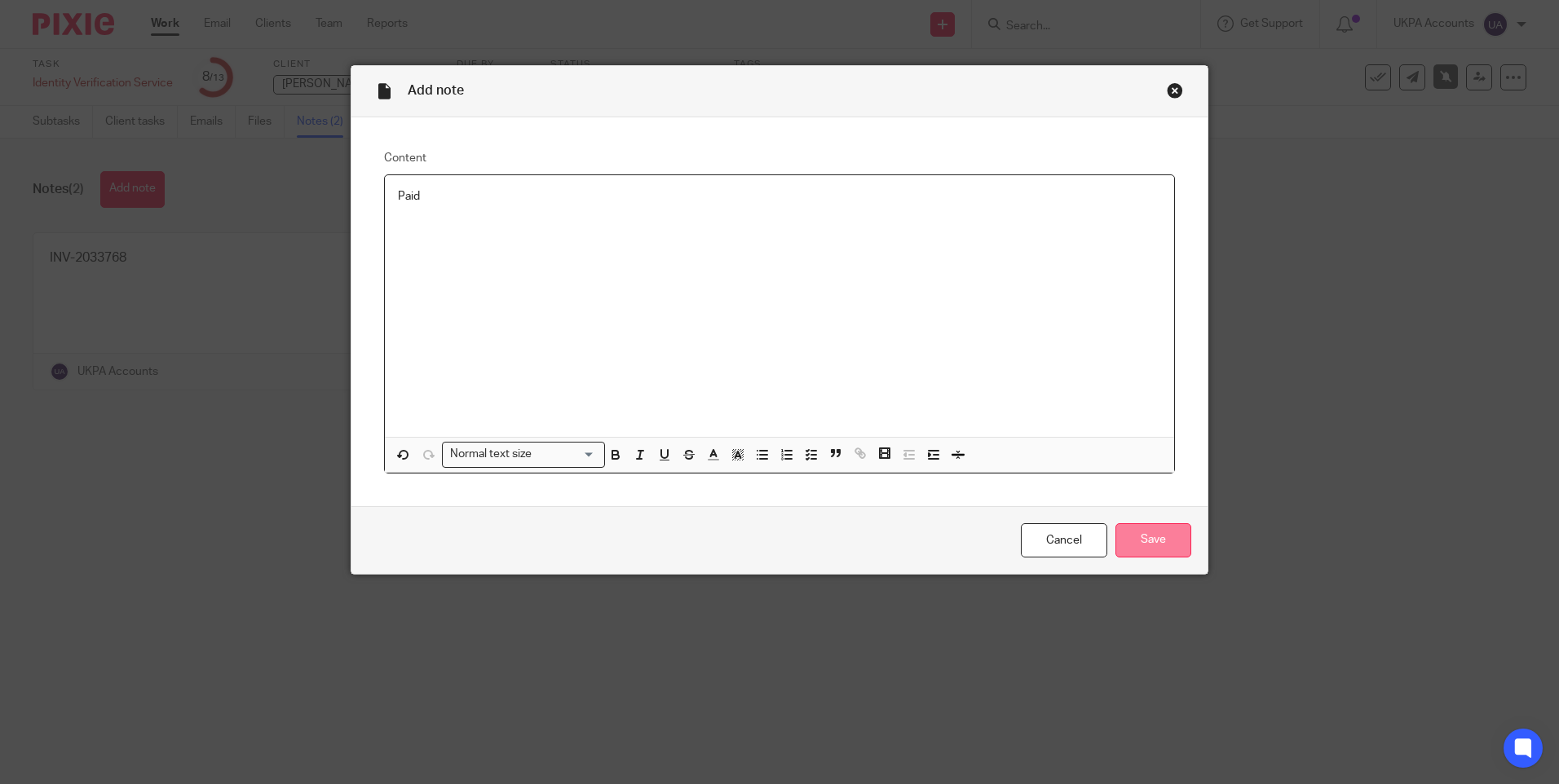
click at [1148, 535] on input "Save" at bounding box center [1153, 540] width 76 height 35
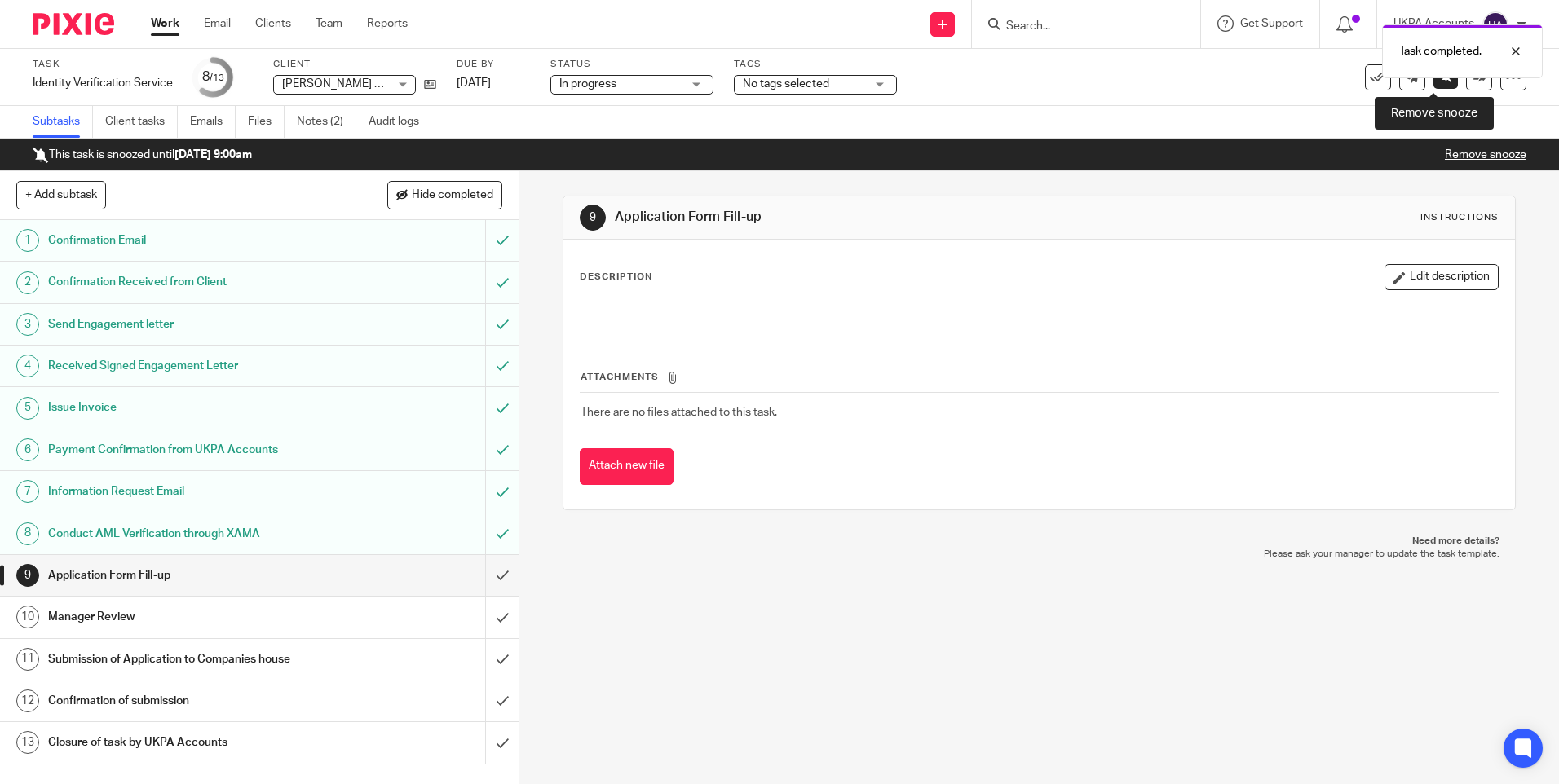
click at [1440, 80] on icon at bounding box center [1446, 76] width 12 height 12
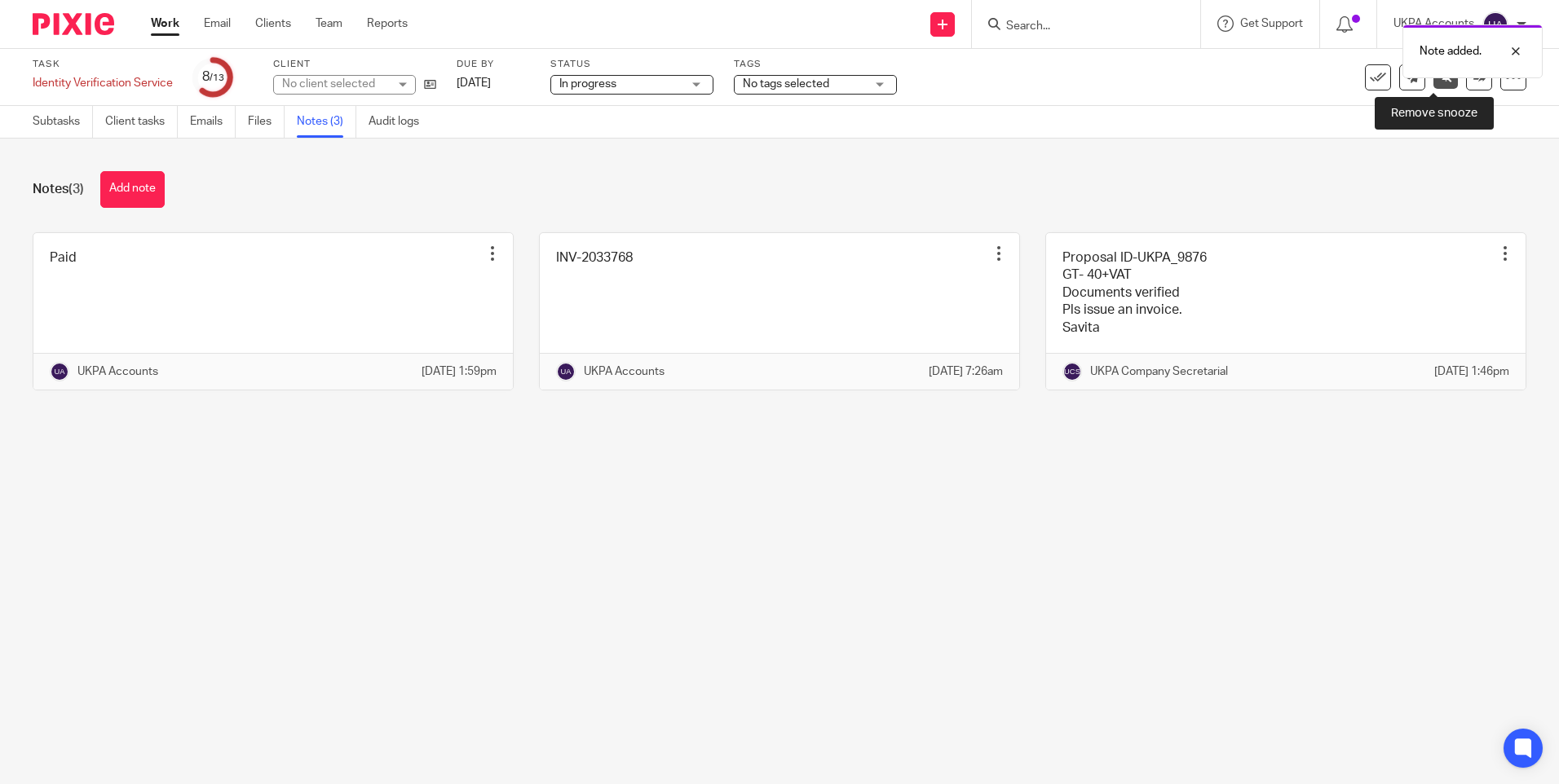
click at [1440, 78] on icon at bounding box center [1446, 76] width 12 height 12
click at [1521, 52] on div at bounding box center [1503, 52] width 44 height 20
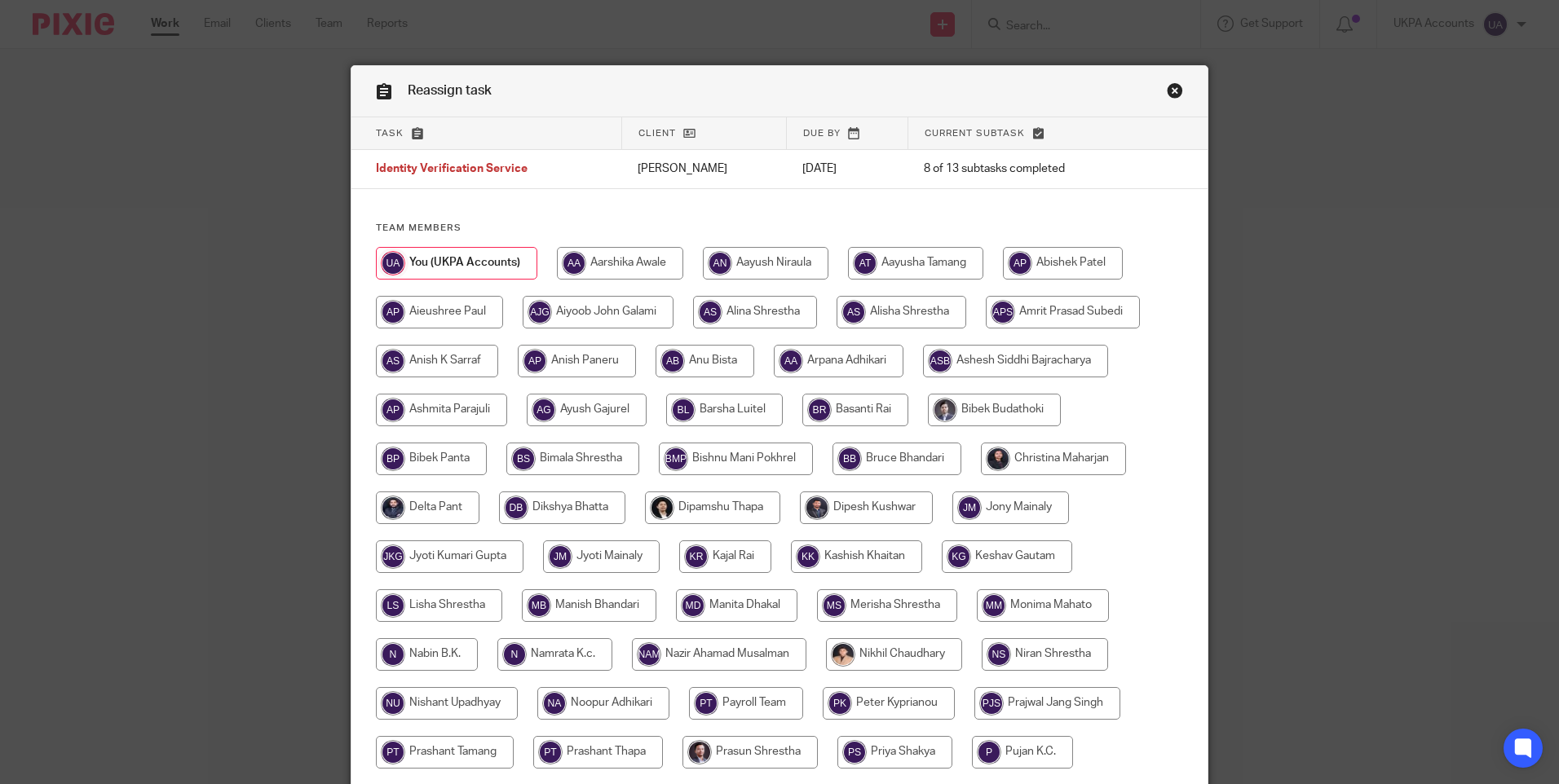
scroll to position [477, 0]
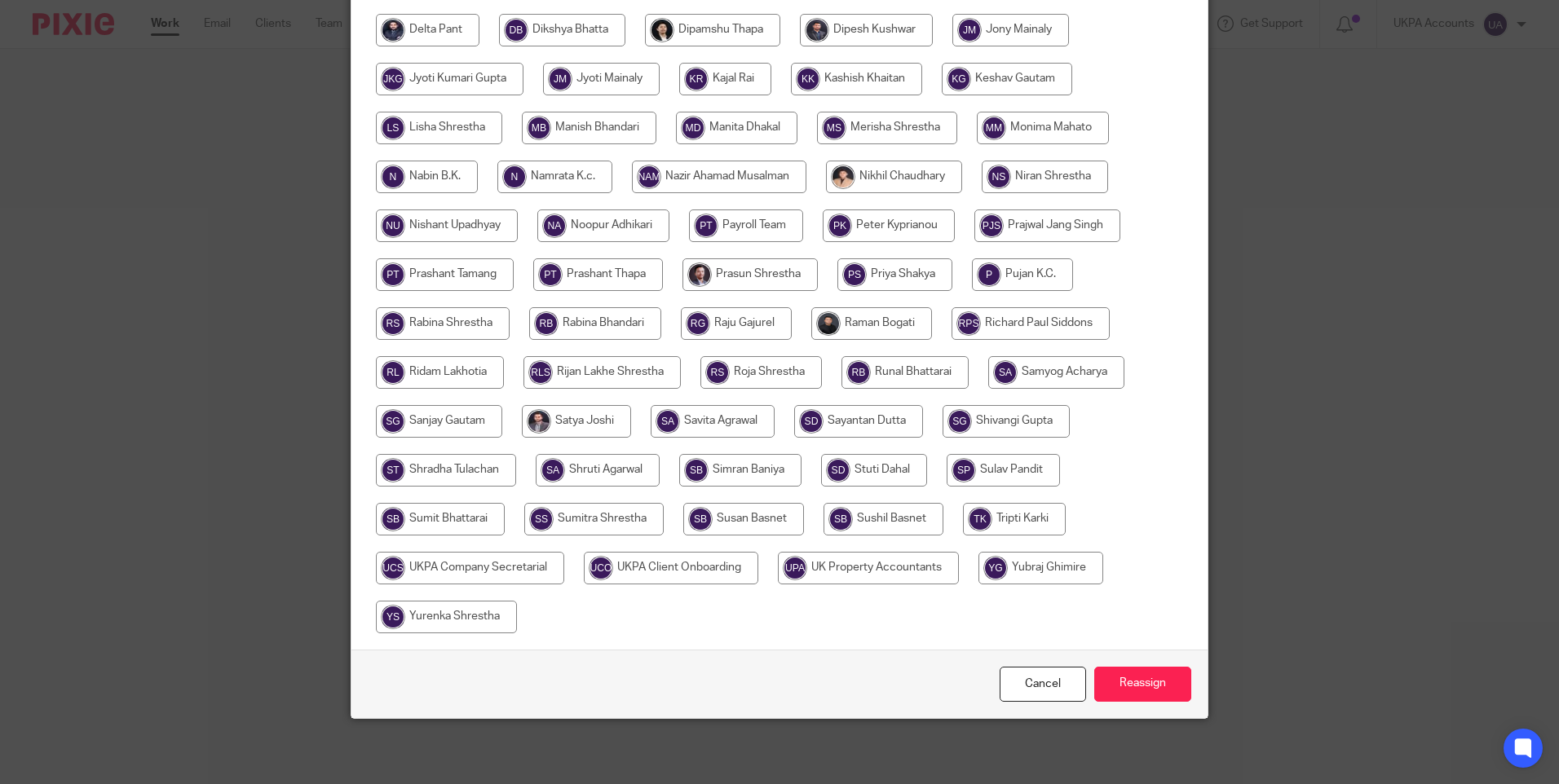
click at [494, 569] on input "radio" at bounding box center [470, 568] width 188 height 32
radio input "true"
click at [1157, 693] on input "Reassign" at bounding box center [1143, 684] width 97 height 35
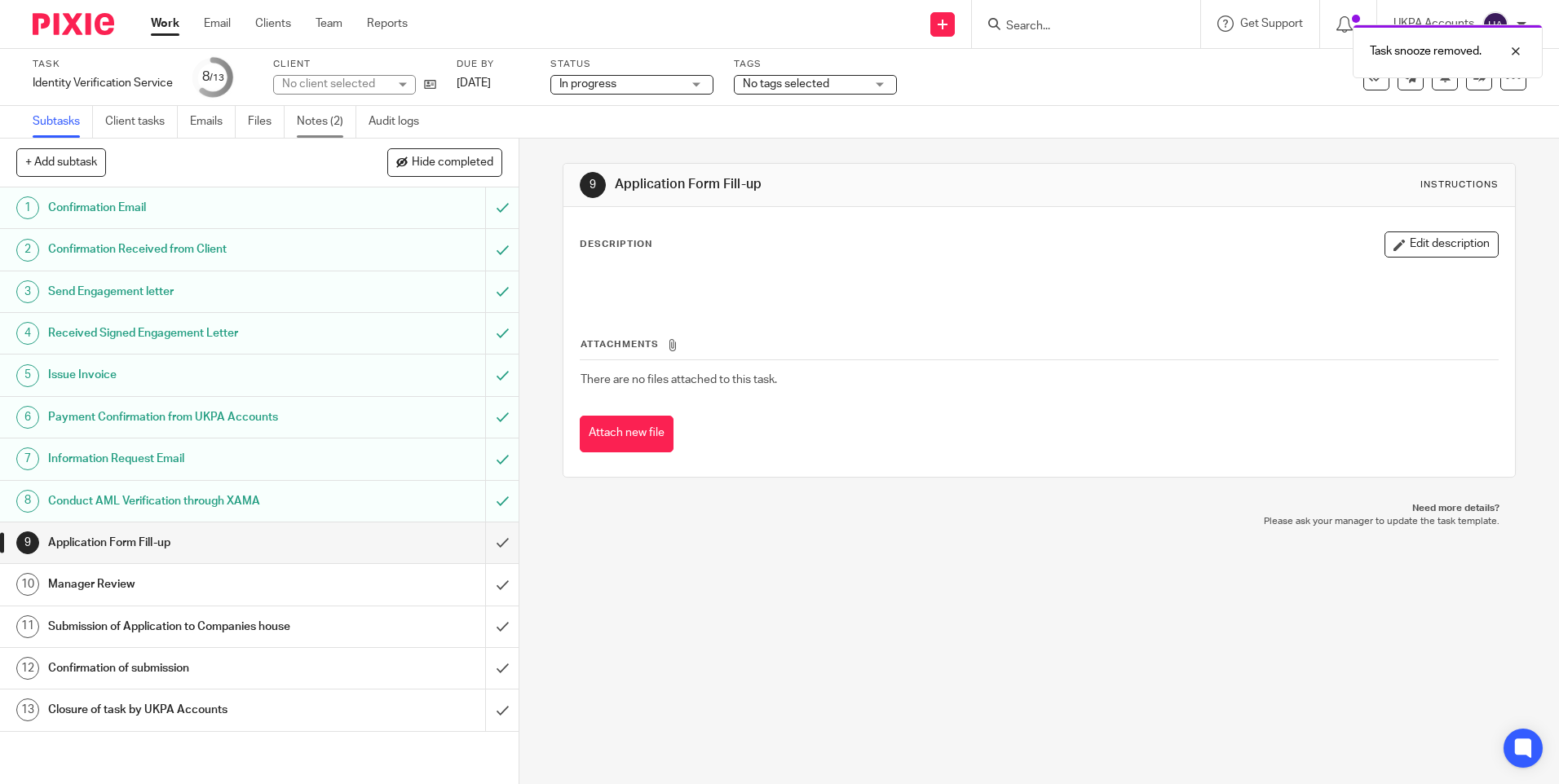
click at [331, 126] on link "Notes (2)" at bounding box center [327, 121] width 60 height 32
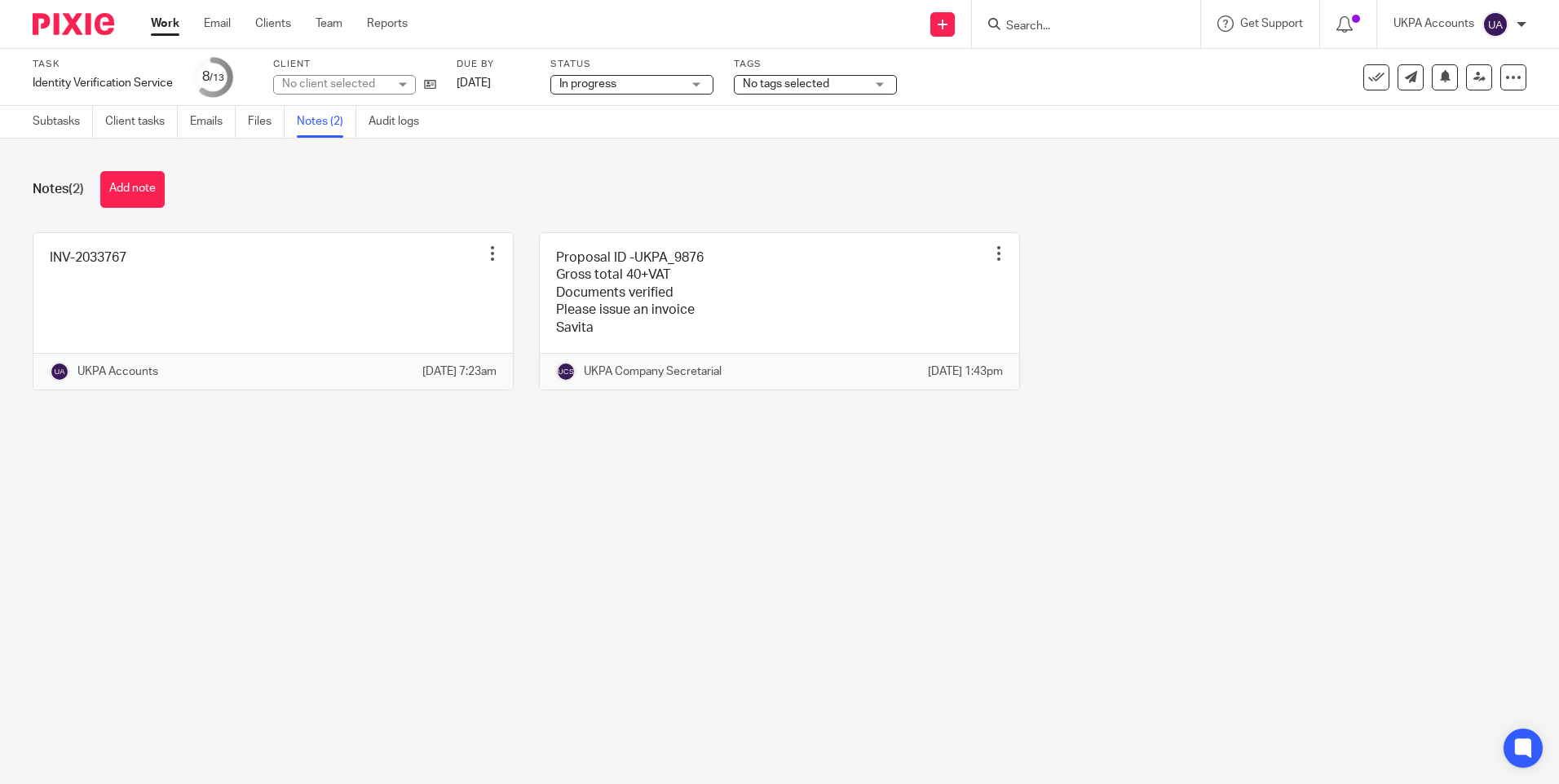
click at [146, 182] on button "Add note" at bounding box center [132, 190] width 64 height 37
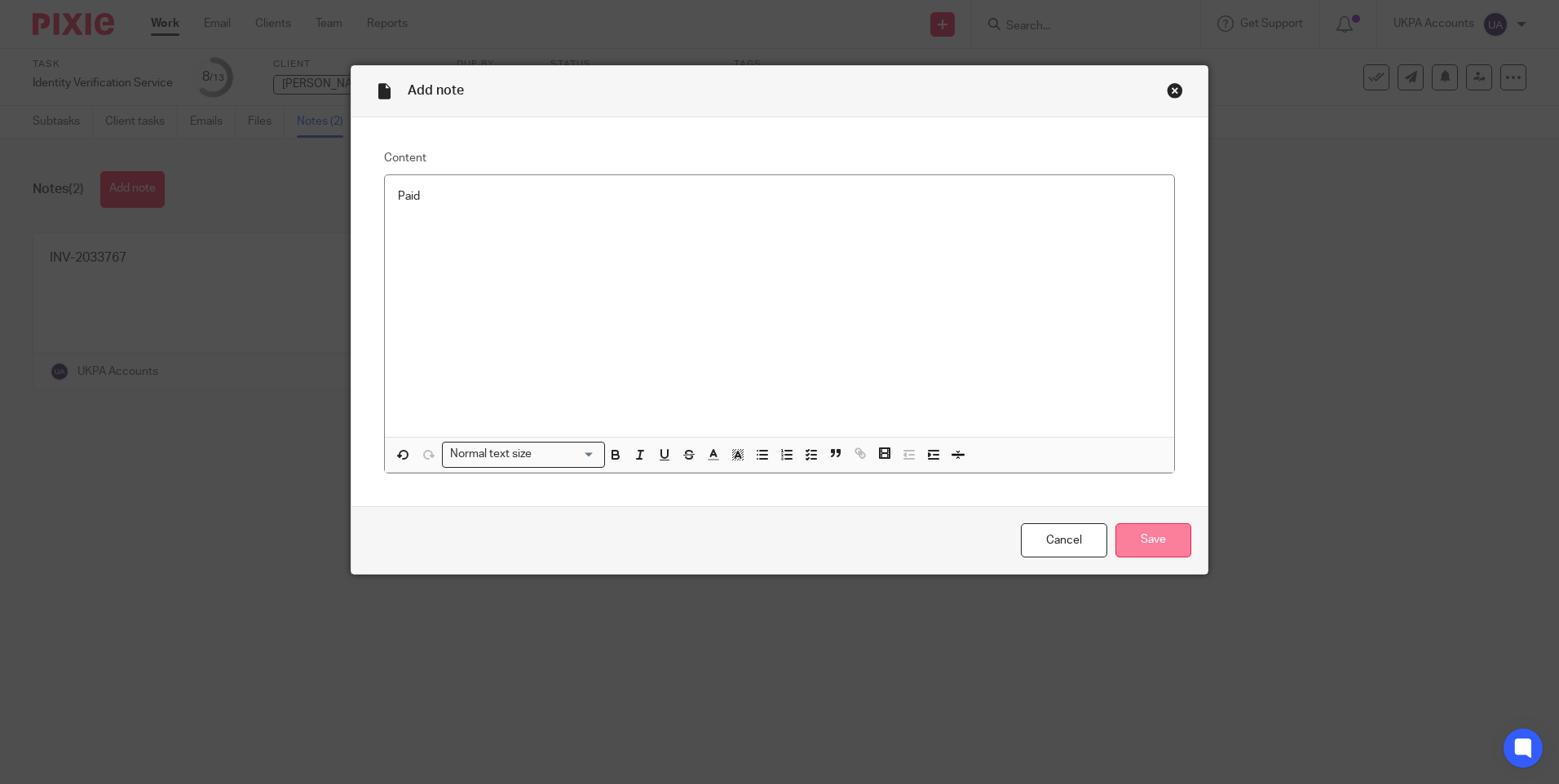
click at [1141, 531] on input "Save" at bounding box center [1153, 540] width 76 height 35
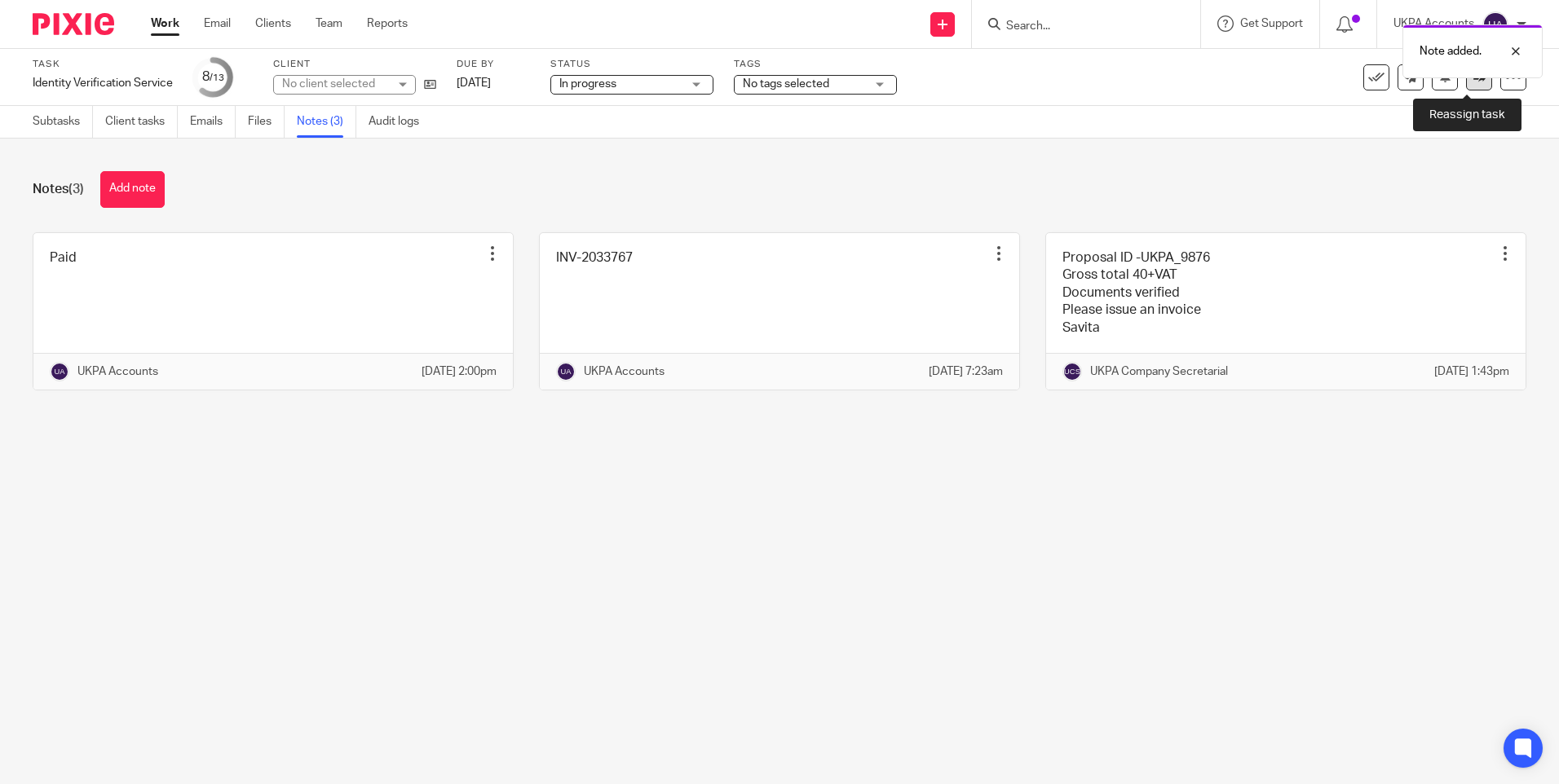
click at [1467, 88] on link at bounding box center [1479, 76] width 26 height 26
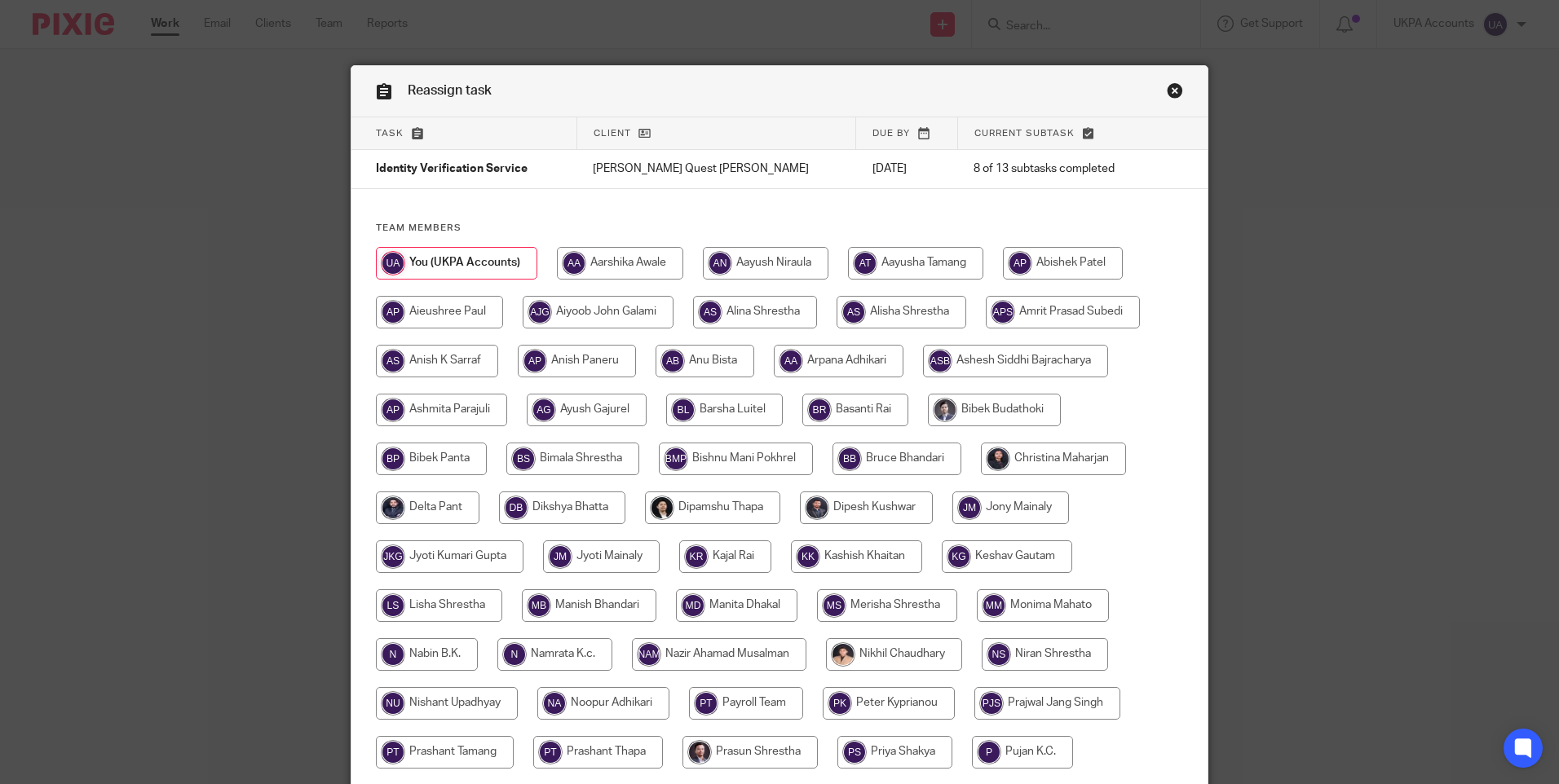
scroll to position [477, 0]
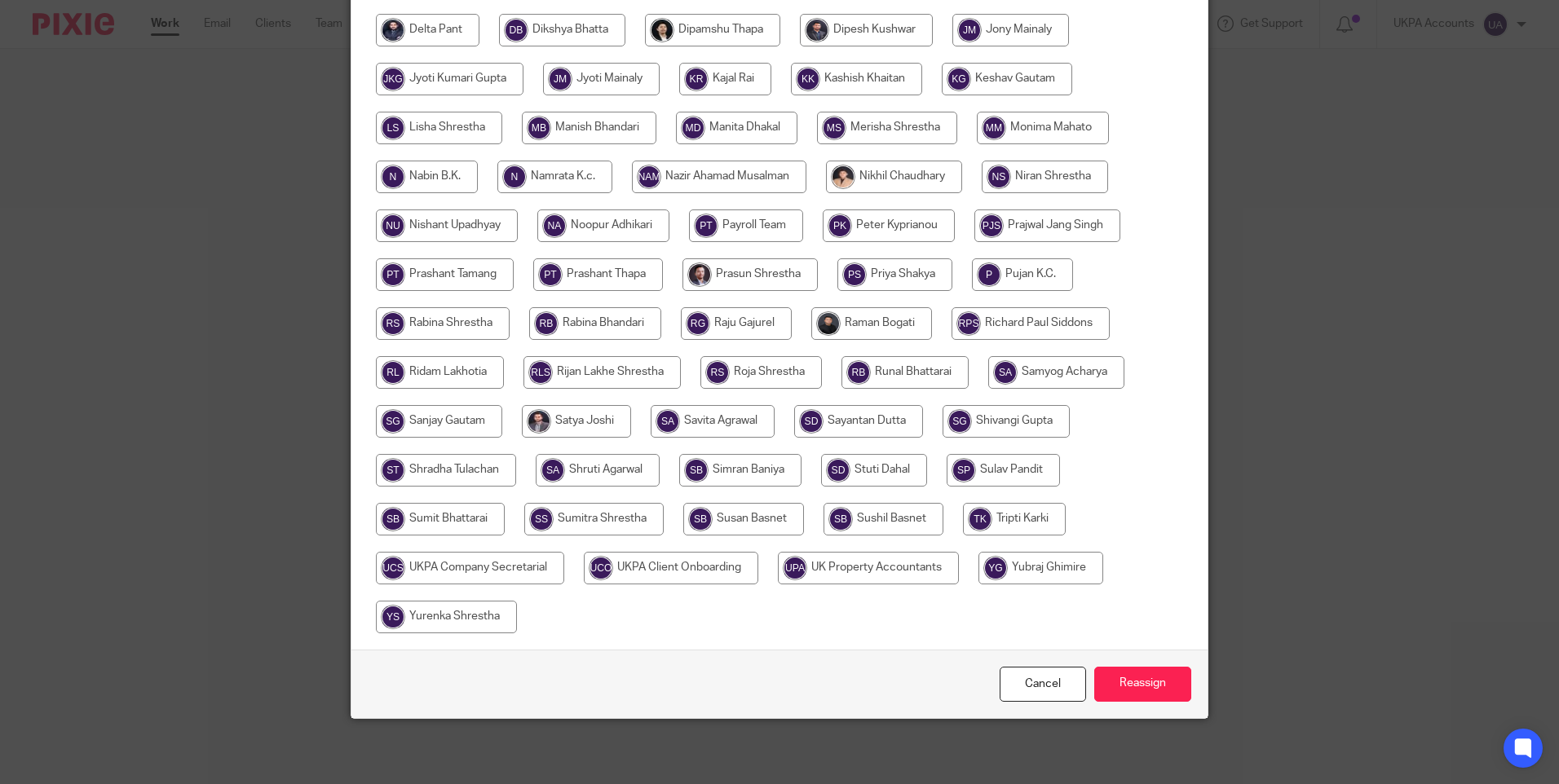
click at [527, 565] on input "radio" at bounding box center [470, 568] width 188 height 32
radio input "true"
click at [1127, 678] on input "Reassign" at bounding box center [1143, 684] width 97 height 35
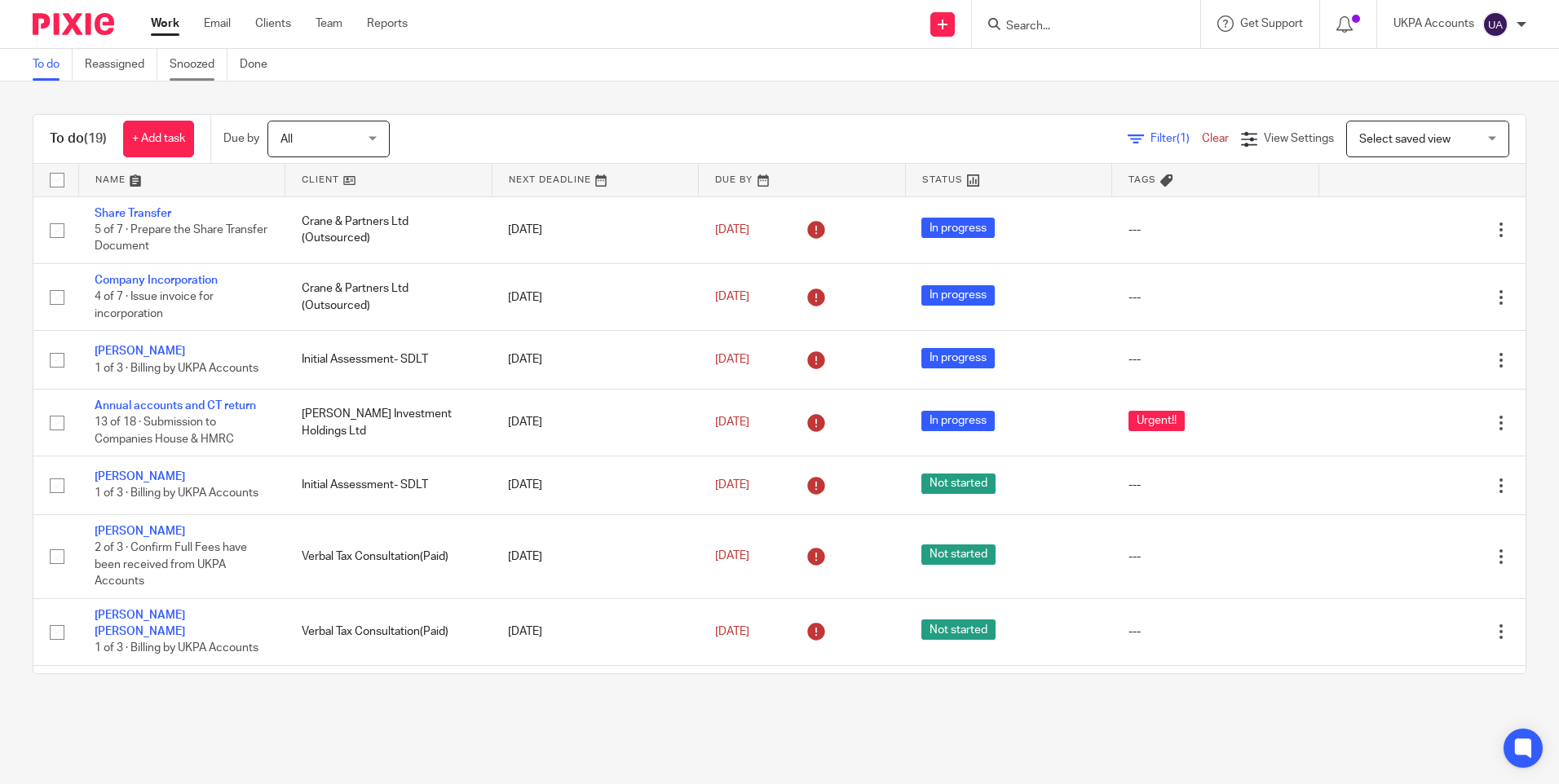
click at [208, 62] on link "Snoozed" at bounding box center [199, 65] width 58 height 32
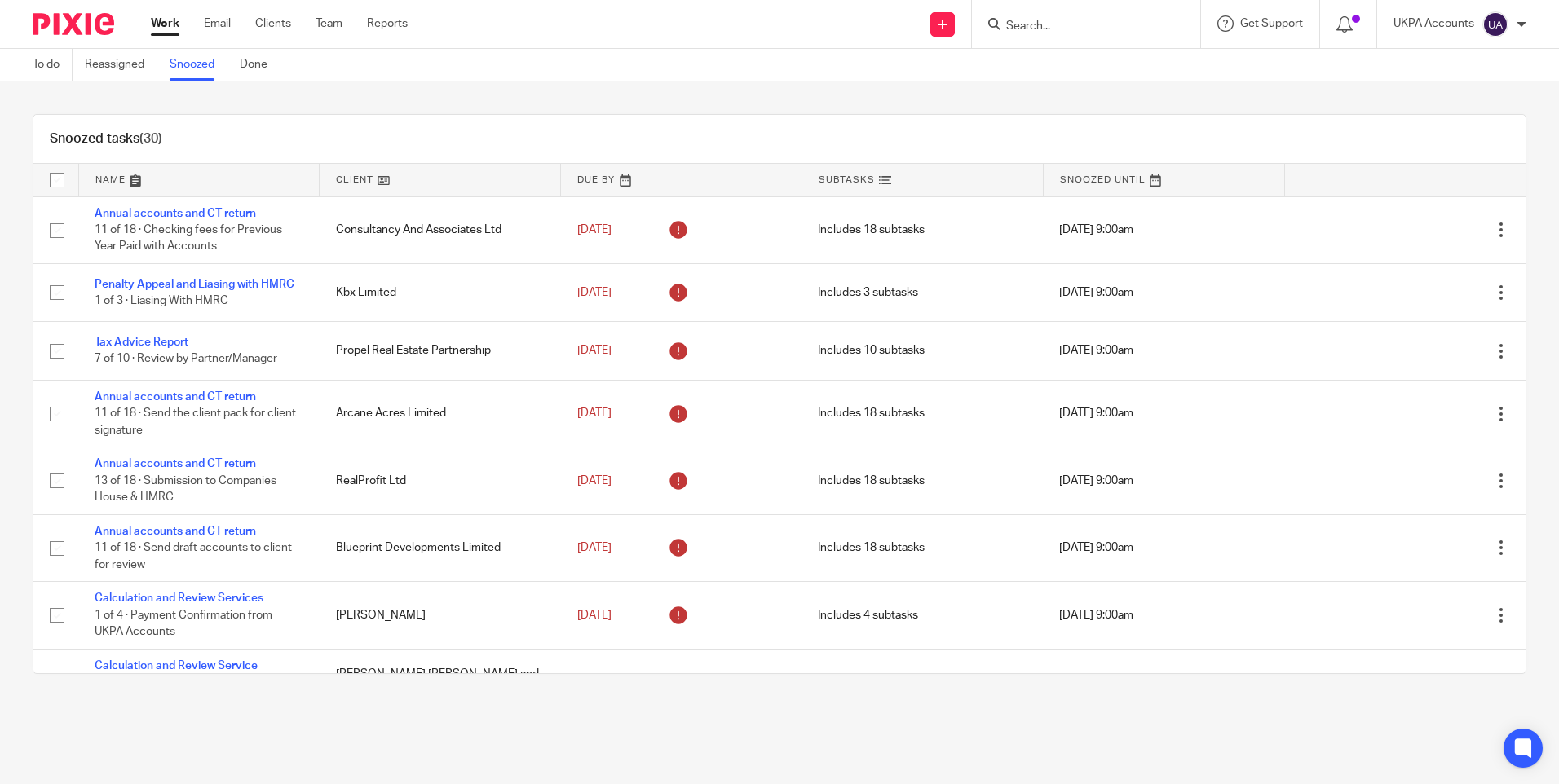
click at [421, 183] on link at bounding box center [439, 180] width 240 height 32
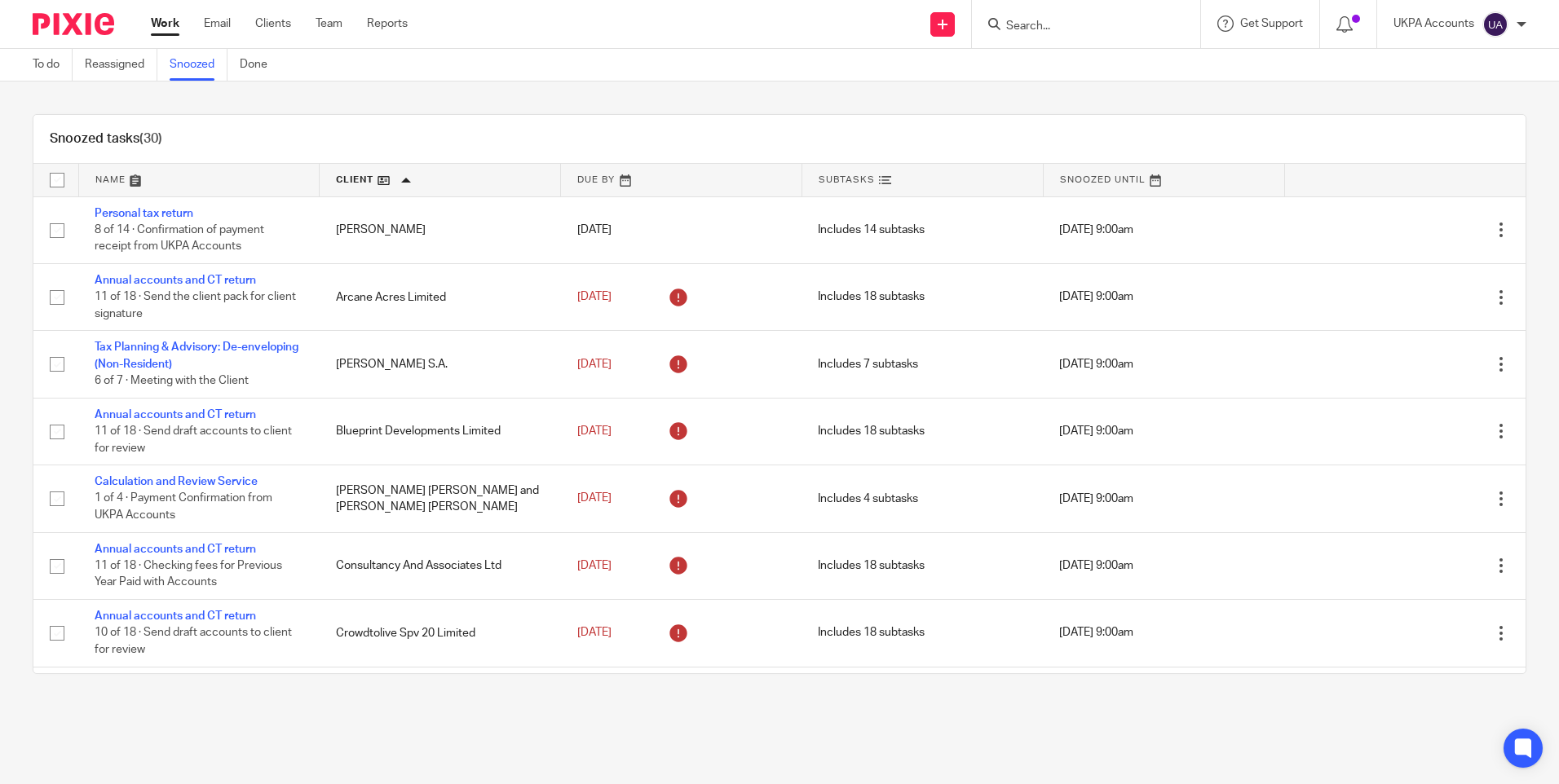
click at [1067, 28] on input "Search" at bounding box center [1078, 27] width 146 height 15
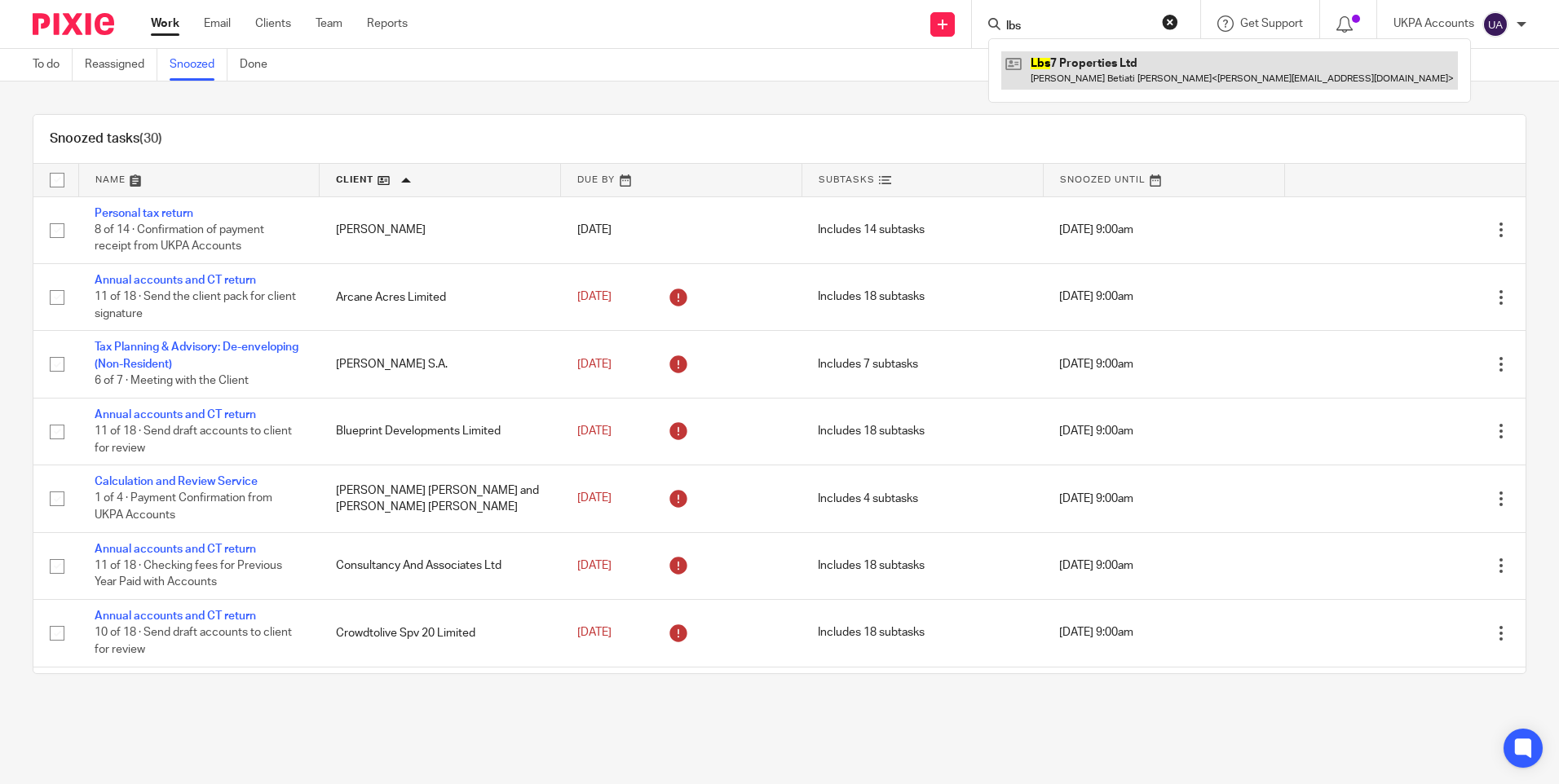
type input "lbs"
click at [1056, 65] on link at bounding box center [1230, 70] width 457 height 37
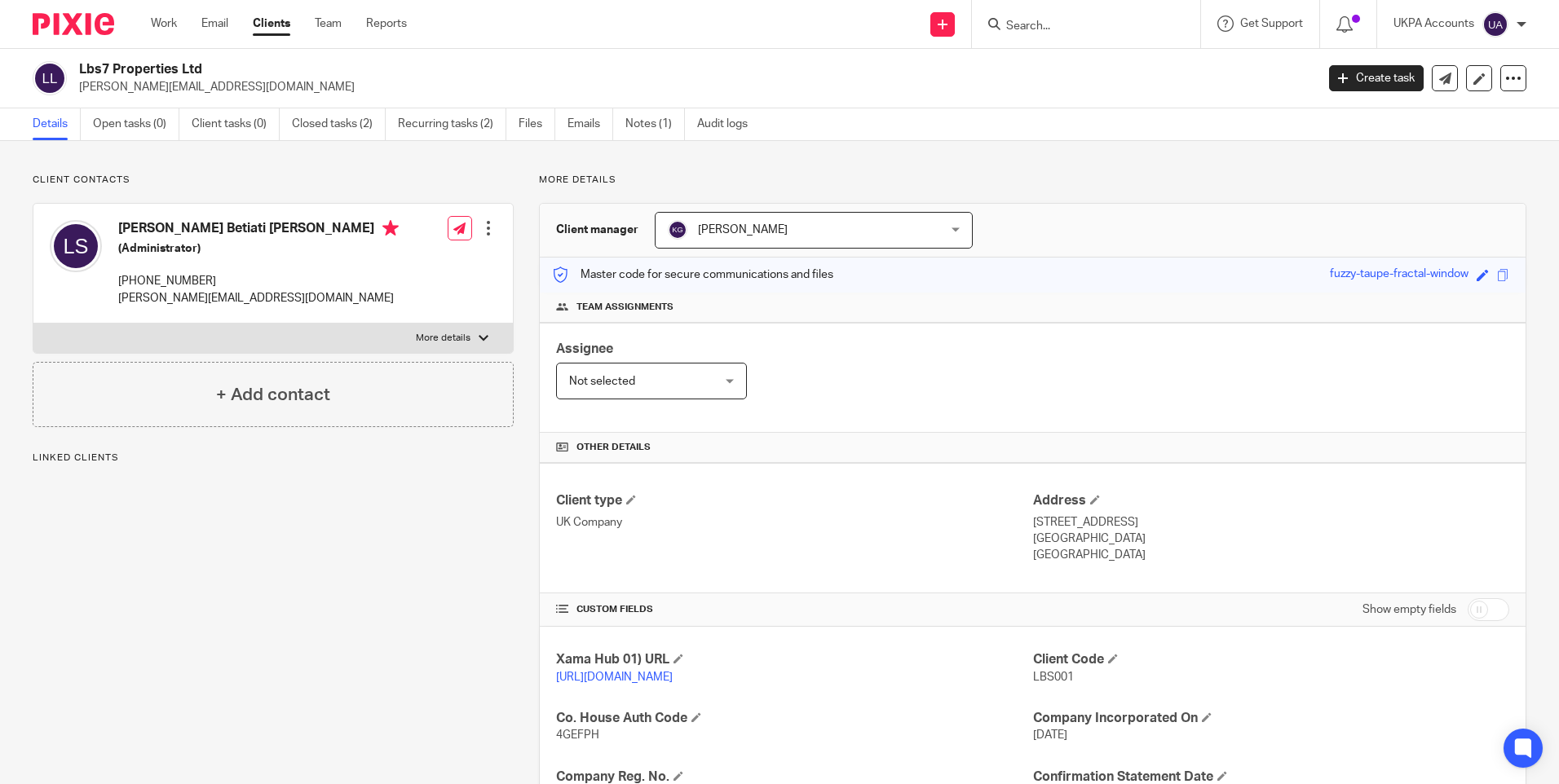
click at [354, 128] on link "Closed tasks (2)" at bounding box center [339, 124] width 94 height 32
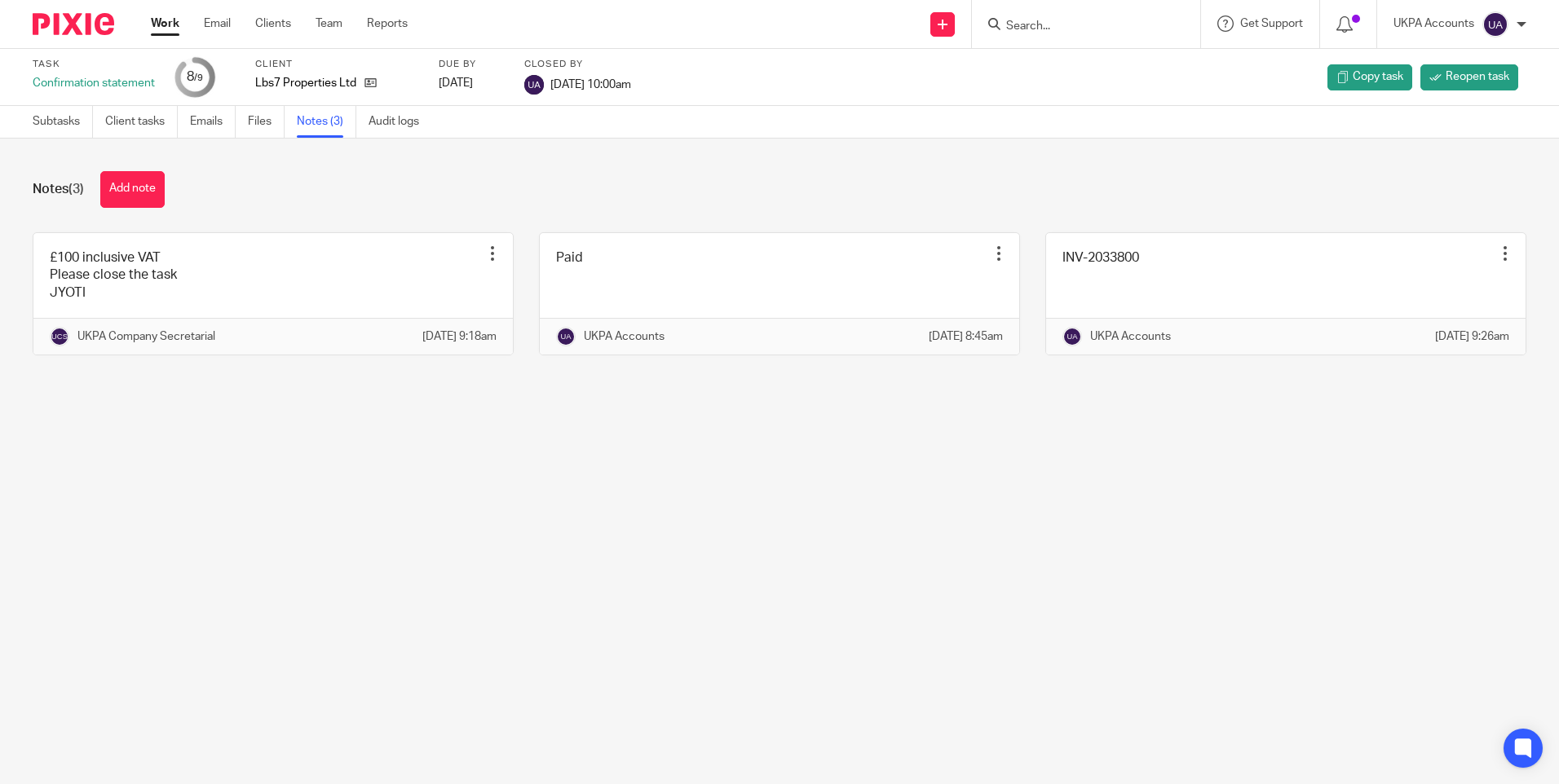
drag, startPoint x: 489, startPoint y: 489, endPoint x: 478, endPoint y: 491, distance: 11.2
click at [481, 491] on main "Task Confirmation statement 8 /9 Client Lbs7 Properties Ltd Due by [DATE] Close…" at bounding box center [780, 392] width 1559 height 784
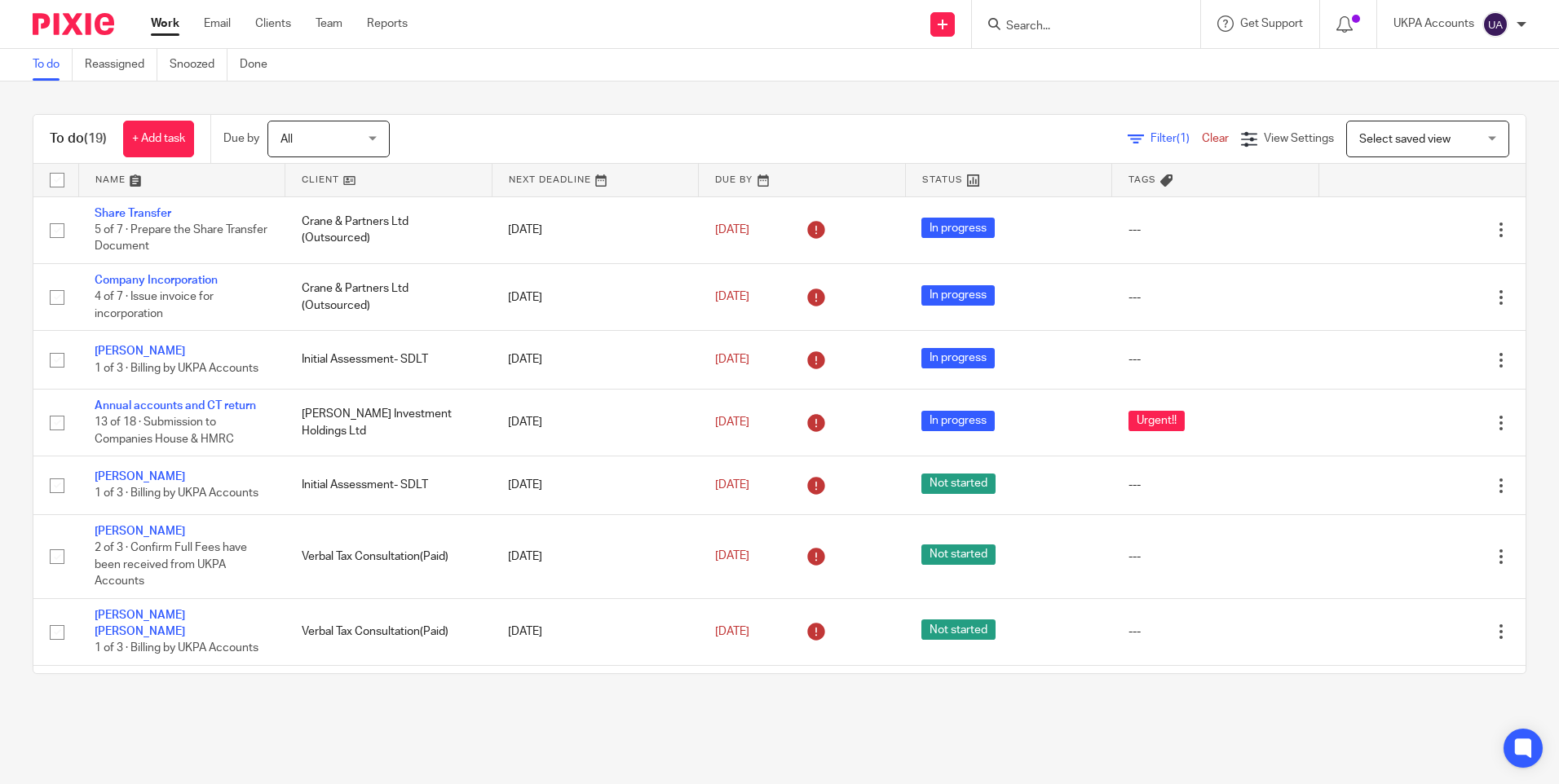
click at [1053, 27] on input "Search" at bounding box center [1078, 27] width 146 height 15
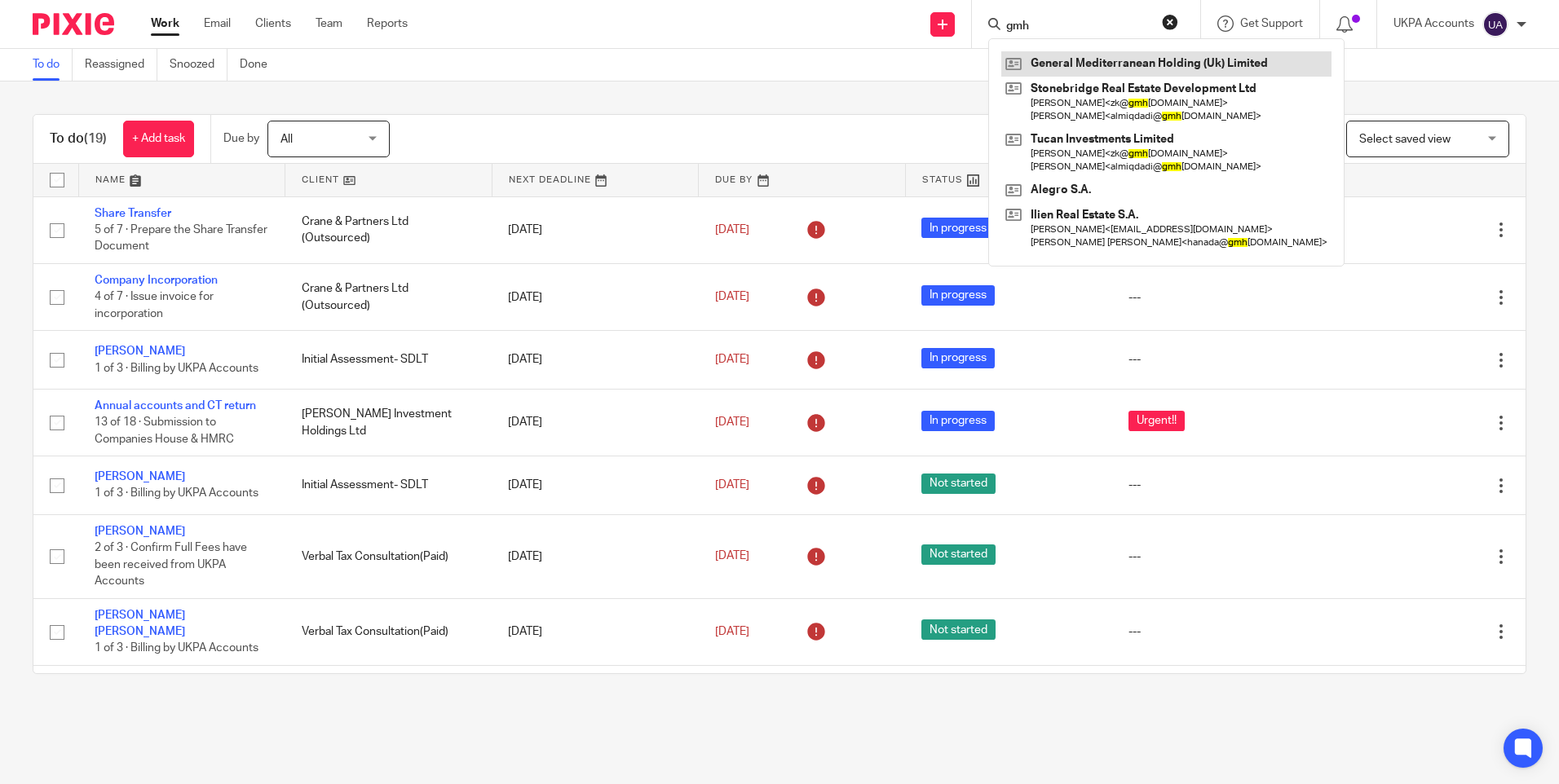
type input "gmh"
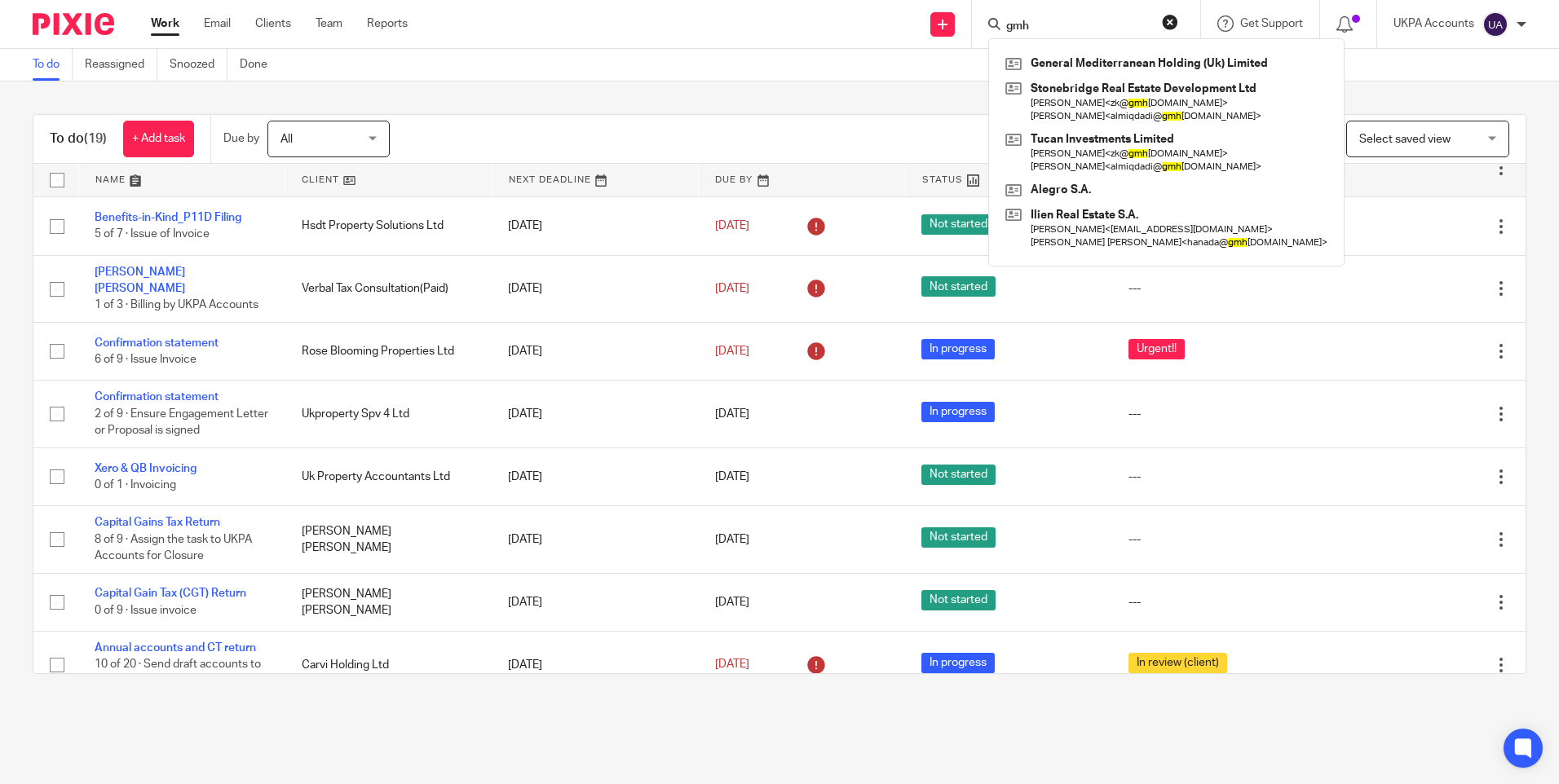
scroll to position [727, 0]
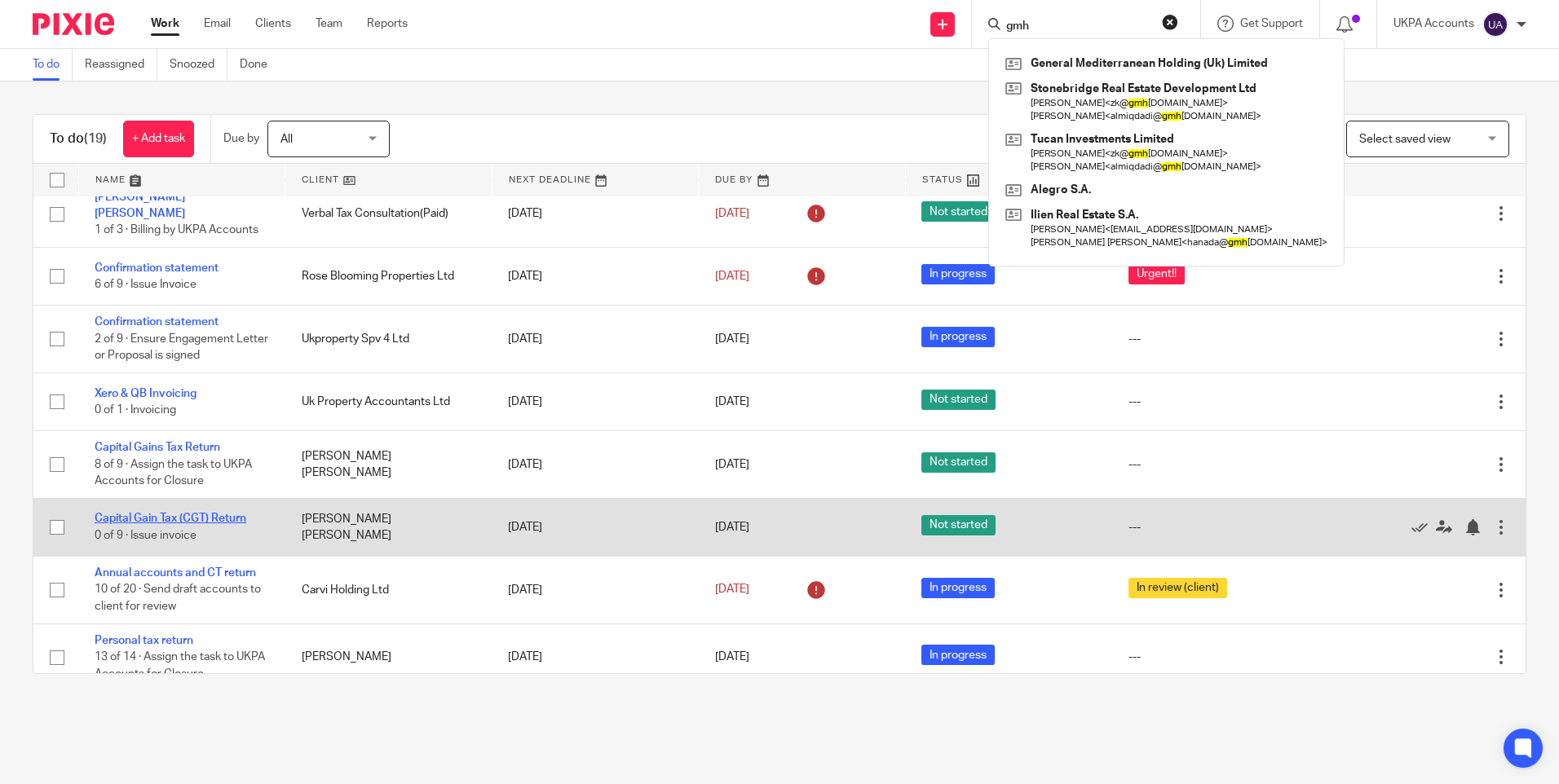
drag, startPoint x: 151, startPoint y: 555, endPoint x: 109, endPoint y: 503, distance: 66.8
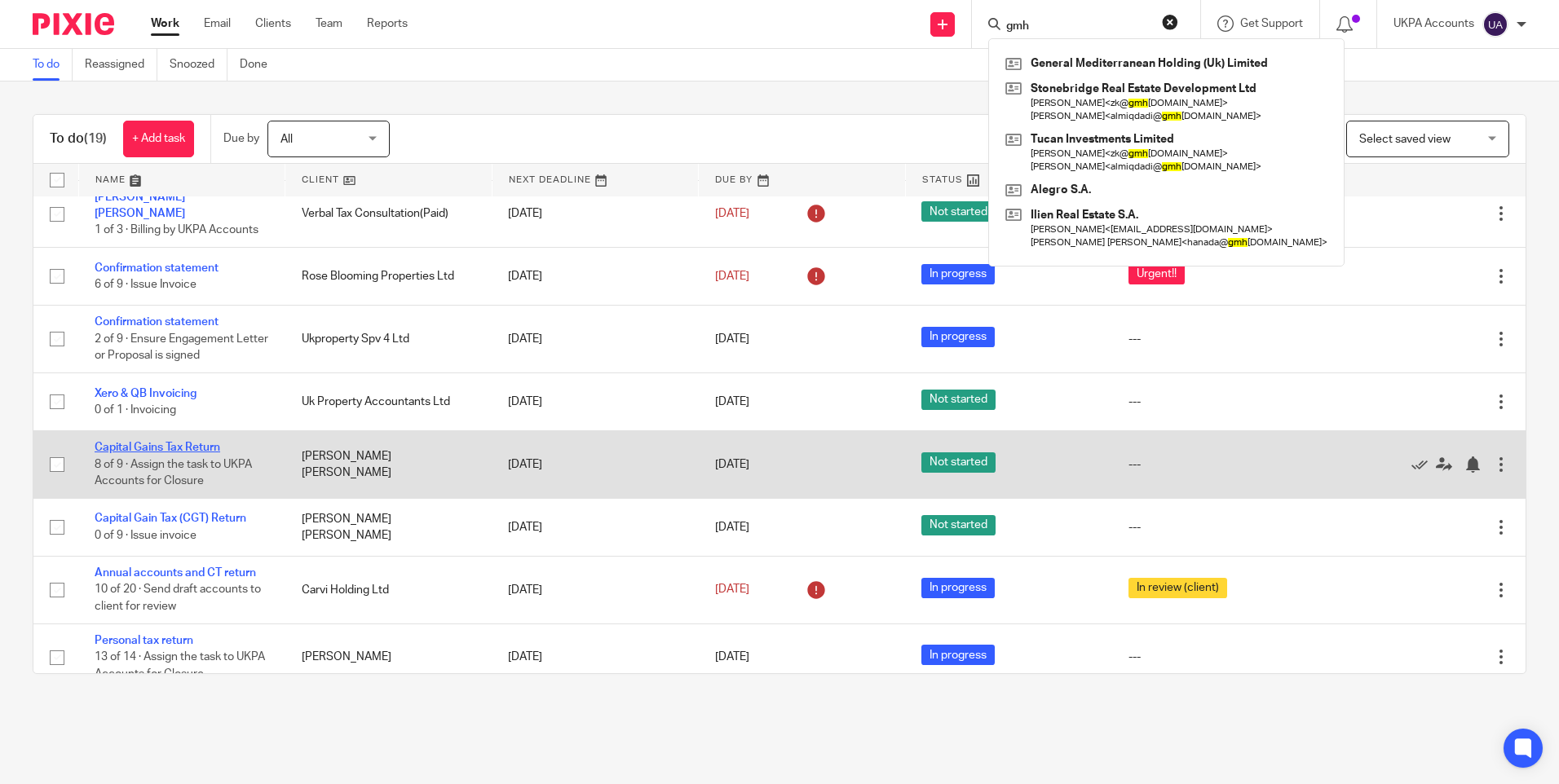
drag, startPoint x: 109, startPoint y: 503, endPoint x: 139, endPoint y: 431, distance: 78.0
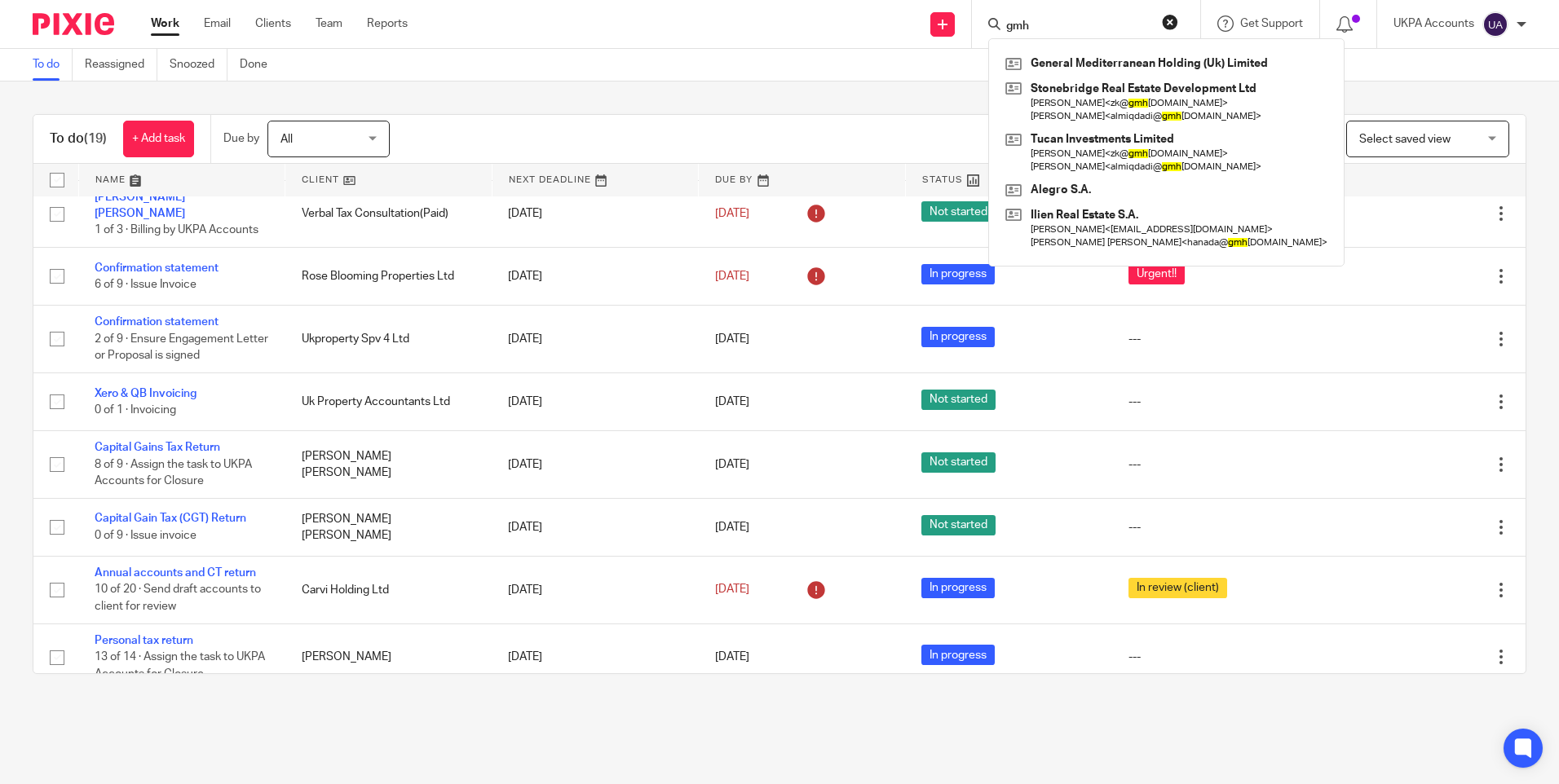
click at [168, 26] on link "Work" at bounding box center [165, 24] width 28 height 17
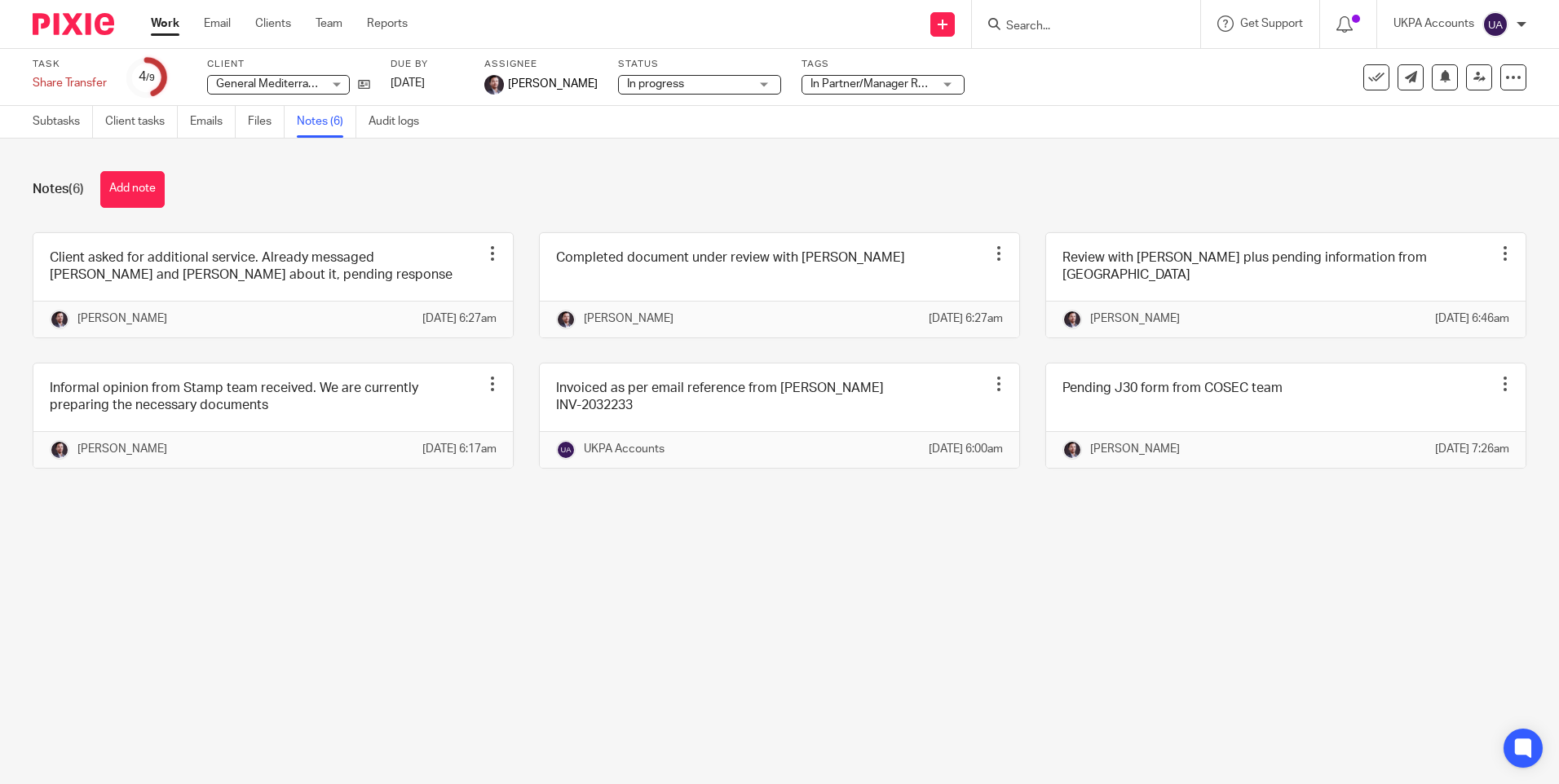
drag, startPoint x: 750, startPoint y: 650, endPoint x: 765, endPoint y: 635, distance: 21.2
click at [752, 651] on main "Task Share Transfer Save Share Transfer 4 /9 Client General Mediterranean Holdi…" at bounding box center [780, 392] width 1559 height 784
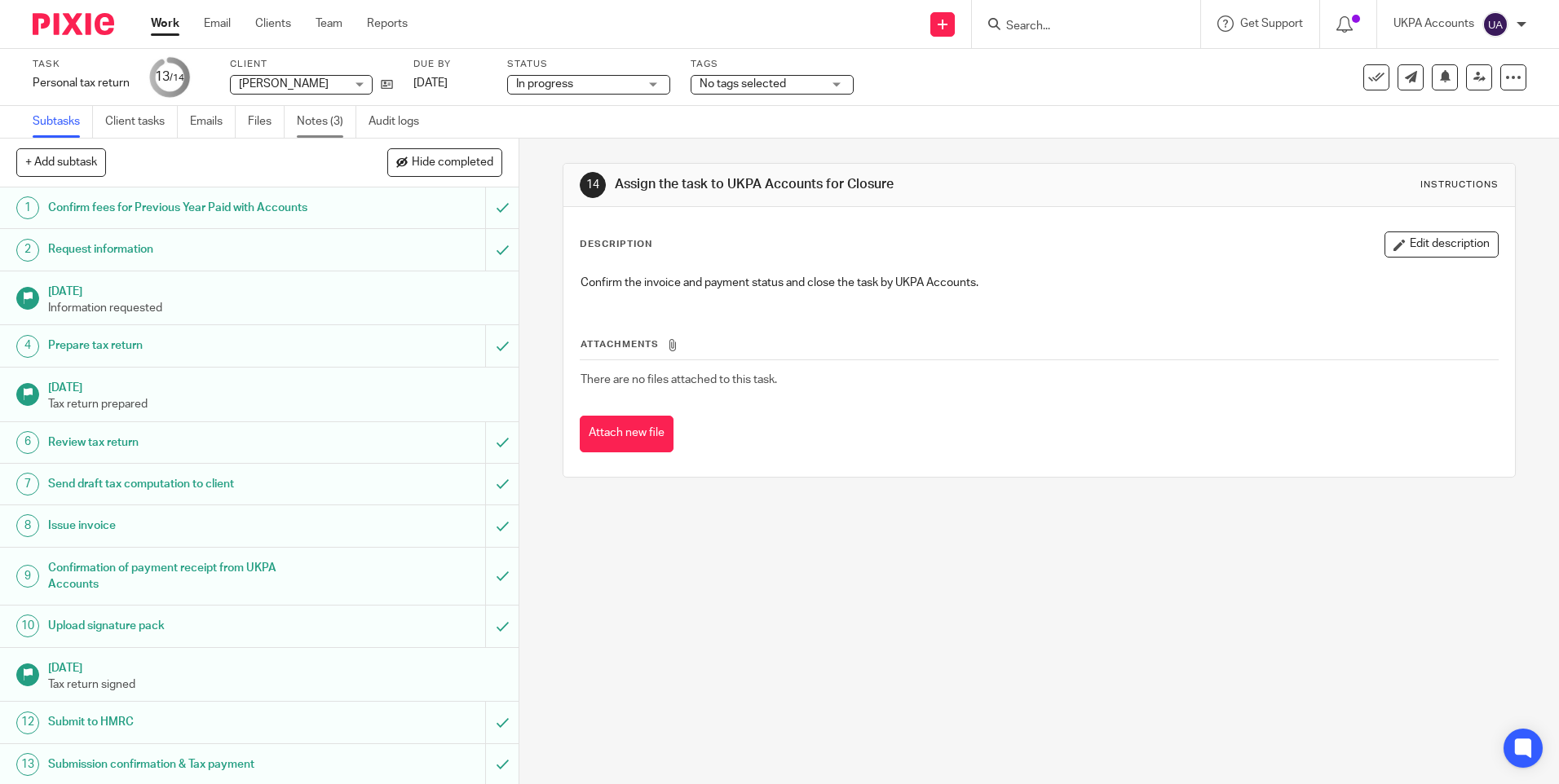
click at [324, 124] on link "Notes (3)" at bounding box center [327, 121] width 60 height 32
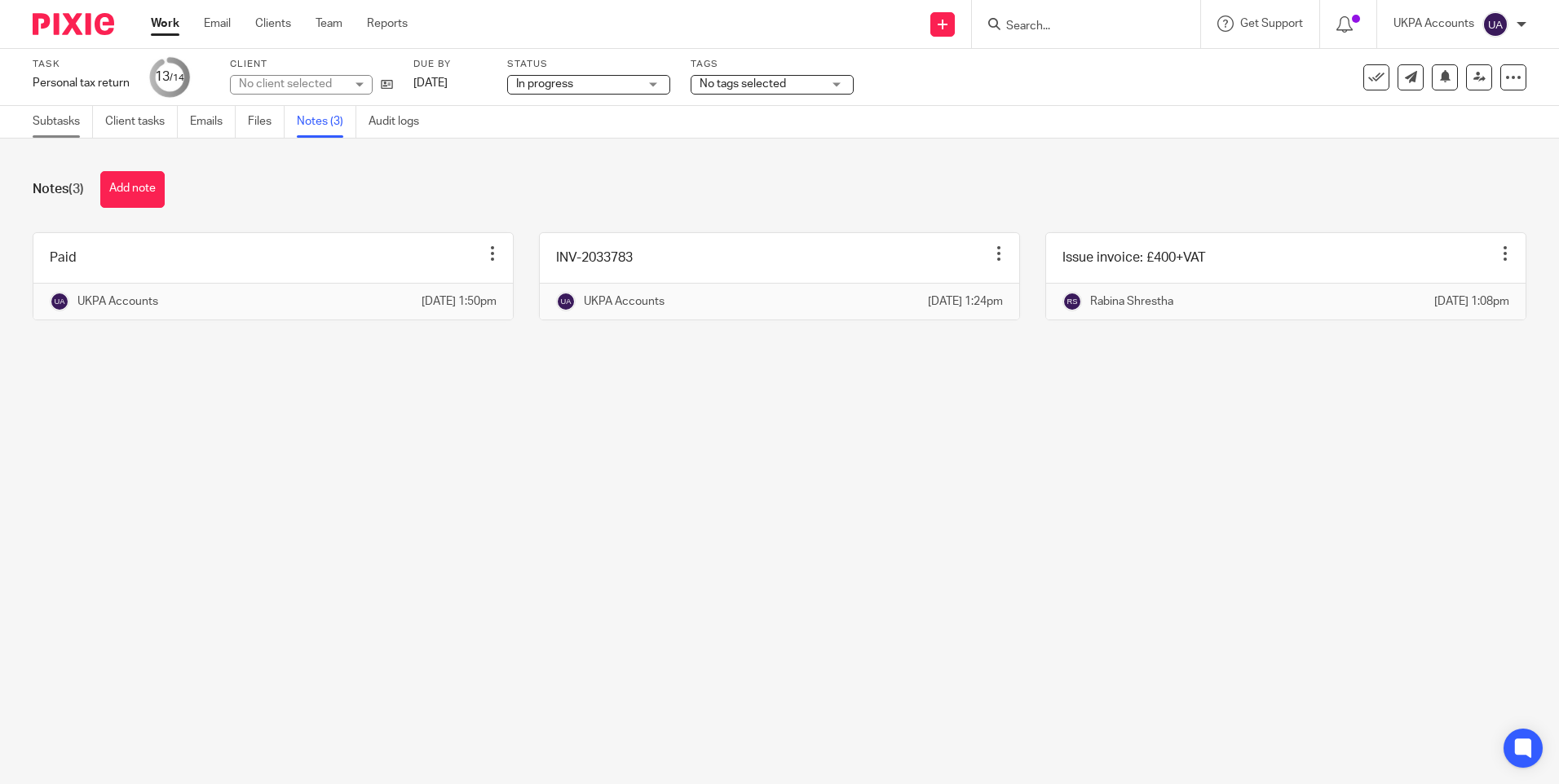
click at [57, 119] on link "Subtasks" at bounding box center [62, 121] width 61 height 32
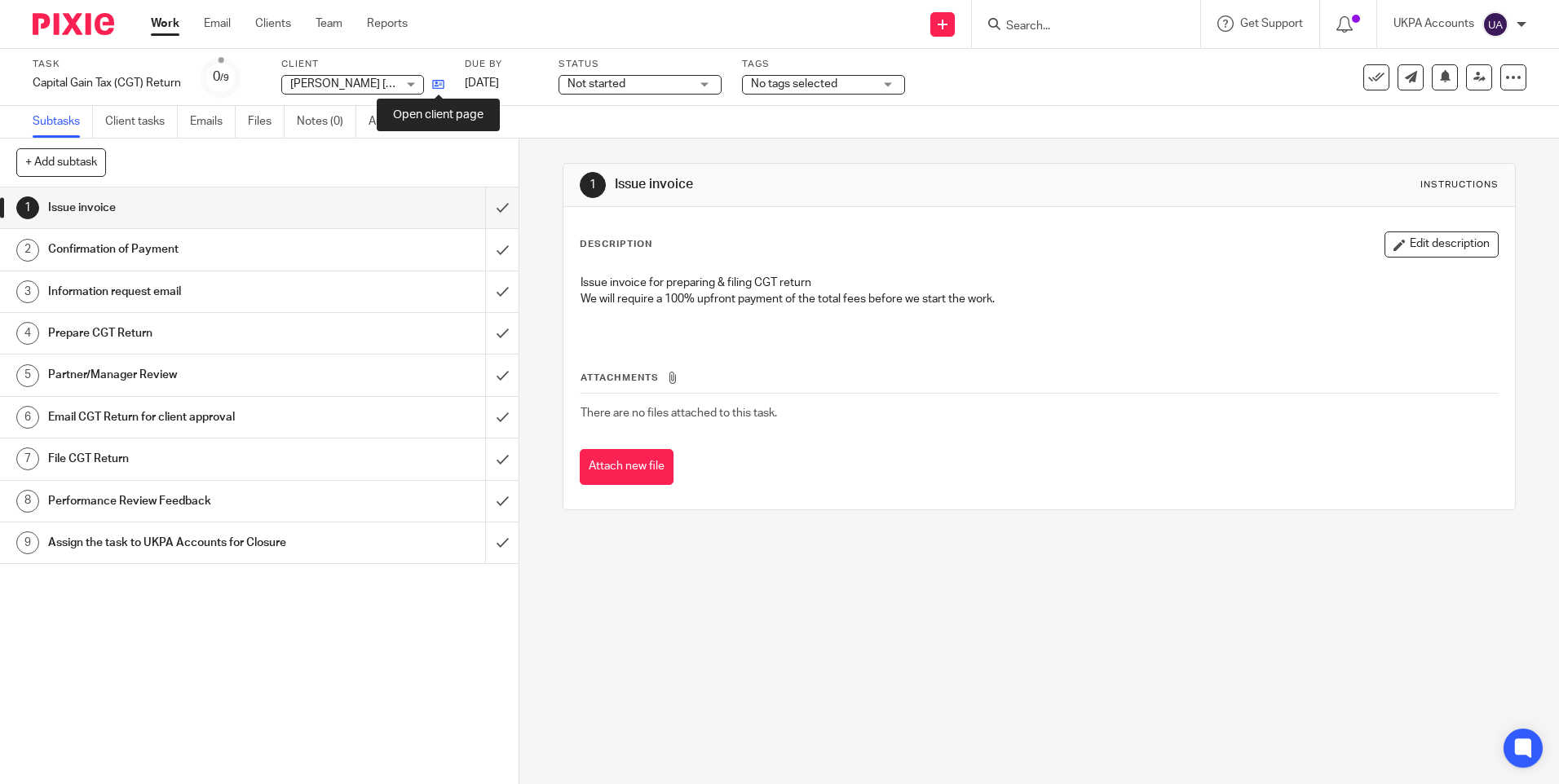
click at [441, 81] on icon at bounding box center [438, 84] width 12 height 12
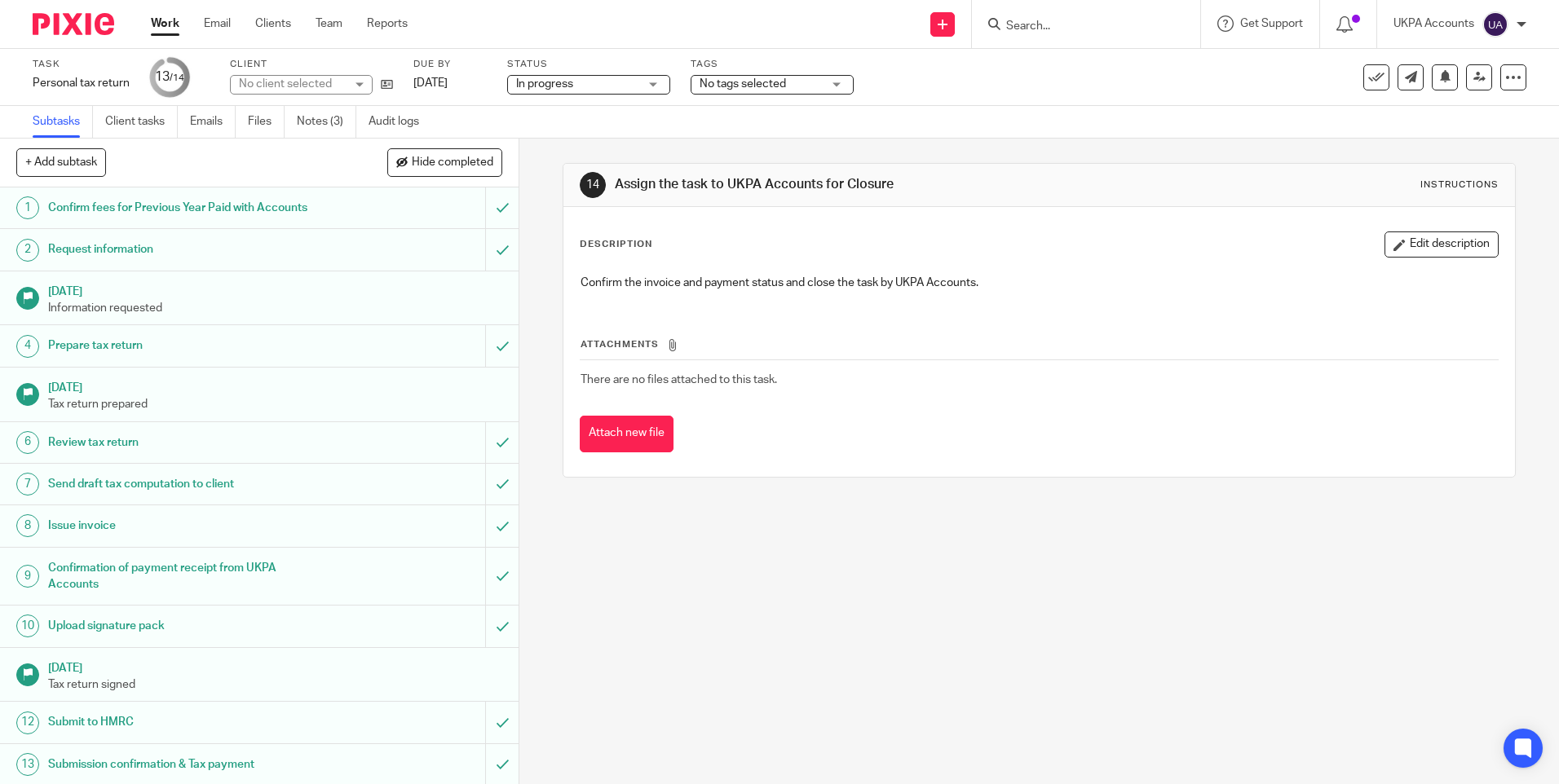
scroll to position [43, 0]
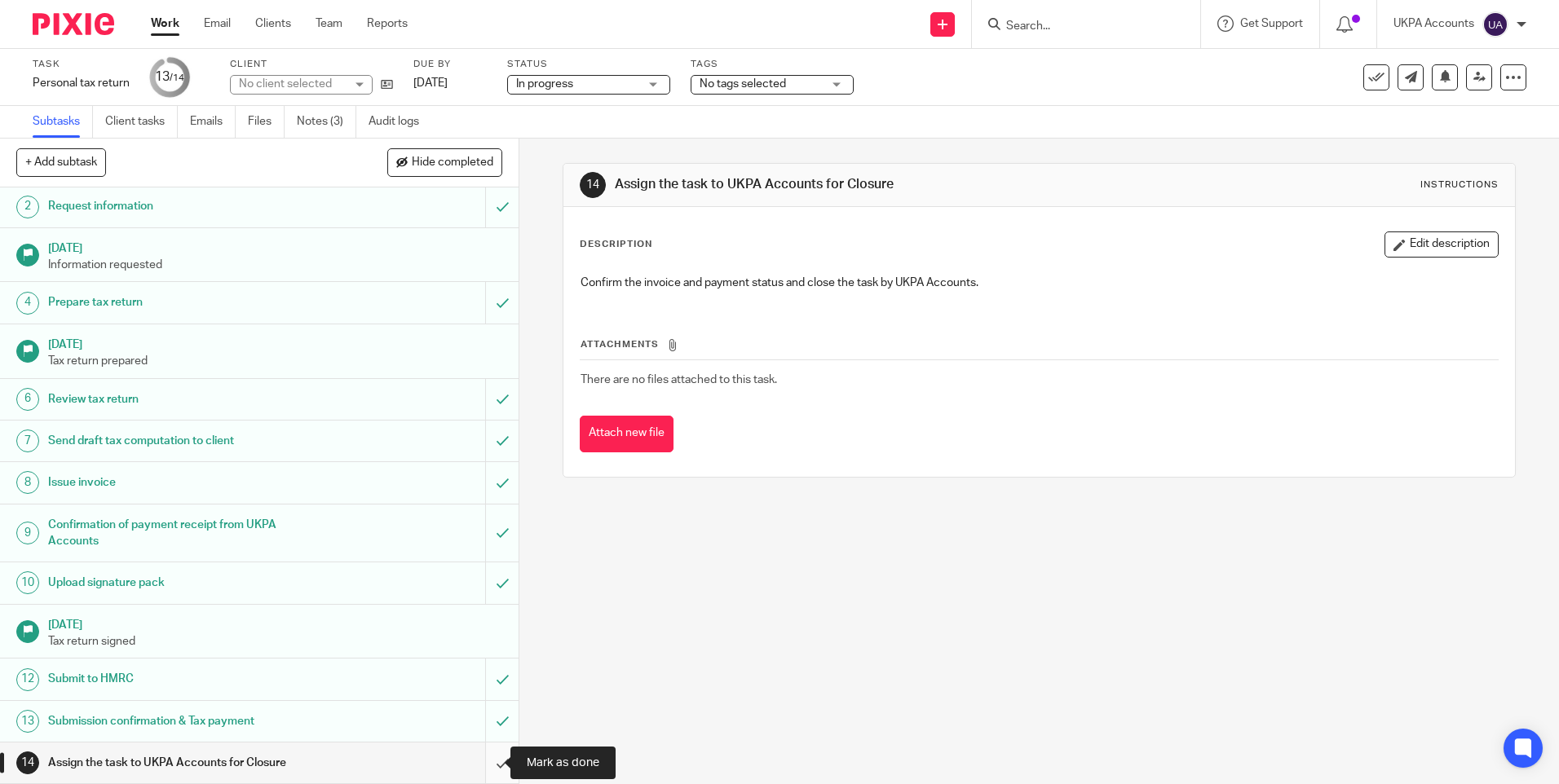
click at [486, 759] on input "submit" at bounding box center [260, 762] width 519 height 41
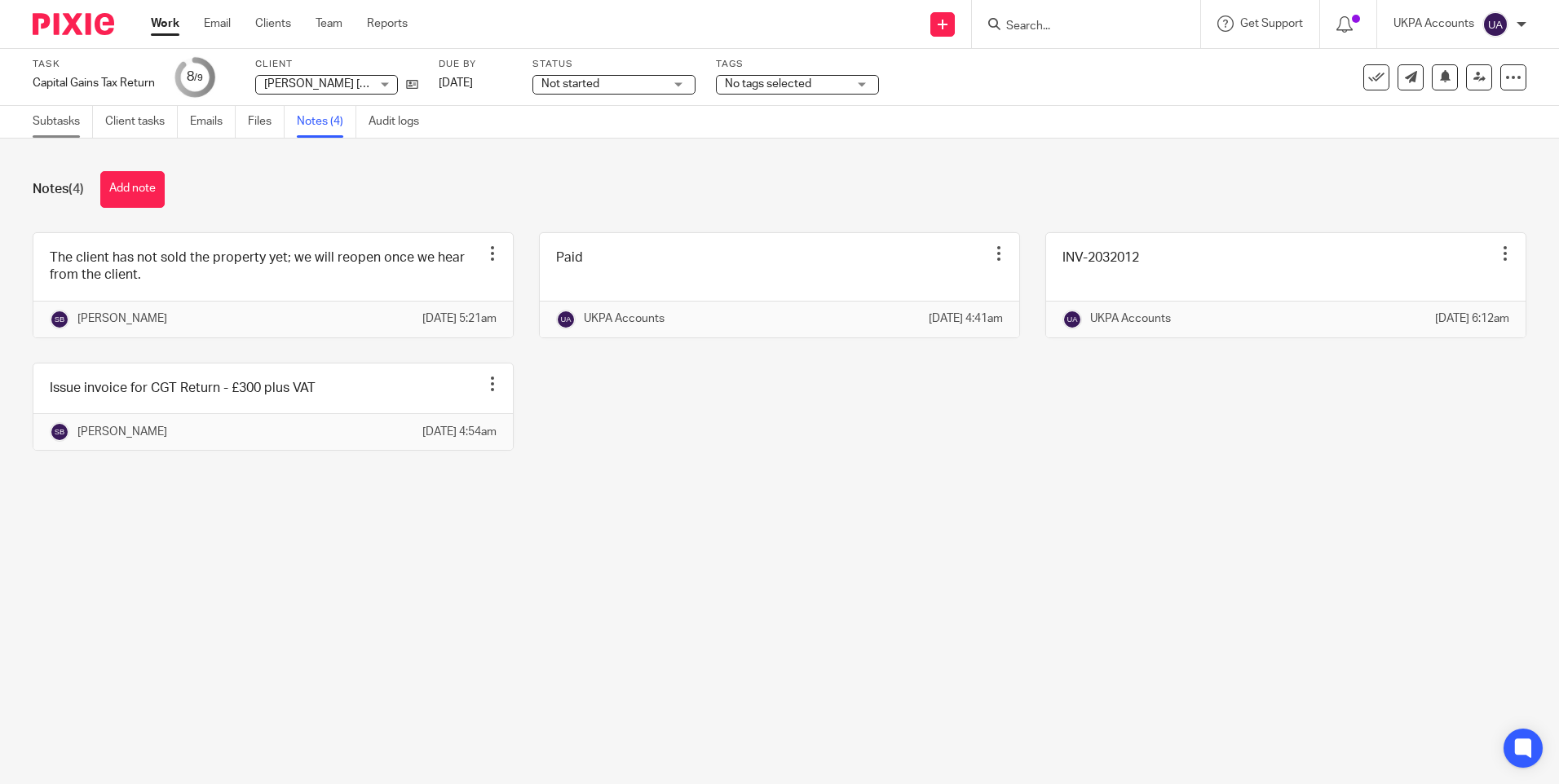
click at [65, 123] on link "Subtasks" at bounding box center [62, 121] width 61 height 32
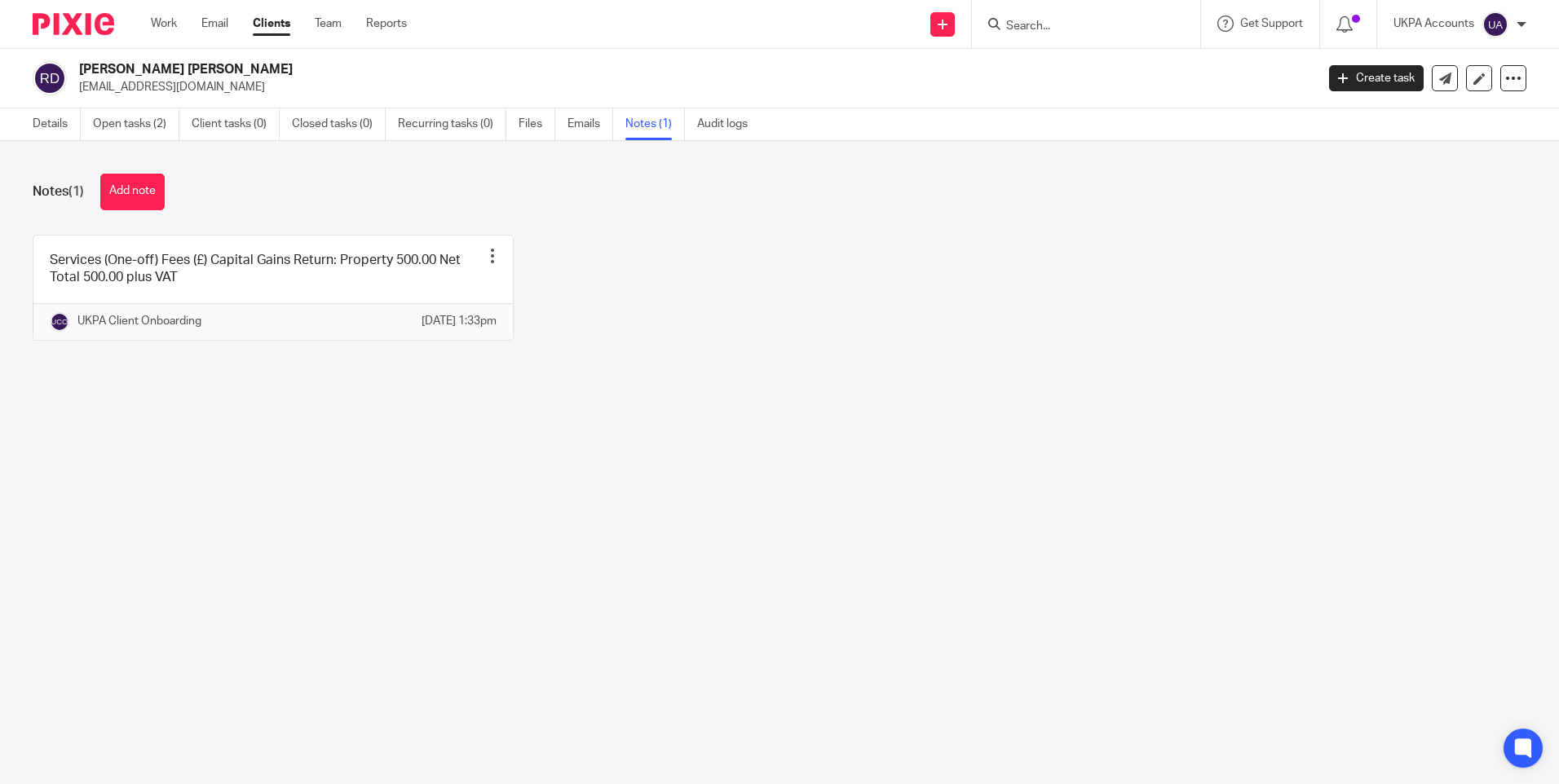
click at [682, 327] on div "Services (One-off) Fees (£) Capital Gains Return: Property 500.00 Net Total 500…" at bounding box center [767, 299] width 1519 height 131
click at [654, 558] on main "Rucha Amitabh Desai desairucha@hotmail.com Create task Update from Companies Ho…" at bounding box center [780, 392] width 1559 height 784
click at [1038, 21] on input "Search" at bounding box center [1078, 27] width 146 height 15
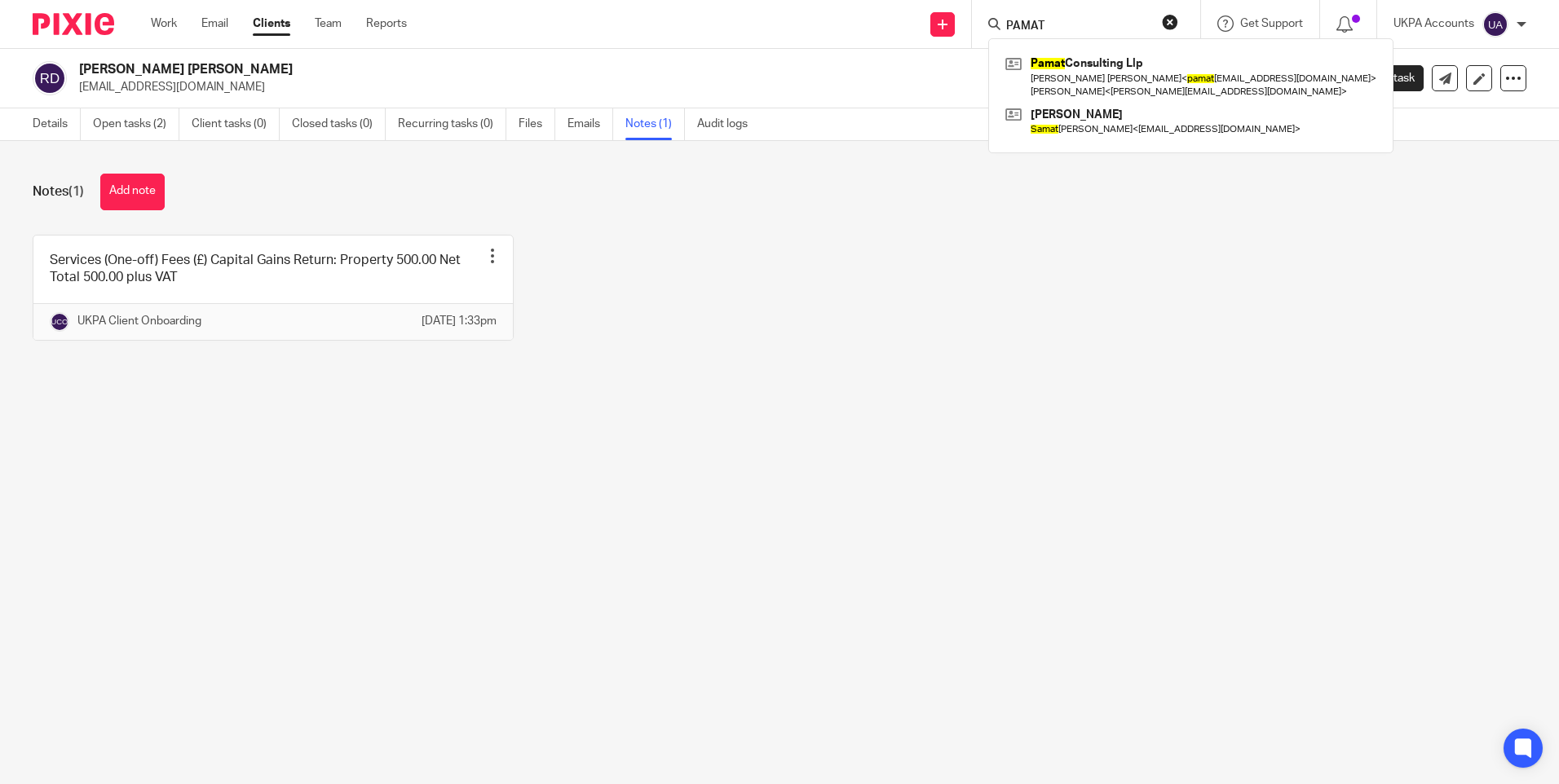
type input "PAMAT"
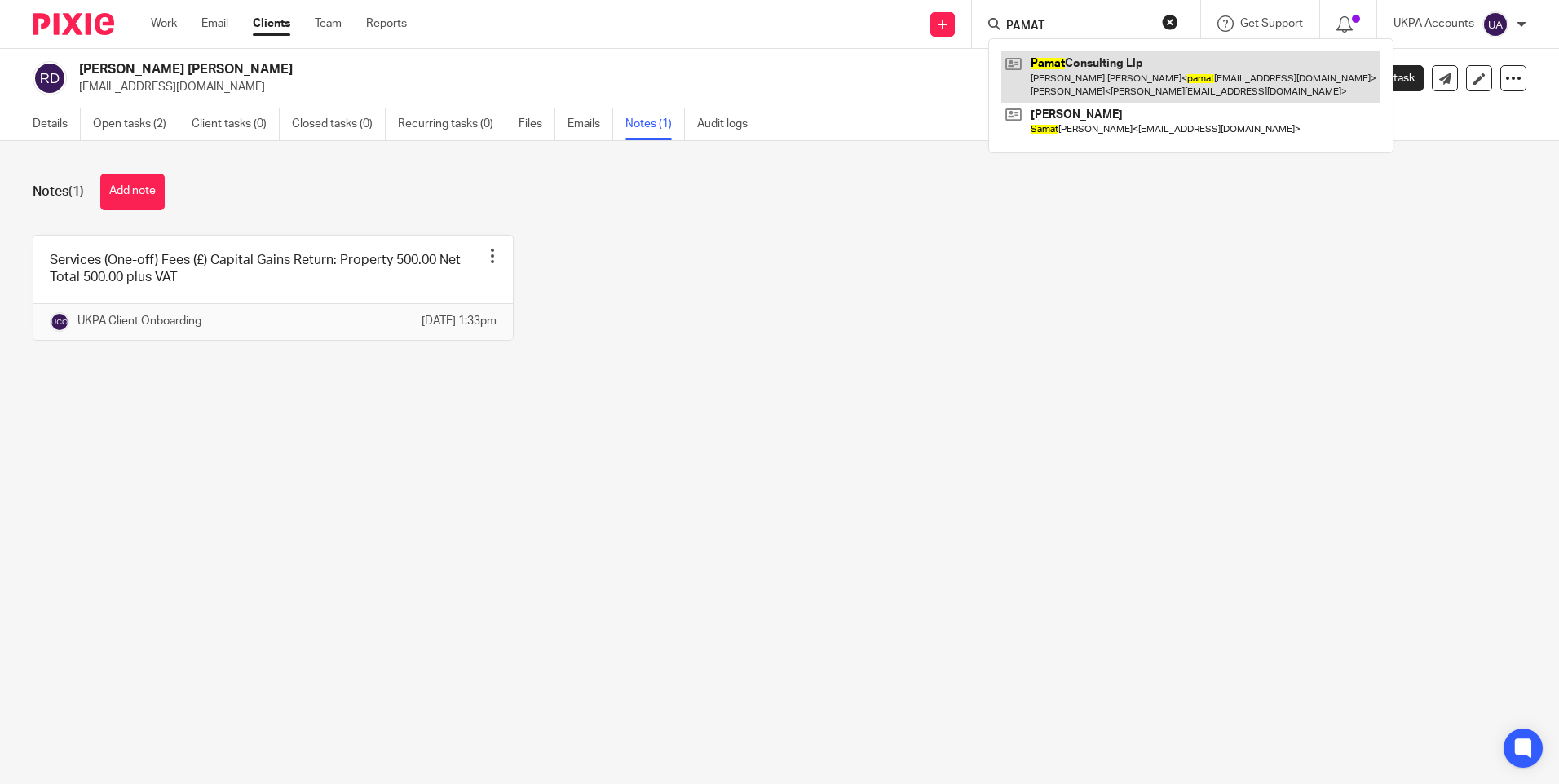
click at [1129, 62] on link at bounding box center [1191, 76] width 379 height 51
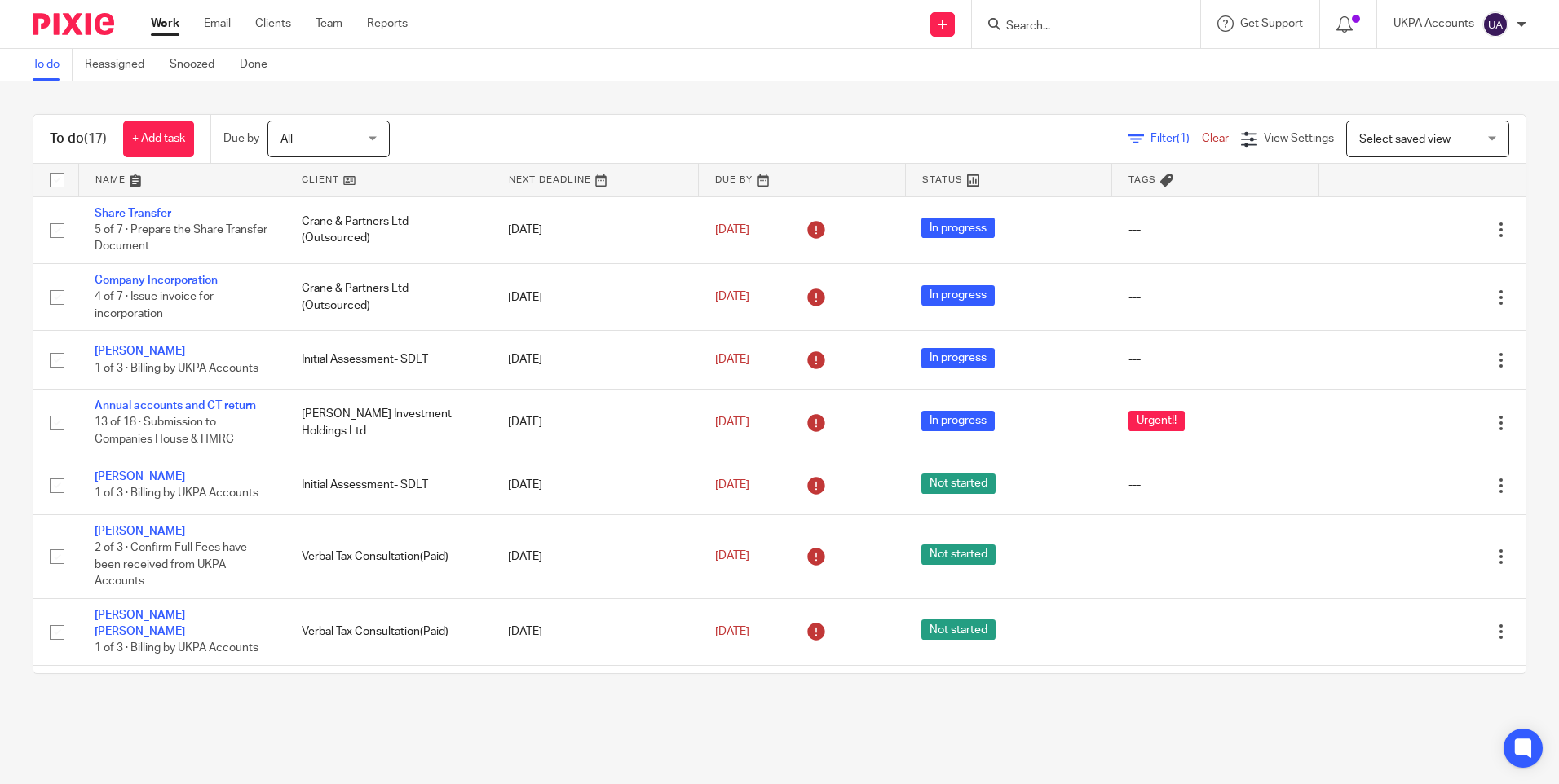
click at [47, 65] on link "To do" at bounding box center [52, 65] width 40 height 32
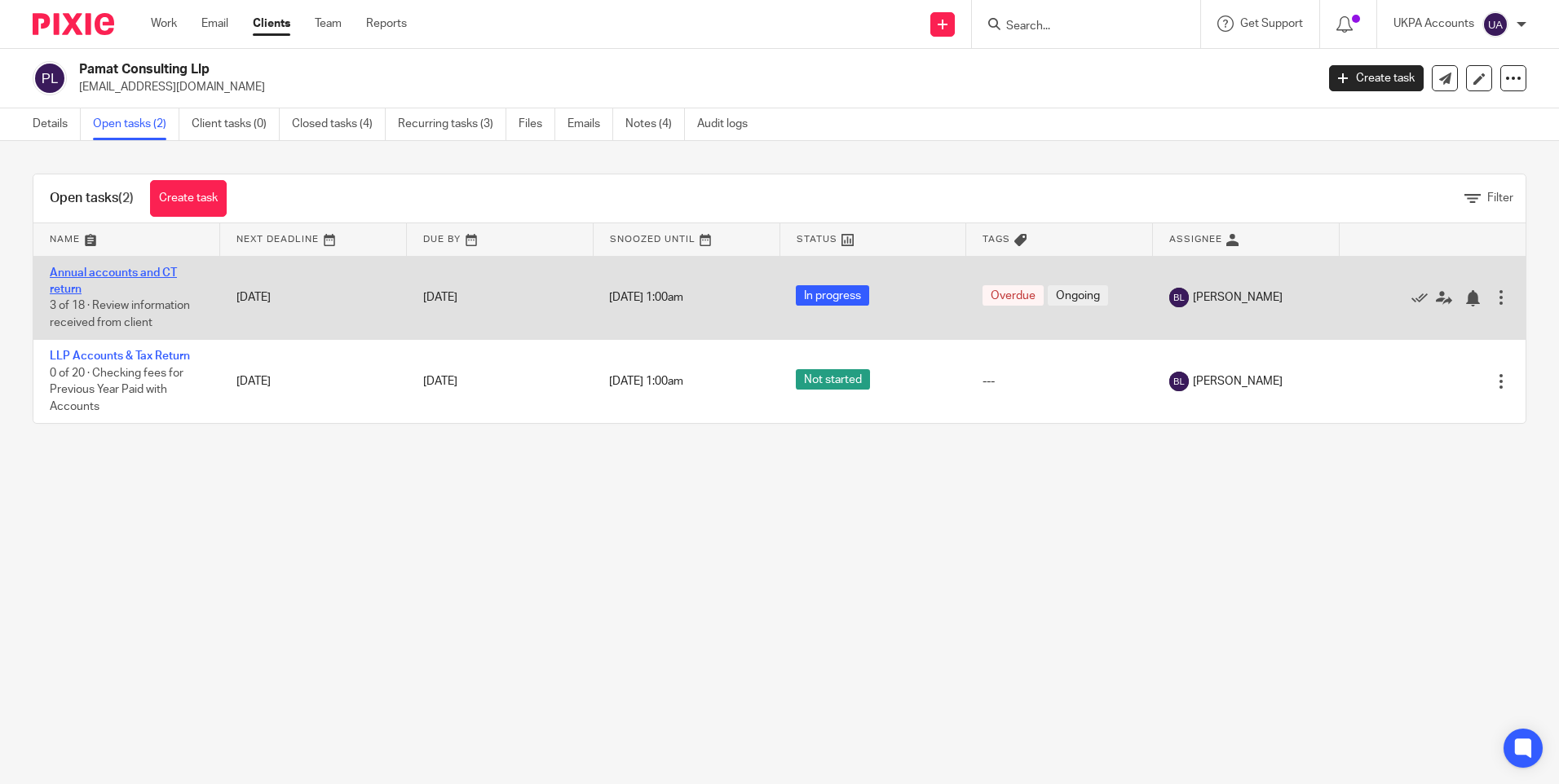
click at [128, 271] on link "Annual accounts and CT return" at bounding box center [113, 281] width 127 height 27
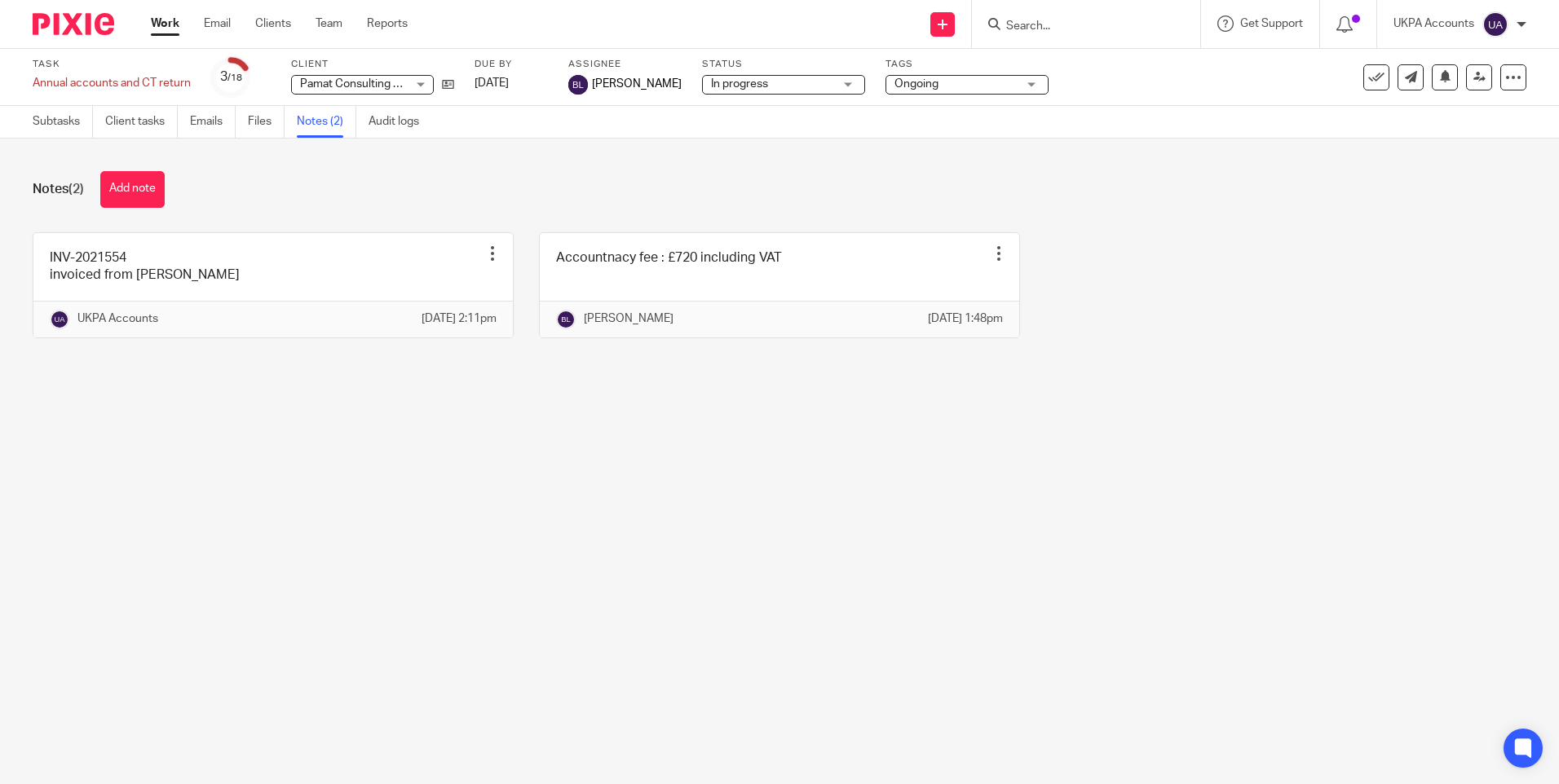
click at [602, 438] on main "Task Annual accounts and CT return Save Annual accounts and CT return 3 /18 Cli…" at bounding box center [780, 392] width 1559 height 784
click at [700, 512] on main "Task Annual accounts and CT return Save Annual accounts and CT return 3 /18 Cli…" at bounding box center [780, 392] width 1559 height 784
drag, startPoint x: 496, startPoint y: 484, endPoint x: 415, endPoint y: 318, distance: 184.7
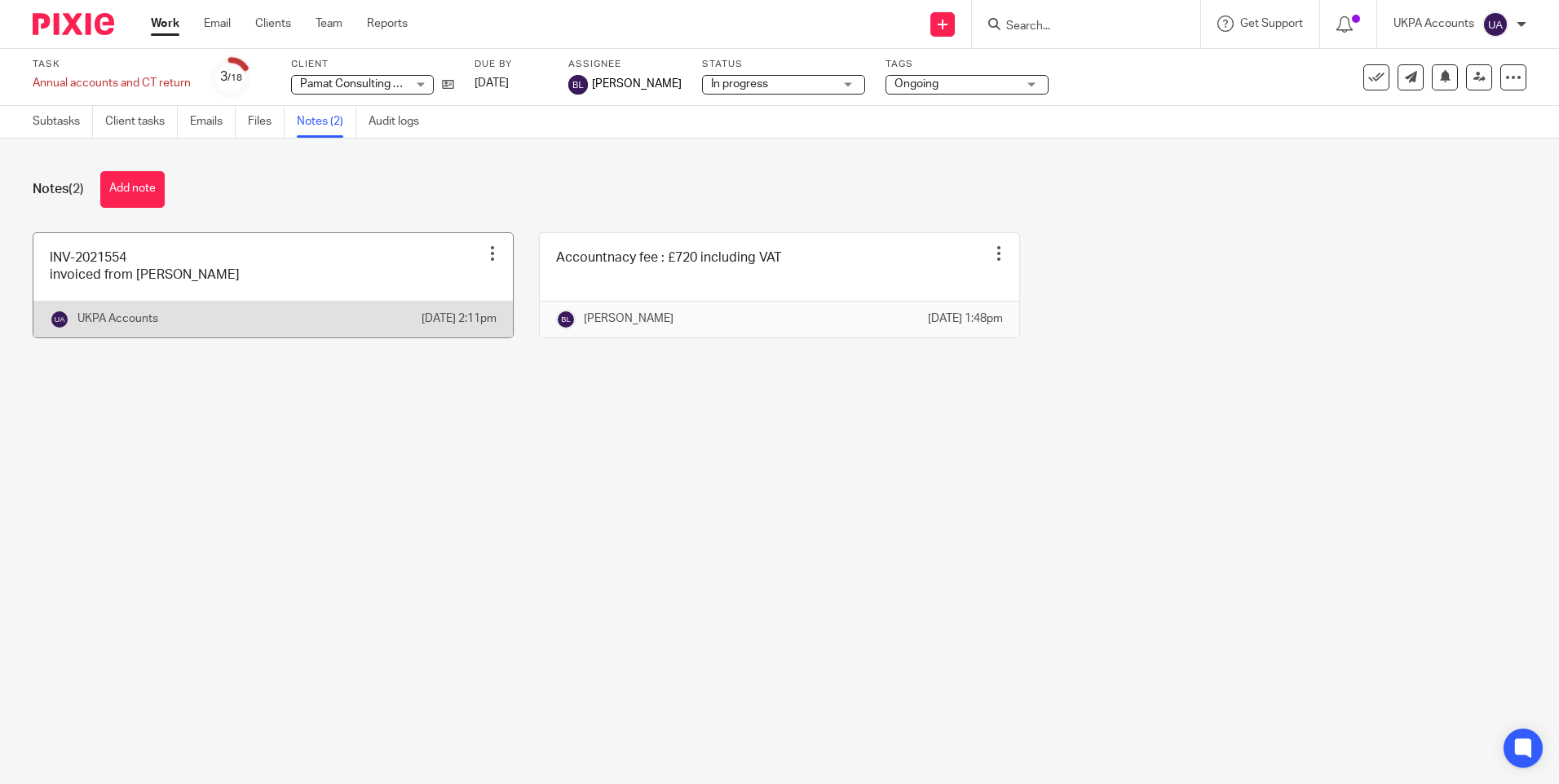
click at [496, 484] on main "Task Annual accounts and CT return Save Annual accounts and CT return 3 /18 Cli…" at bounding box center [780, 392] width 1559 height 784
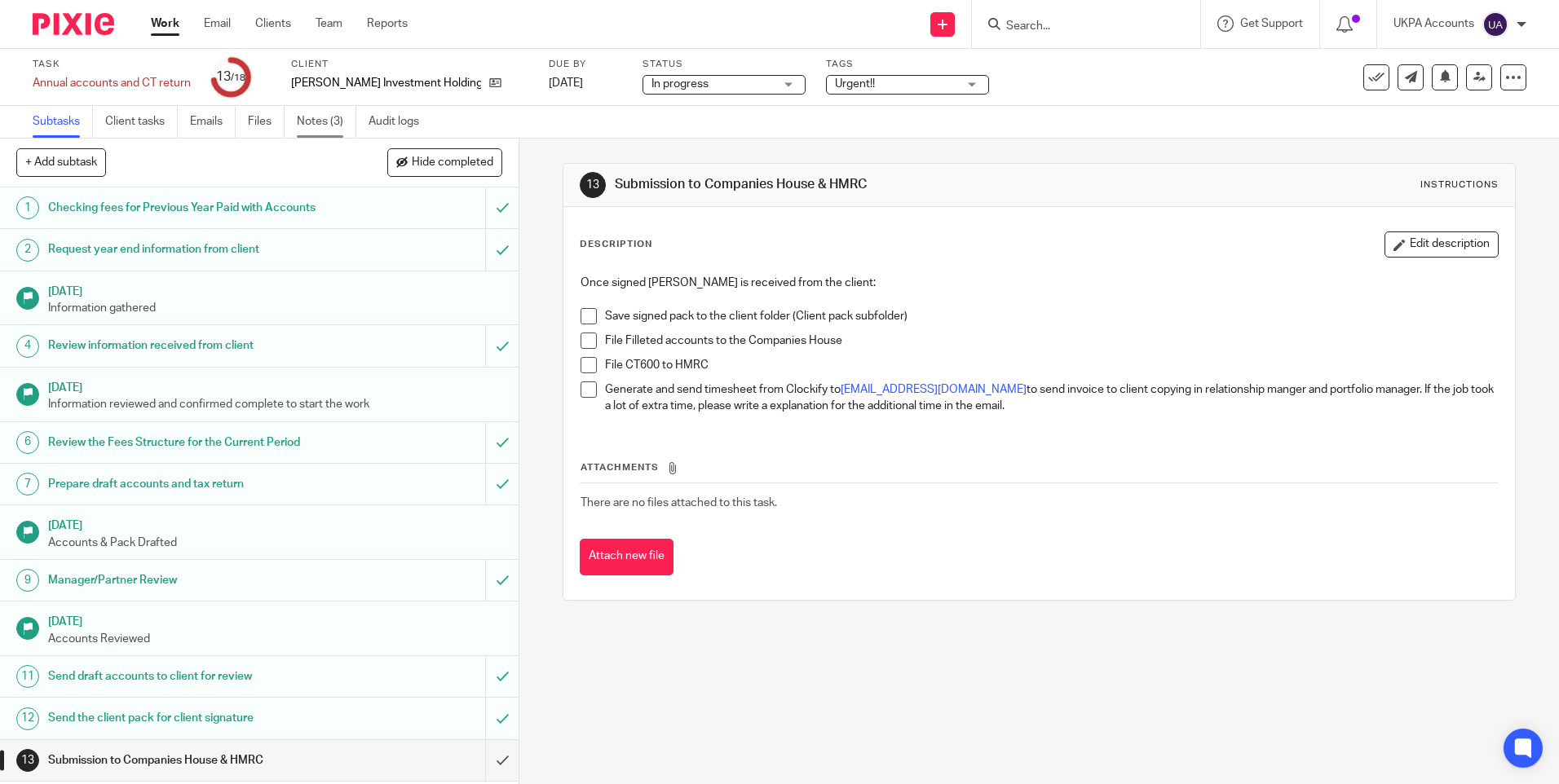
click at [325, 123] on link "Notes (3)" at bounding box center [327, 121] width 60 height 32
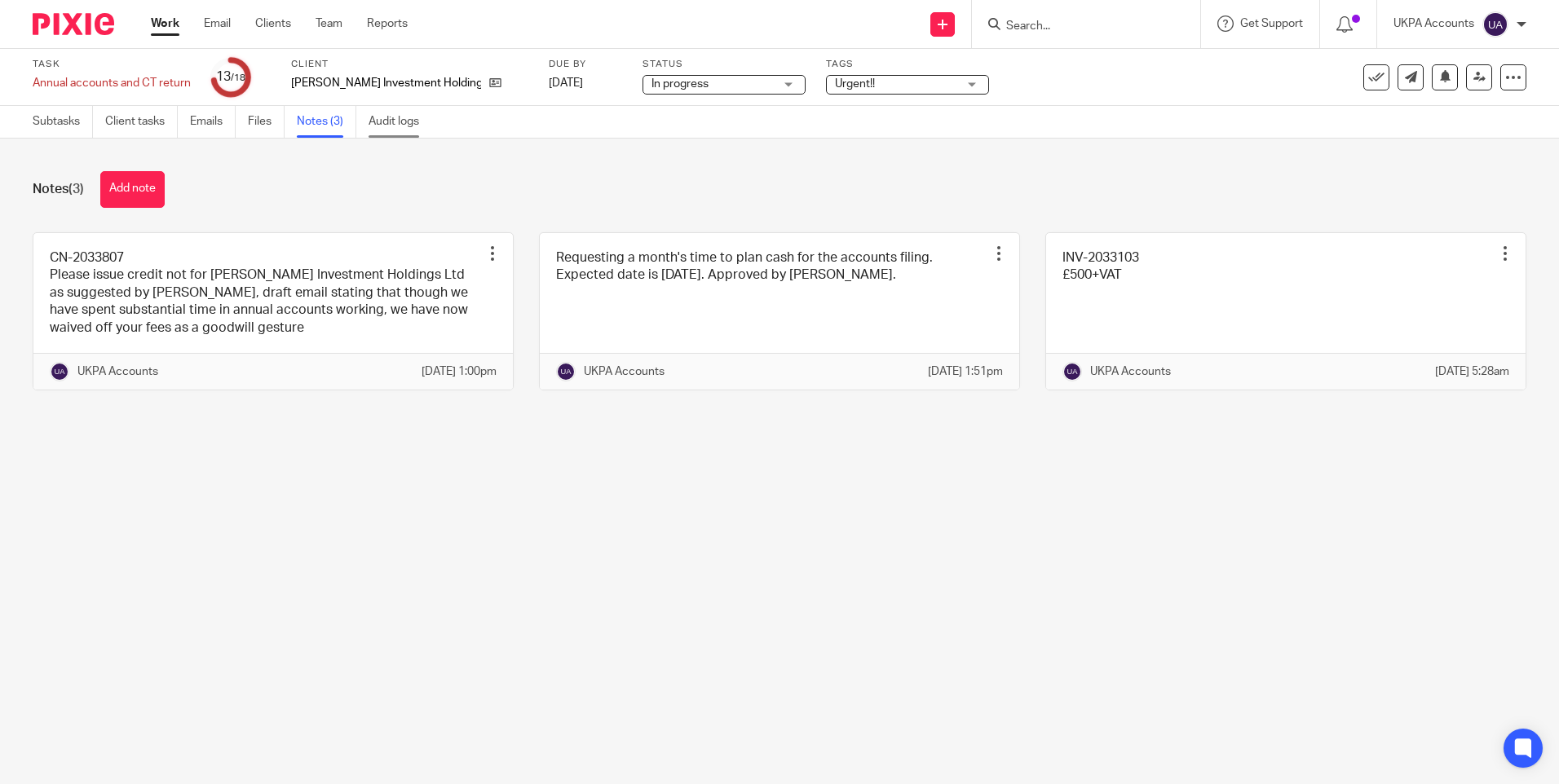
click at [401, 126] on link "Audit logs" at bounding box center [399, 121] width 62 height 32
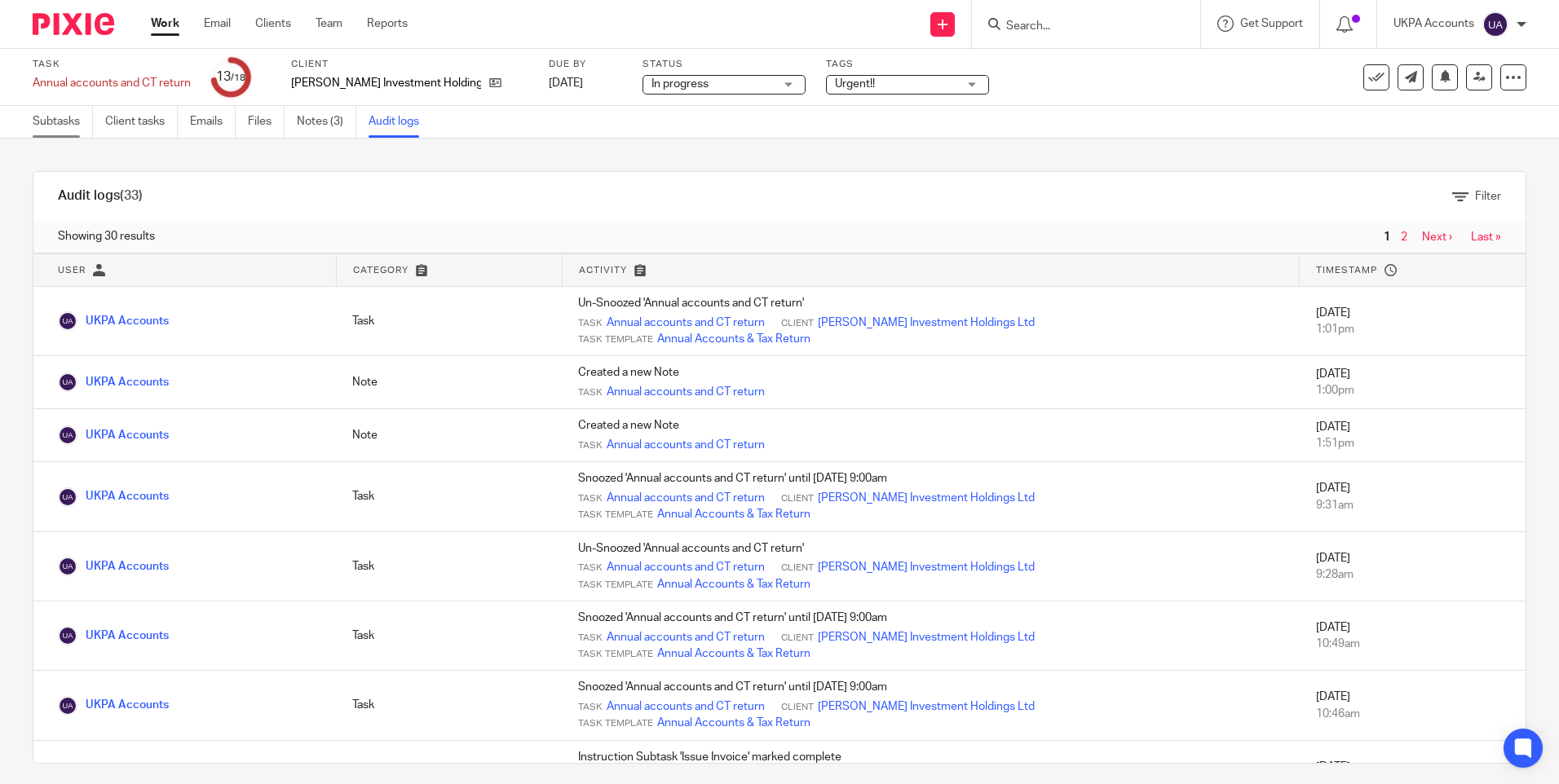
click at [62, 126] on link "Subtasks" at bounding box center [62, 121] width 61 height 32
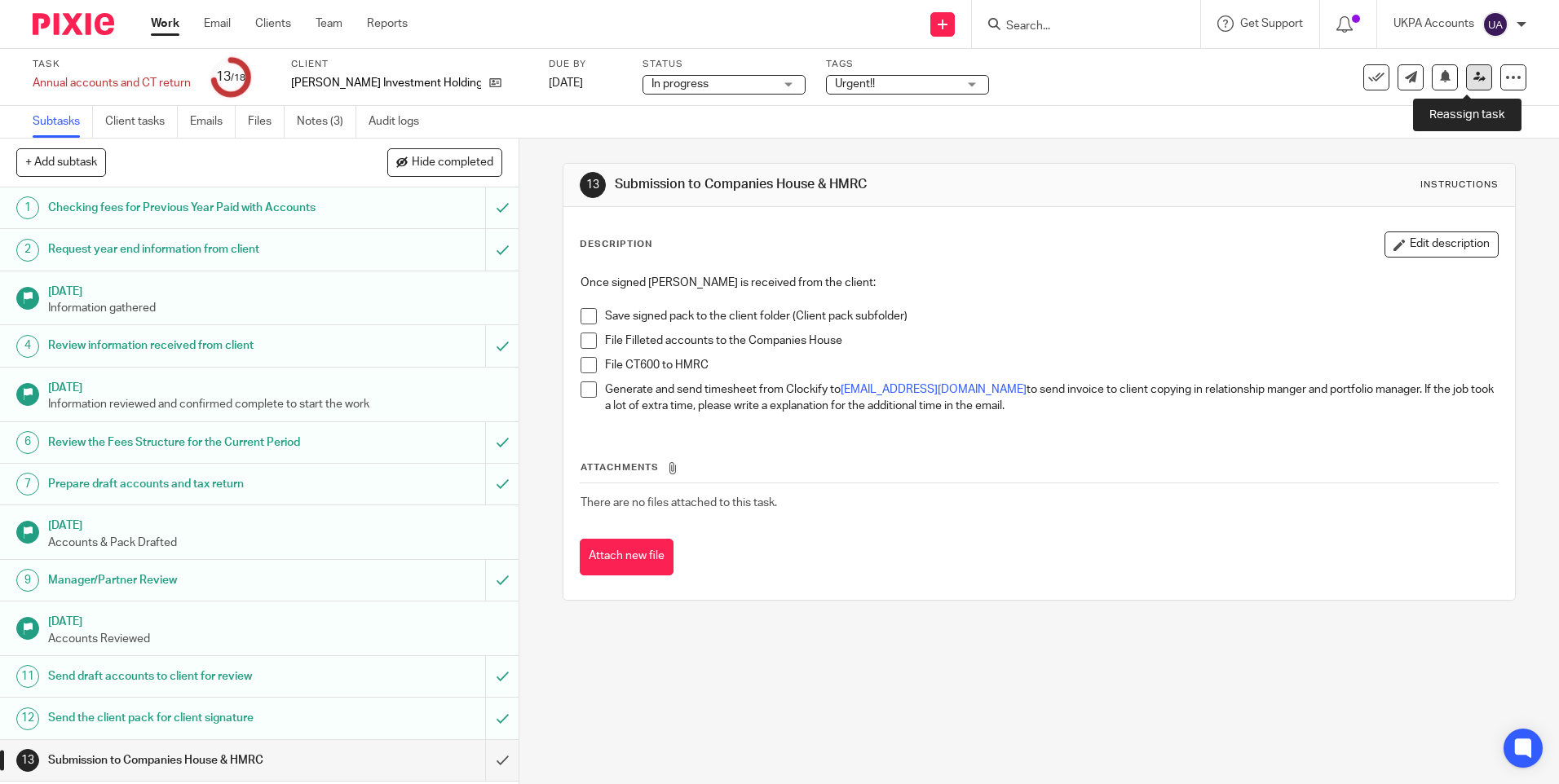
click at [1473, 79] on icon at bounding box center [1479, 76] width 12 height 12
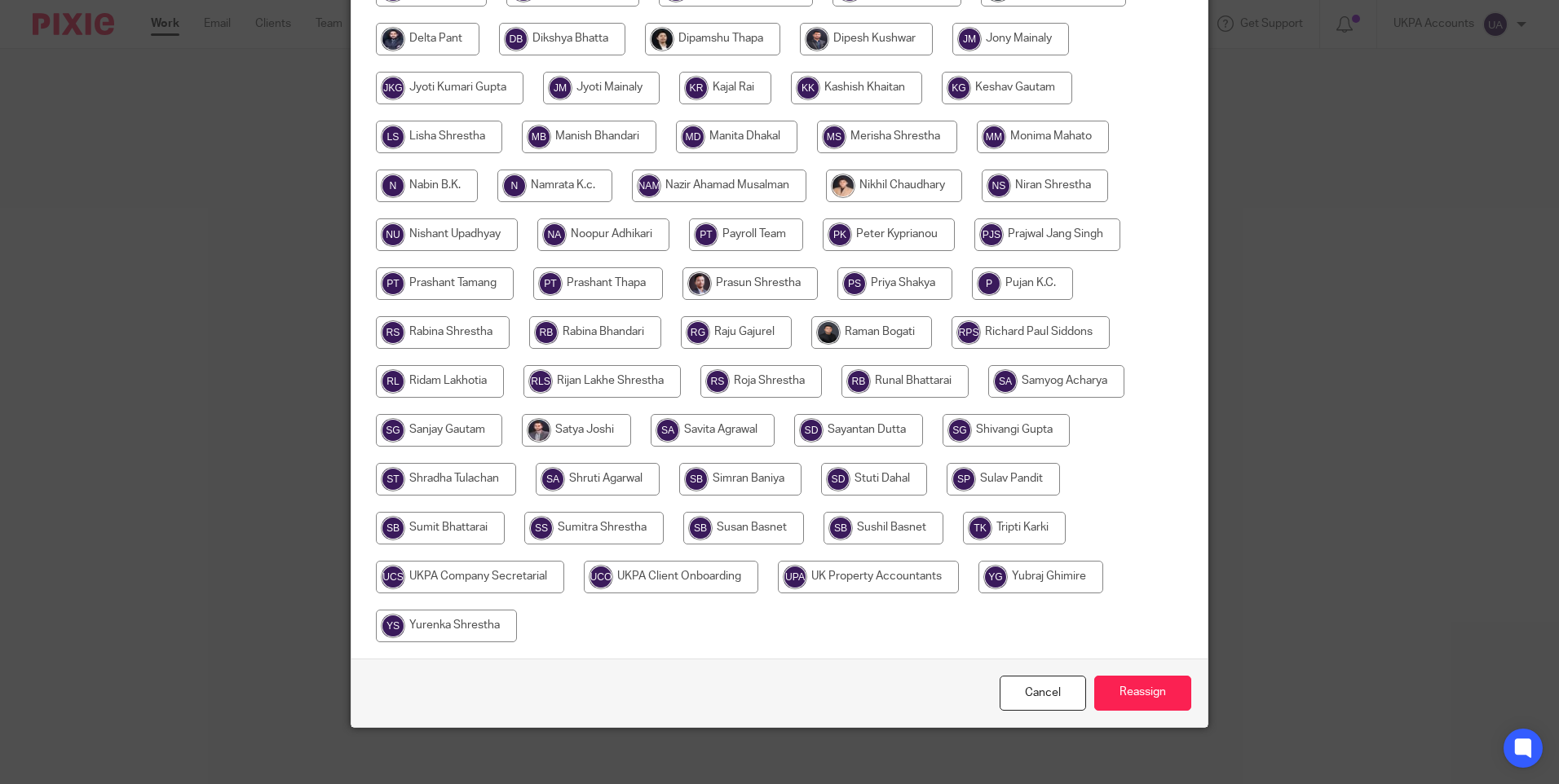
scroll to position [477, 0]
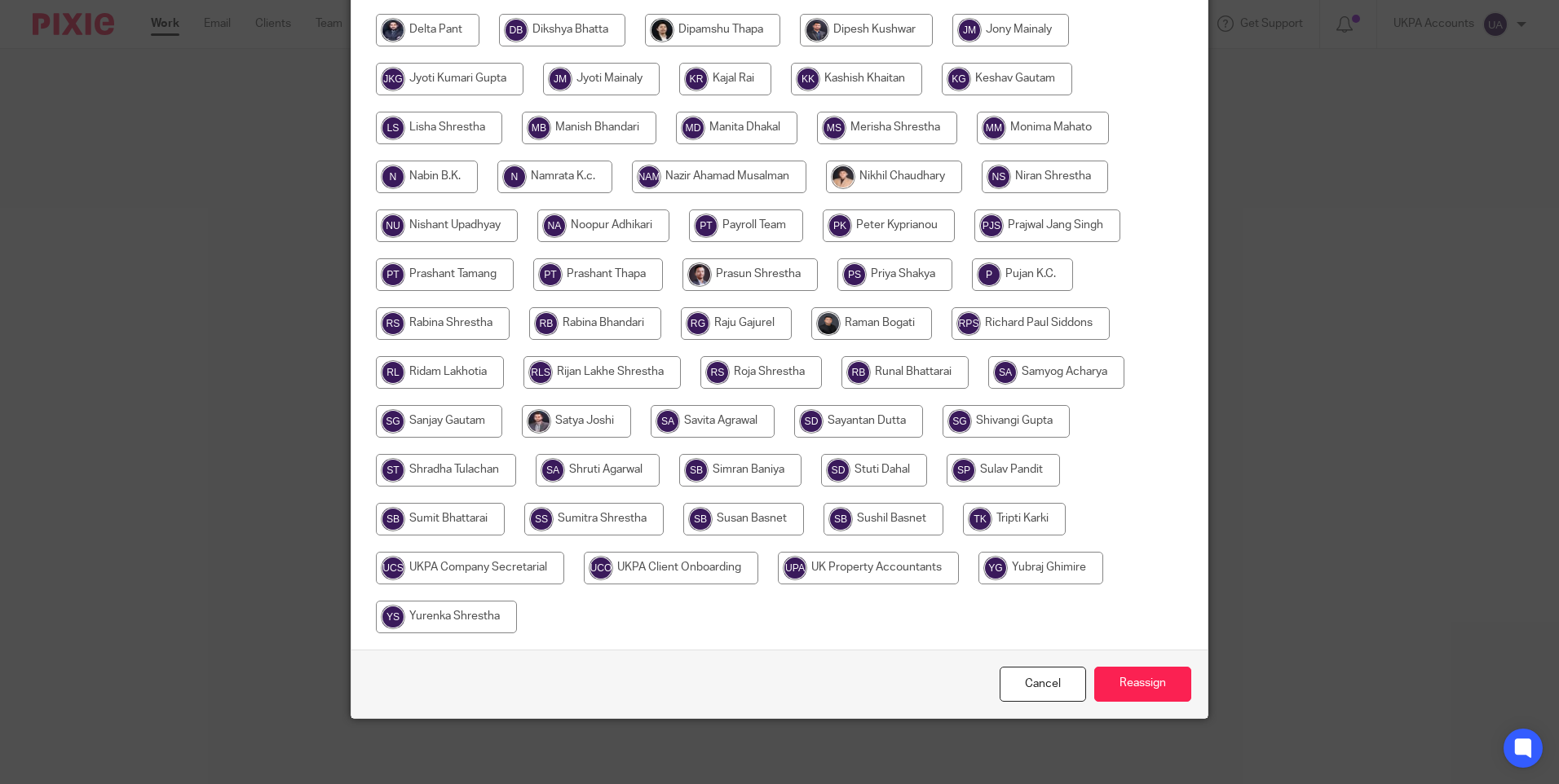
click at [844, 420] on input "radio" at bounding box center [859, 421] width 129 height 32
radio input "true"
click at [1131, 690] on input "Reassign" at bounding box center [1143, 684] width 97 height 35
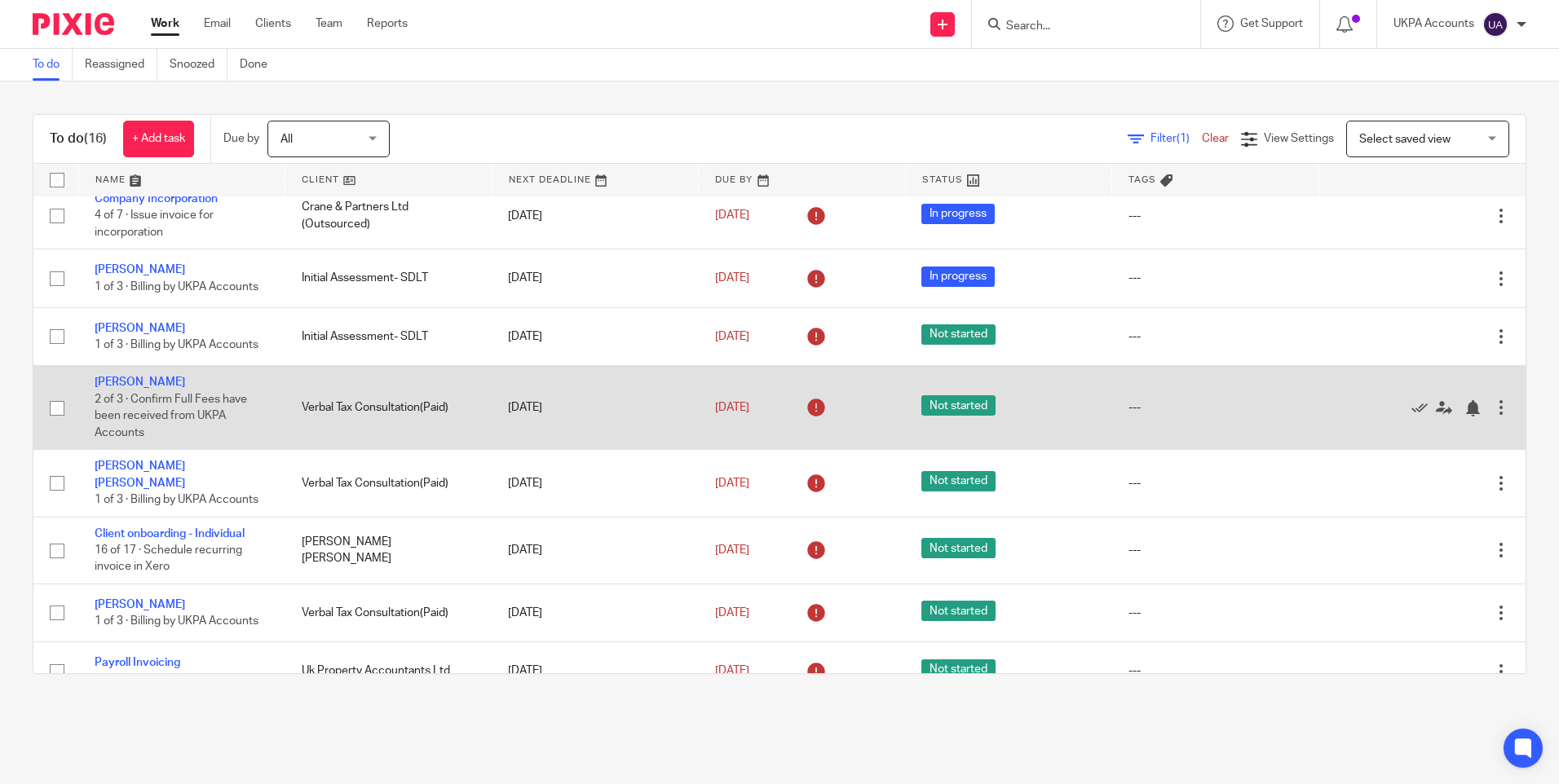
scroll to position [163, 0]
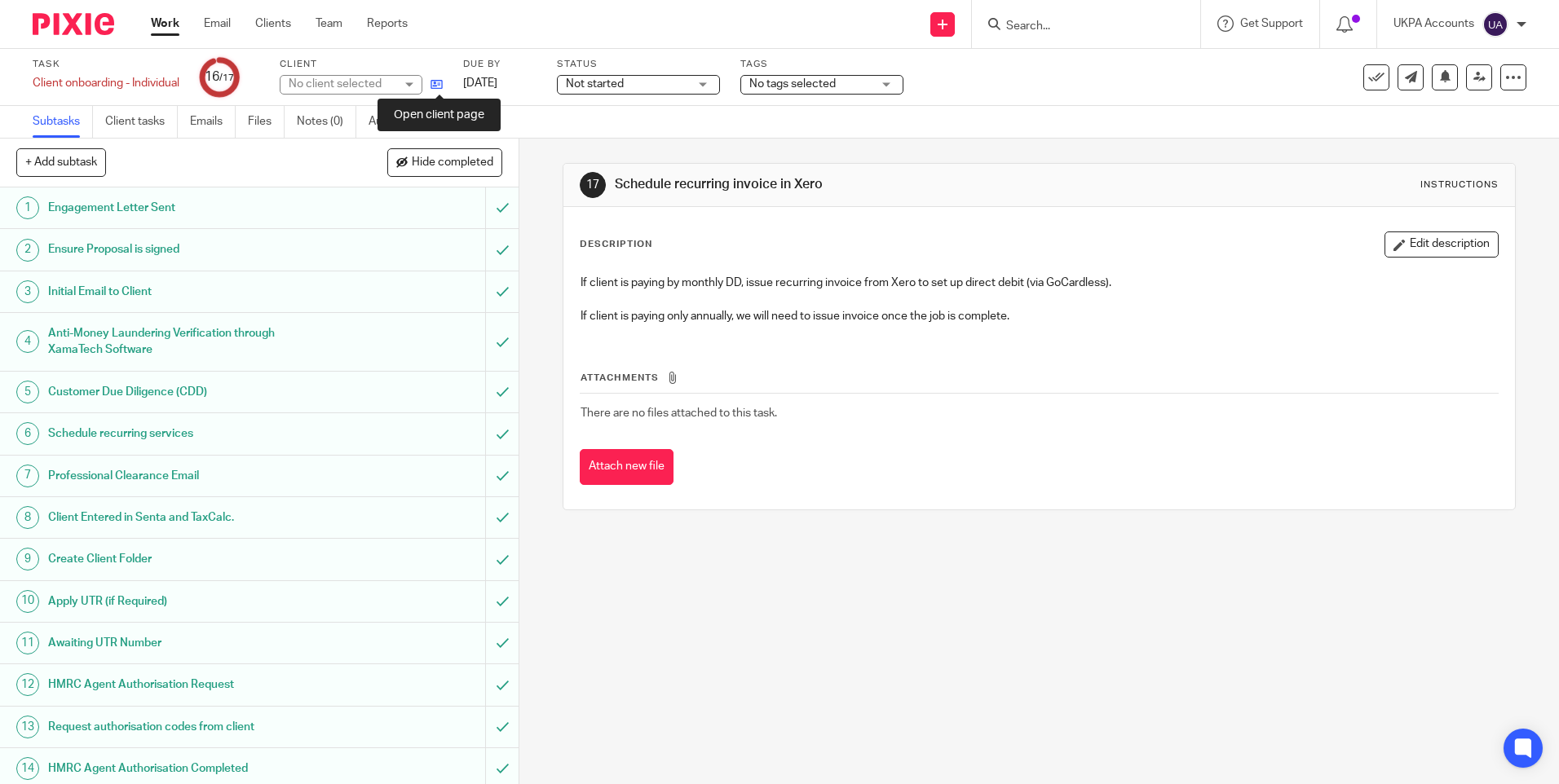
click at [443, 85] on icon at bounding box center [437, 84] width 12 height 12
click at [339, 121] on link "Notes (0)" at bounding box center [327, 121] width 60 height 32
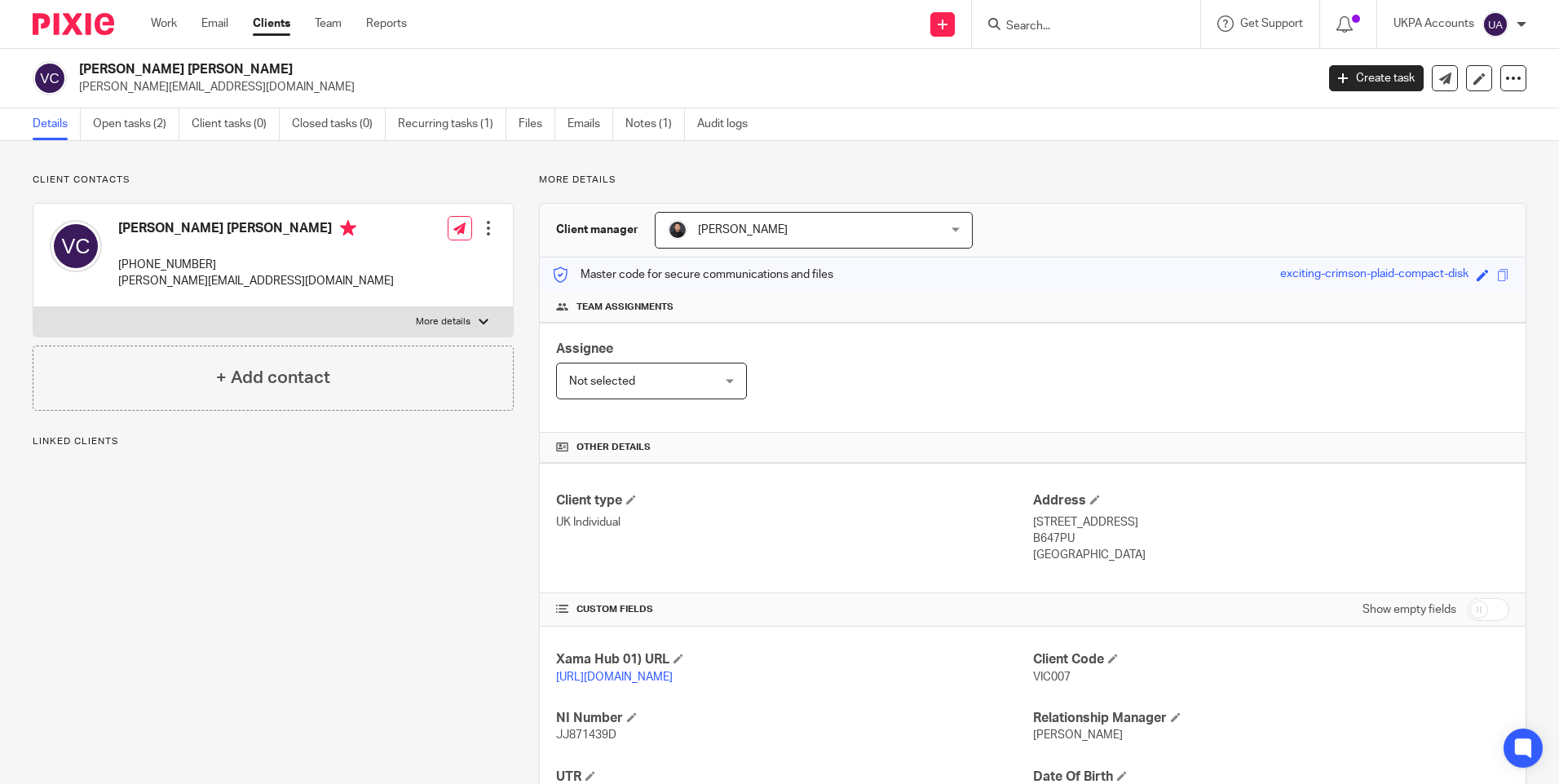
click at [166, 69] on h2 "[PERSON_NAME] [PERSON_NAME]" at bounding box center [569, 70] width 980 height 17
click at [273, 176] on p "Client contacts" at bounding box center [273, 180] width 481 height 13
click at [186, 68] on h2 "[PERSON_NAME] [PERSON_NAME]" at bounding box center [569, 70] width 980 height 17
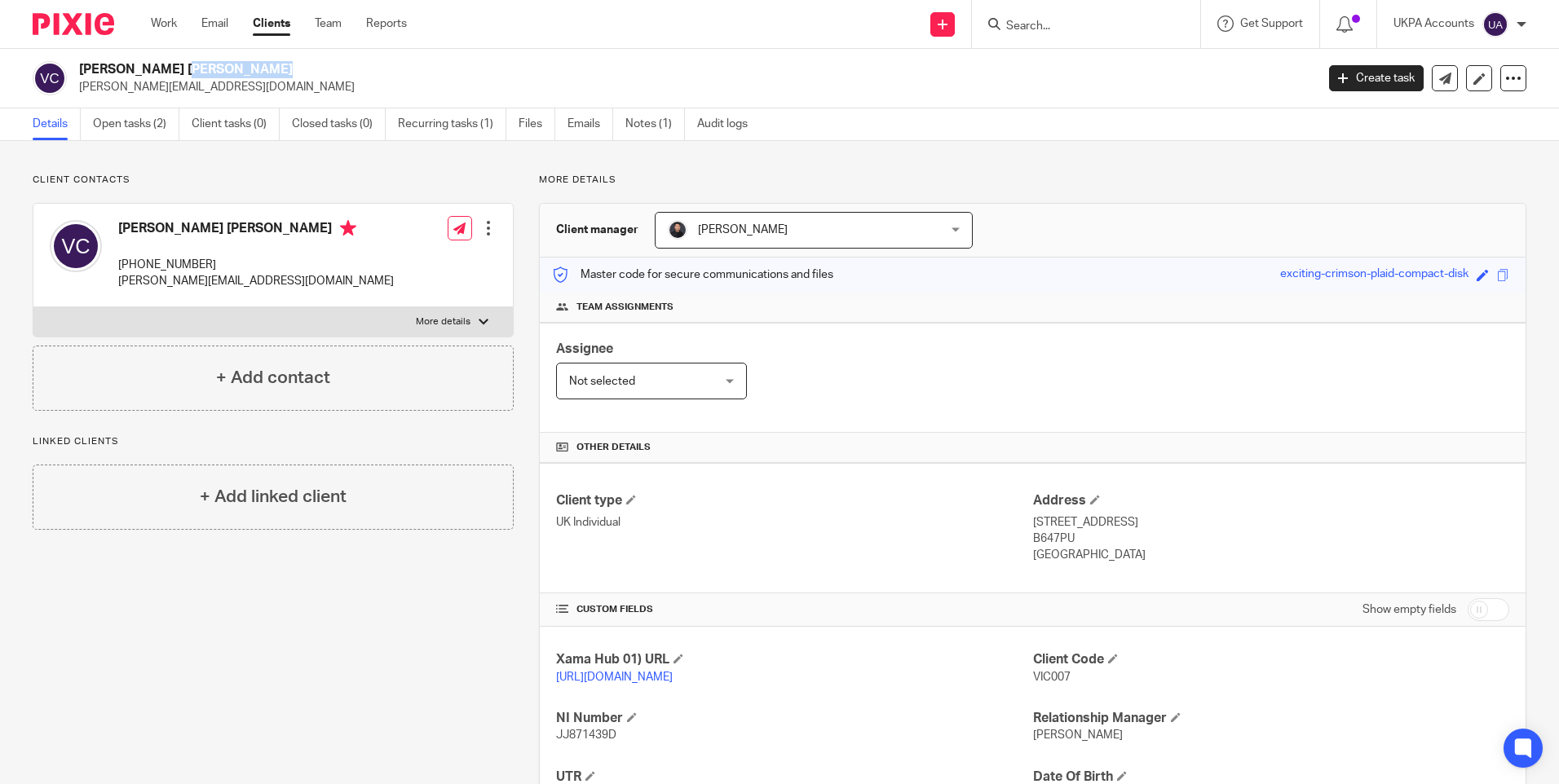
copy div "[PERSON_NAME] [PERSON_NAME]"
click at [221, 280] on p "vicki.martin7@googlemail.com" at bounding box center [255, 281] width 275 height 17
copy div "vicki.martin7@googlemail.com"
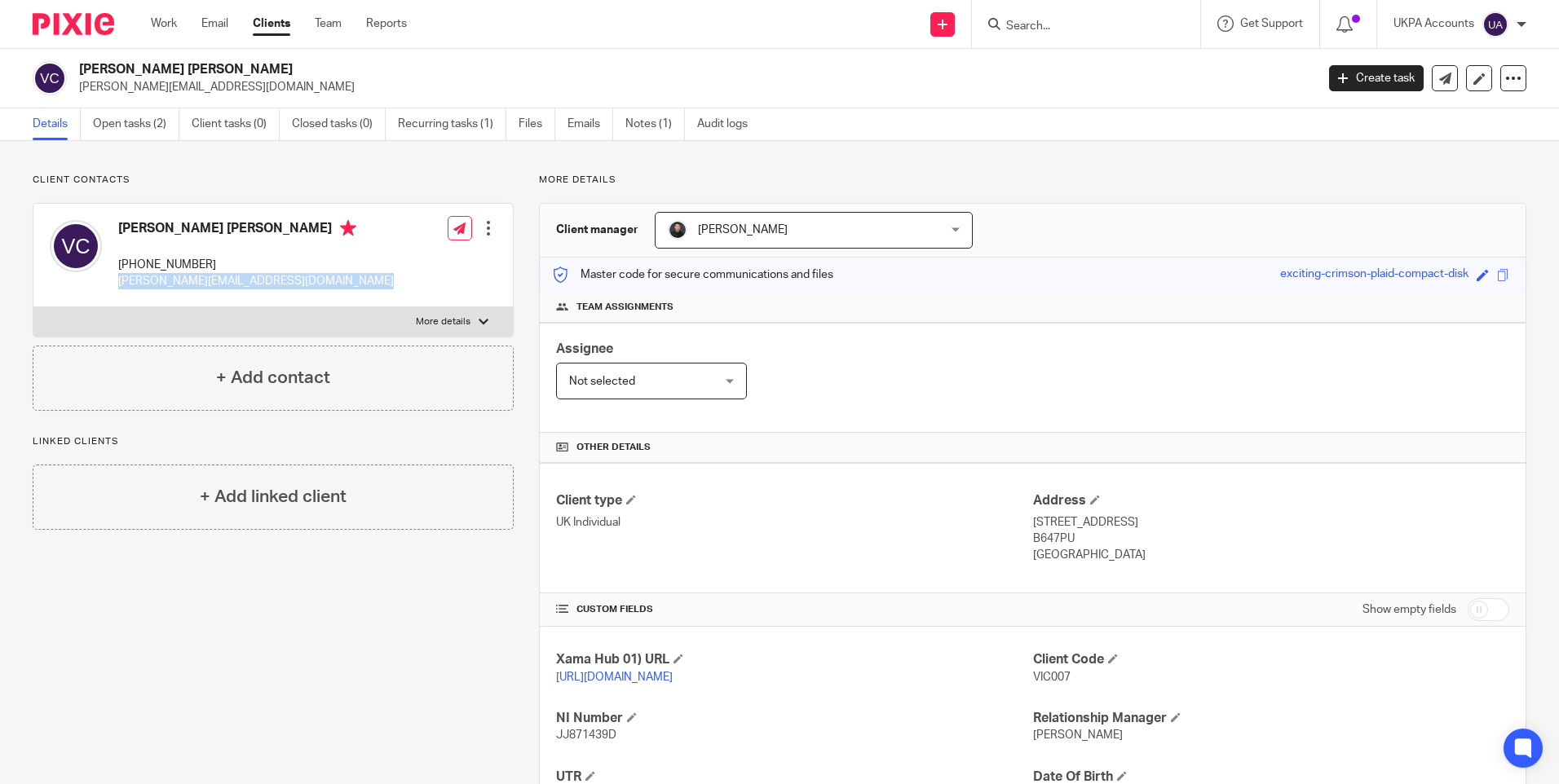
drag, startPoint x: 144, startPoint y: 260, endPoint x: 225, endPoint y: 264, distance: 81.1
click at [225, 264] on p "+44 777 232 2172" at bounding box center [255, 265] width 275 height 17
copy p "777 232 2172"
drag, startPoint x: 1023, startPoint y: 520, endPoint x: 1039, endPoint y: 523, distance: 16.3
click at [1039, 523] on div "Client type UK Individual Address 26 Sherbourne Road, Cradley Heath B647PU Unit…" at bounding box center [1032, 528] width 986 height 131
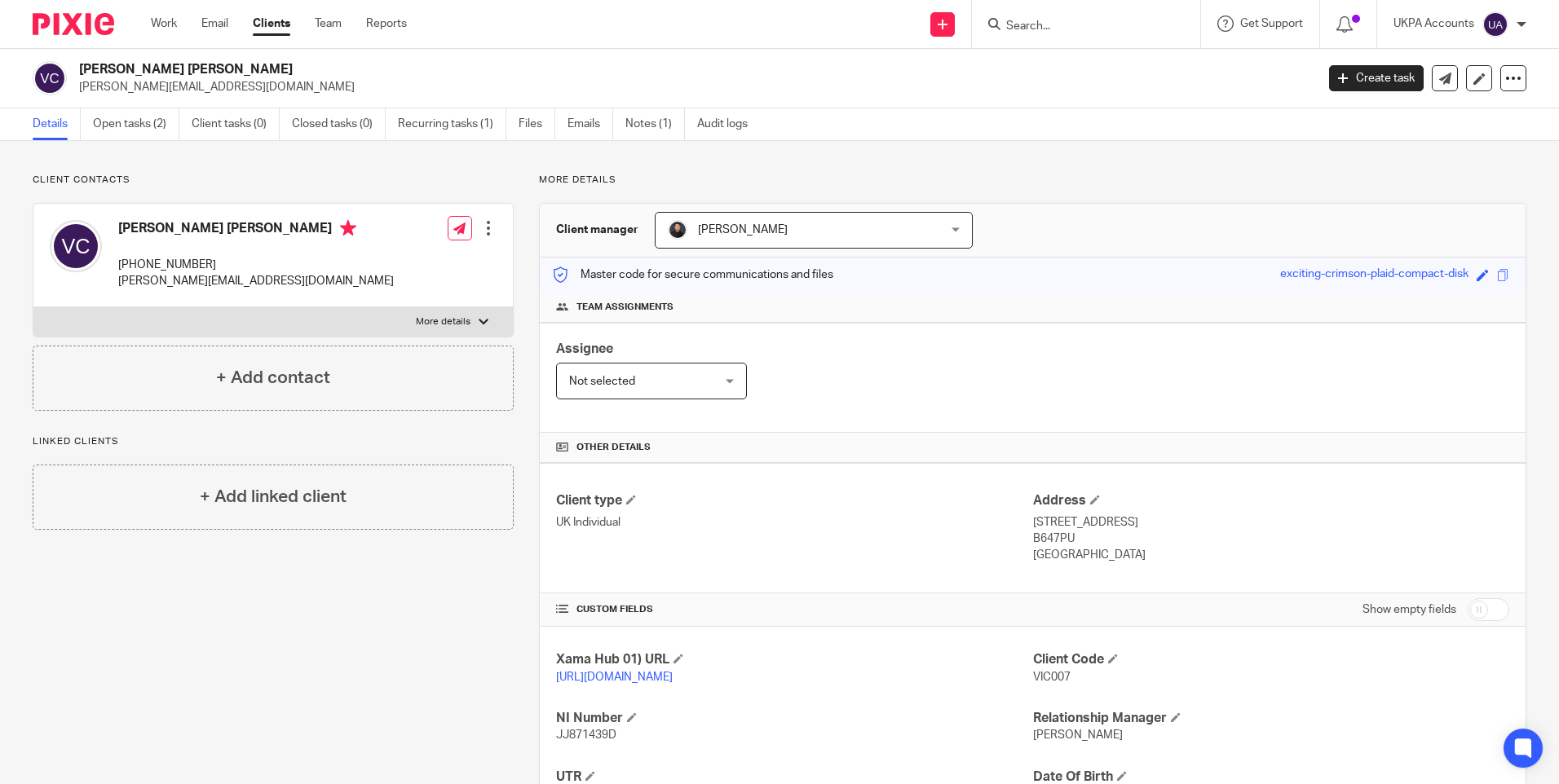
click at [1045, 521] on p "26 Sherbourne Road, Cradley Heath" at bounding box center [1271, 523] width 477 height 17
drag, startPoint x: 1024, startPoint y: 519, endPoint x: 1131, endPoint y: 522, distance: 107.0
click at [1131, 522] on p "26 Sherbourne Road, Cradley Heath" at bounding box center [1271, 523] width 477 height 17
copy p "26 Sherbourne Road"
drag, startPoint x: 1138, startPoint y: 519, endPoint x: 1217, endPoint y: 520, distance: 79.0
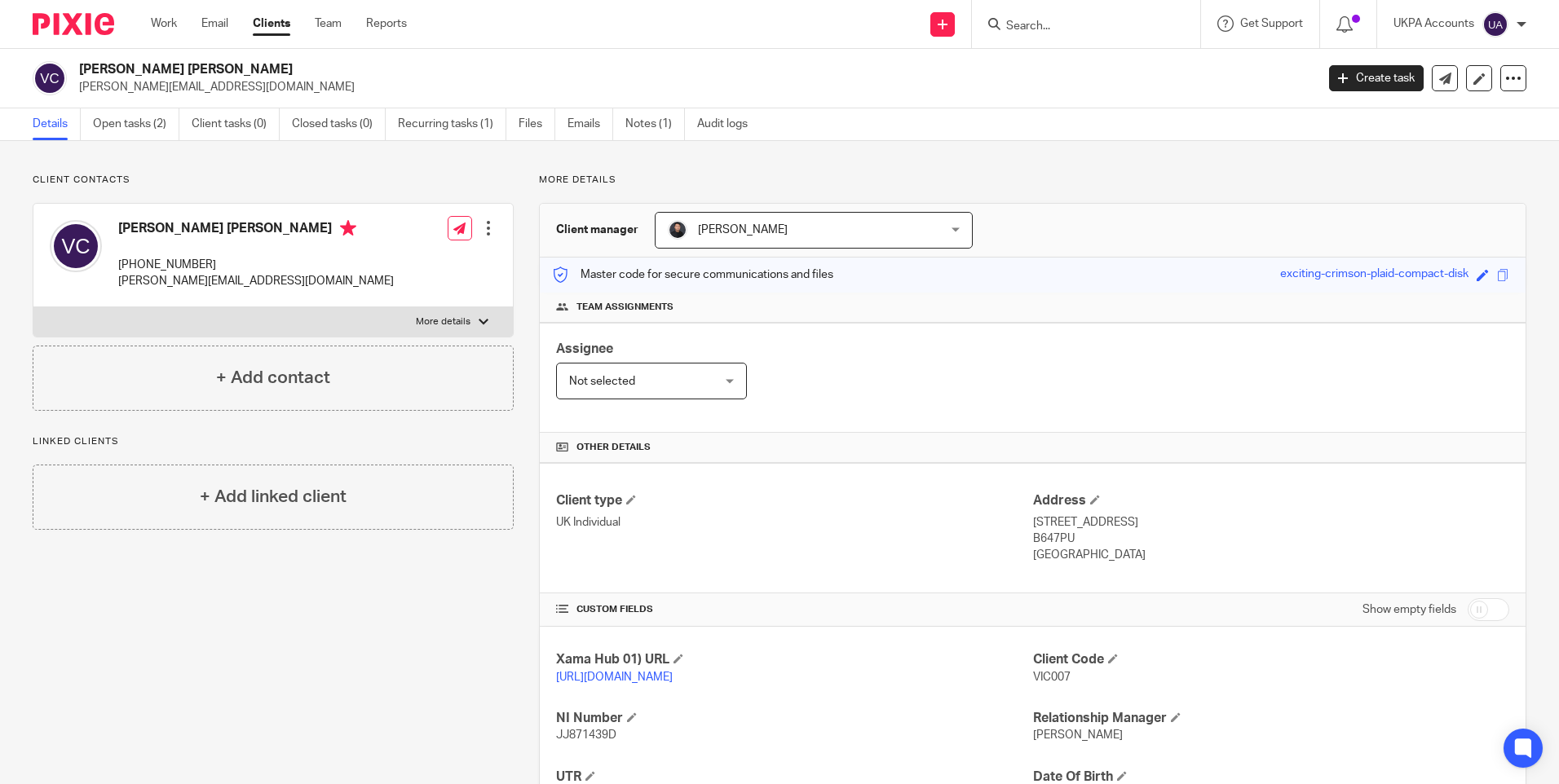
click at [1217, 520] on p "26 Sherbourne Road, Cradley Heath" at bounding box center [1271, 523] width 477 height 17
copy p "Cradley Heath"
click at [1036, 535] on p "B647PU" at bounding box center [1271, 539] width 477 height 17
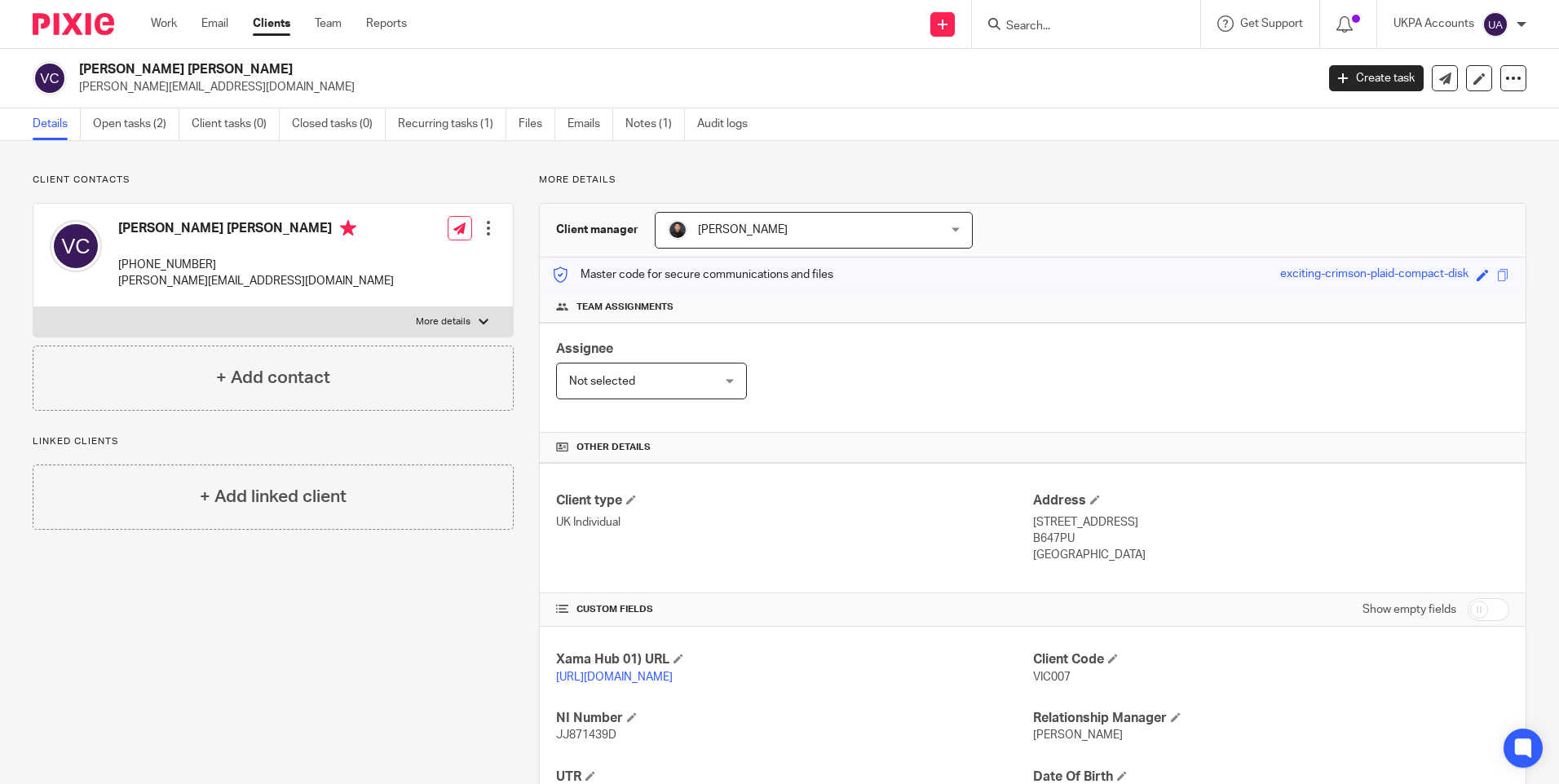
copy div "B647PU"
click at [1072, 552] on p "United Kingdom" at bounding box center [1271, 555] width 477 height 17
click at [1073, 552] on p "United Kingdom" at bounding box center [1271, 555] width 477 height 17
copy div "United Kingdom"
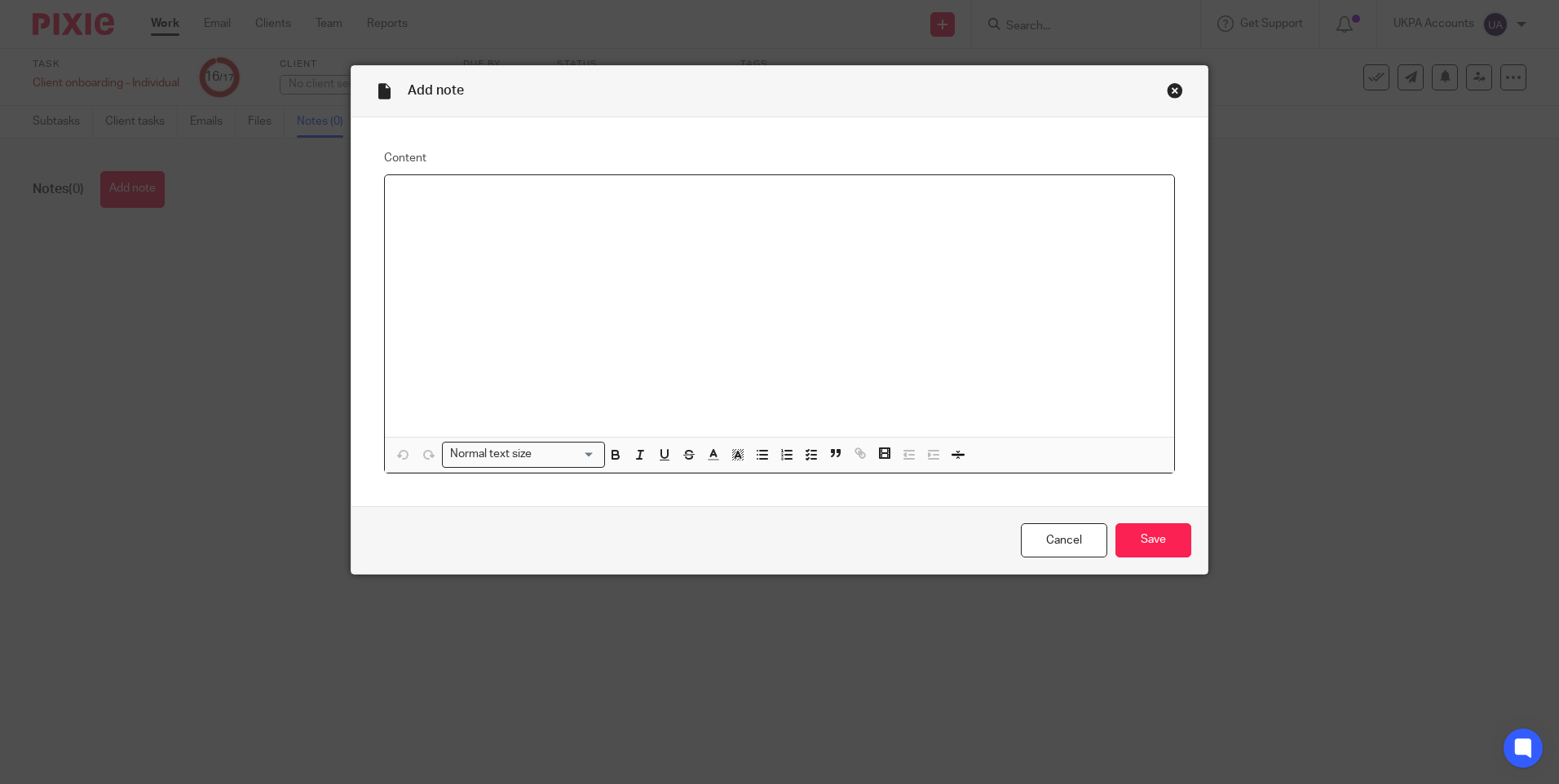
click at [654, 246] on div at bounding box center [780, 306] width 789 height 262
click at [1132, 536] on input "Save" at bounding box center [1153, 540] width 76 height 35
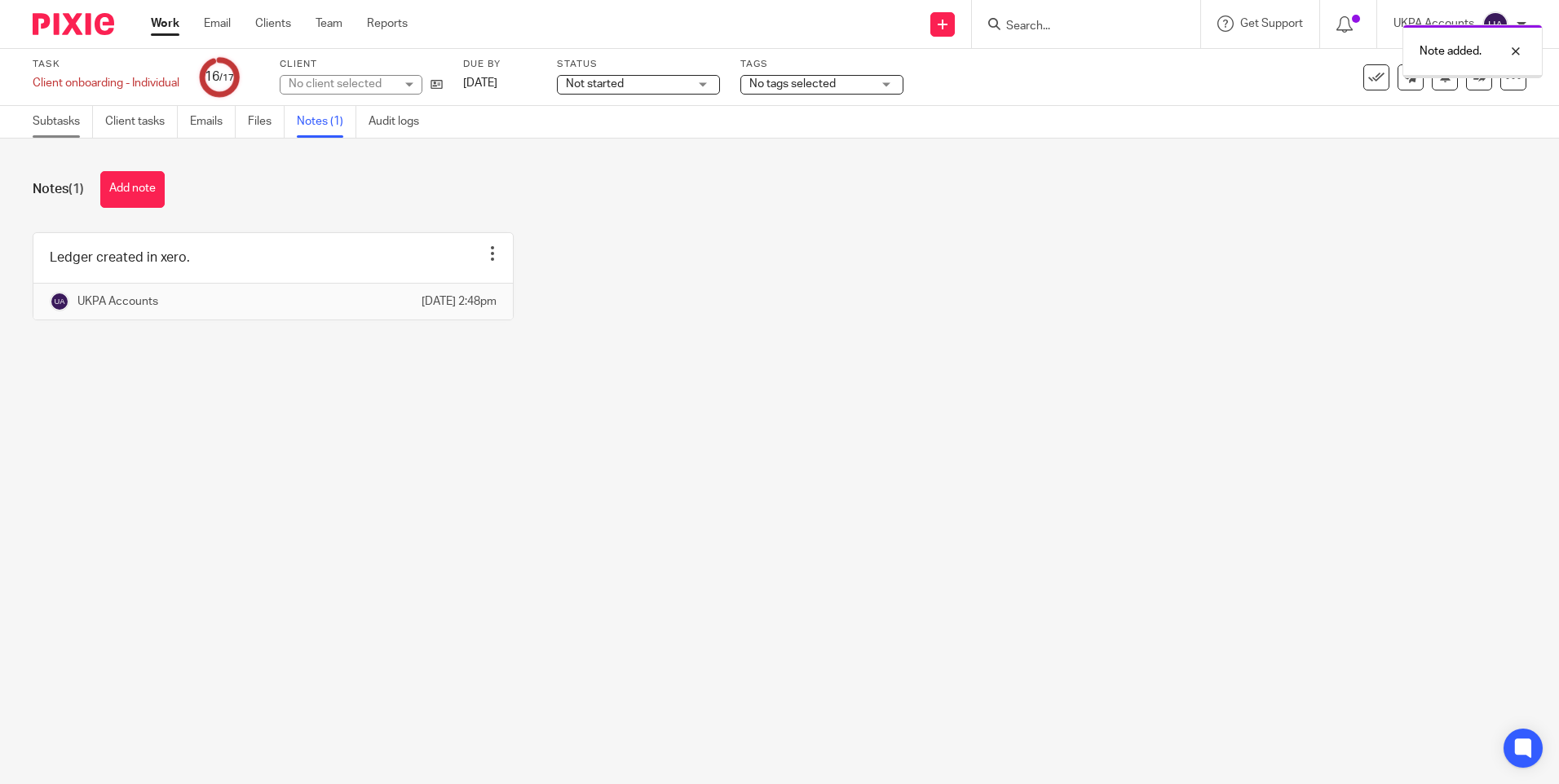
click at [53, 122] on link "Subtasks" at bounding box center [62, 121] width 61 height 32
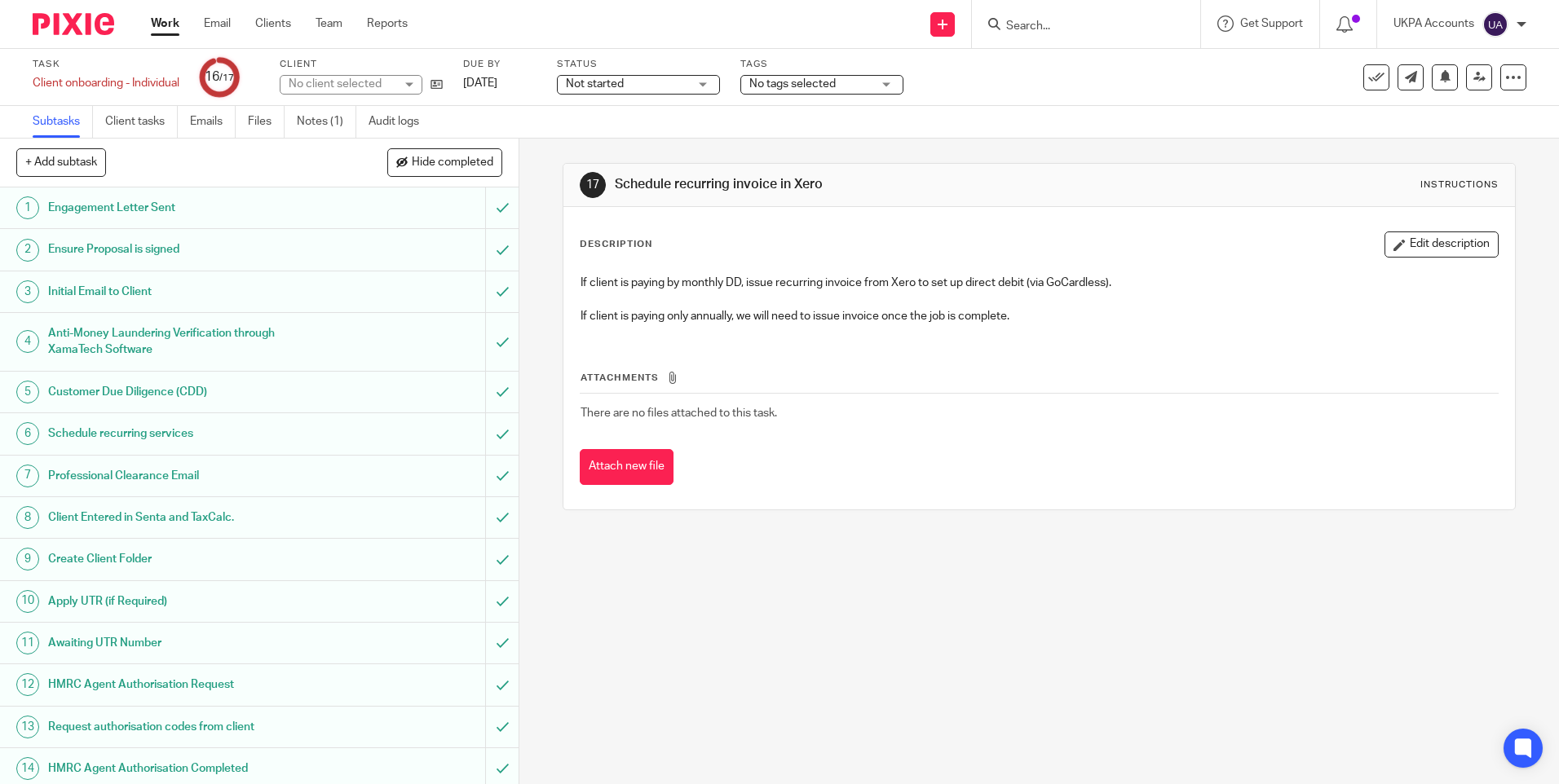
scroll to position [148, 0]
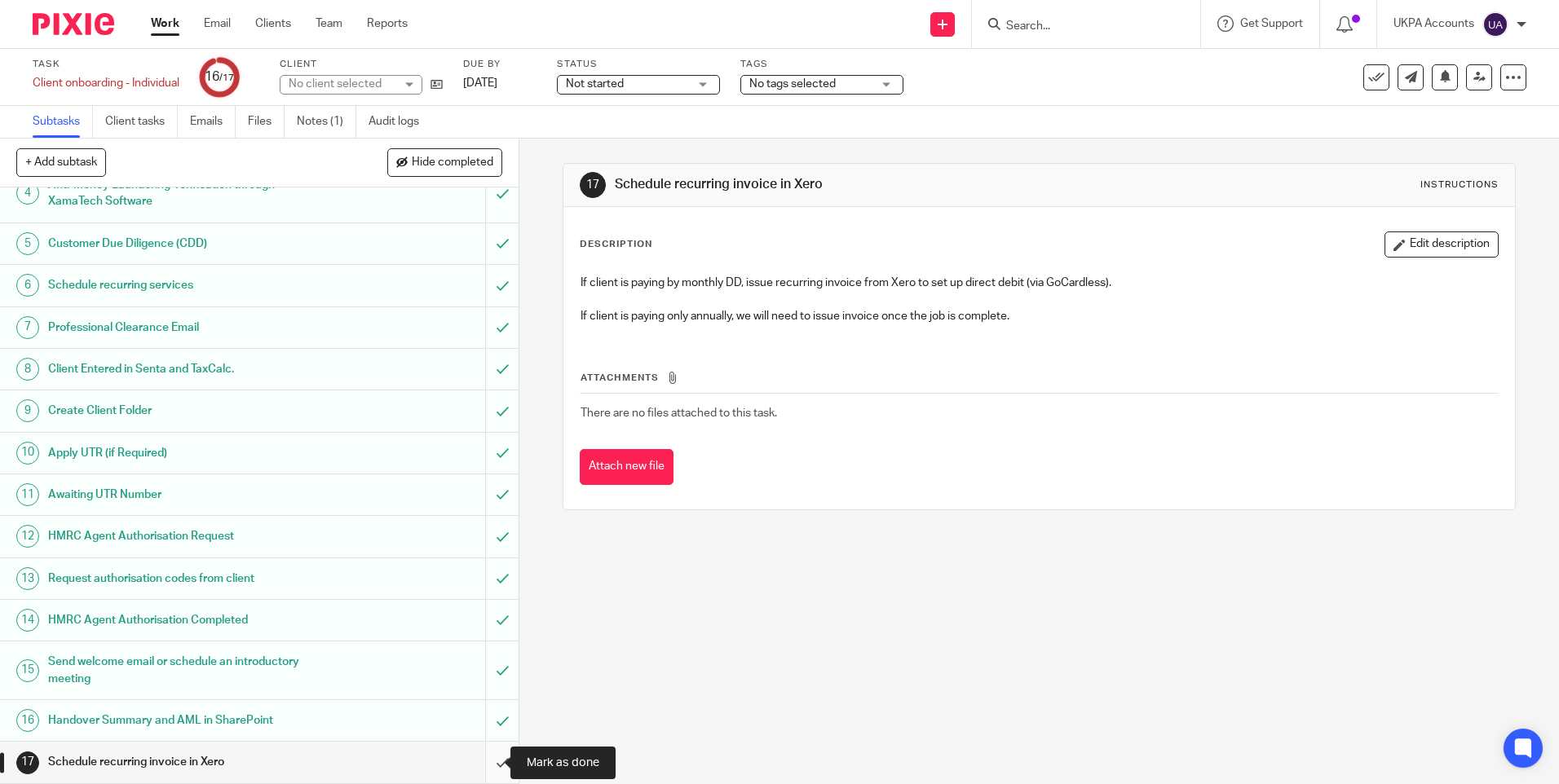
click at [487, 765] on input "submit" at bounding box center [260, 762] width 519 height 41
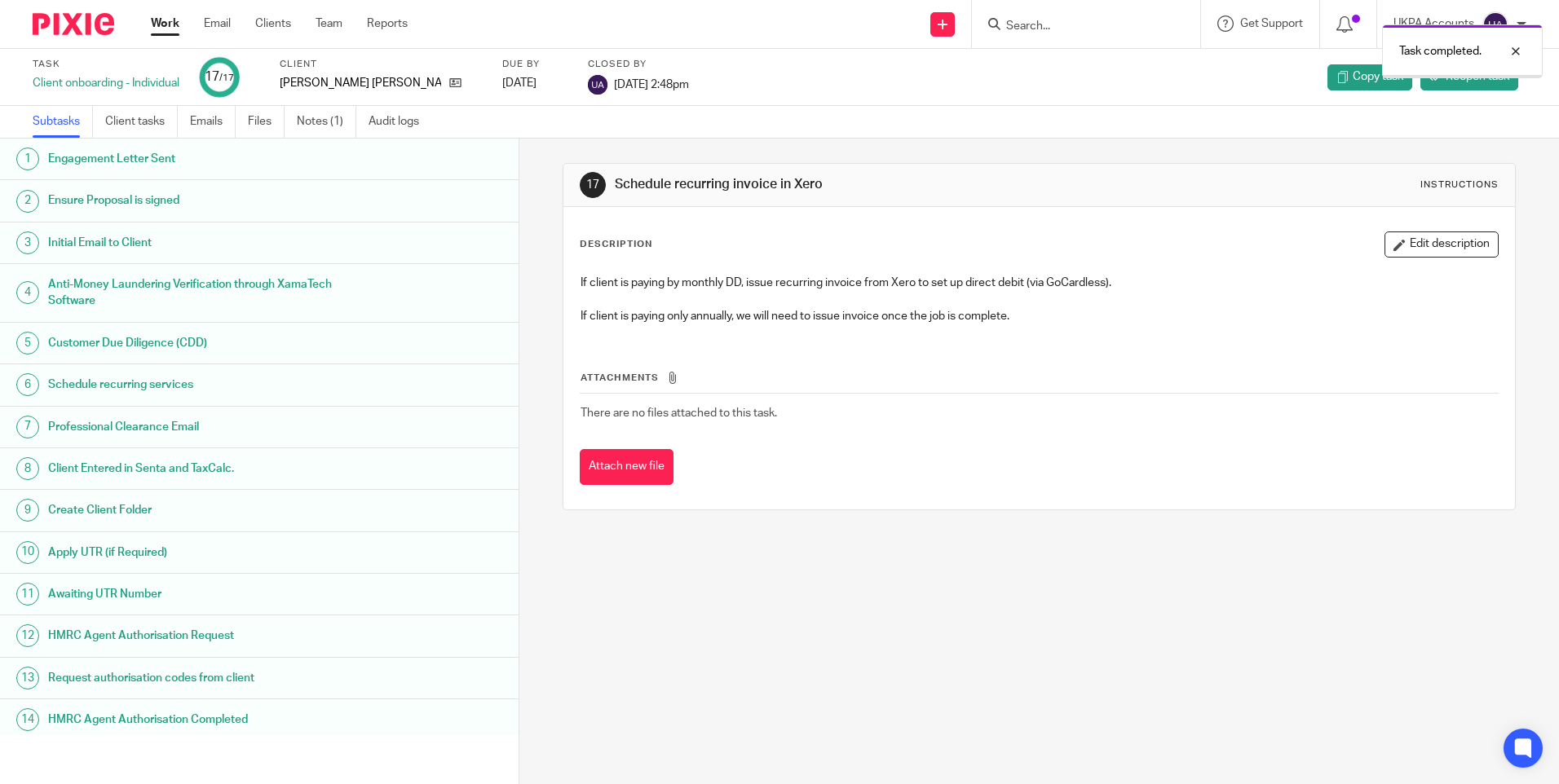
drag, startPoint x: 0, startPoint y: 0, endPoint x: 166, endPoint y: 22, distance: 167.5
click at [166, 22] on link "Work" at bounding box center [165, 24] width 28 height 17
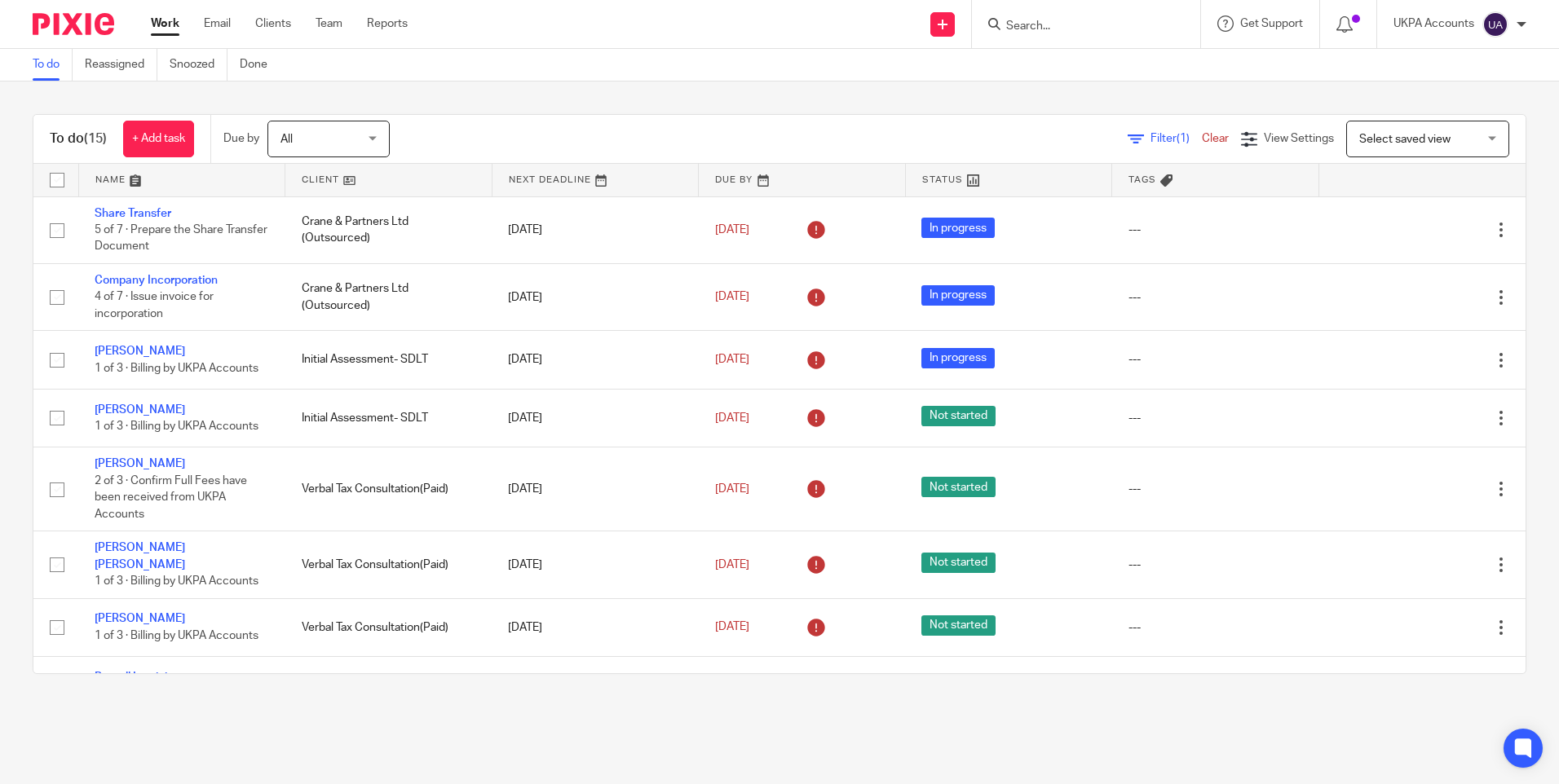
scroll to position [458, 0]
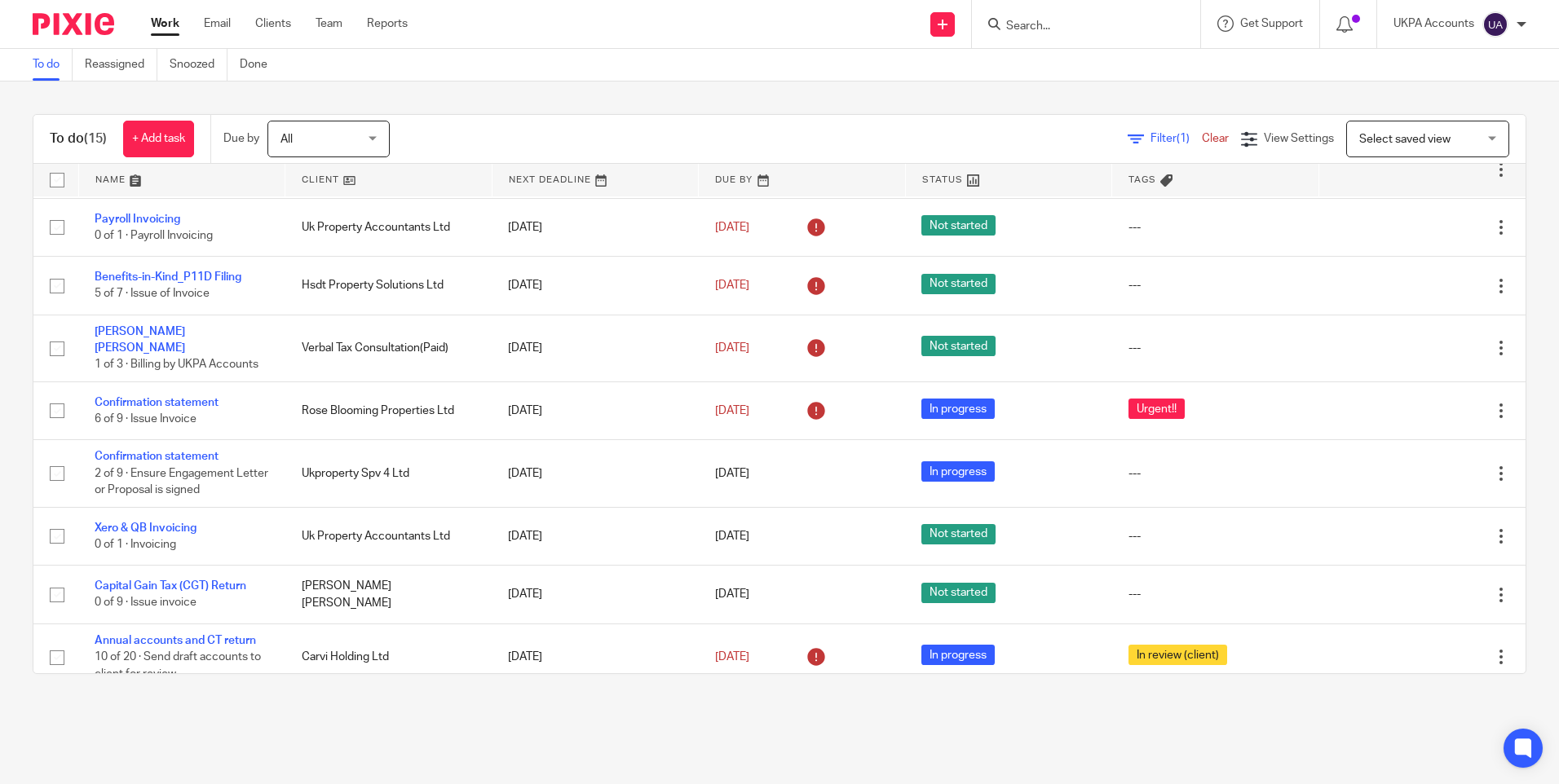
click at [44, 65] on link "To do" at bounding box center [52, 65] width 40 height 32
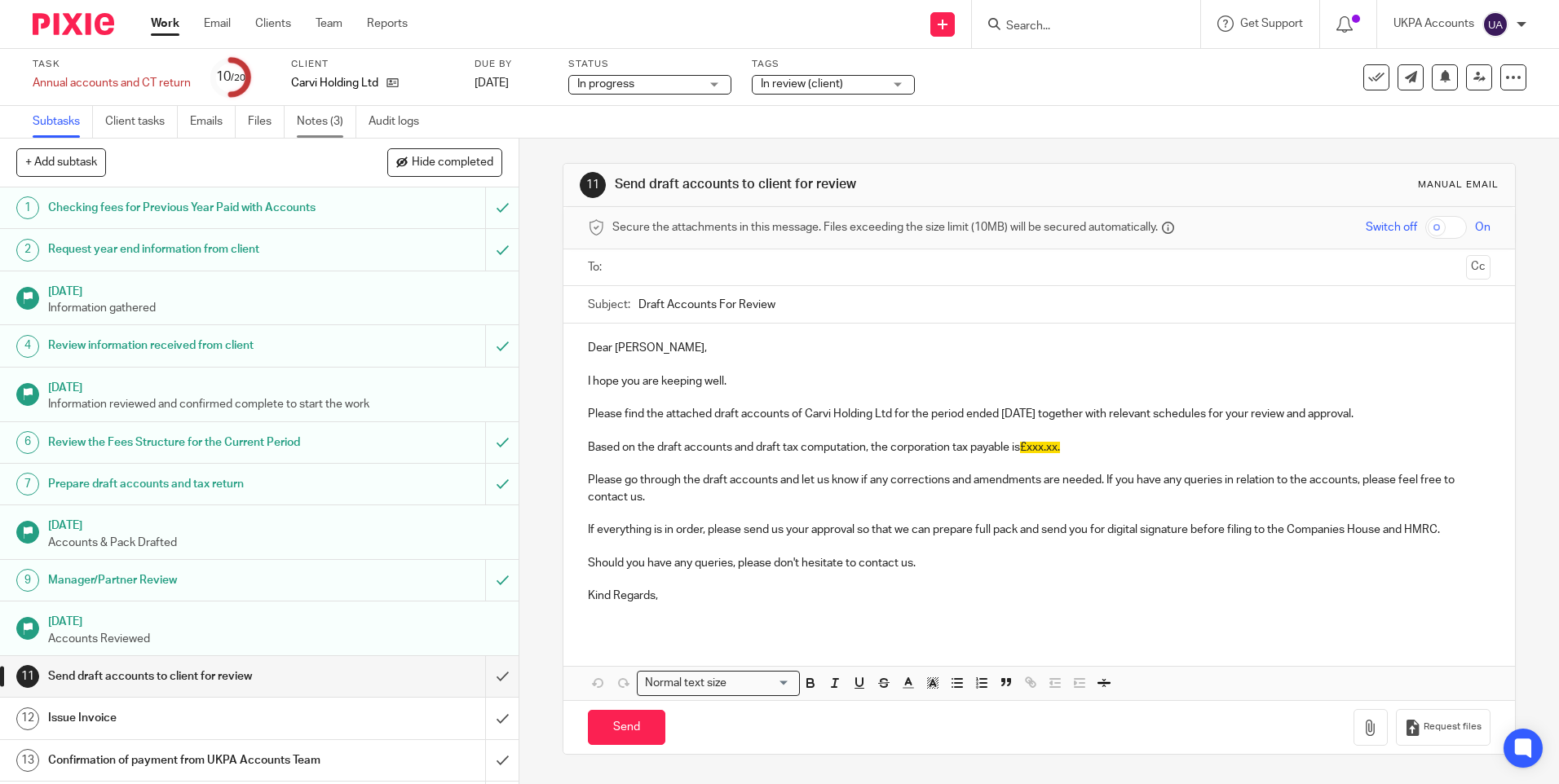
click at [327, 126] on link "Notes (3)" at bounding box center [327, 121] width 60 height 32
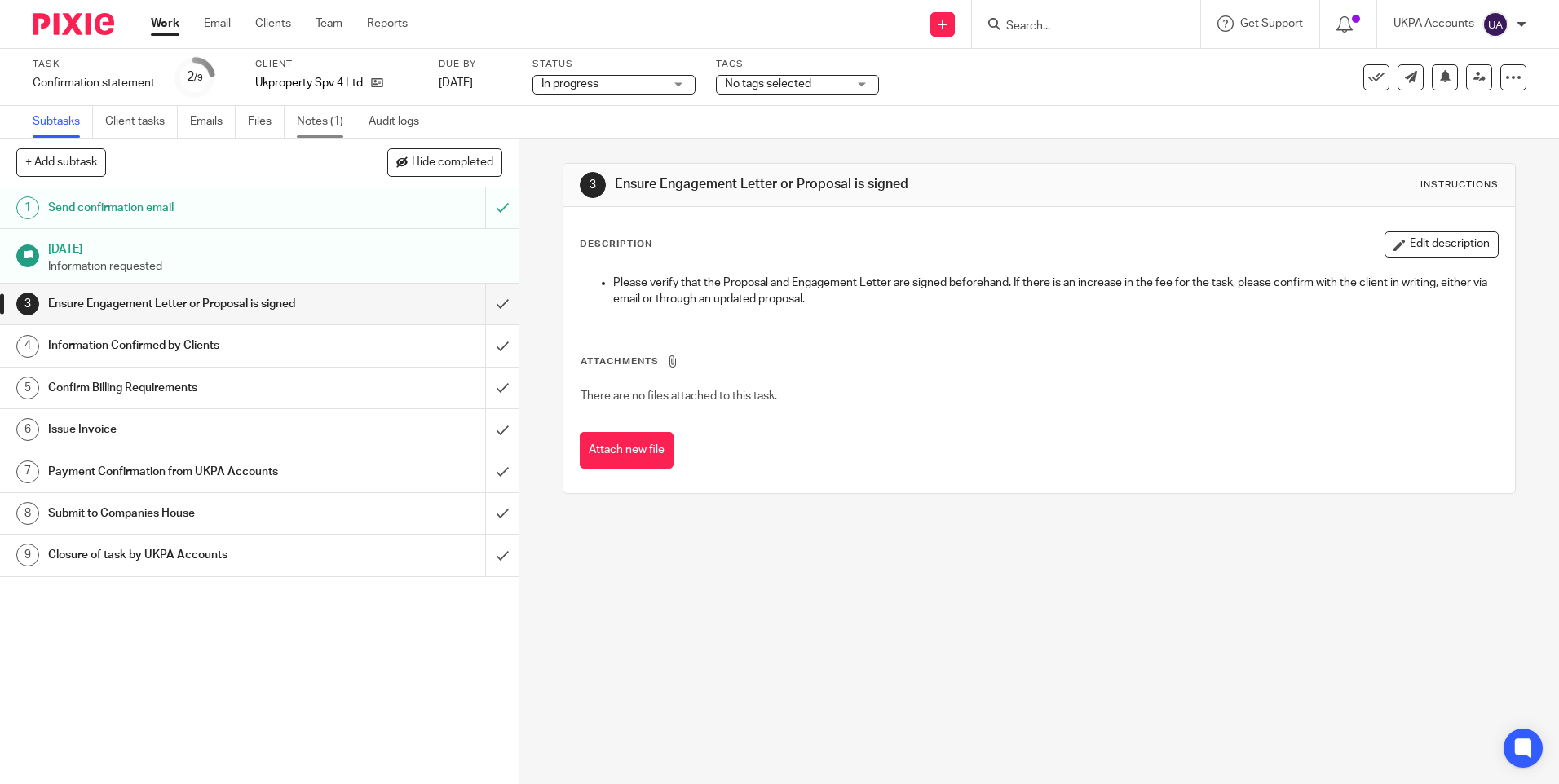
click at [322, 125] on link "Notes (1)" at bounding box center [327, 121] width 60 height 32
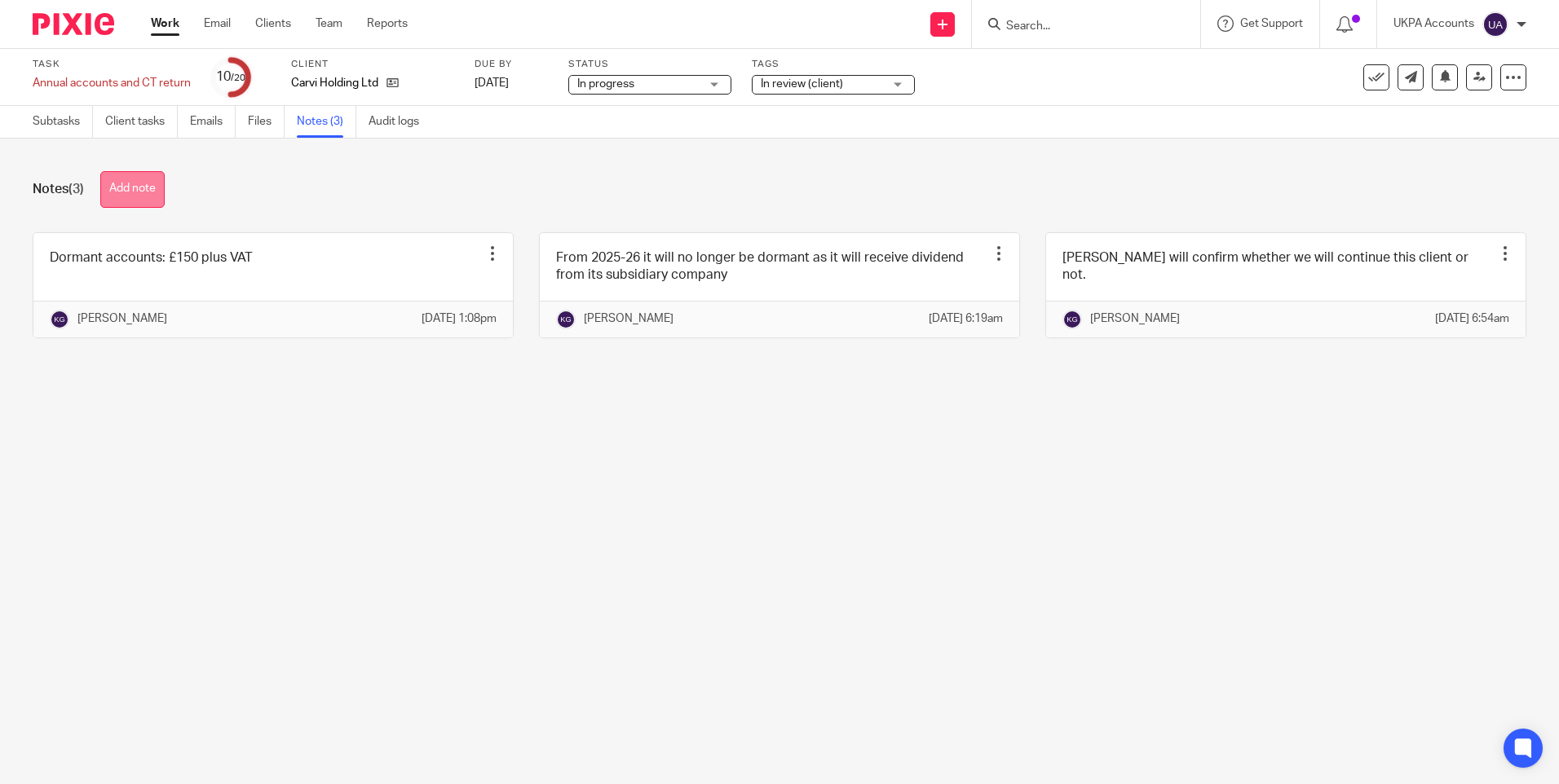
click at [136, 187] on button "Add note" at bounding box center [132, 190] width 64 height 37
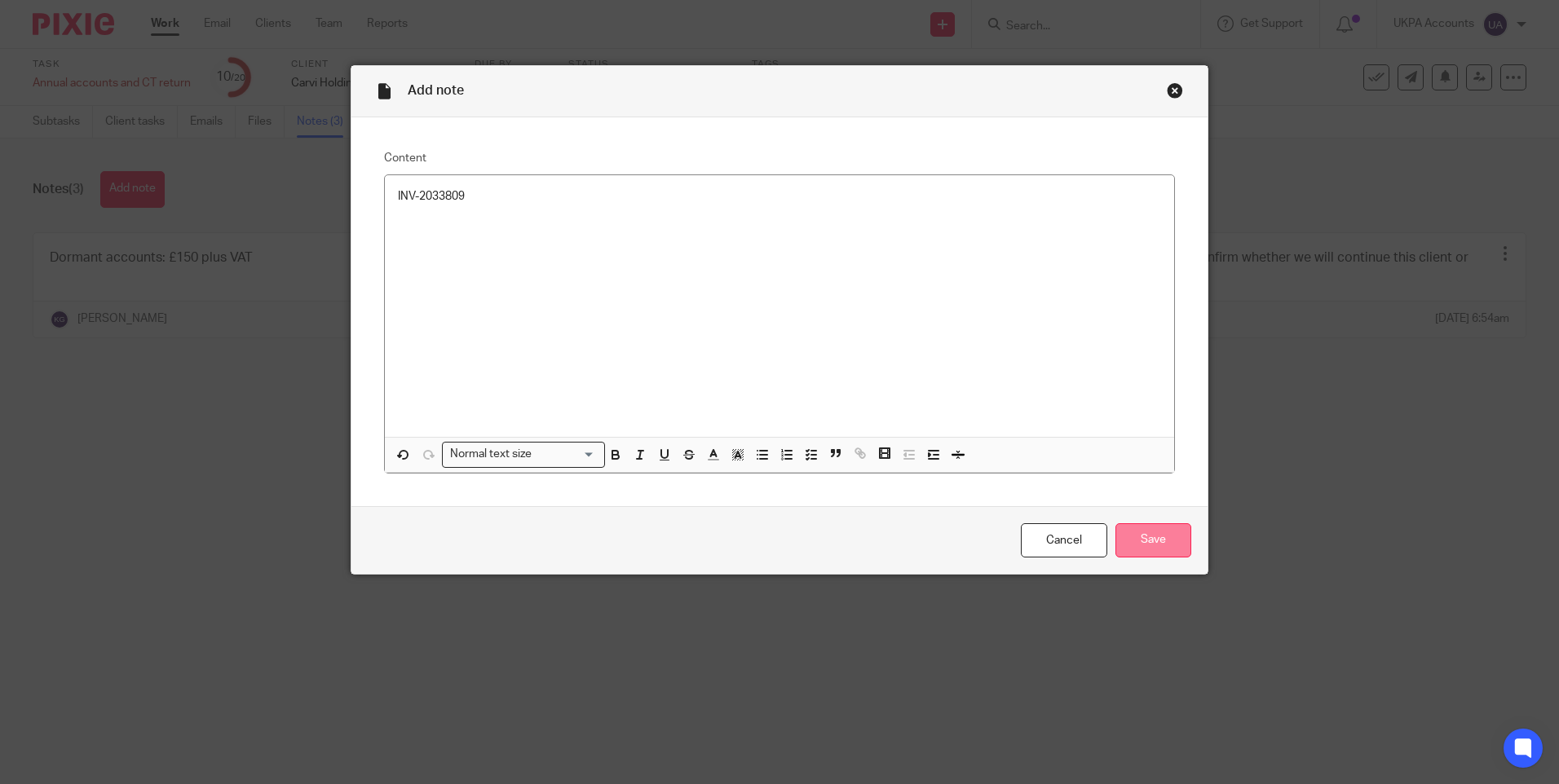
click at [1124, 540] on input "Save" at bounding box center [1153, 540] width 76 height 35
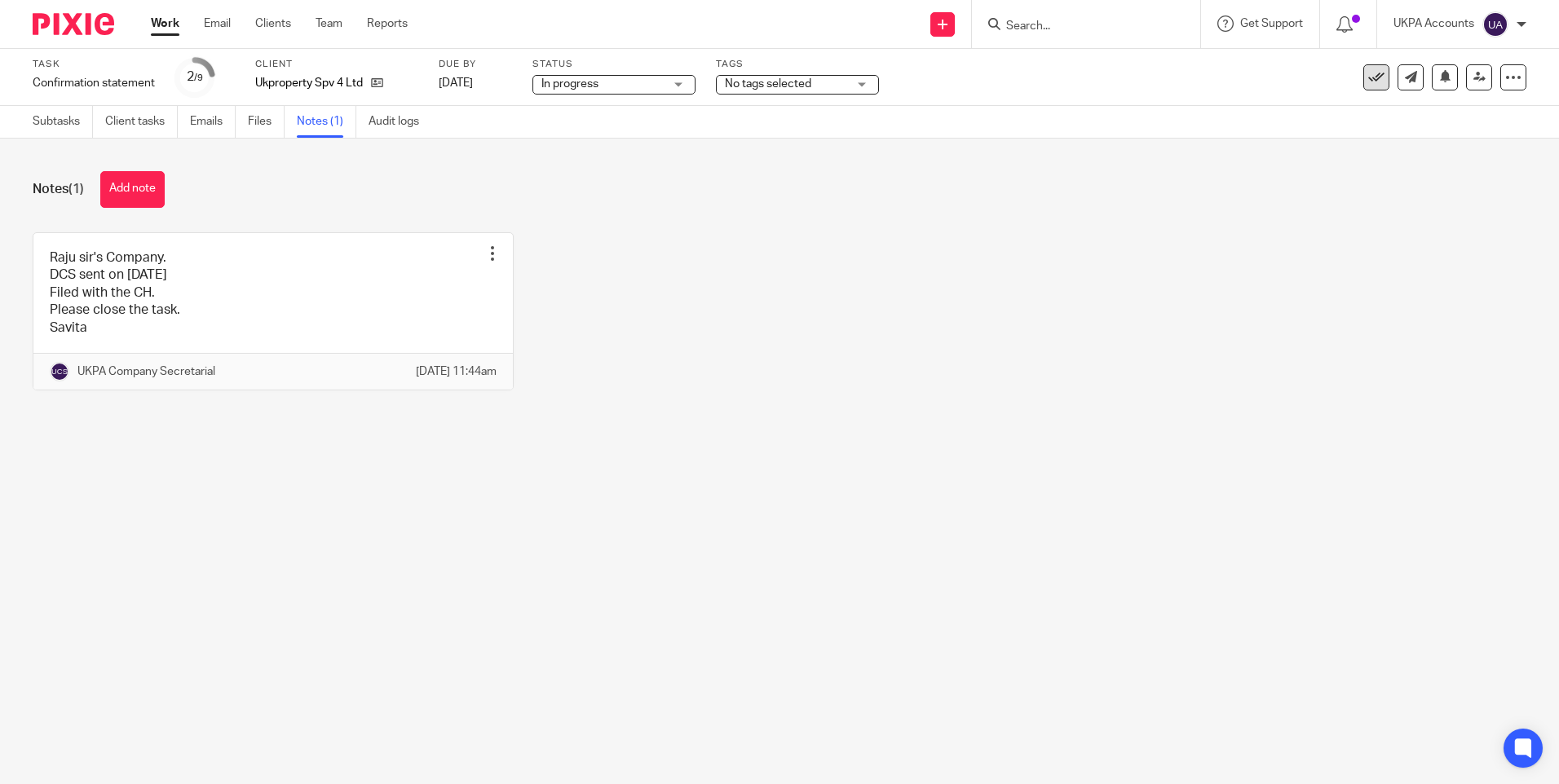
click at [1368, 83] on icon at bounding box center [1377, 77] width 17 height 17
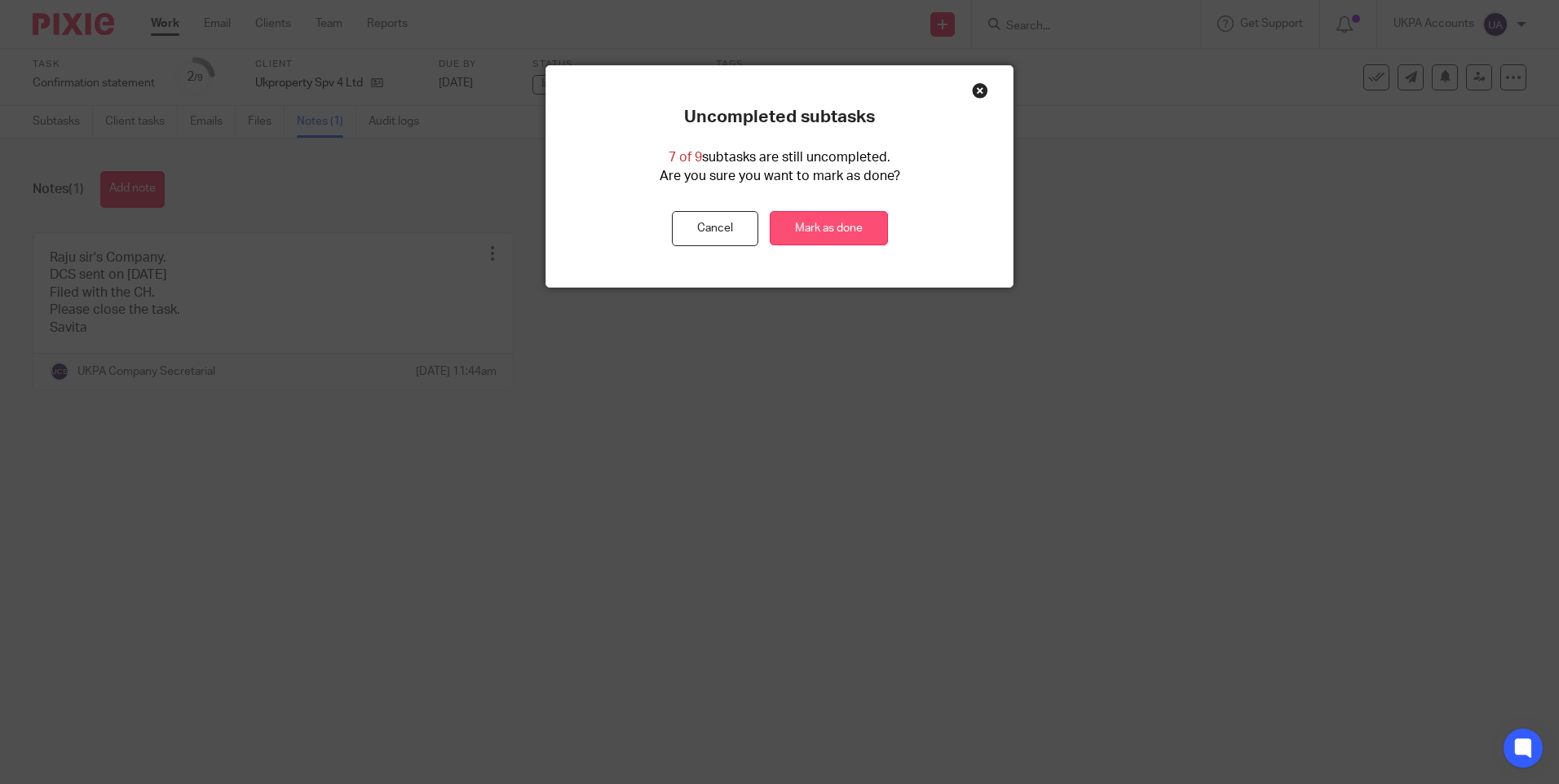
click at [794, 223] on link "Mark as done" at bounding box center [829, 229] width 118 height 35
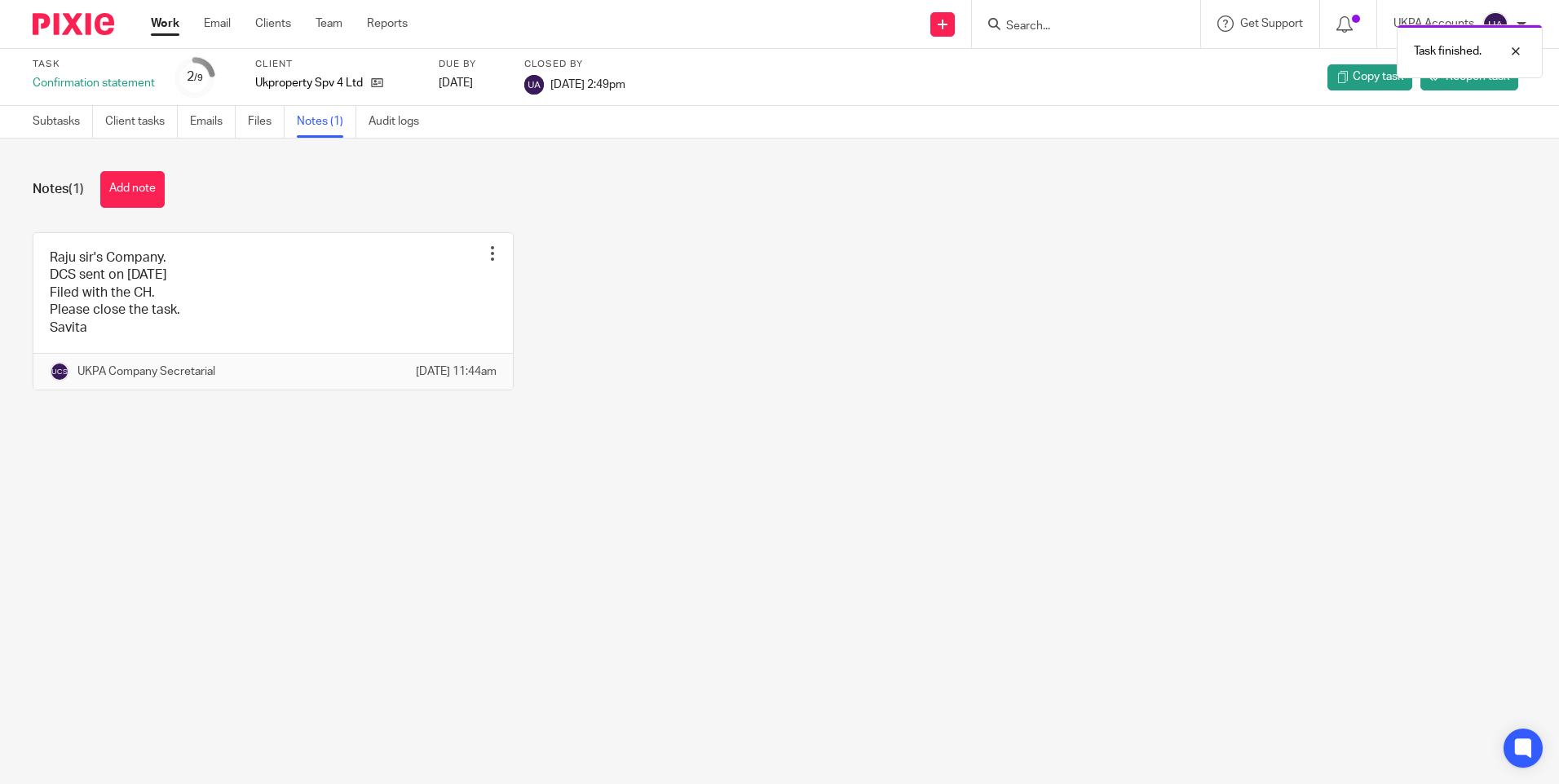
drag, startPoint x: 0, startPoint y: 0, endPoint x: 857, endPoint y: 321, distance: 915.1
click at [857, 321] on div "Raju sir's Company. DCS sent on 6/8/25 Filed with the CH. Please close the task…" at bounding box center [767, 323] width 1519 height 183
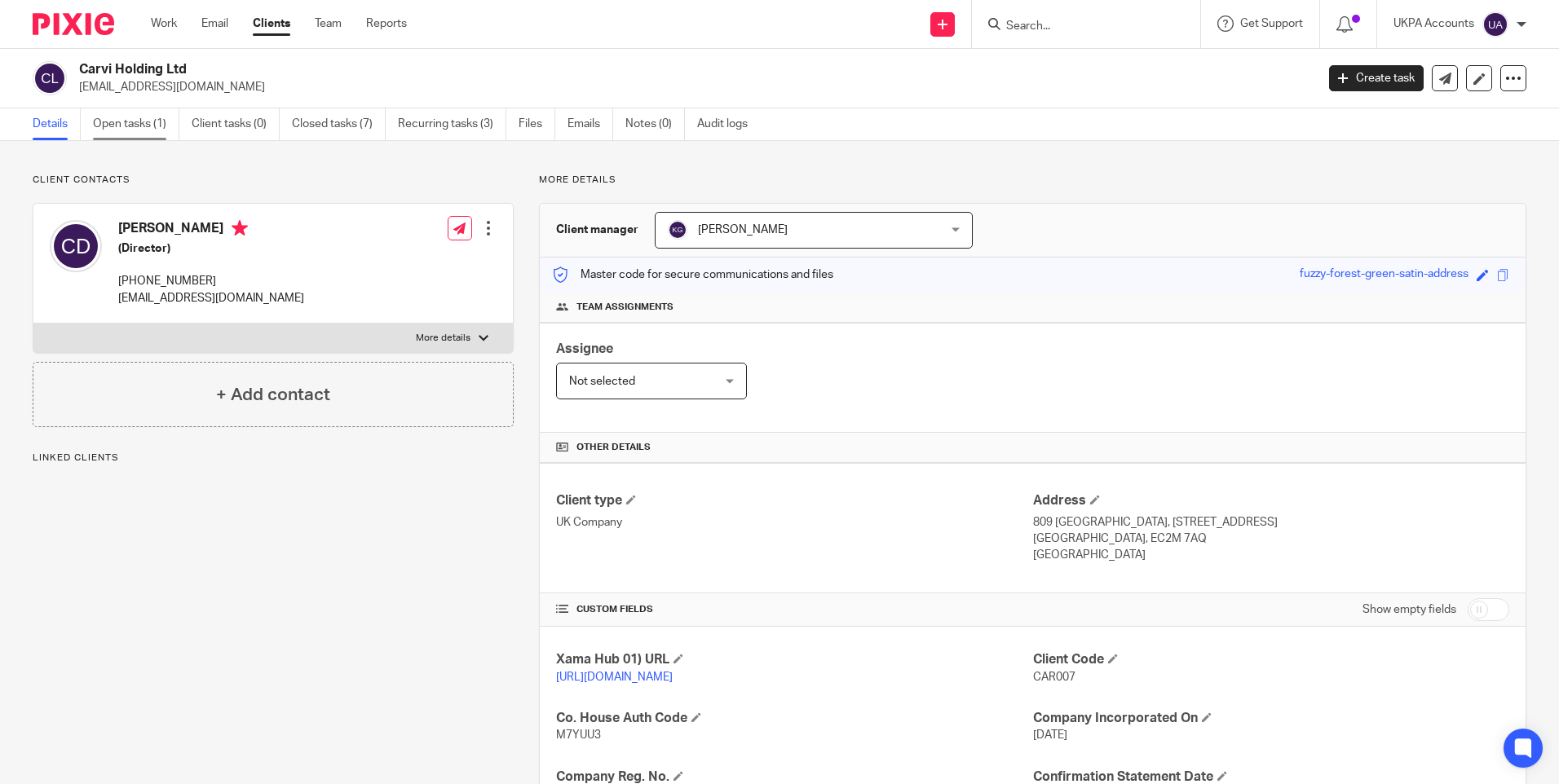
click at [138, 126] on link "Open tasks (1)" at bounding box center [136, 124] width 87 height 32
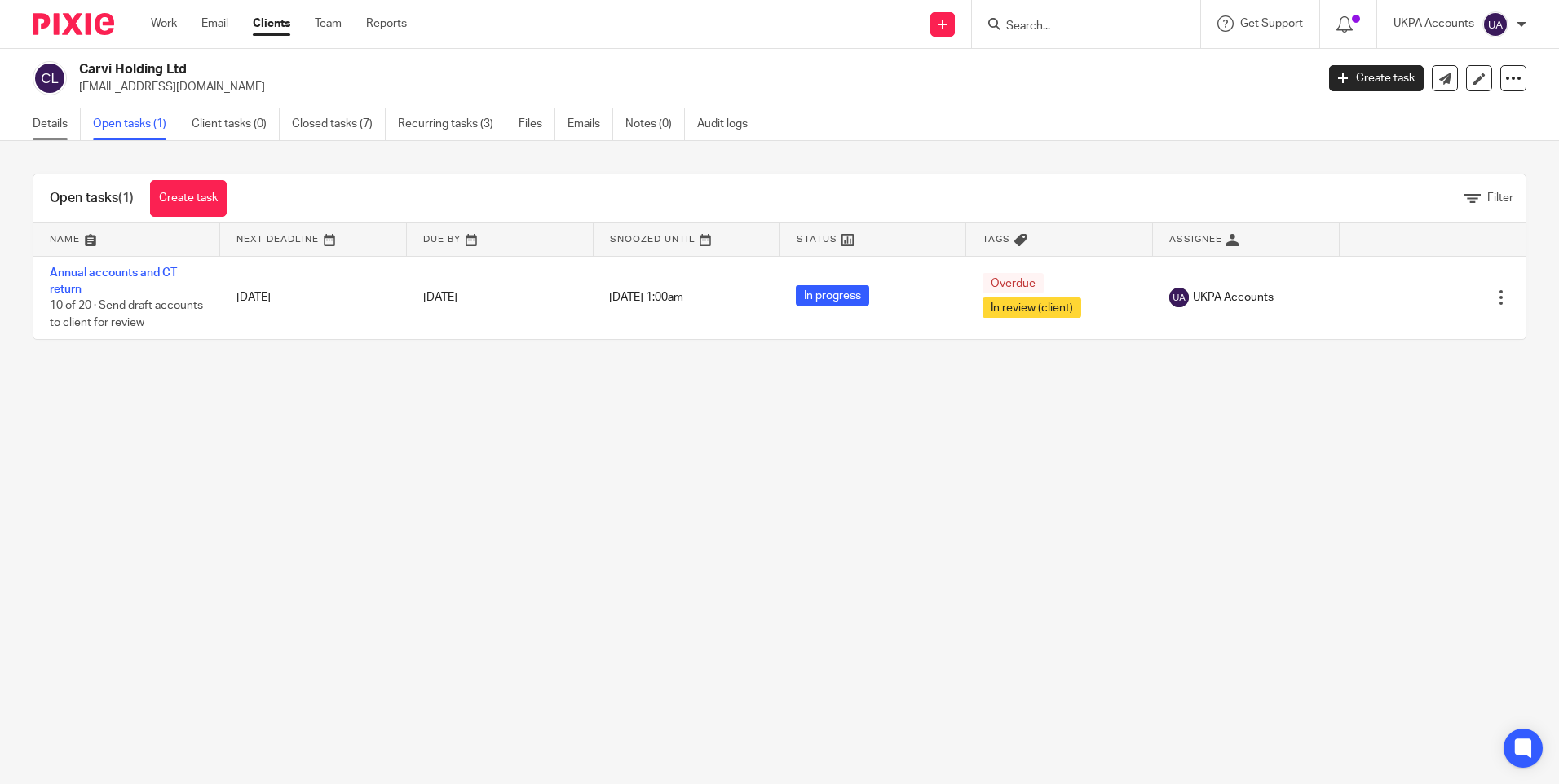
click at [52, 120] on link "Details" at bounding box center [57, 124] width 48 height 32
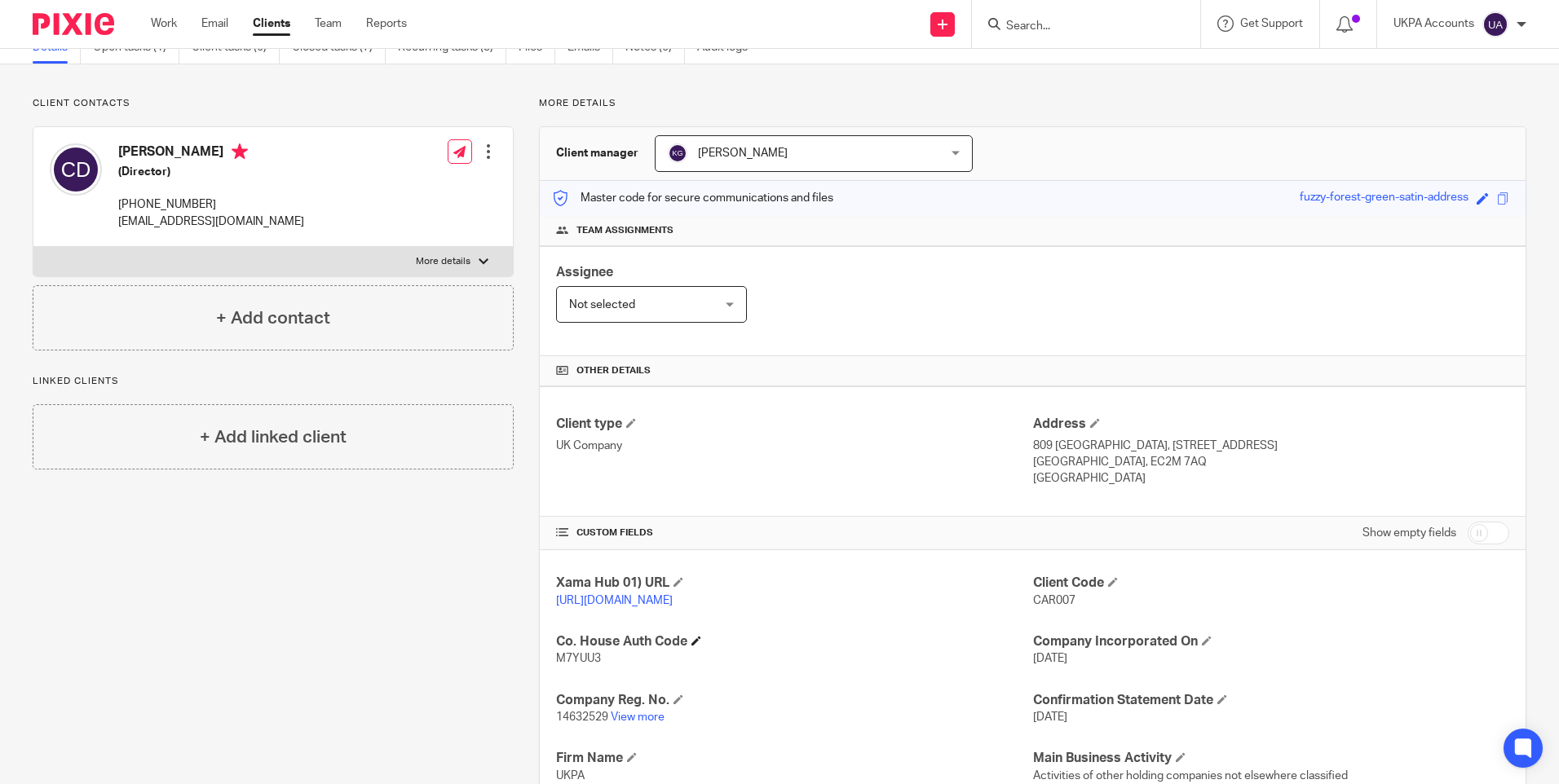
scroll to position [163, 0]
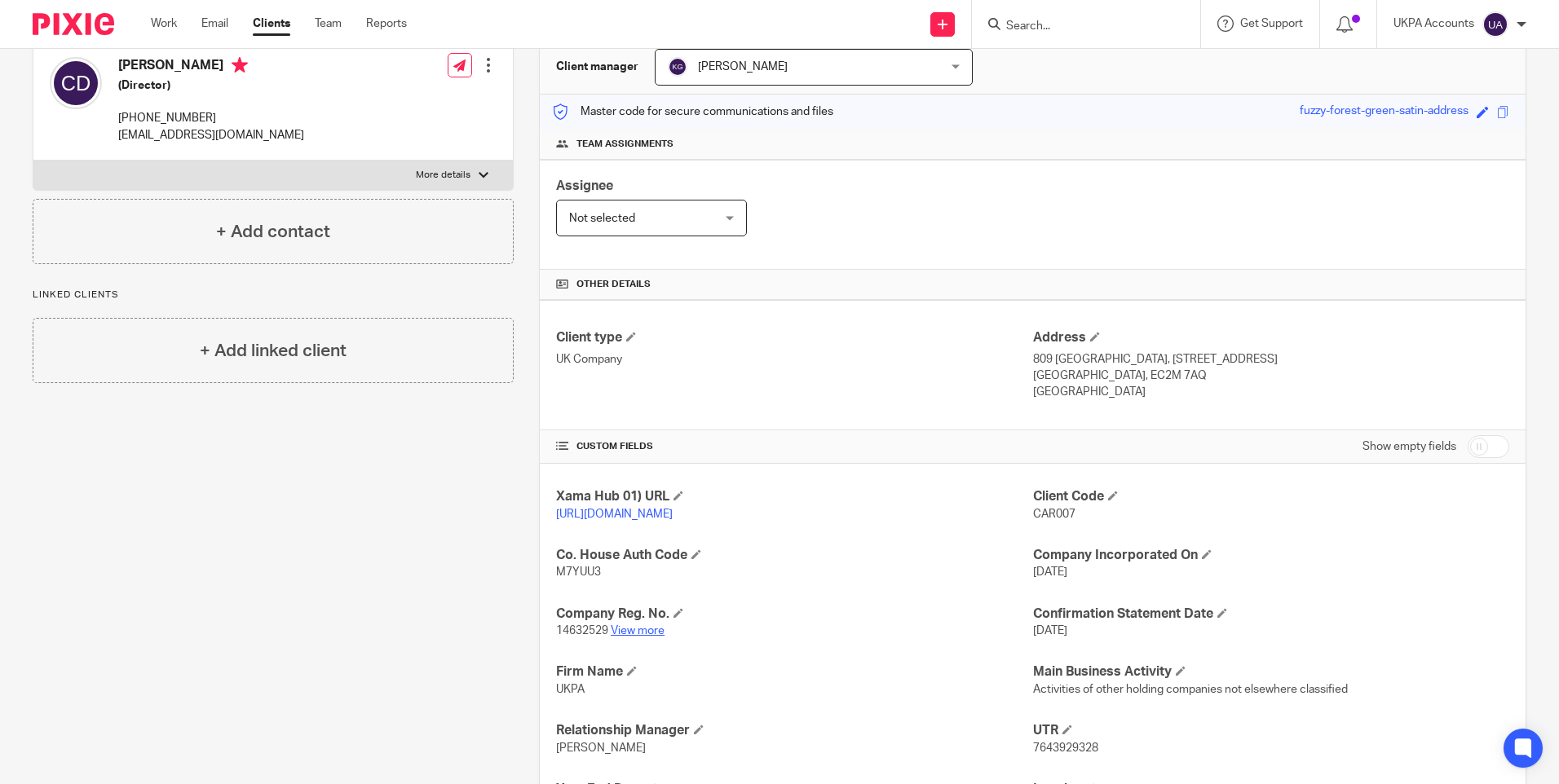
click at [633, 637] on link "View more" at bounding box center [637, 631] width 54 height 12
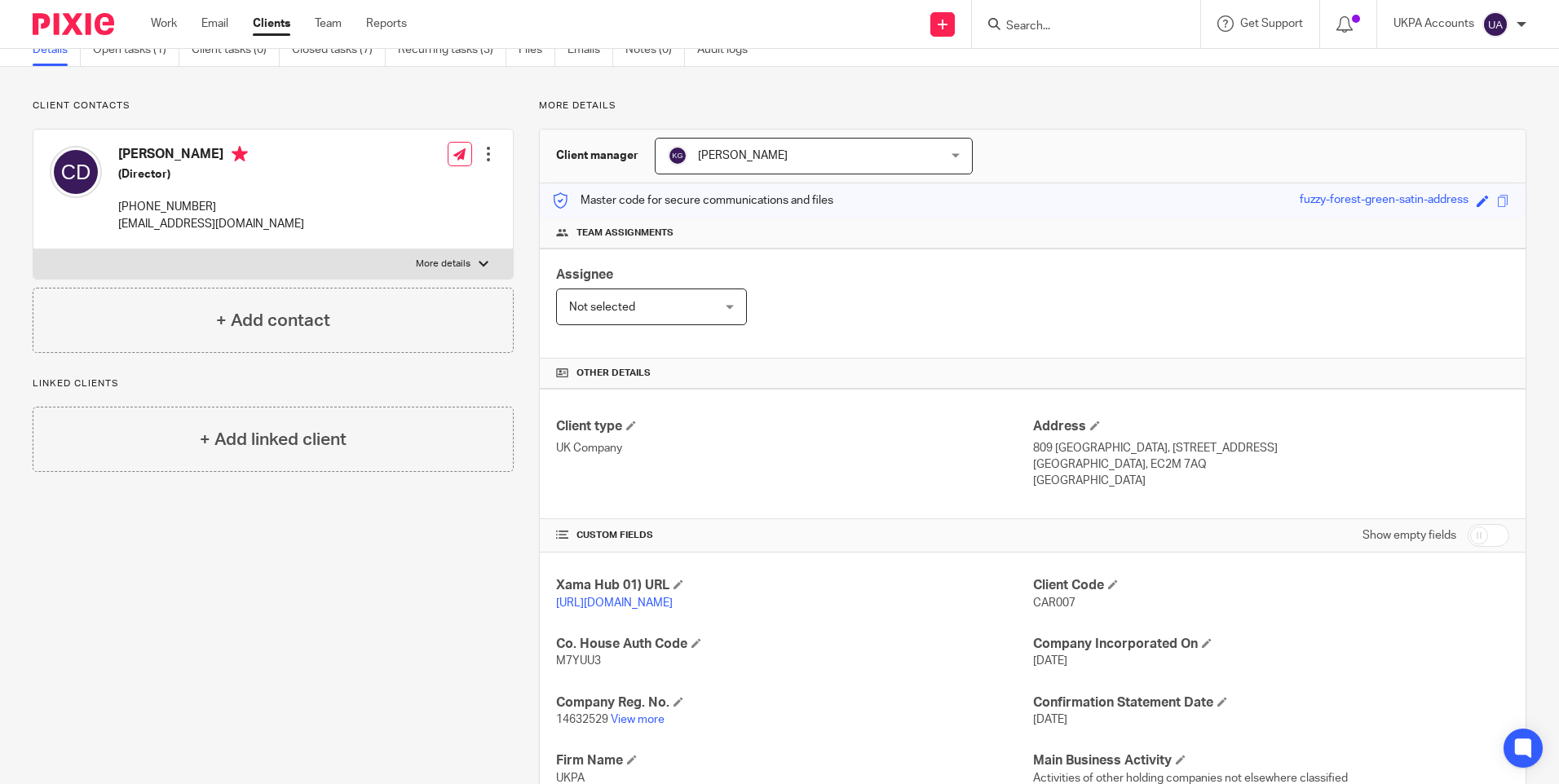
scroll to position [0, 0]
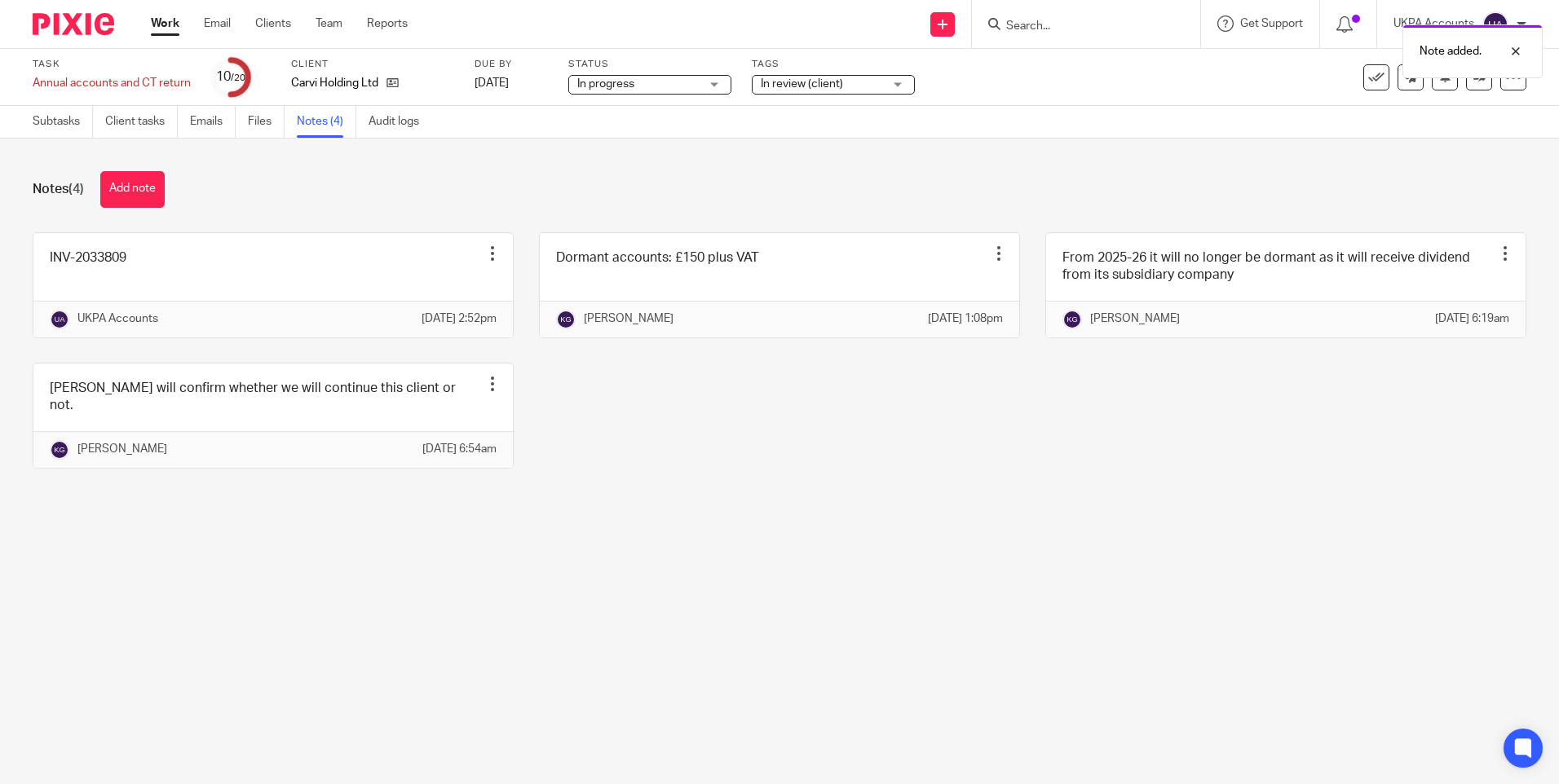
click at [1117, 185] on div "Notes (4) Add note" at bounding box center [780, 190] width 1494 height 37
click at [67, 124] on link "Subtasks" at bounding box center [62, 121] width 61 height 32
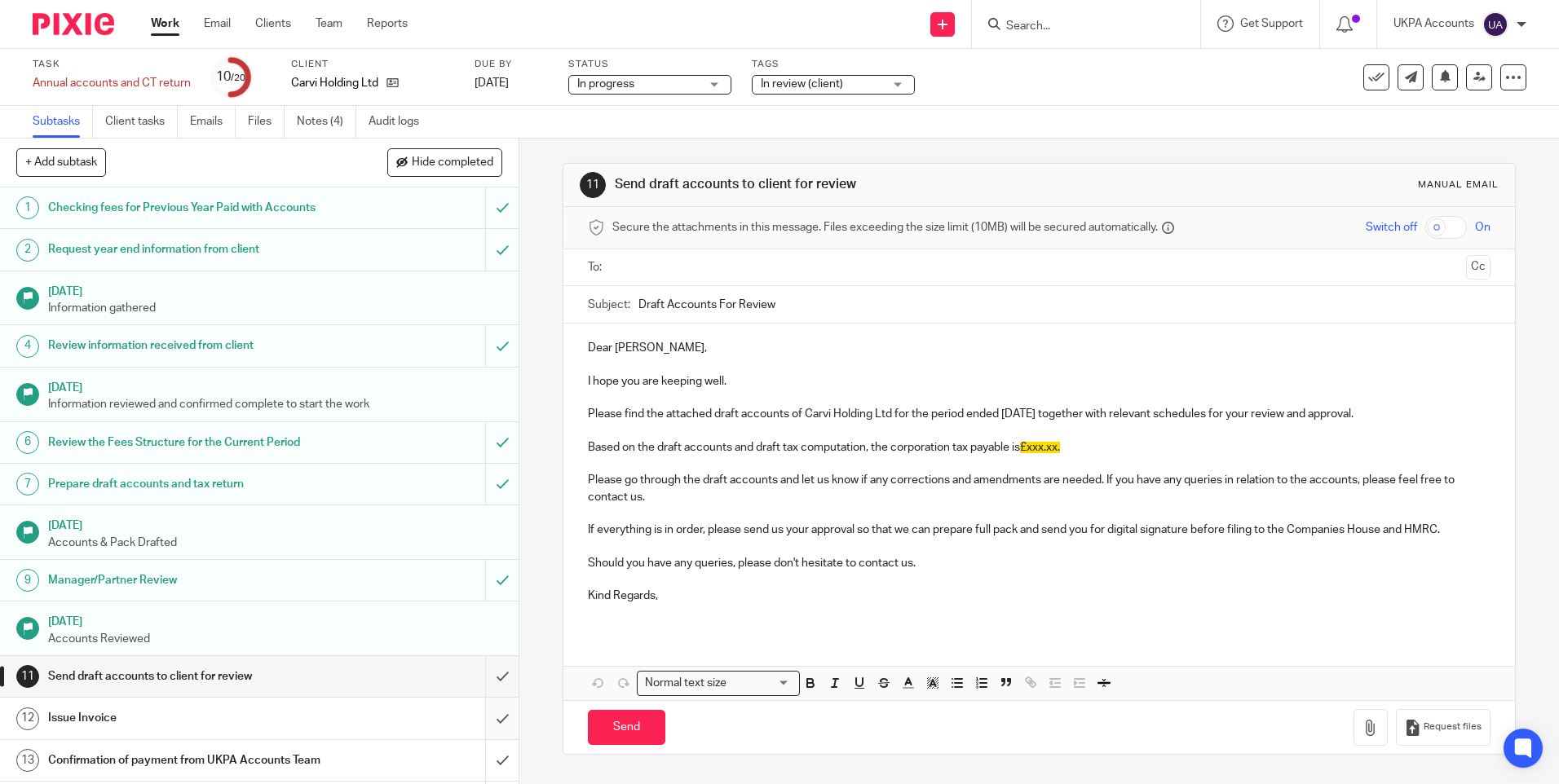
scroll to position [163, 0]
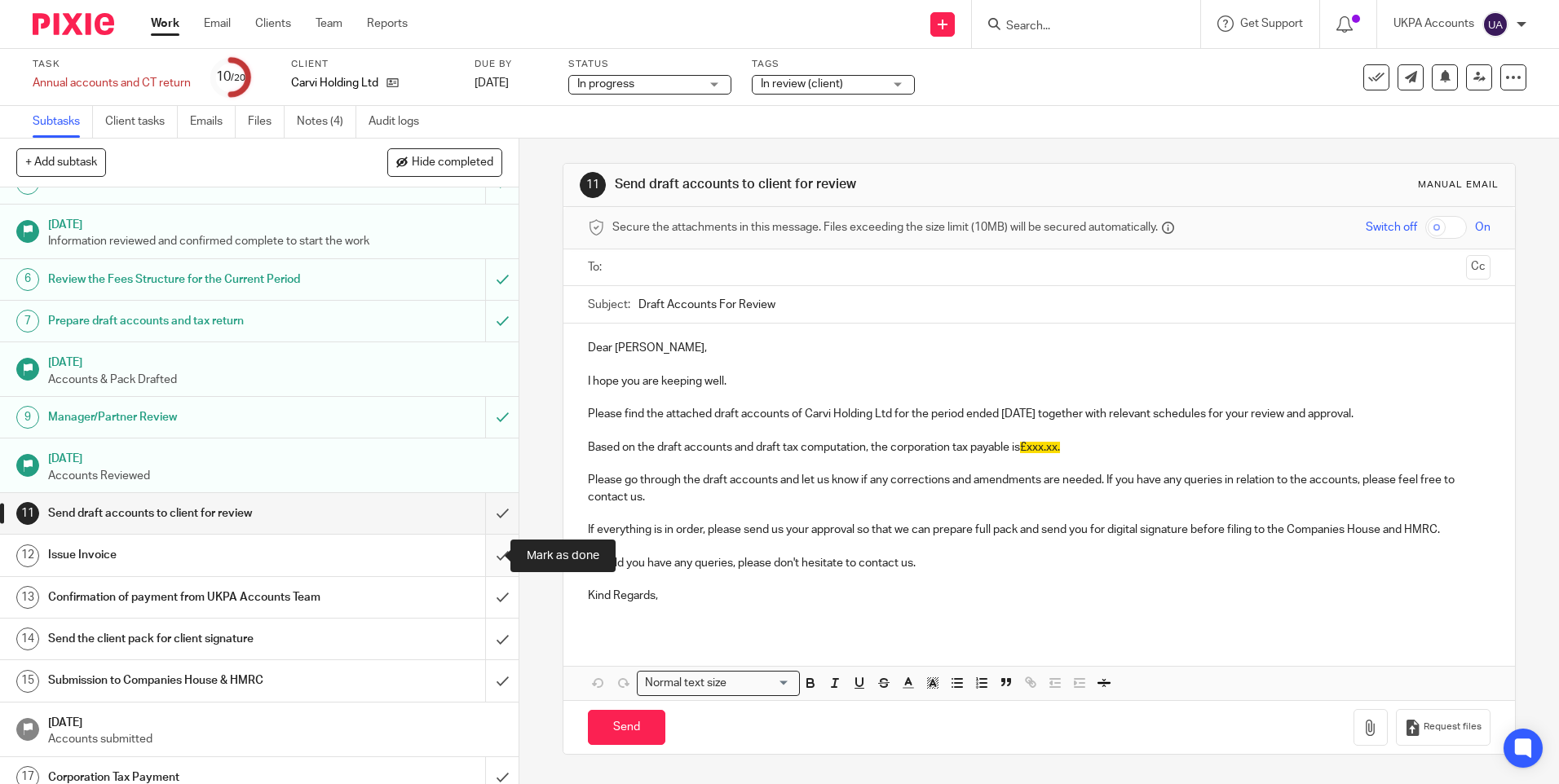
click at [486, 560] on input "submit" at bounding box center [260, 555] width 519 height 41
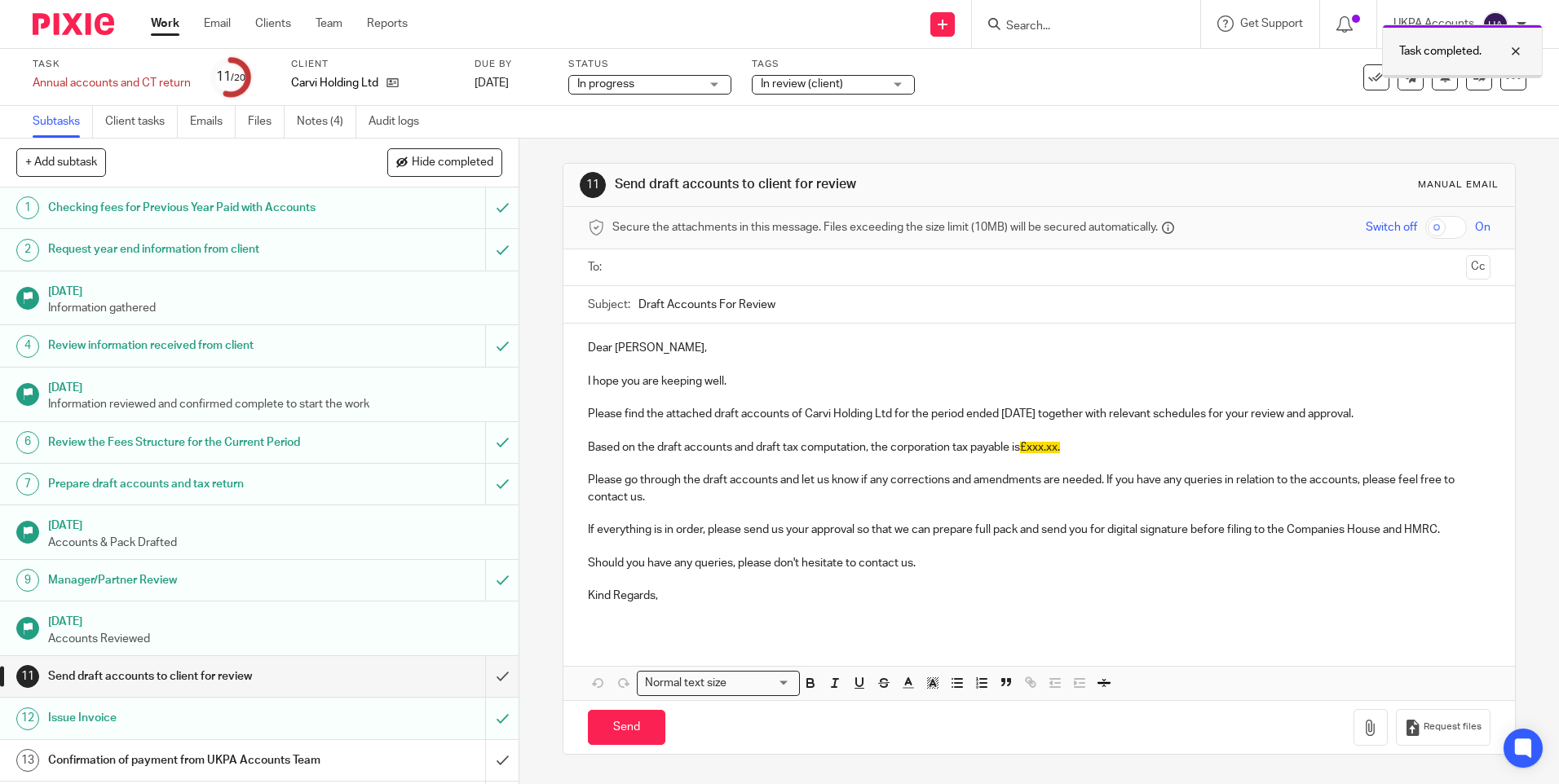
click at [1435, 76] on div at bounding box center [1462, 76] width 159 height 2
click at [1439, 77] on icon at bounding box center [1445, 76] width 12 height 12
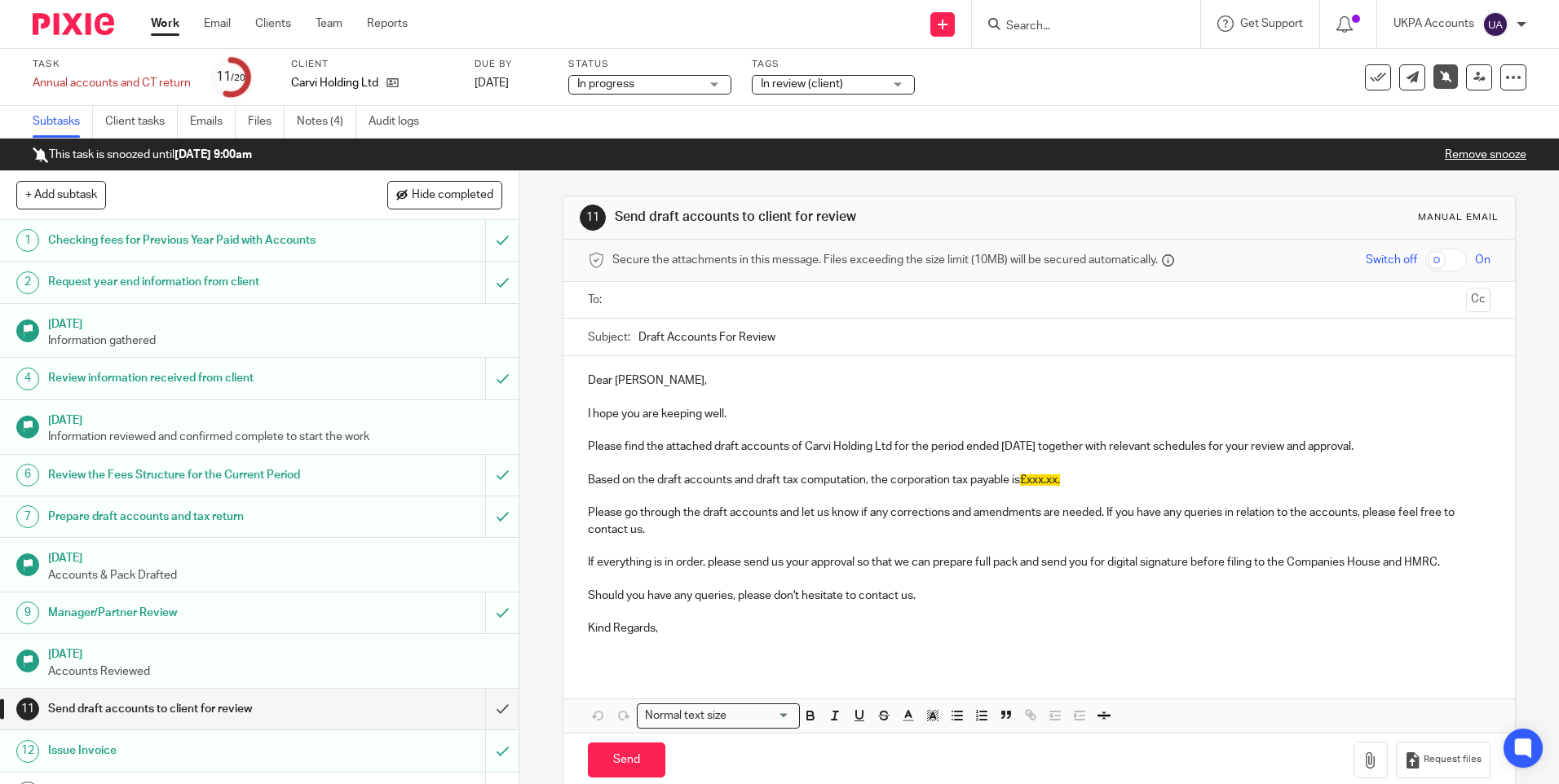
click at [169, 22] on link "Work" at bounding box center [165, 24] width 28 height 17
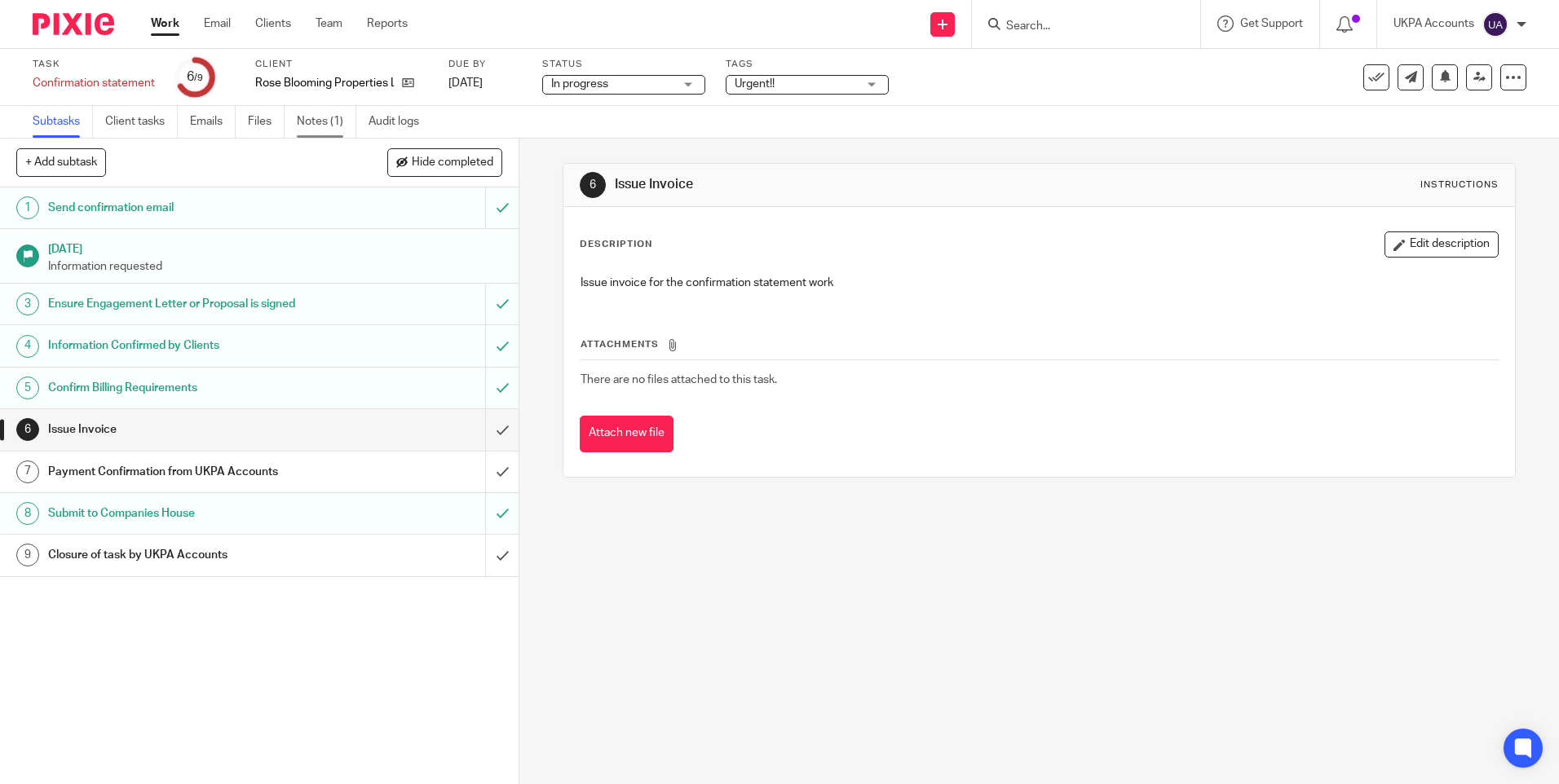
click at [326, 120] on link "Notes (1)" at bounding box center [327, 121] width 60 height 32
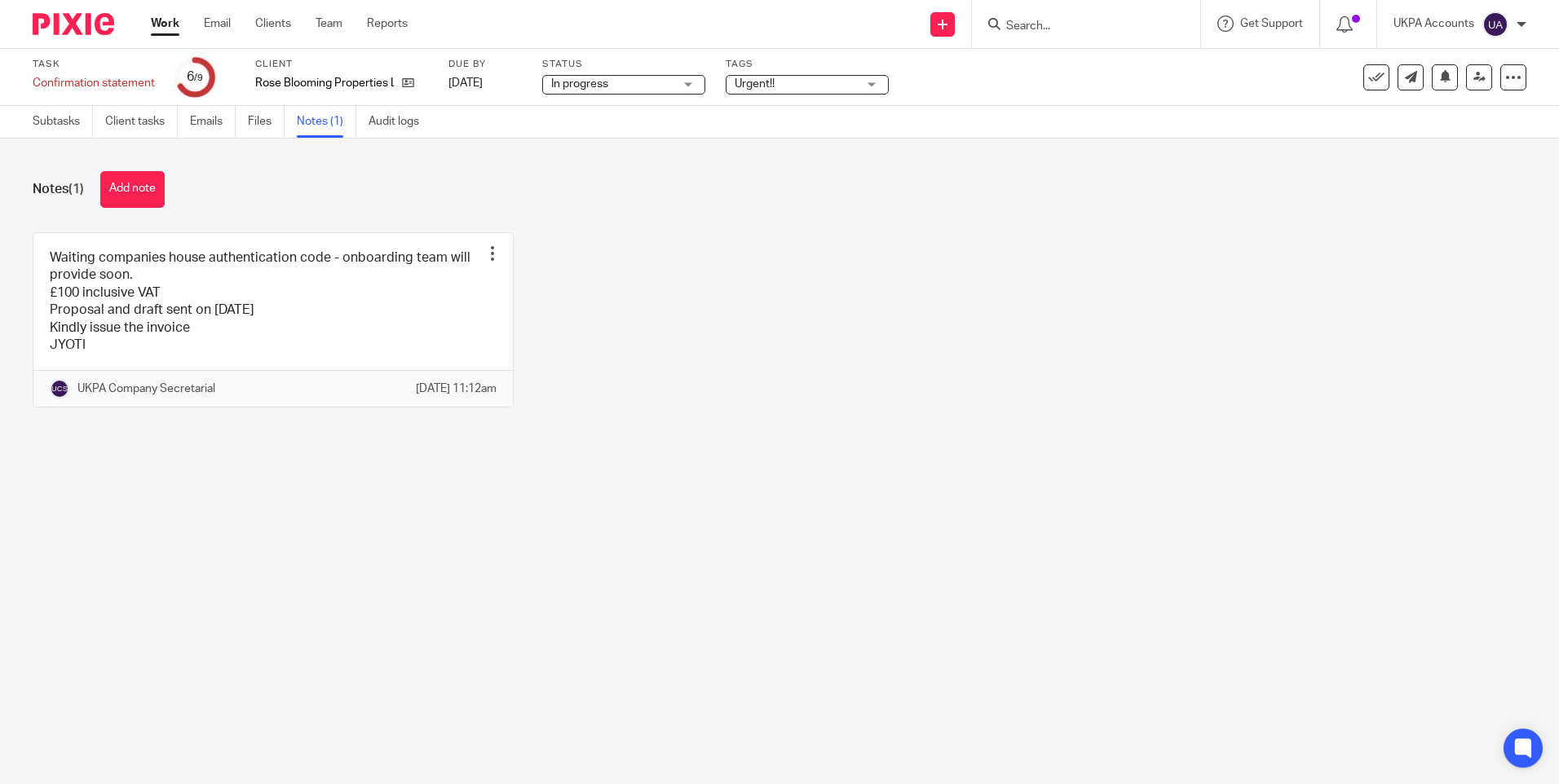
click at [1003, 427] on div "Waiting companies house authentication code - onboarding team will provide soon…" at bounding box center [767, 332] width 1519 height 200
click at [599, 465] on div "Notes (1) Add note Waiting companies house authentication code - onboarding tea…" at bounding box center [780, 302] width 1559 height 326
click at [275, 520] on main "Task Confirmation statement Save Confirmation statement 6 /9 Client Rose Bloomi…" at bounding box center [780, 392] width 1559 height 784
click at [759, 383] on div "Waiting companies house authentication code - onboarding team will provide soon…" at bounding box center [767, 332] width 1519 height 200
click at [62, 124] on link "Subtasks" at bounding box center [62, 121] width 61 height 32
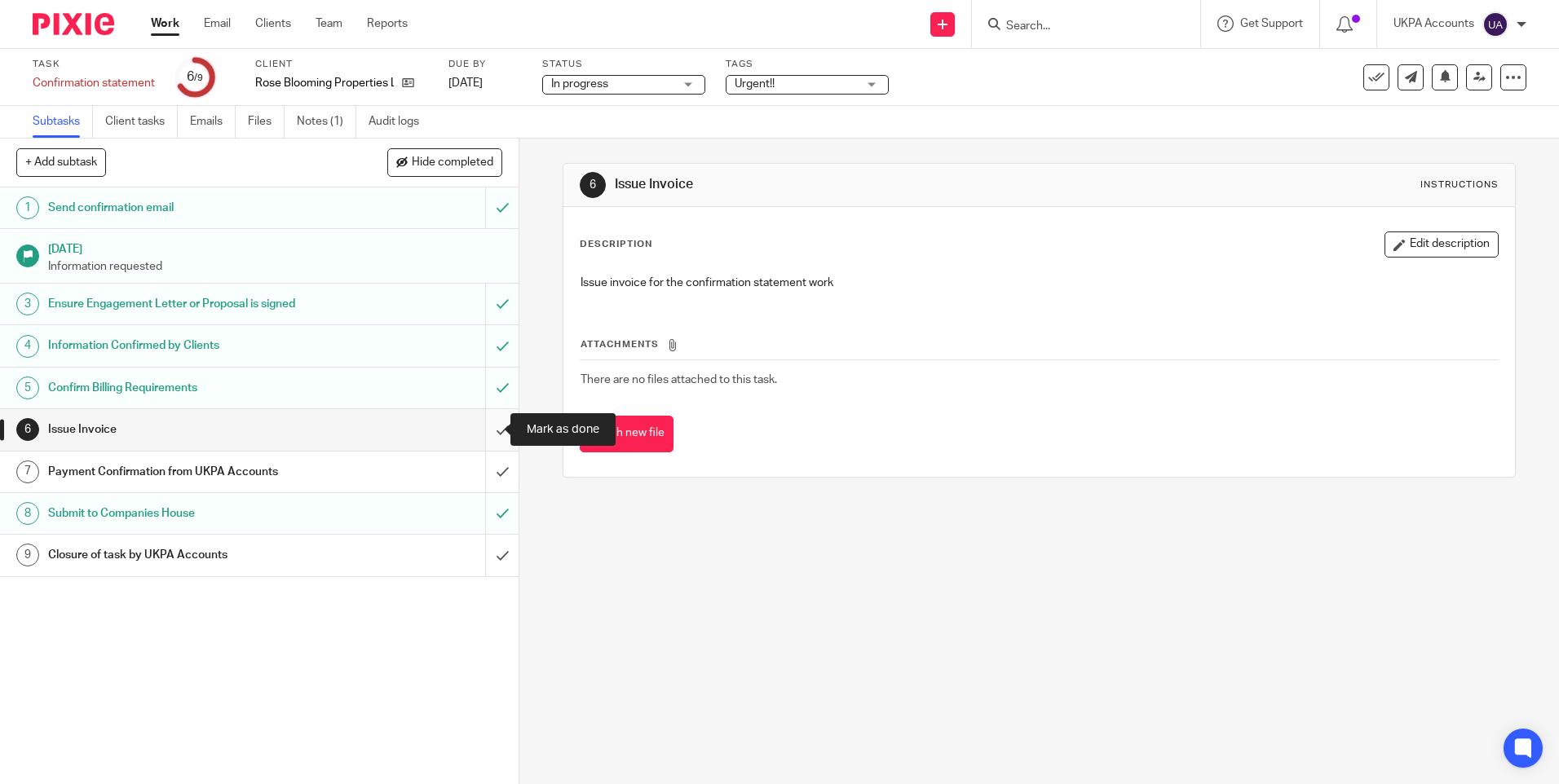
click at [483, 429] on input "submit" at bounding box center [260, 429] width 519 height 41
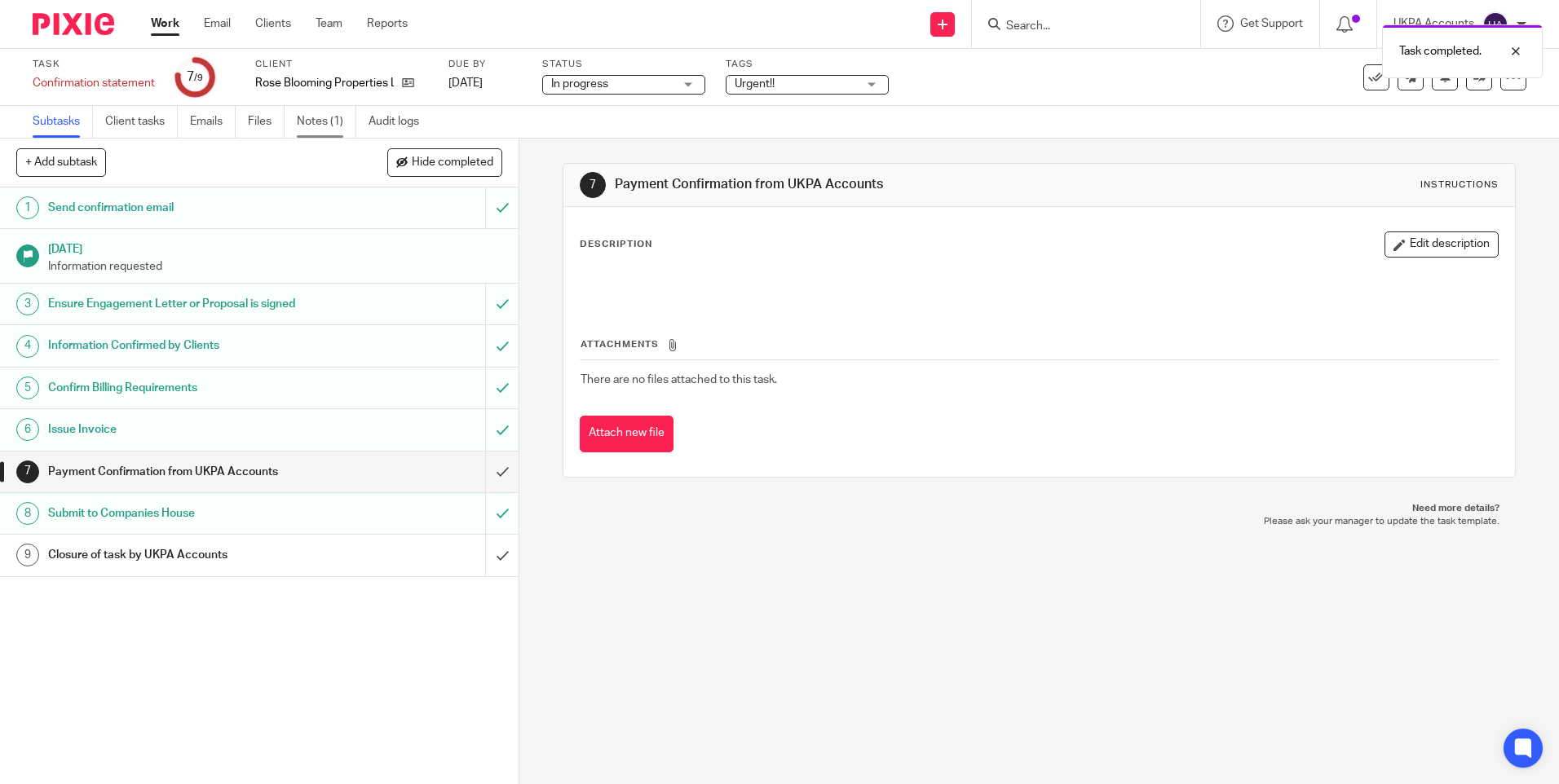
click at [331, 117] on link "Notes (1)" at bounding box center [327, 121] width 60 height 32
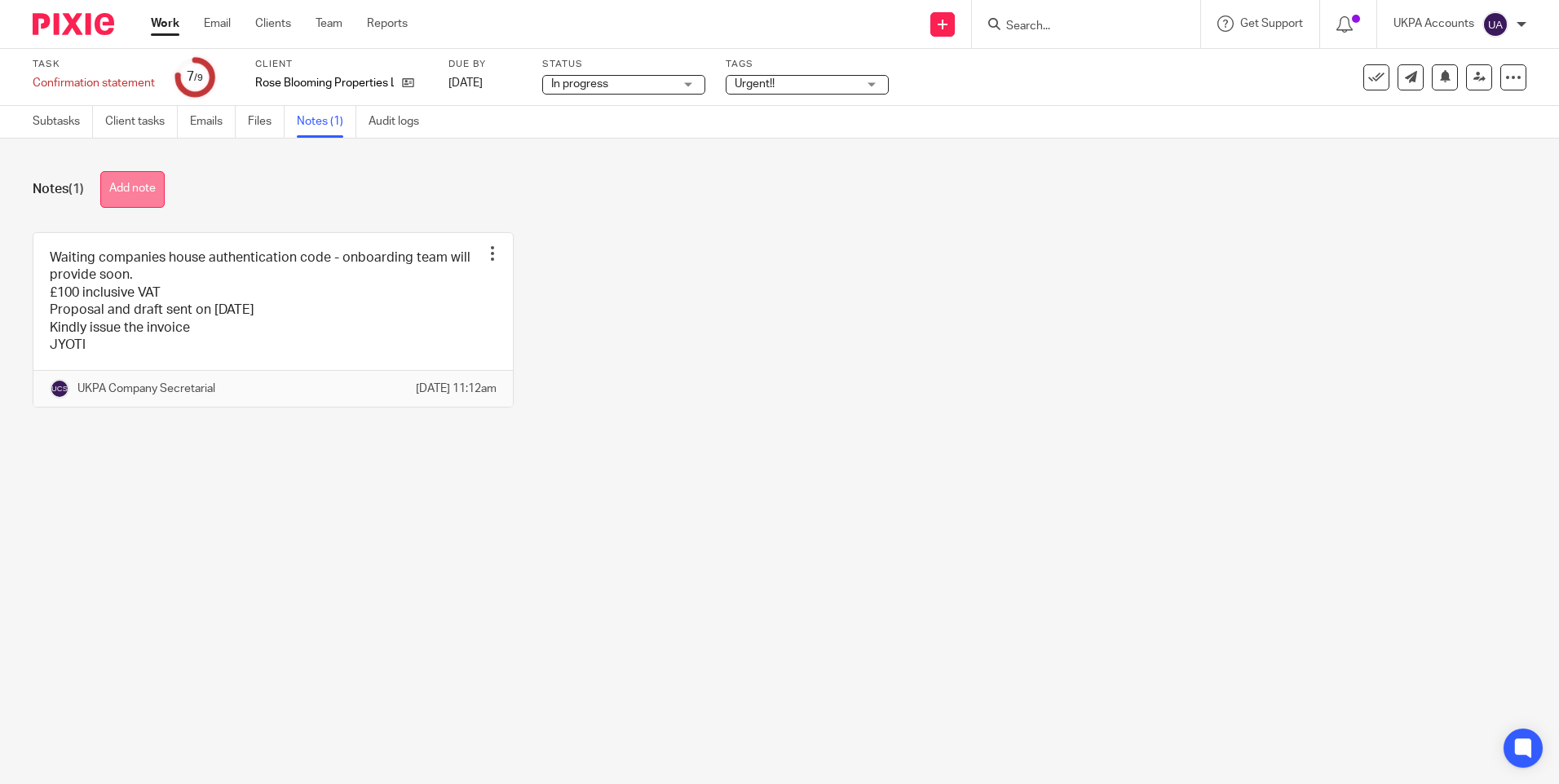
click at [149, 179] on button "Add note" at bounding box center [132, 190] width 64 height 37
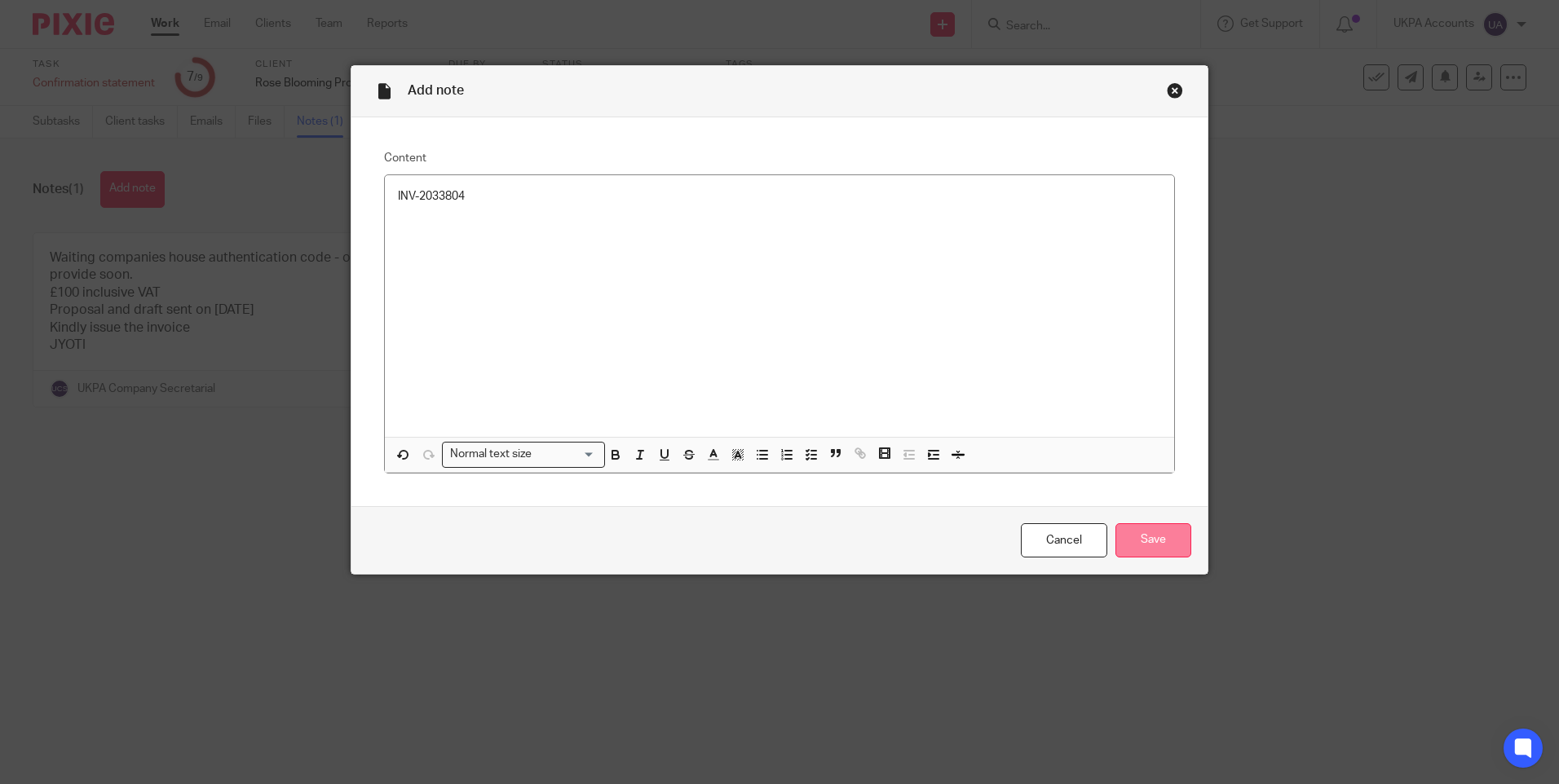
click at [1119, 536] on input "Save" at bounding box center [1153, 540] width 76 height 35
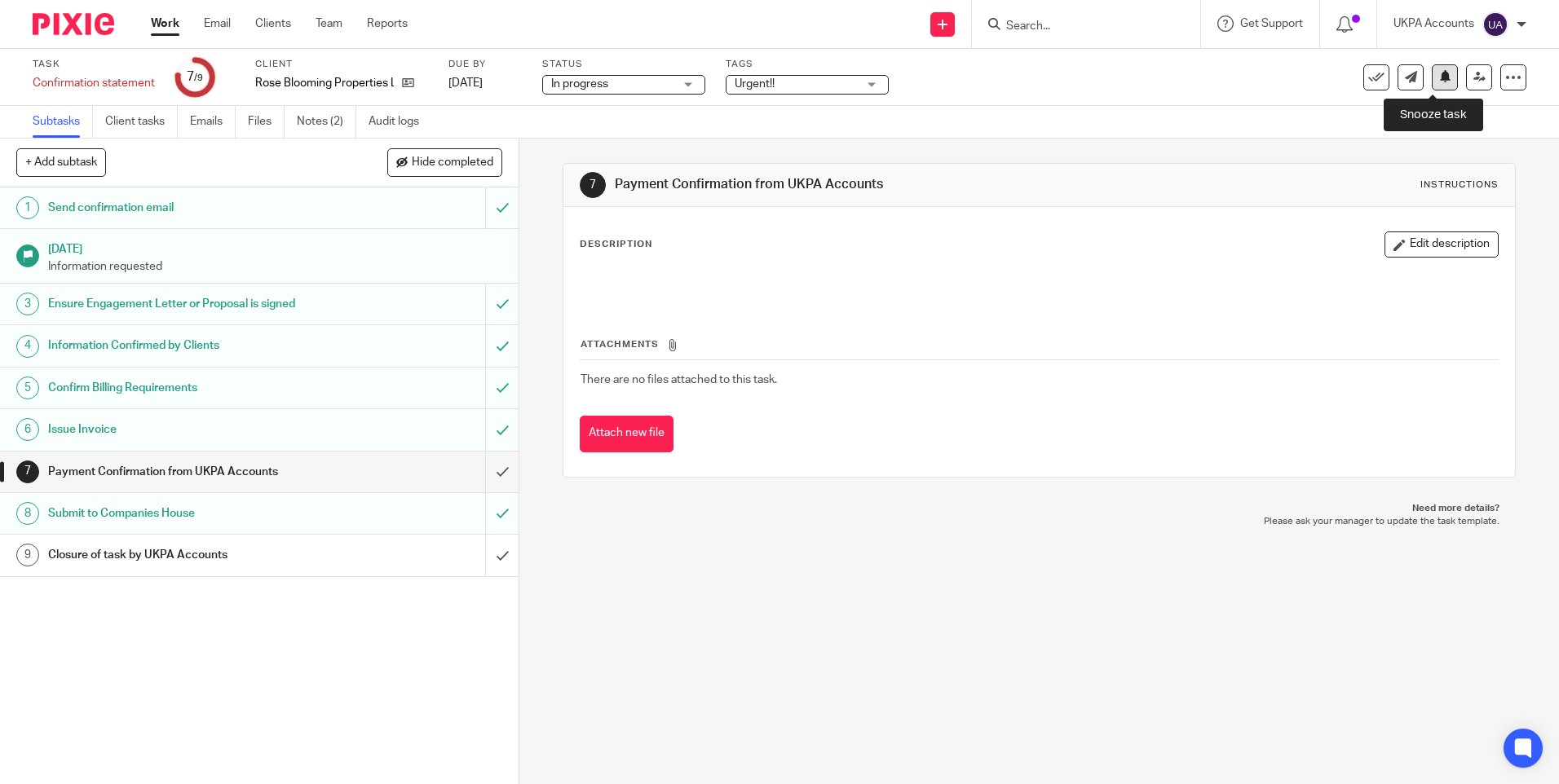
click at [1434, 84] on button at bounding box center [1444, 76] width 26 height 26
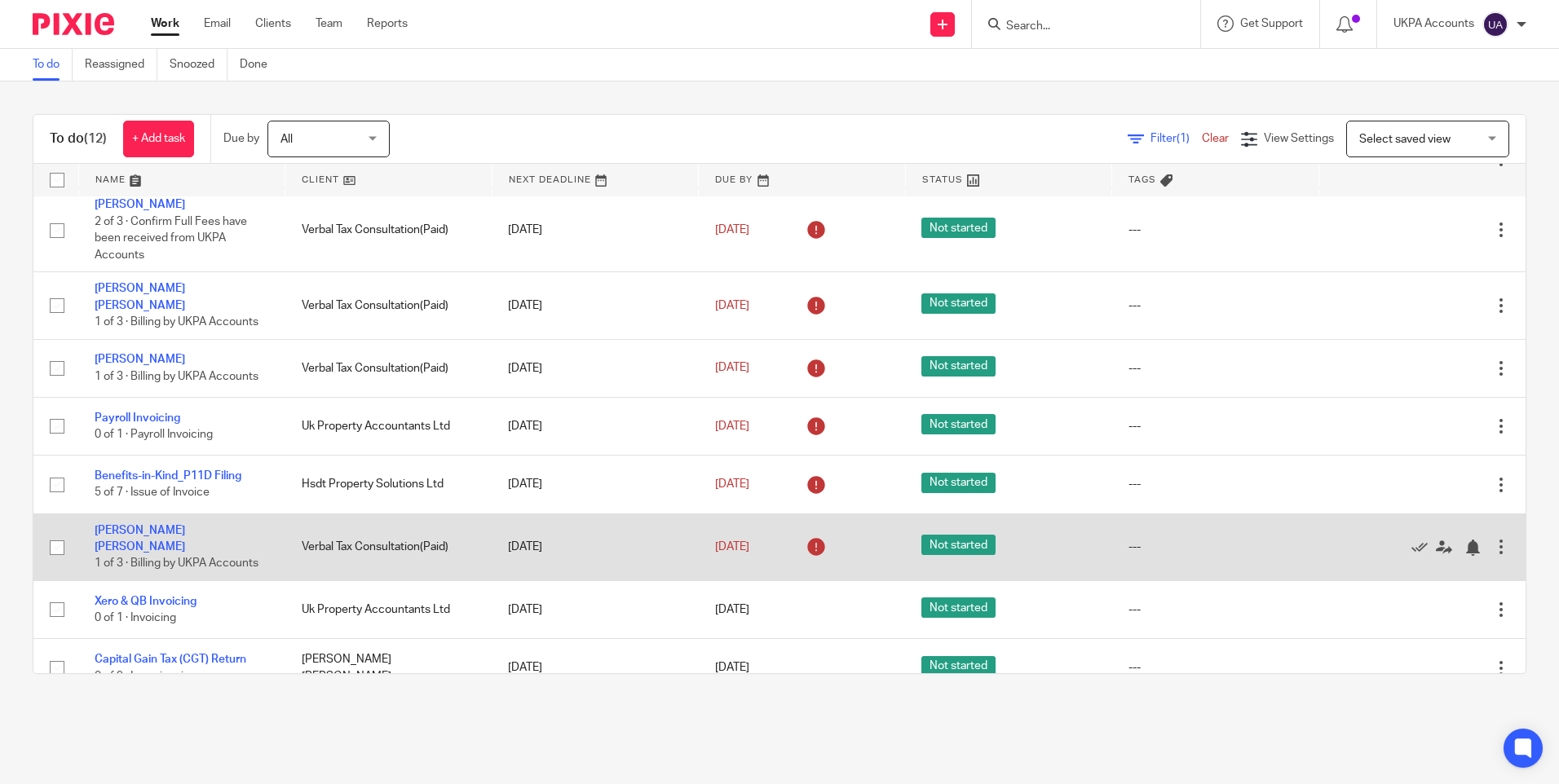
scroll to position [265, 0]
